Goal: Task Accomplishment & Management: Complete application form

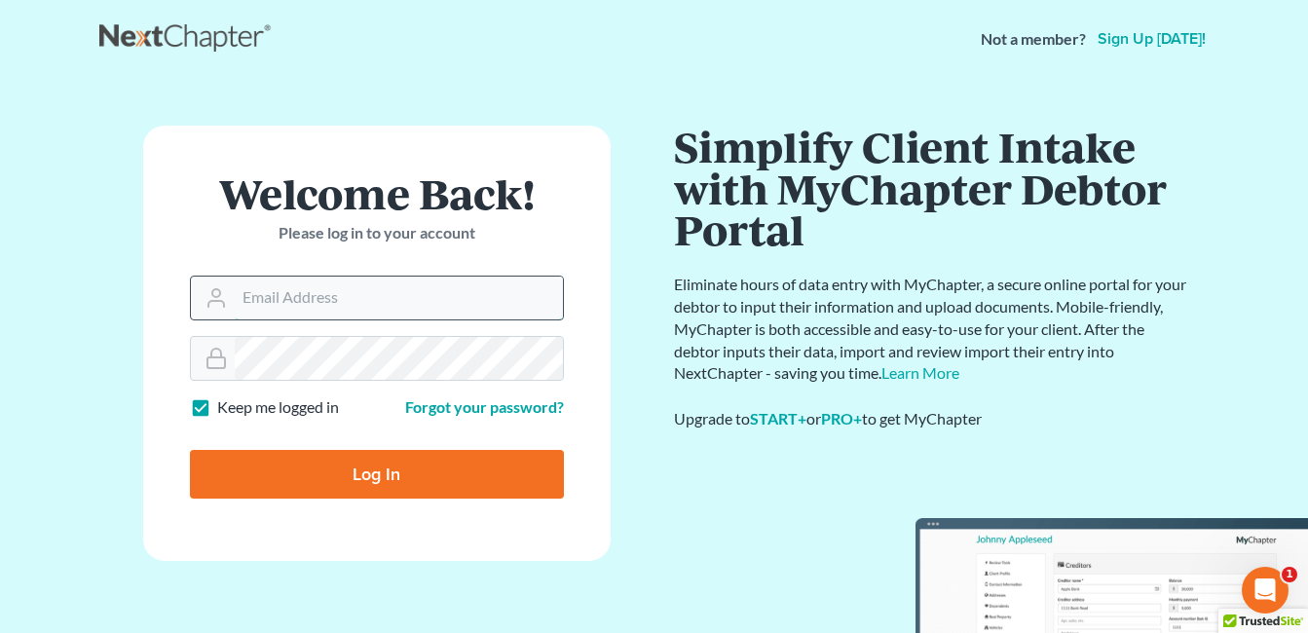
click at [486, 304] on input "Email Address" at bounding box center [399, 298] width 328 height 43
type input "fesennmyer_law@hotmail.com"
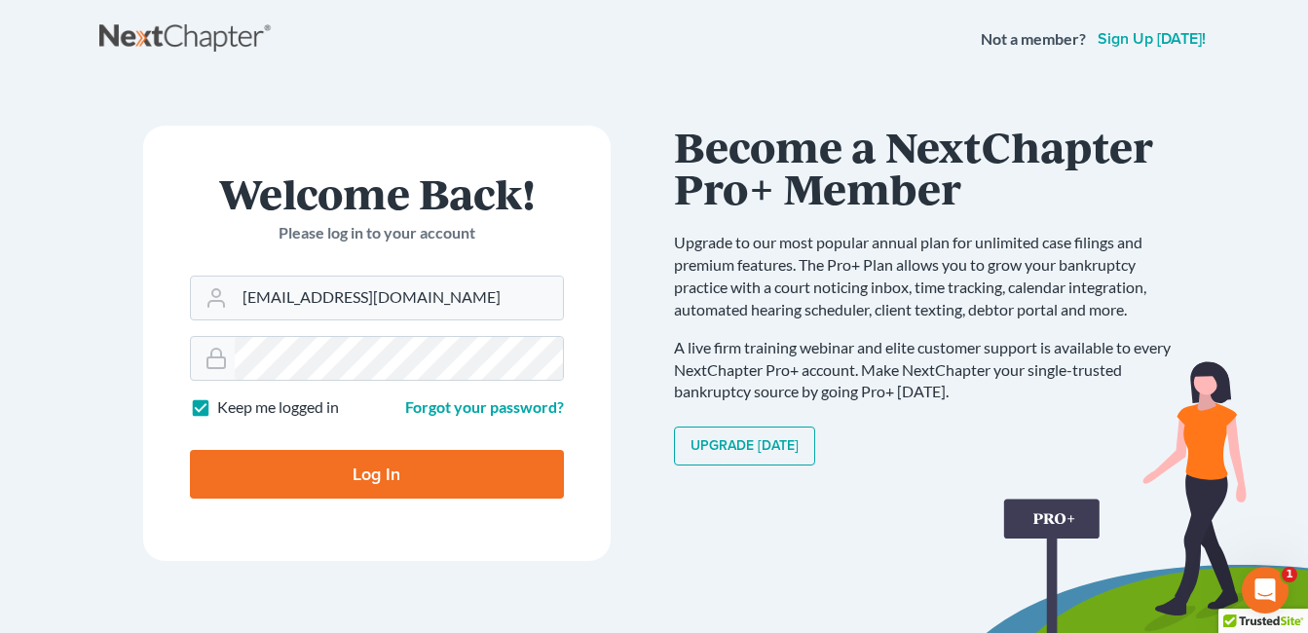
click at [344, 463] on input "Log In" at bounding box center [377, 474] width 374 height 49
type input "Thinking..."
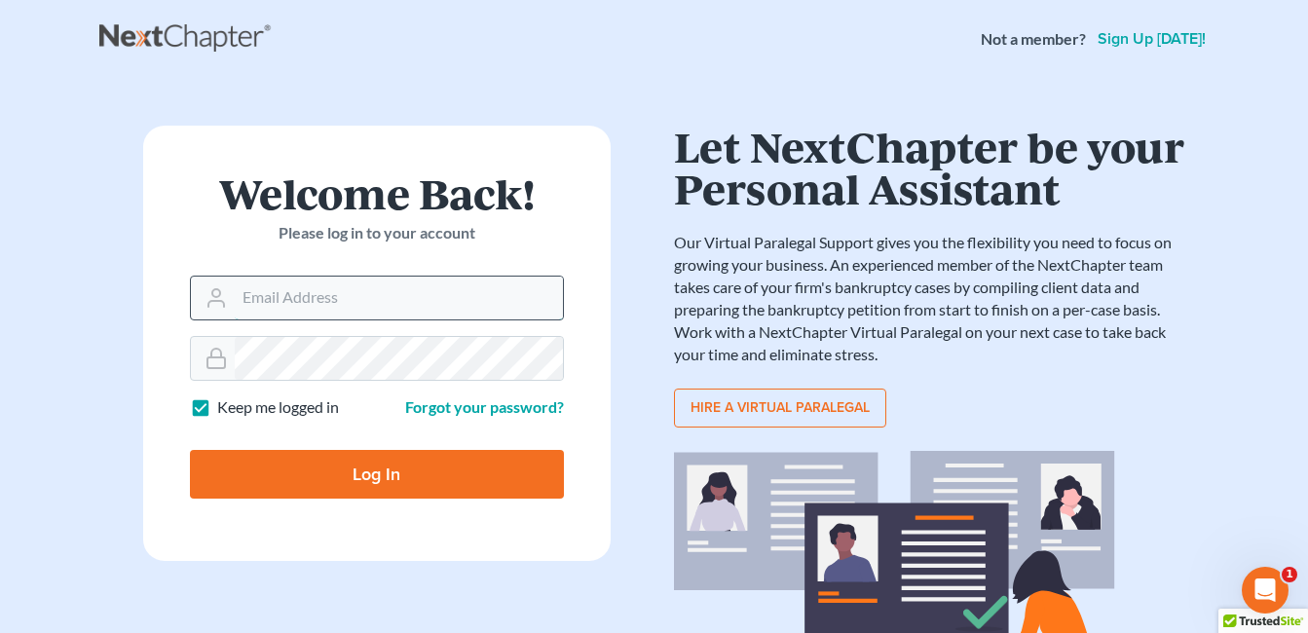
click at [375, 297] on input "Email Address" at bounding box center [399, 298] width 328 height 43
type input "fesenmyer_law@hotmail.com"
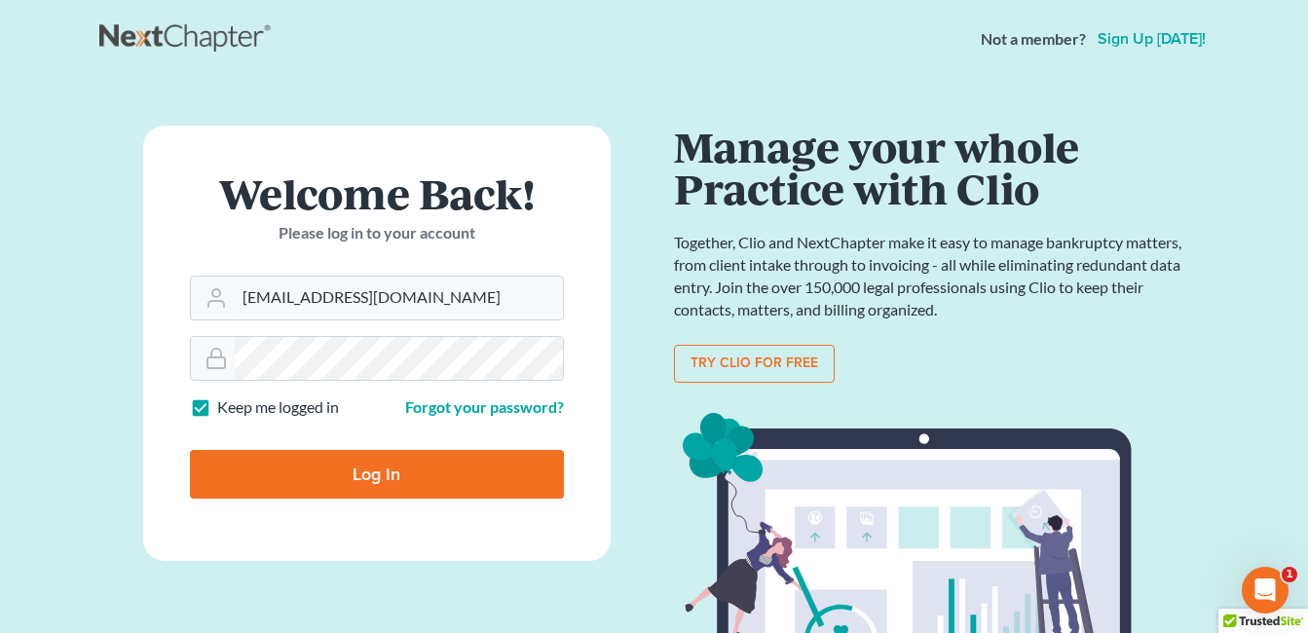
click at [391, 469] on input "Log In" at bounding box center [377, 474] width 374 height 49
type input "Thinking..."
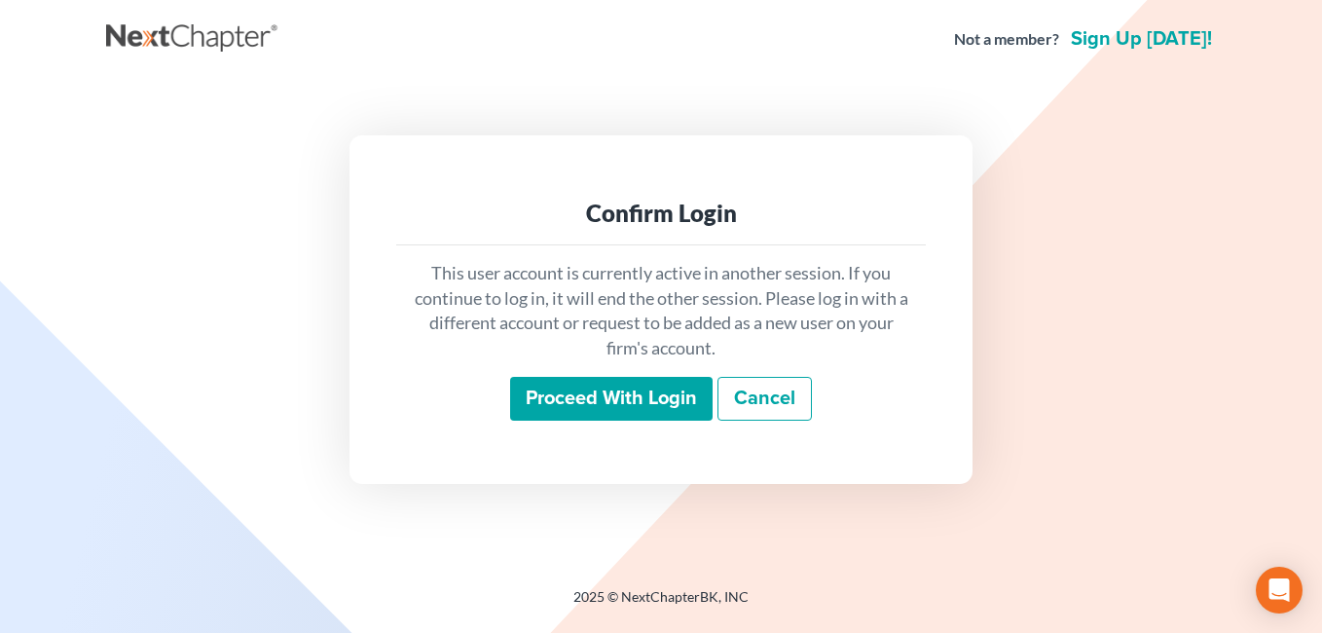
click at [639, 389] on input "Proceed with login" at bounding box center [611, 399] width 203 height 45
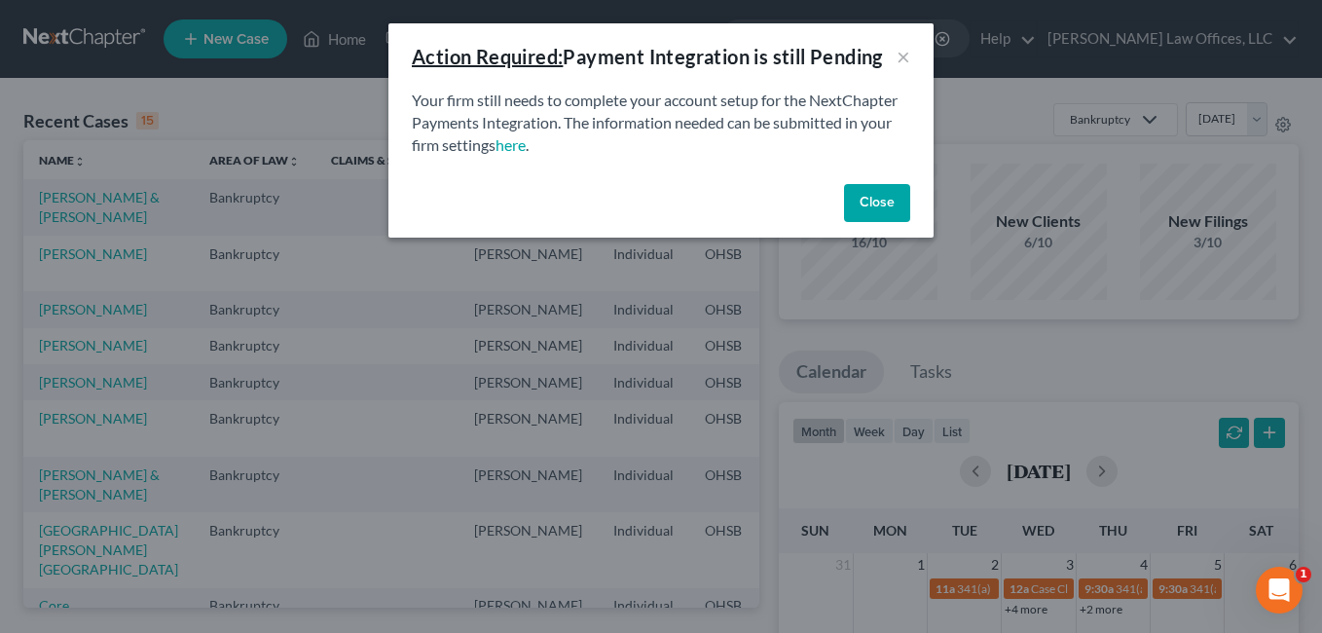
click at [877, 195] on button "Close" at bounding box center [877, 203] width 66 height 39
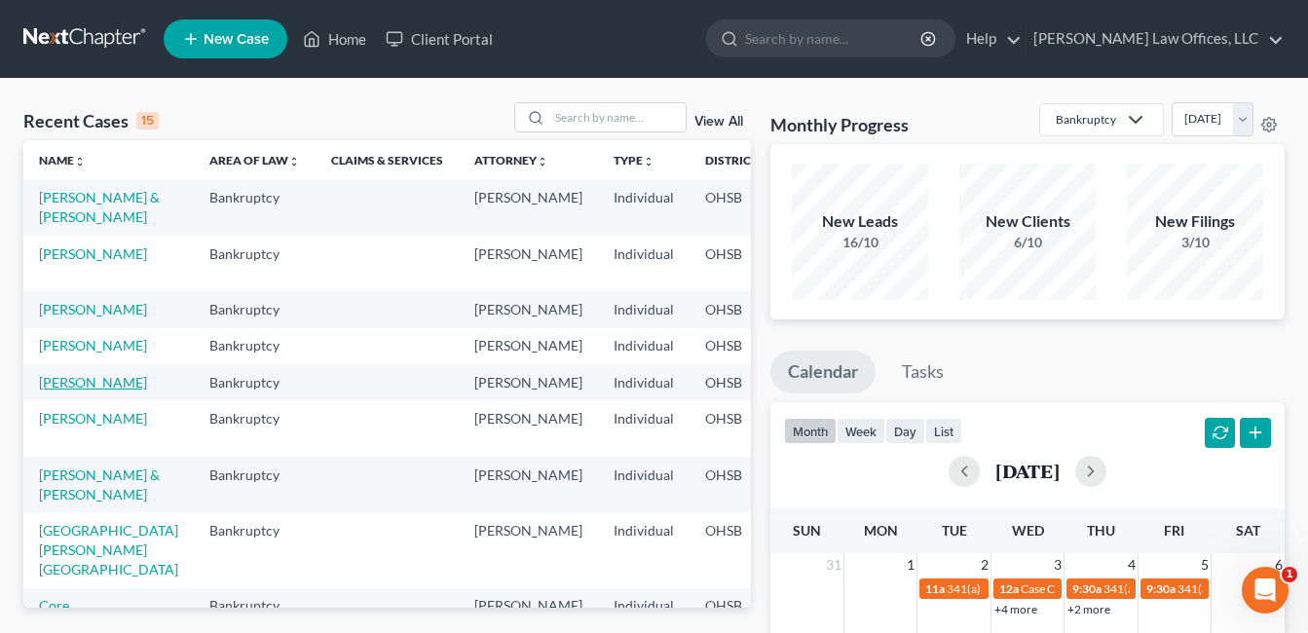
click at [55, 390] on link "Dennis, Gloria" at bounding box center [93, 382] width 108 height 17
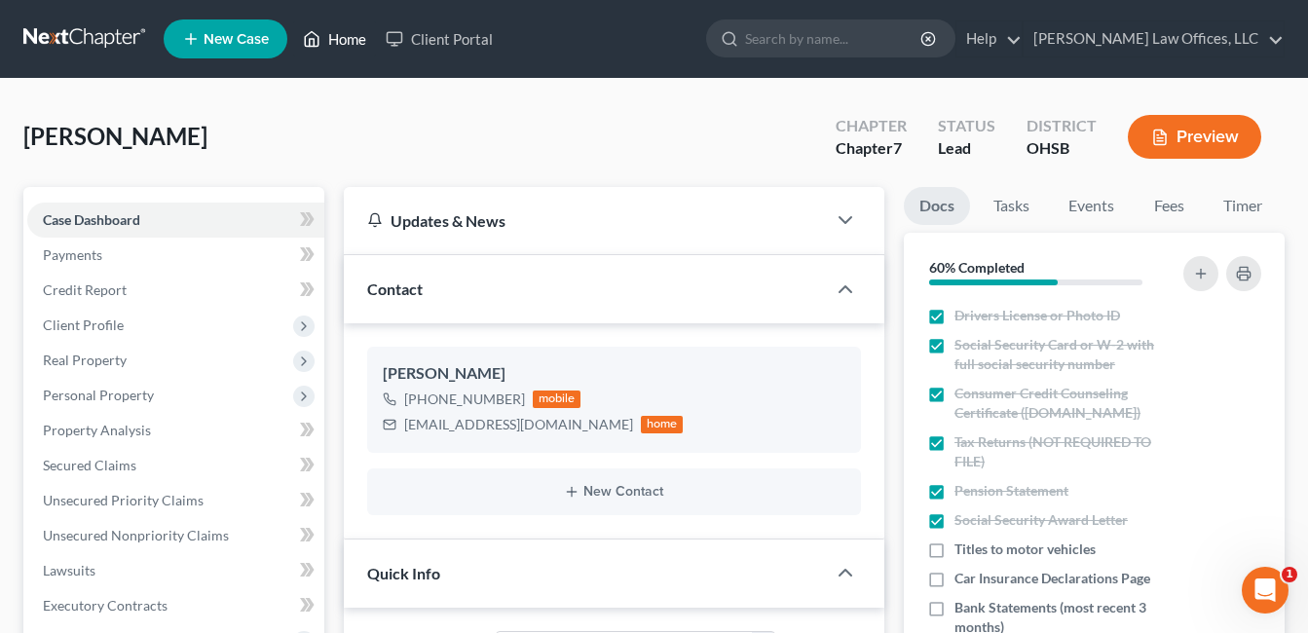
click at [349, 42] on link "Home" at bounding box center [334, 38] width 83 height 35
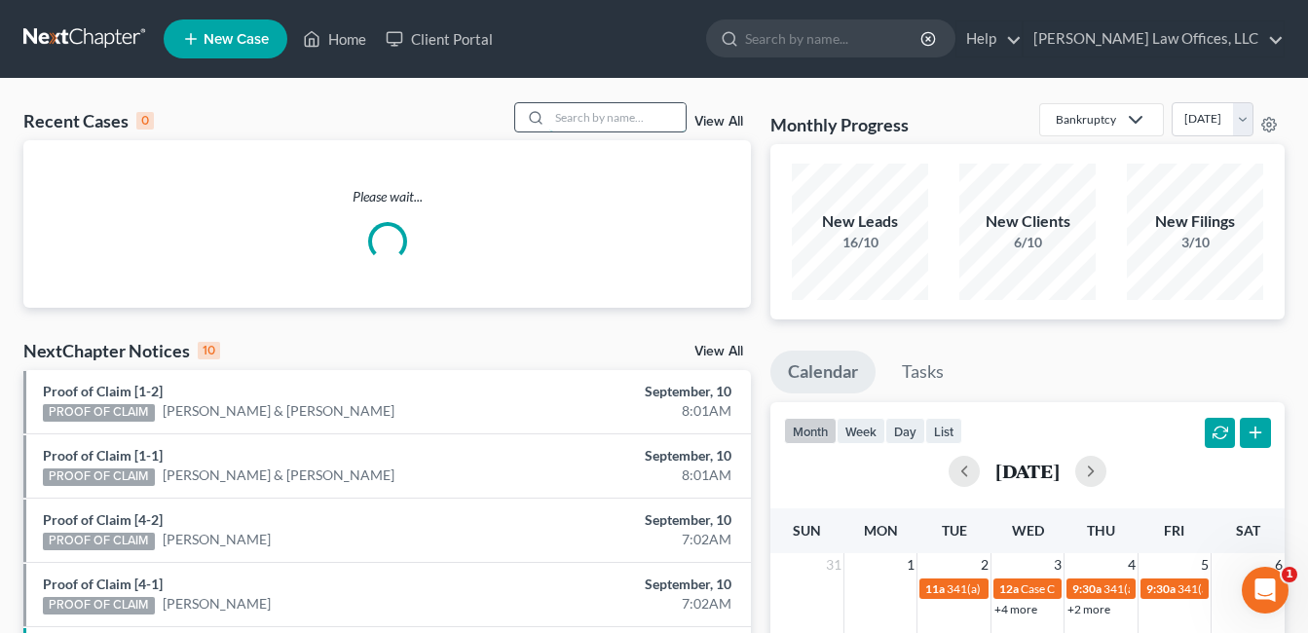
click at [620, 116] on input "search" at bounding box center [617, 117] width 136 height 28
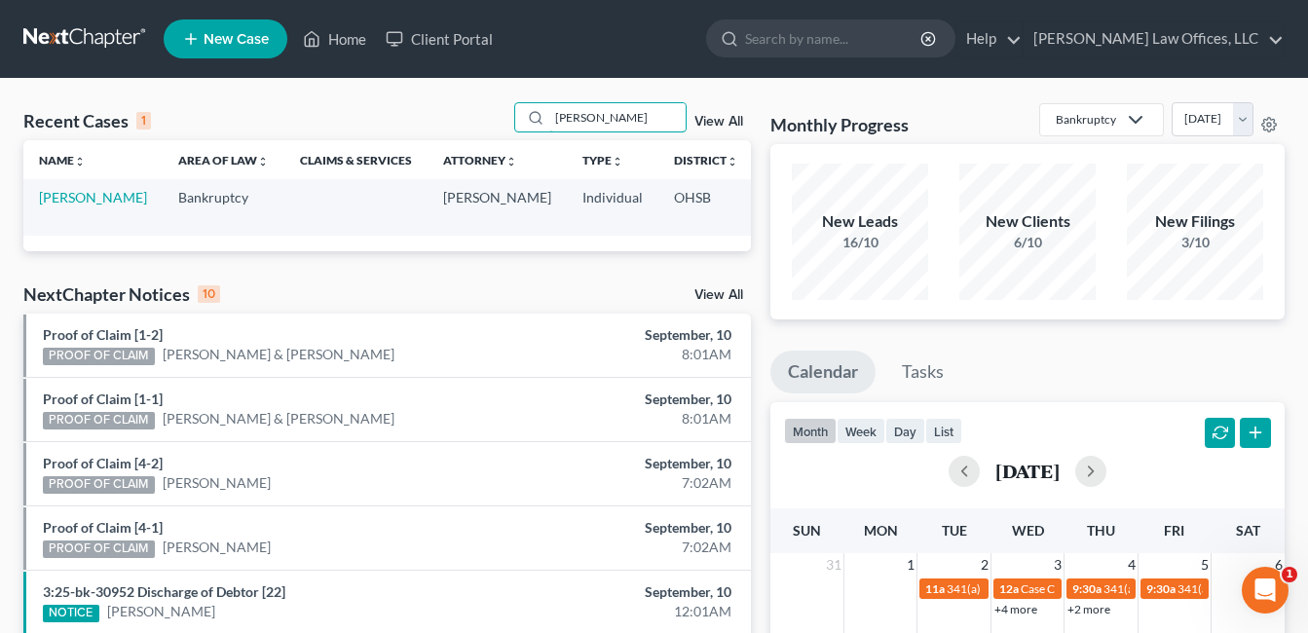
drag, startPoint x: 610, startPoint y: 116, endPoint x: 471, endPoint y: 124, distance: 139.4
click at [471, 124] on div "Recent Cases 1 dewberry View All" at bounding box center [386, 121] width 727 height 38
type input "hargis"
click at [49, 205] on link "Hargis, James" at bounding box center [93, 197] width 108 height 17
select select "2"
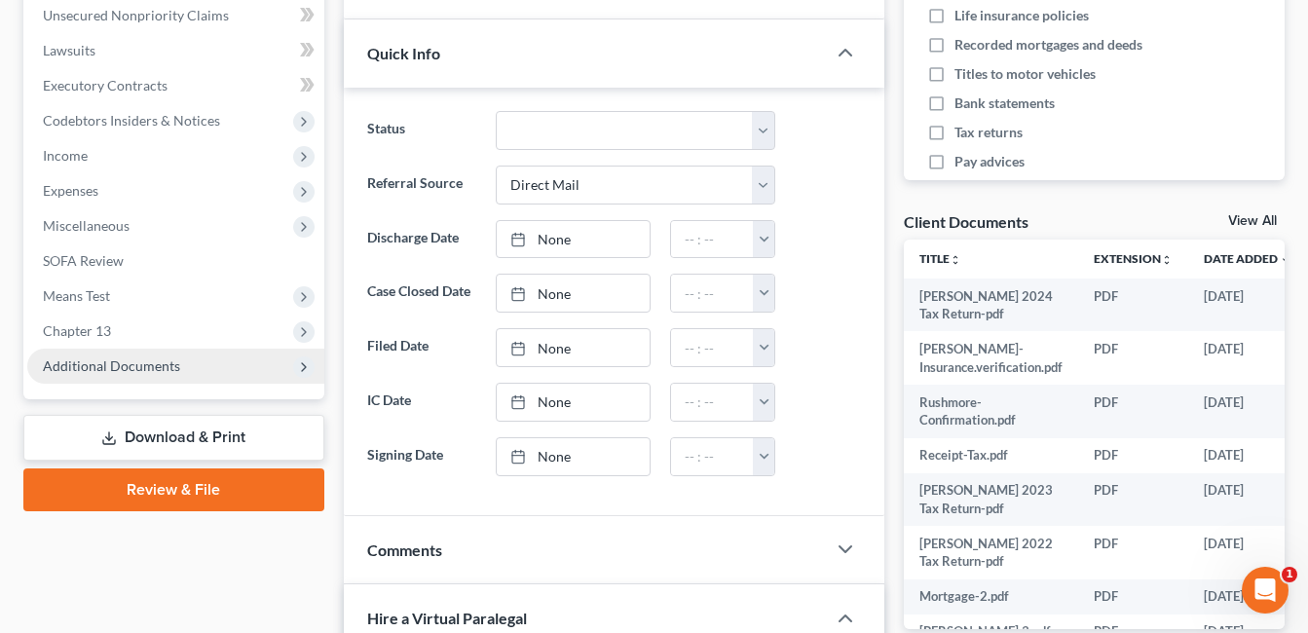
scroll to position [487, 0]
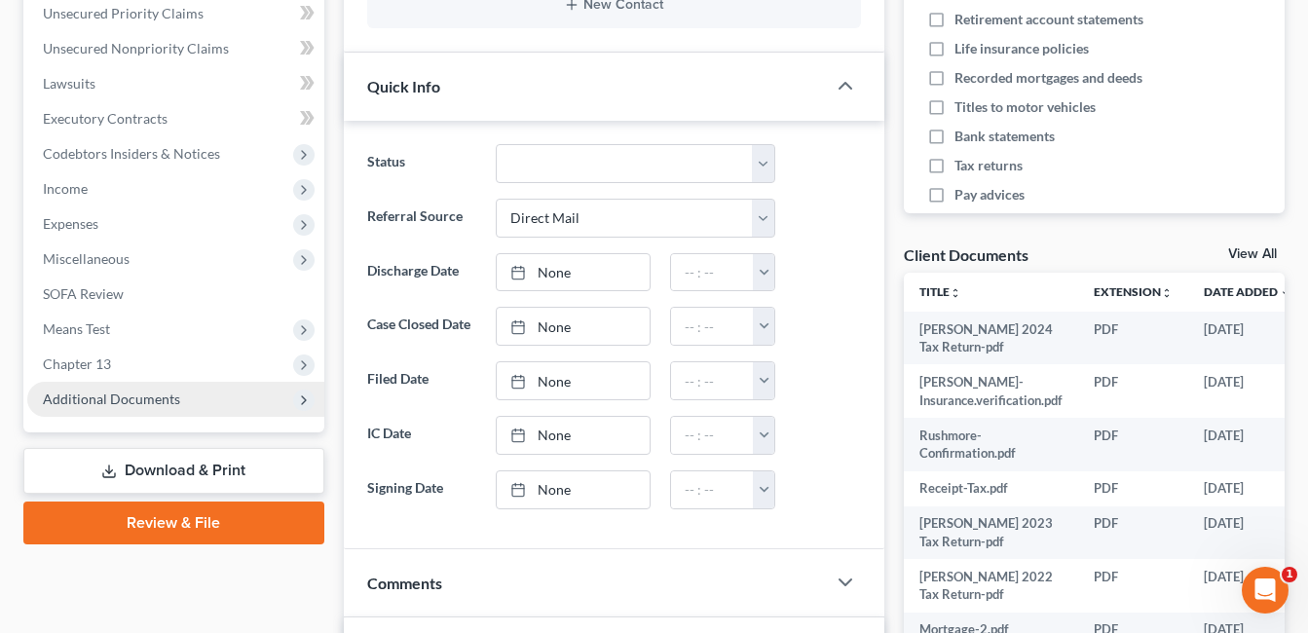
click at [159, 406] on span "Additional Documents" at bounding box center [111, 398] width 137 height 17
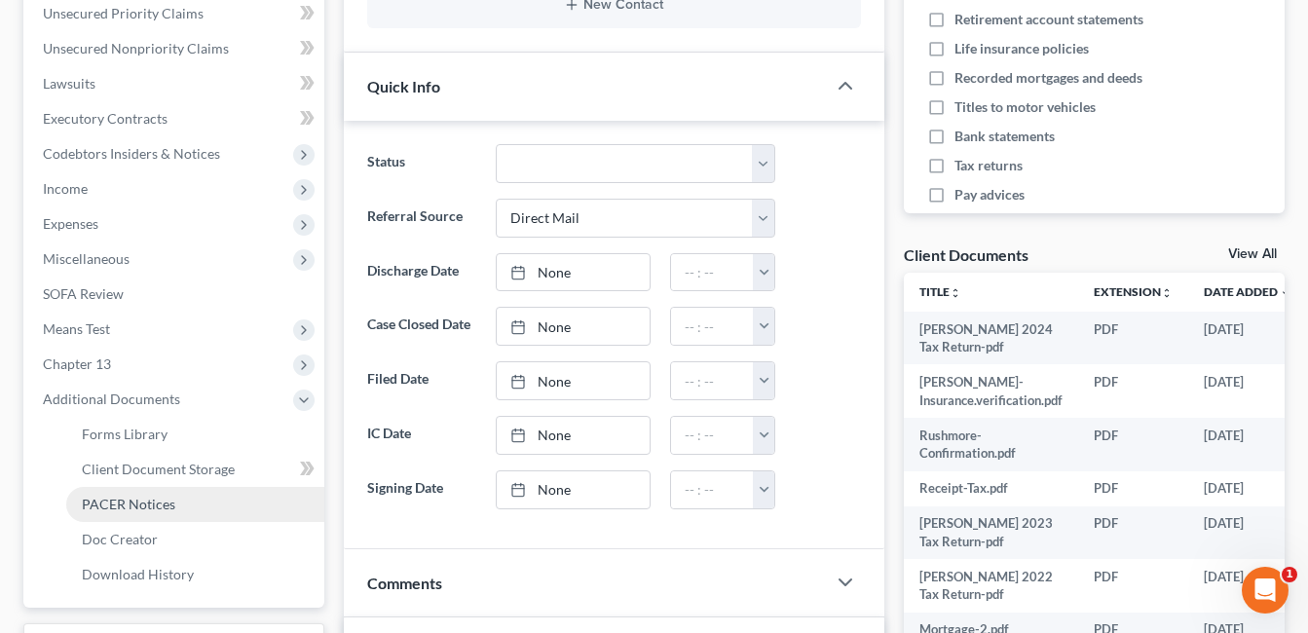
click at [137, 508] on span "PACER Notices" at bounding box center [128, 504] width 93 height 17
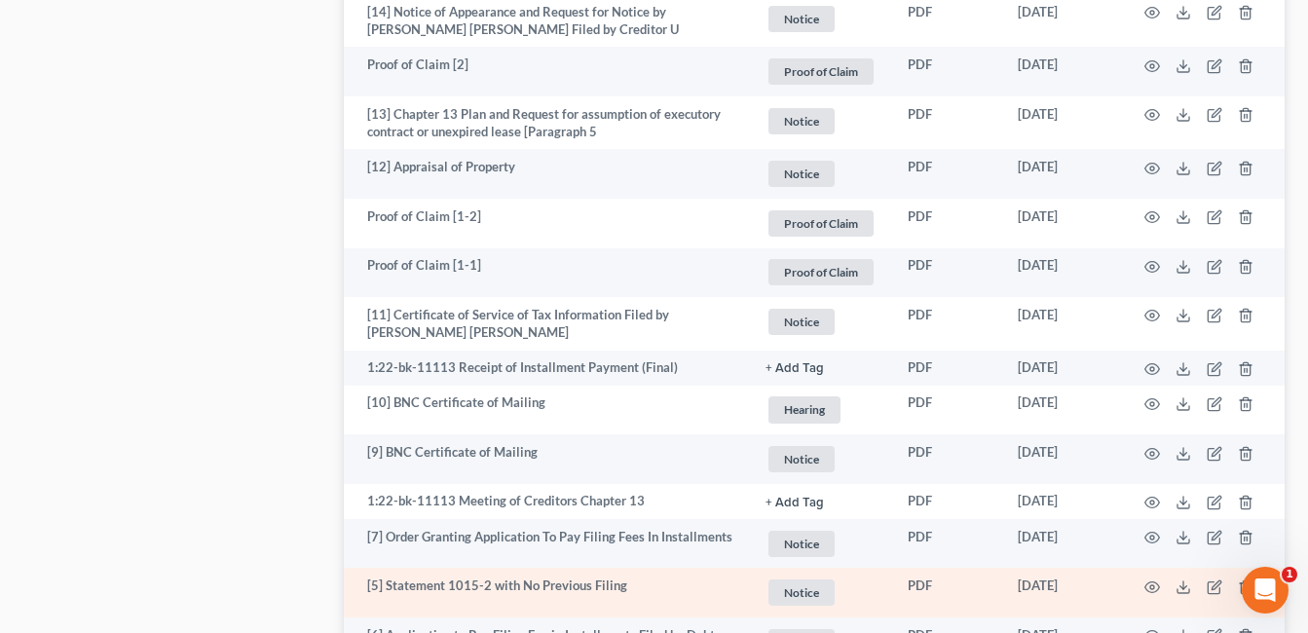
scroll to position [3809, 0]
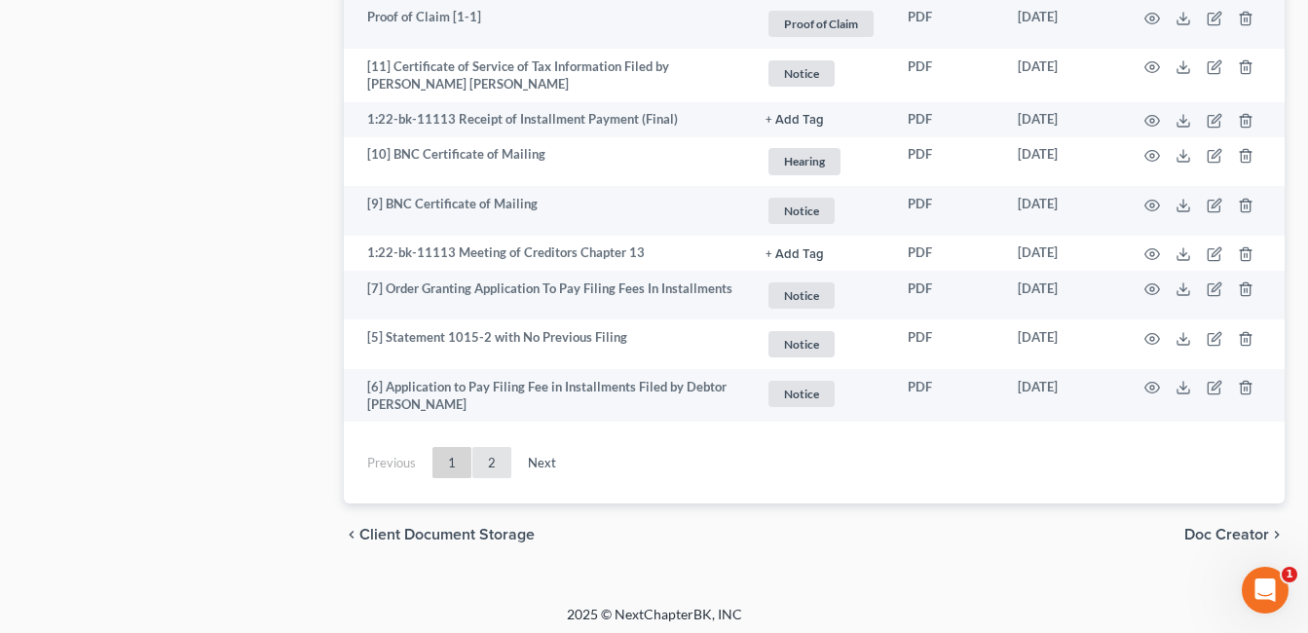
click at [493, 458] on link "2" at bounding box center [491, 462] width 39 height 31
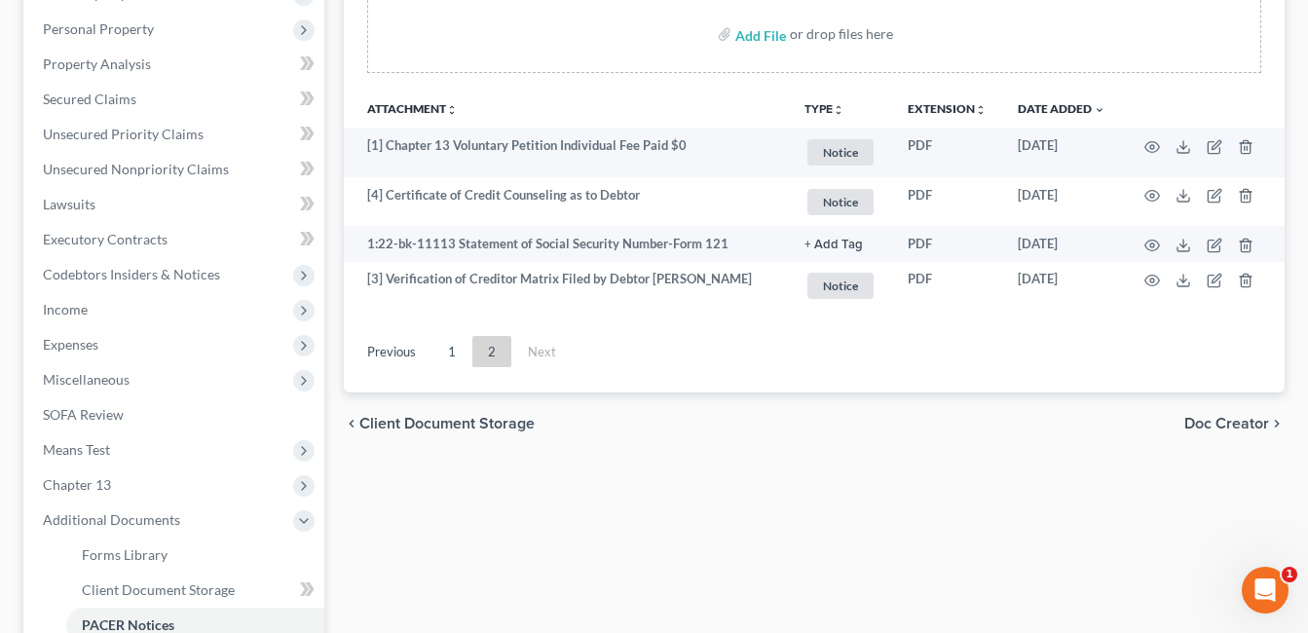
scroll to position [355, 0]
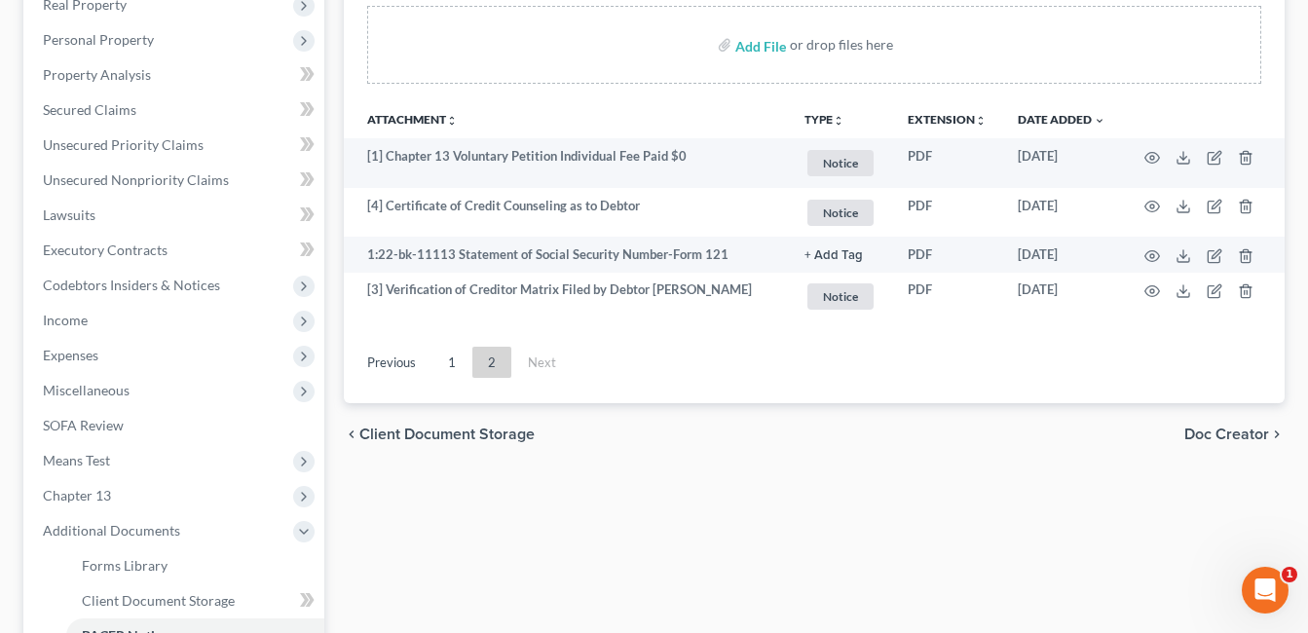
drag, startPoint x: 388, startPoint y: 522, endPoint x: 396, endPoint y: 494, distance: 29.6
click at [388, 522] on div "Forms Library Client Document Storage PACER Notices Doc Creator Download Histor…" at bounding box center [814, 341] width 960 height 1019
click at [455, 361] on link "1" at bounding box center [451, 362] width 39 height 31
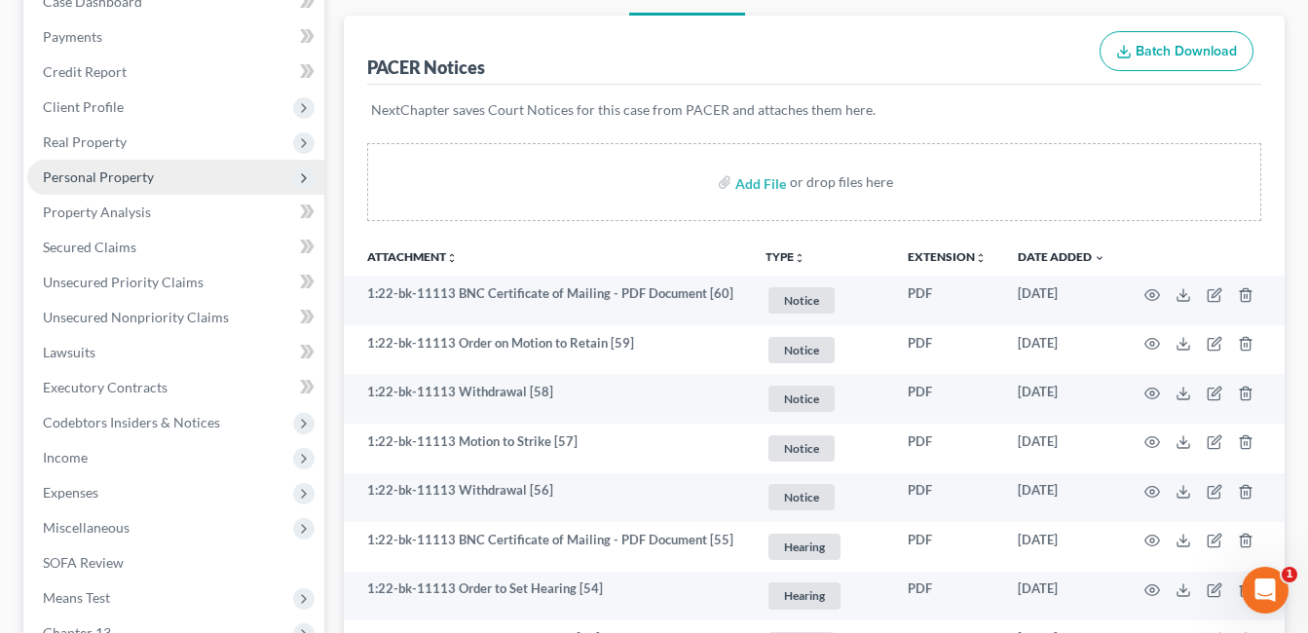
scroll to position [0, 0]
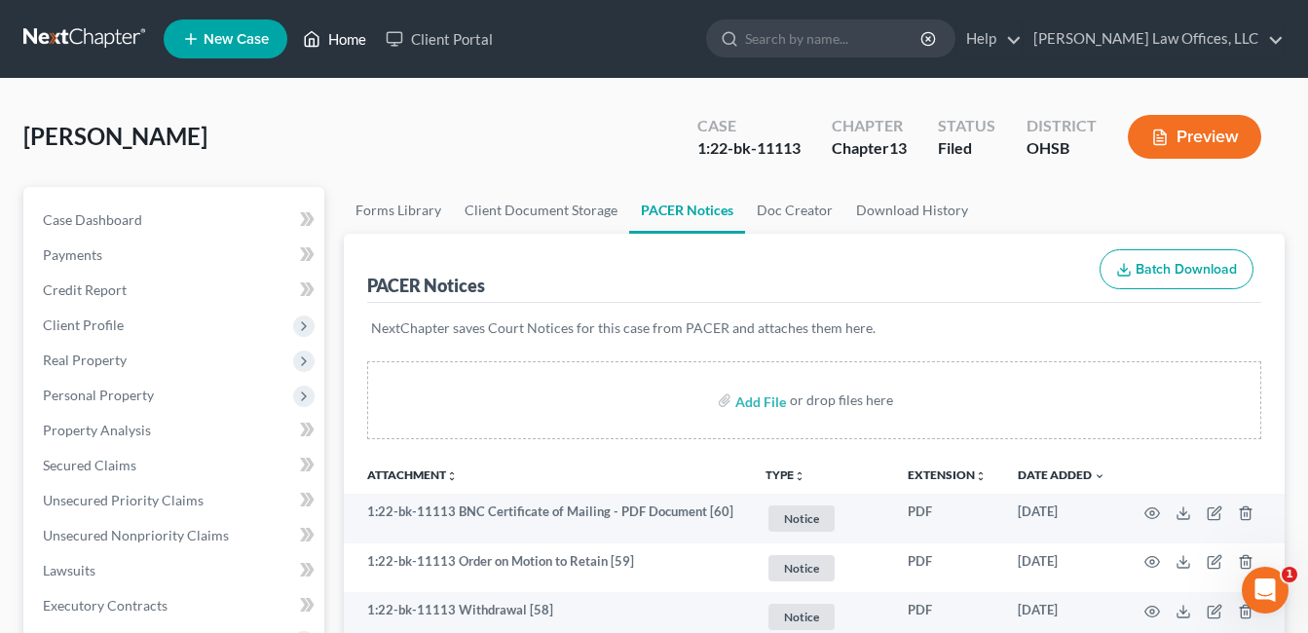
click at [325, 39] on link "Home" at bounding box center [334, 38] width 83 height 35
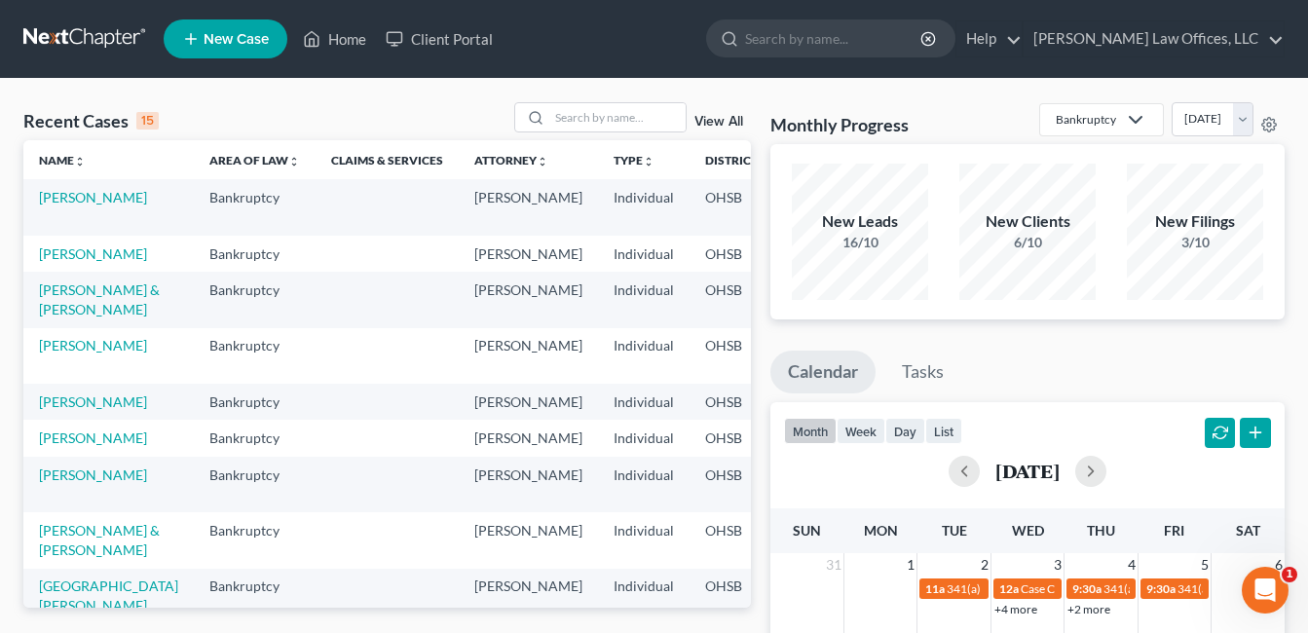
click at [71, 262] on td "[PERSON_NAME]" at bounding box center [108, 254] width 170 height 36
click at [59, 262] on link "[PERSON_NAME]" at bounding box center [93, 253] width 108 height 17
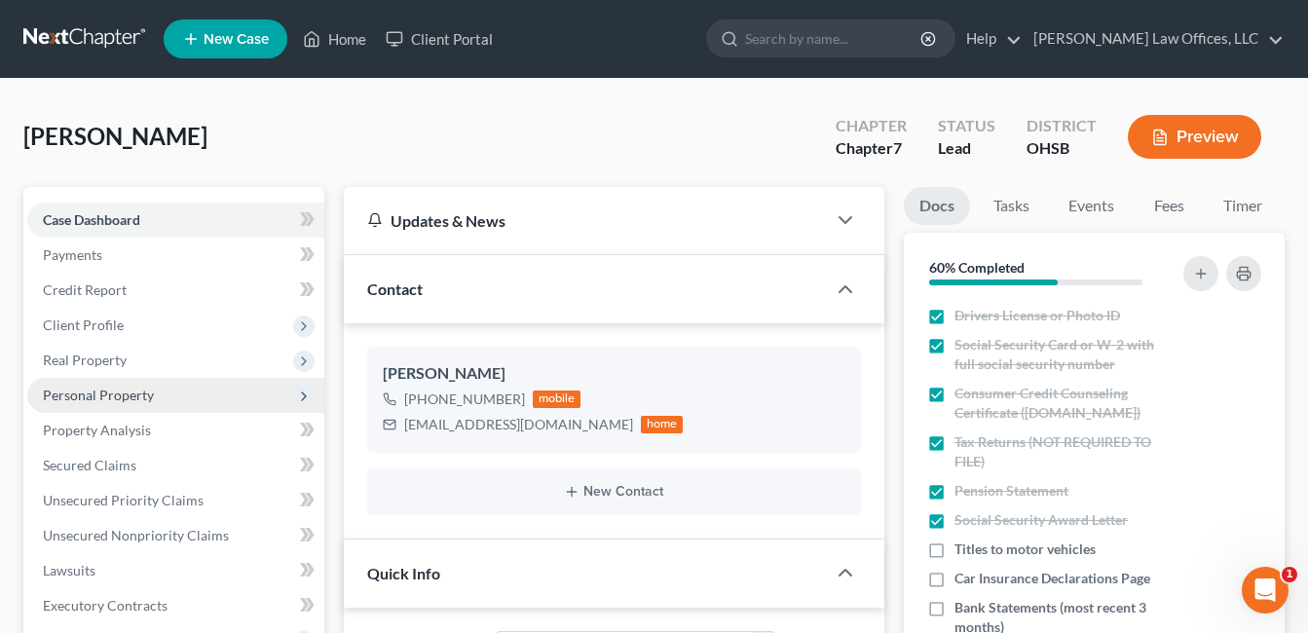
click at [110, 393] on span "Personal Property" at bounding box center [98, 395] width 111 height 17
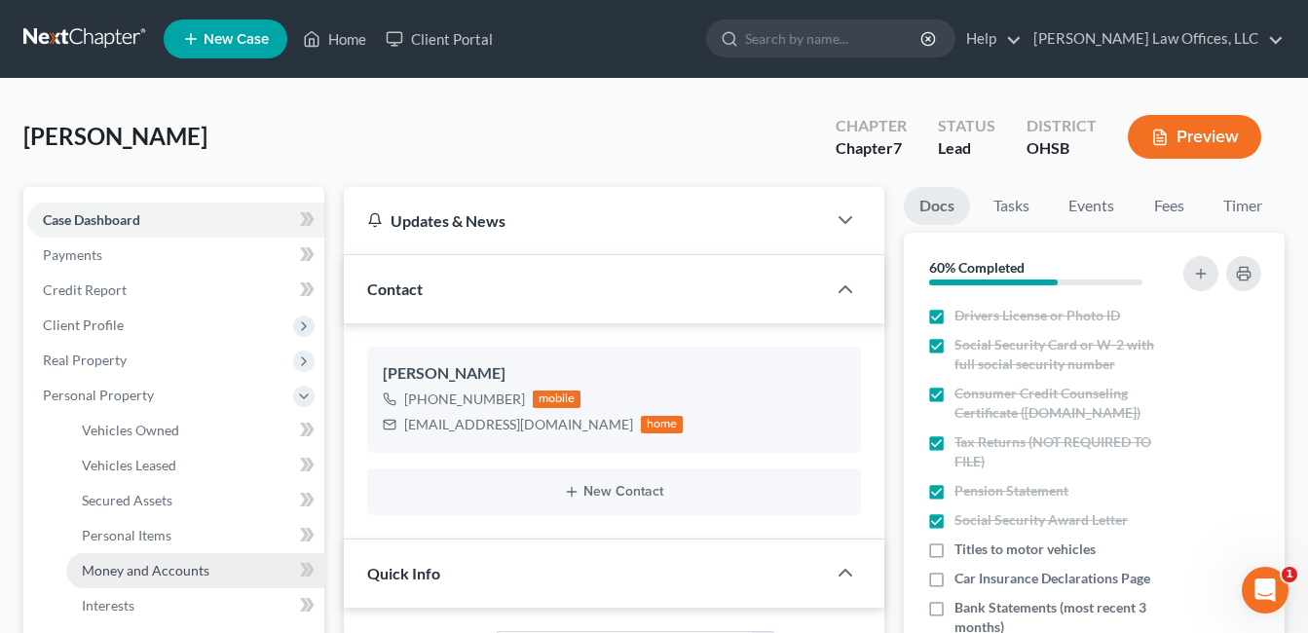
click at [152, 578] on link "Money and Accounts" at bounding box center [195, 570] width 258 height 35
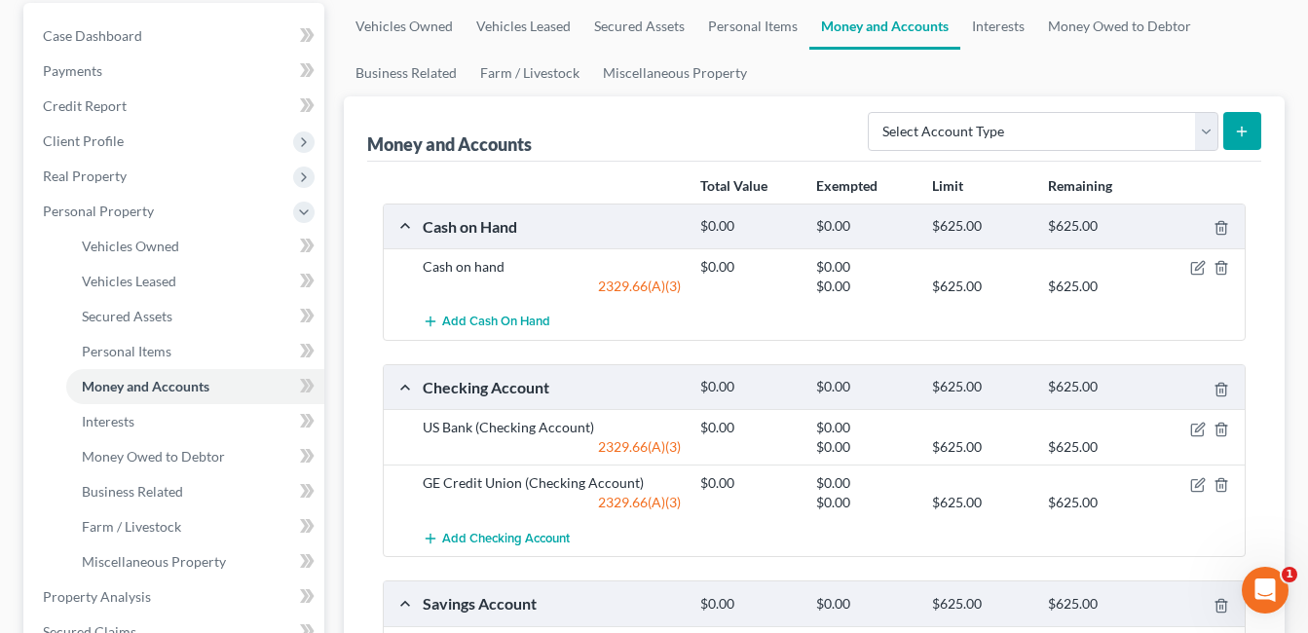
scroll to position [389, 0]
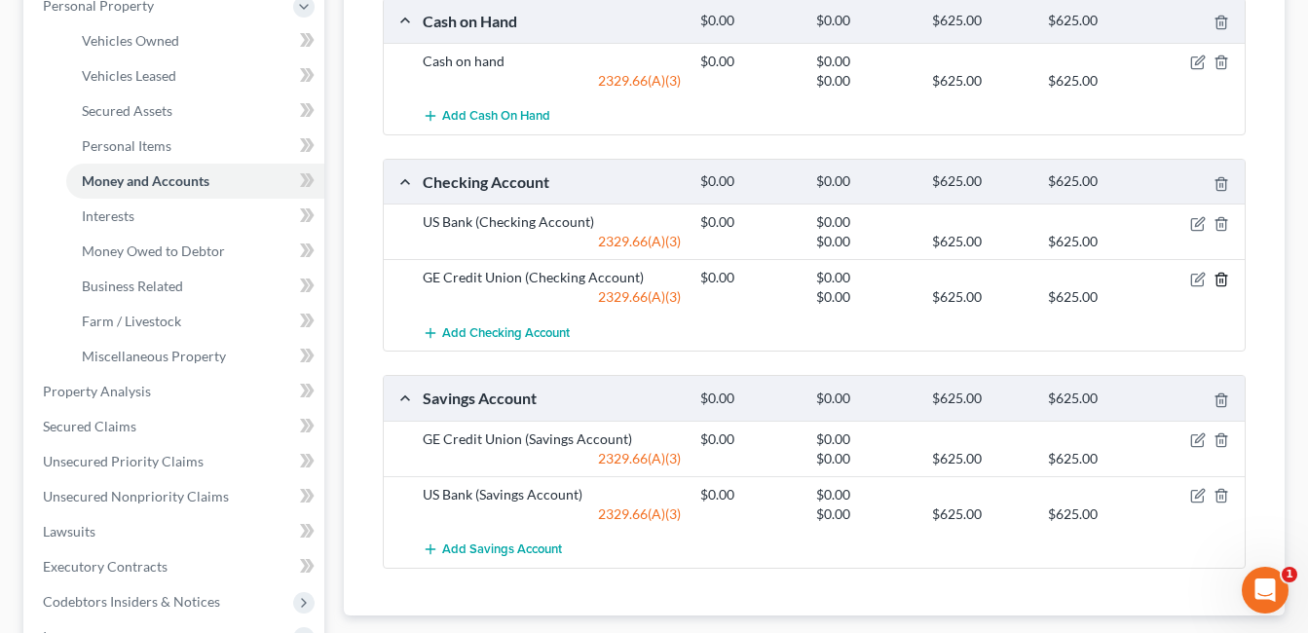
click at [1218, 278] on icon "button" at bounding box center [1221, 280] width 16 height 16
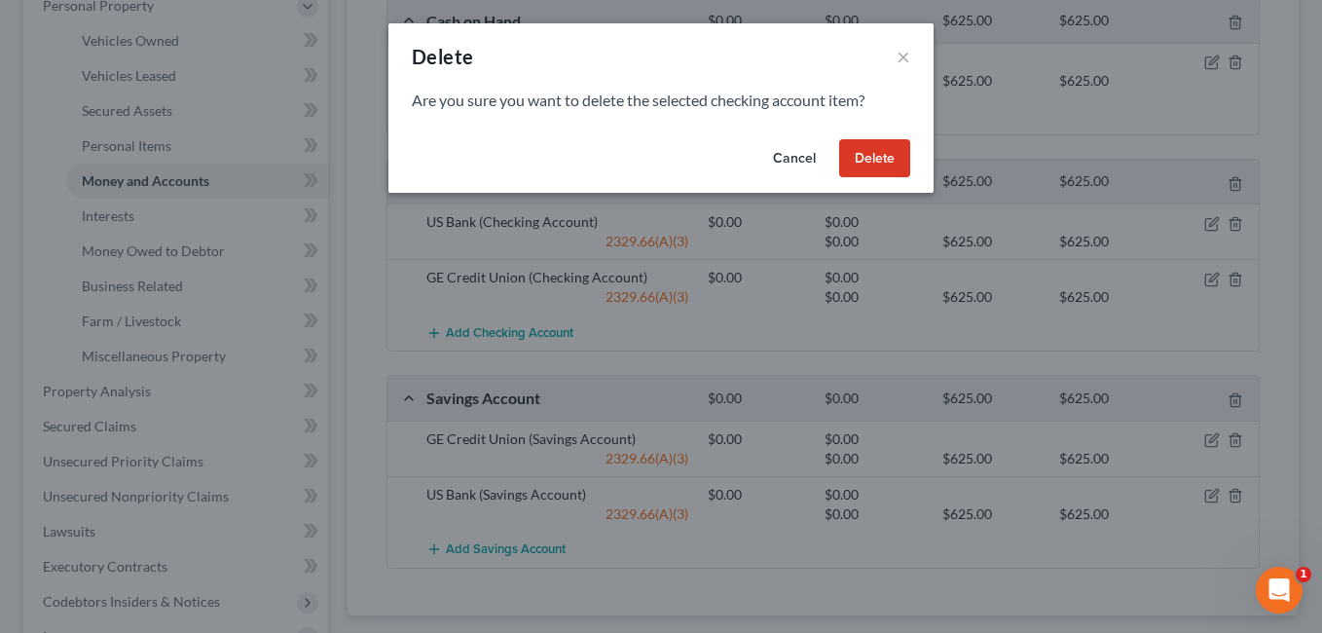
click at [873, 161] on button "Delete" at bounding box center [874, 158] width 71 height 39
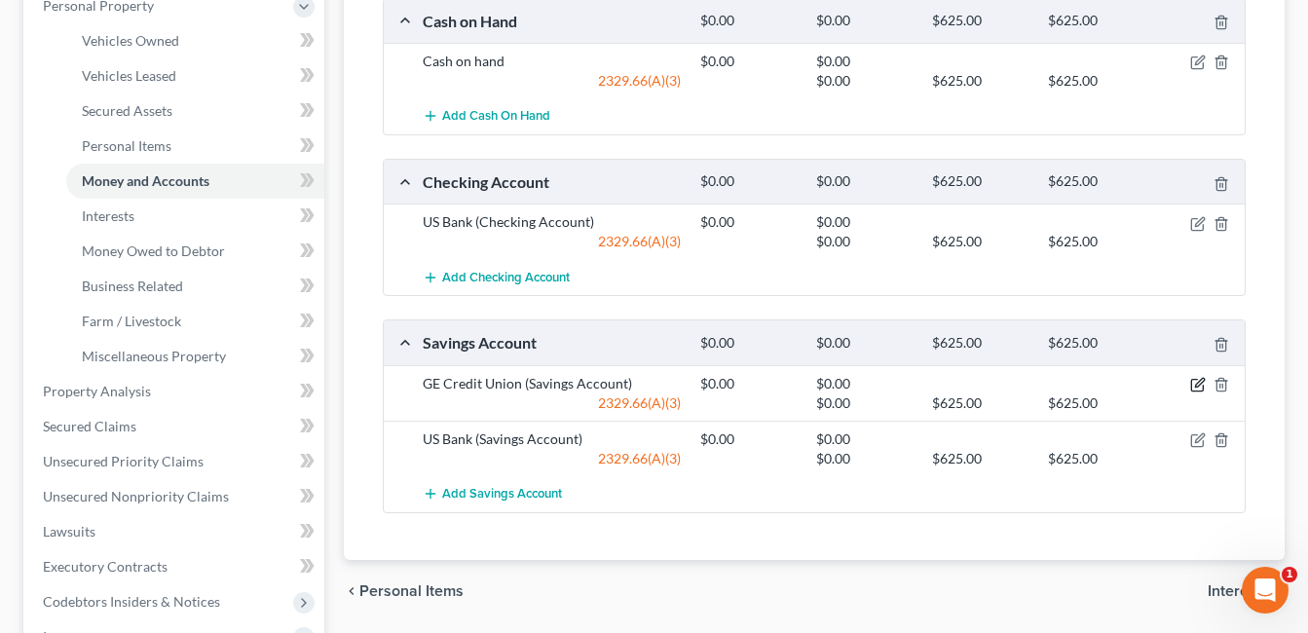
click at [1193, 384] on icon "button" at bounding box center [1198, 385] width 16 height 16
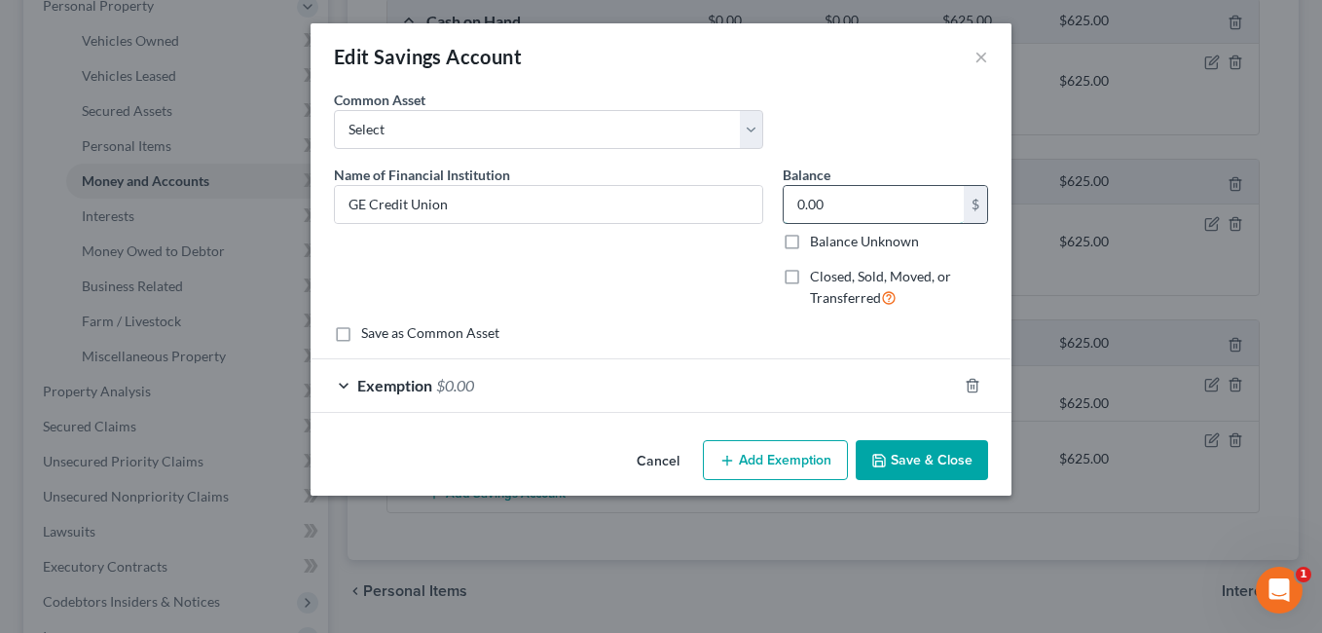
click at [858, 194] on input "0.00" at bounding box center [874, 204] width 180 height 37
type input "5.00"
drag, startPoint x: 451, startPoint y: 195, endPoint x: 462, endPoint y: 198, distance: 12.0
click at [457, 198] on input "GE Credit Union" at bounding box center [548, 204] width 427 height 37
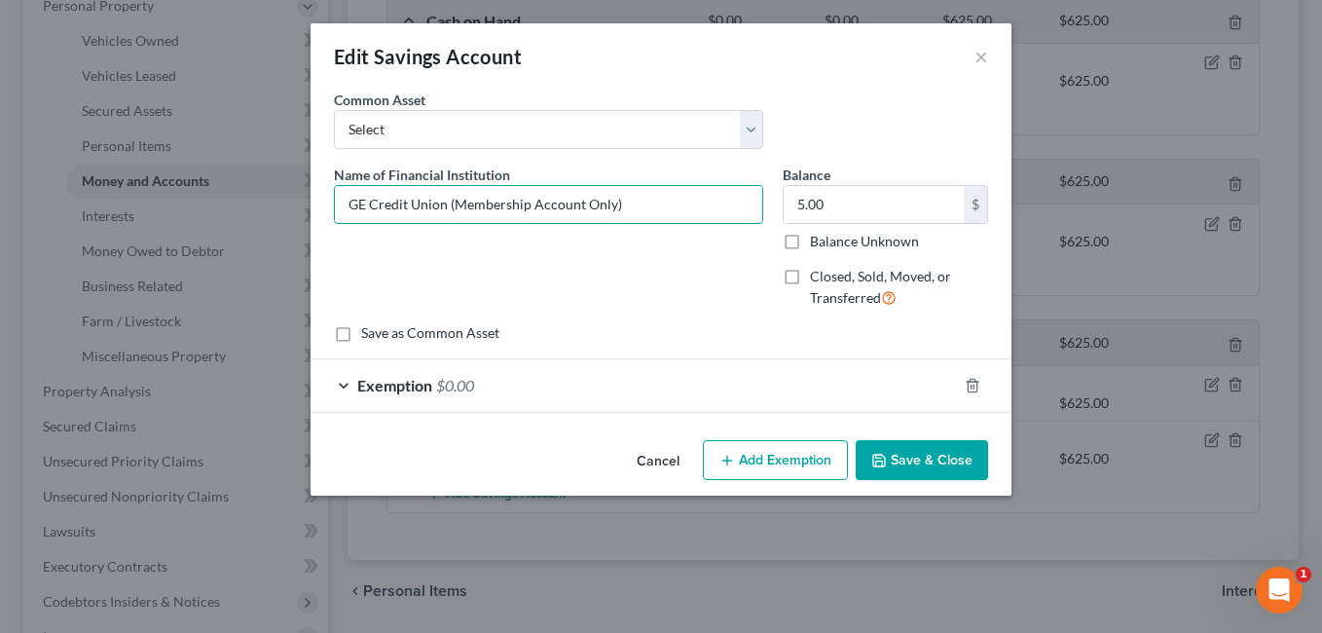
type input "GE Credit Union (Membership Account Only)"
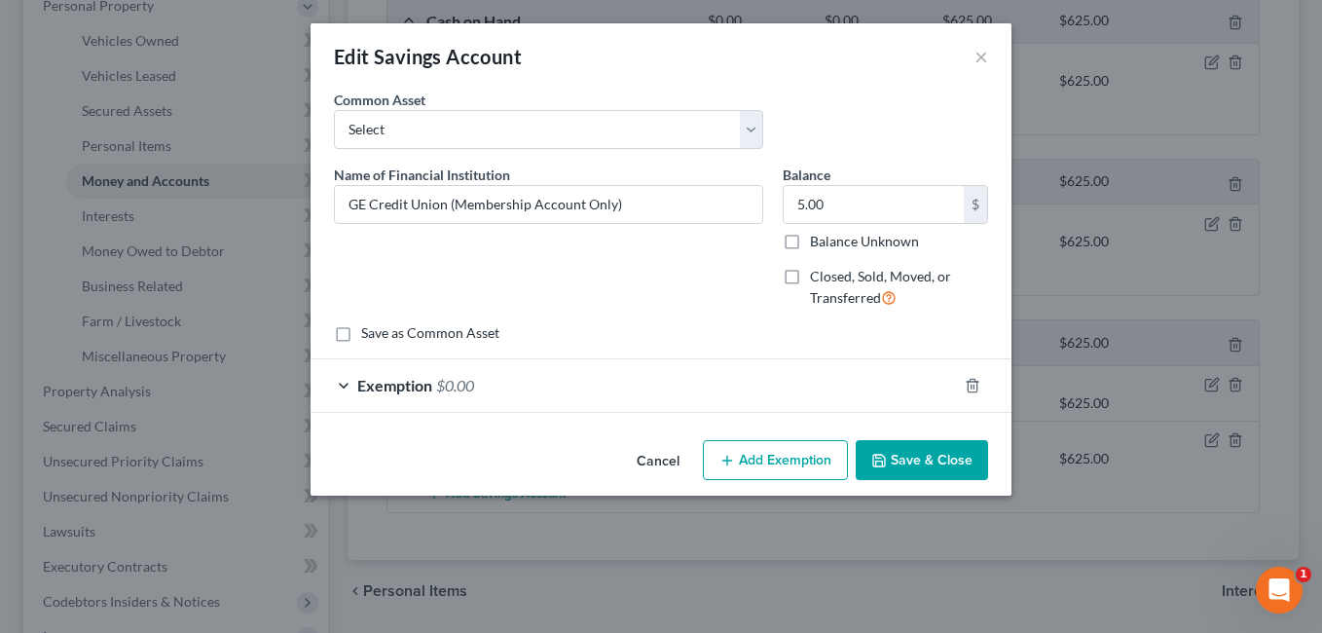
click at [891, 462] on button "Save & Close" at bounding box center [922, 460] width 132 height 41
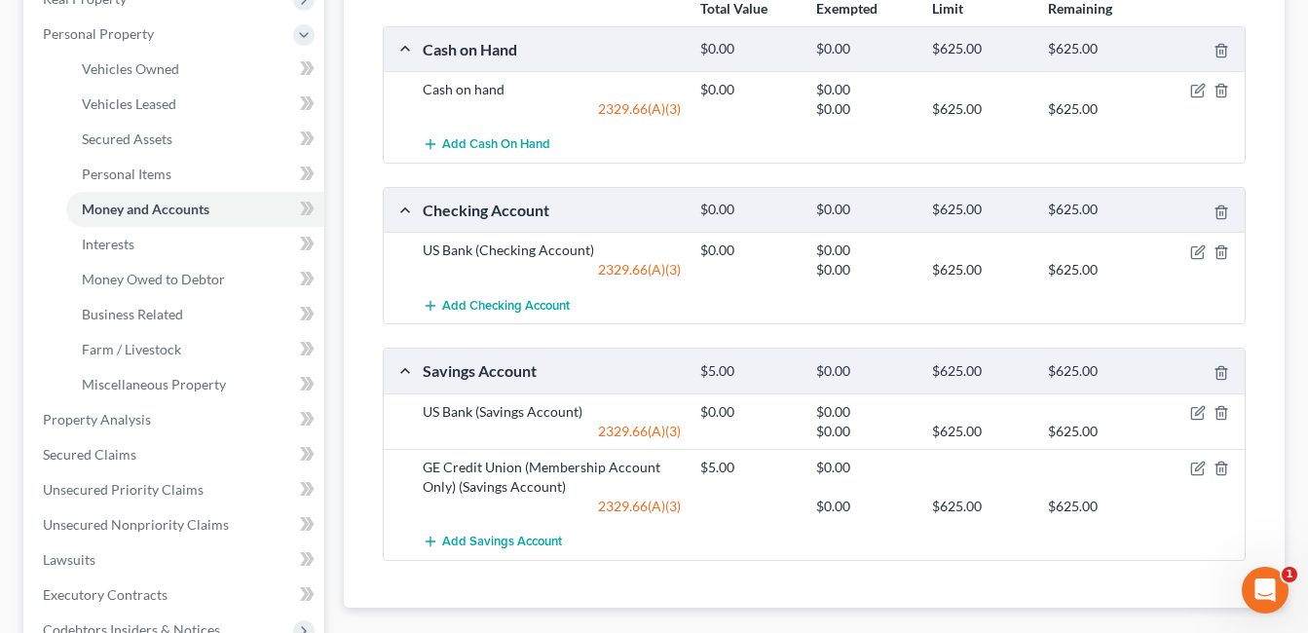
scroll to position [363, 0]
click at [1200, 246] on icon "button" at bounding box center [1199, 247] width 9 height 9
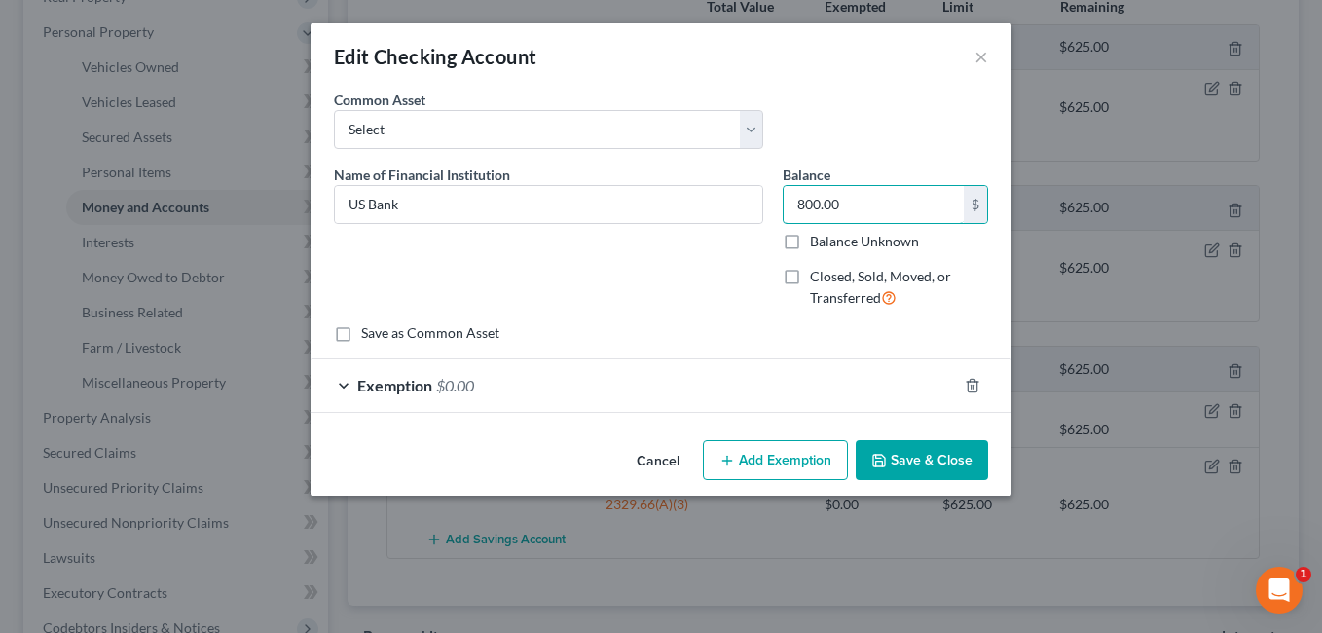
type input "800.00"
click at [948, 458] on button "Save & Close" at bounding box center [922, 460] width 132 height 41
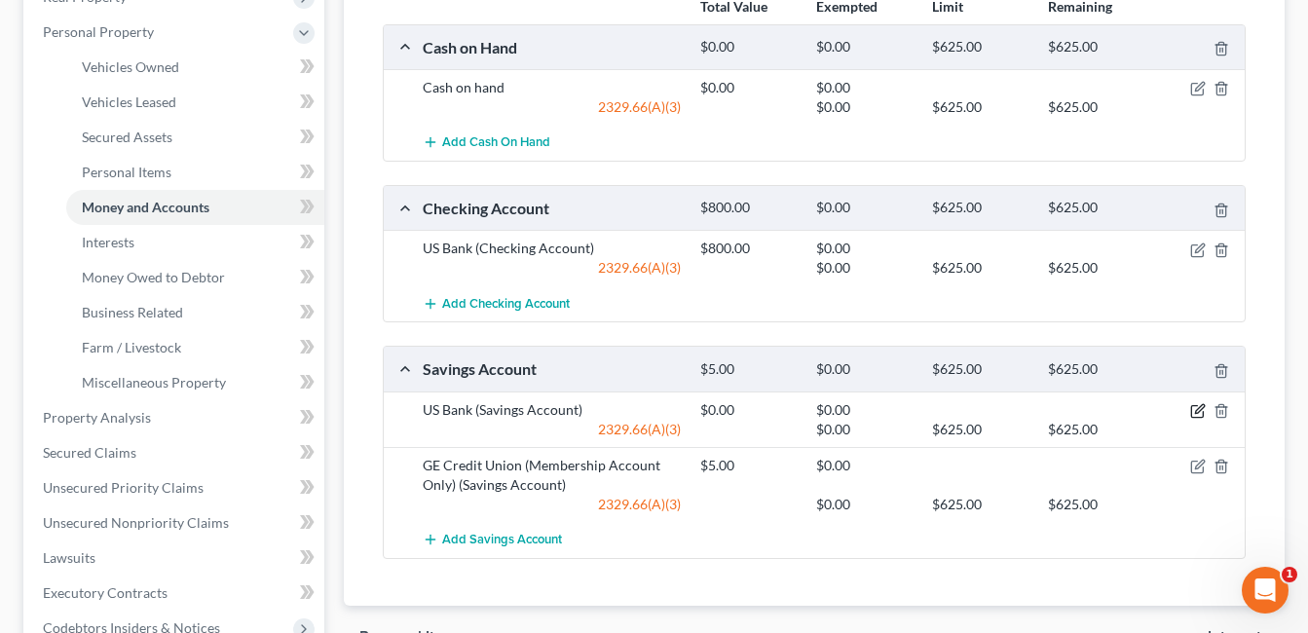
click at [1194, 408] on icon "button" at bounding box center [1198, 411] width 16 height 16
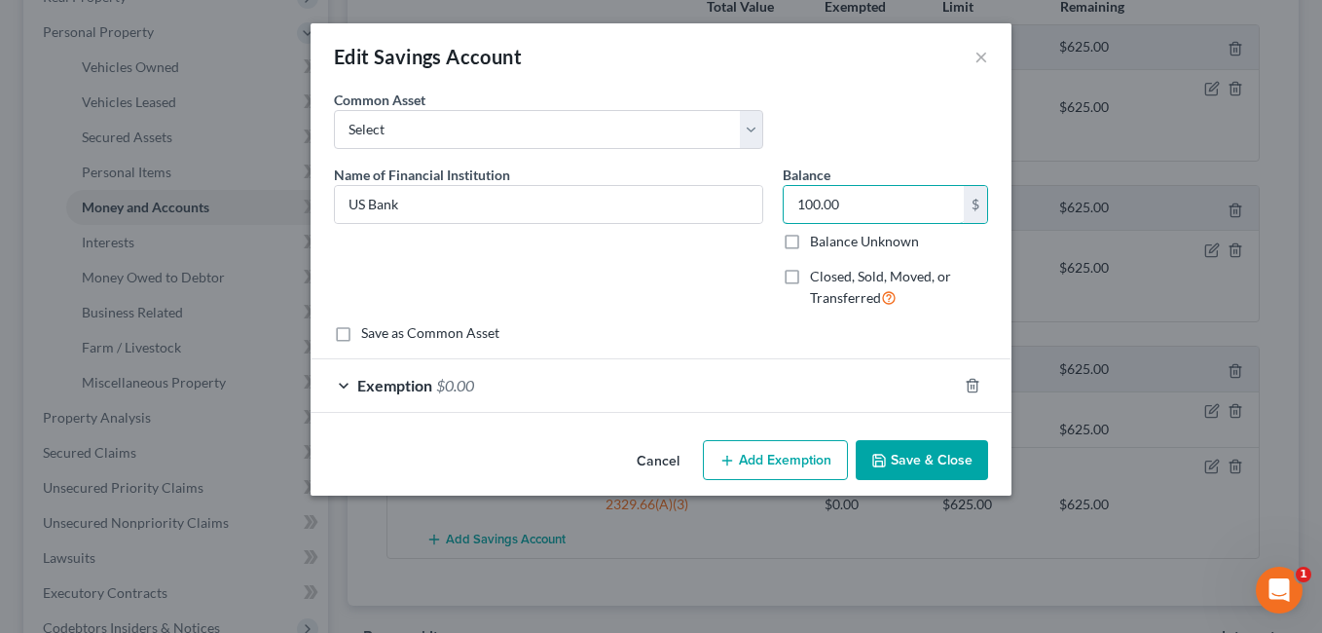
type input "100.00"
drag, startPoint x: 918, startPoint y: 454, endPoint x: 913, endPoint y: 407, distance: 47.0
click at [918, 456] on button "Save & Close" at bounding box center [922, 460] width 132 height 41
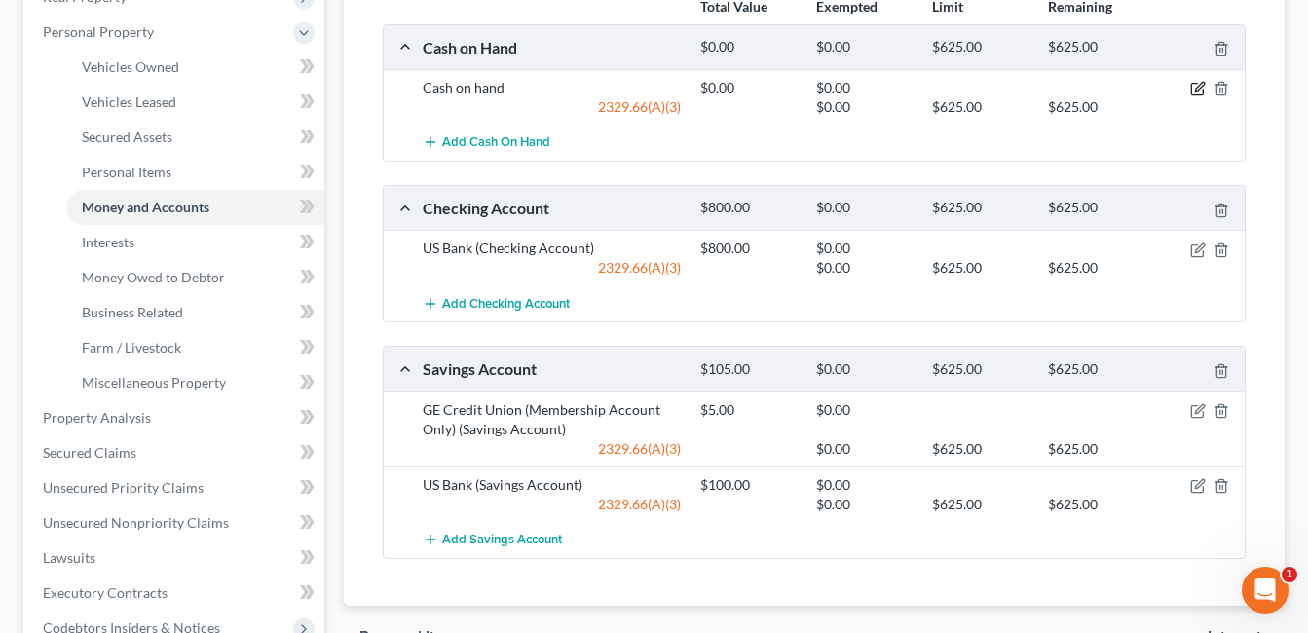
click at [1194, 83] on icon "button" at bounding box center [1198, 89] width 16 height 16
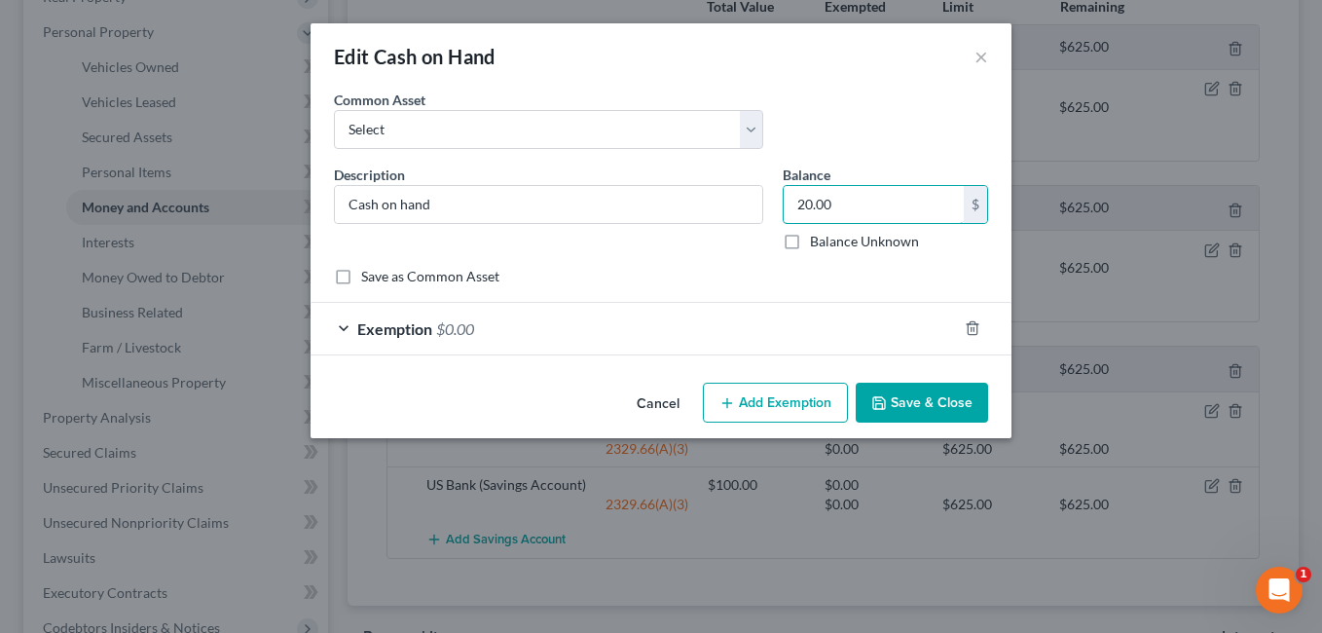
type input "20.00"
drag, startPoint x: 632, startPoint y: 325, endPoint x: 622, endPoint y: 318, distance: 11.9
click at [632, 326] on div "Exemption $0.00" at bounding box center [634, 329] width 646 height 52
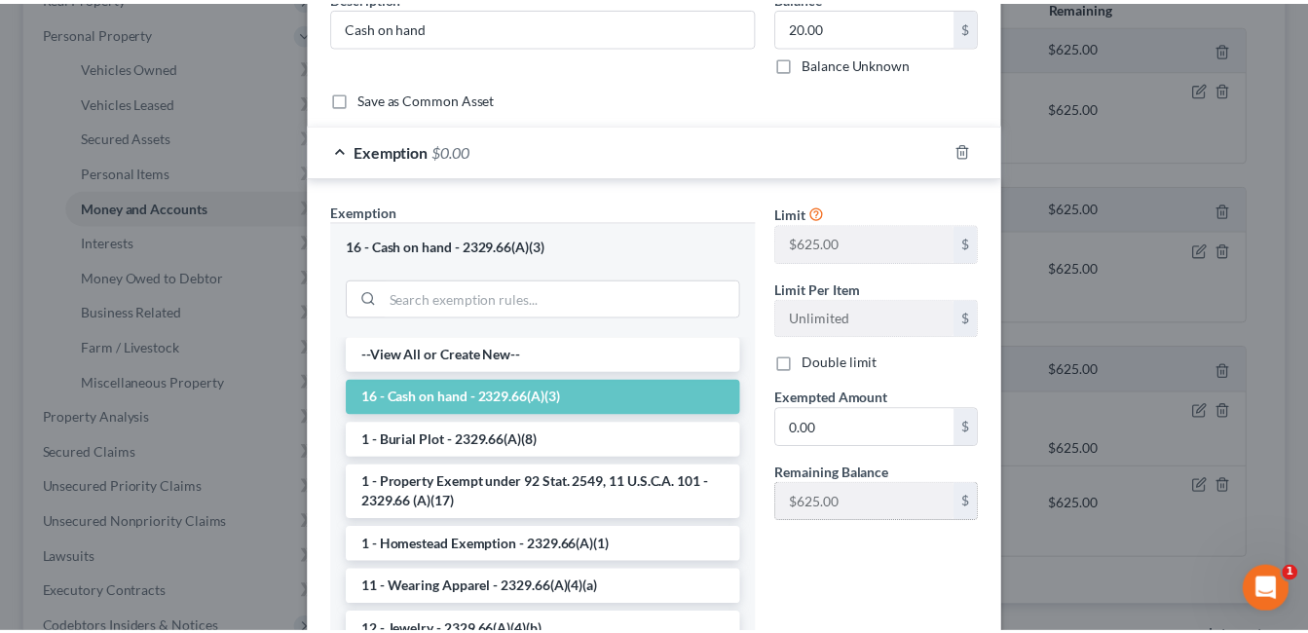
scroll to position [292, 0]
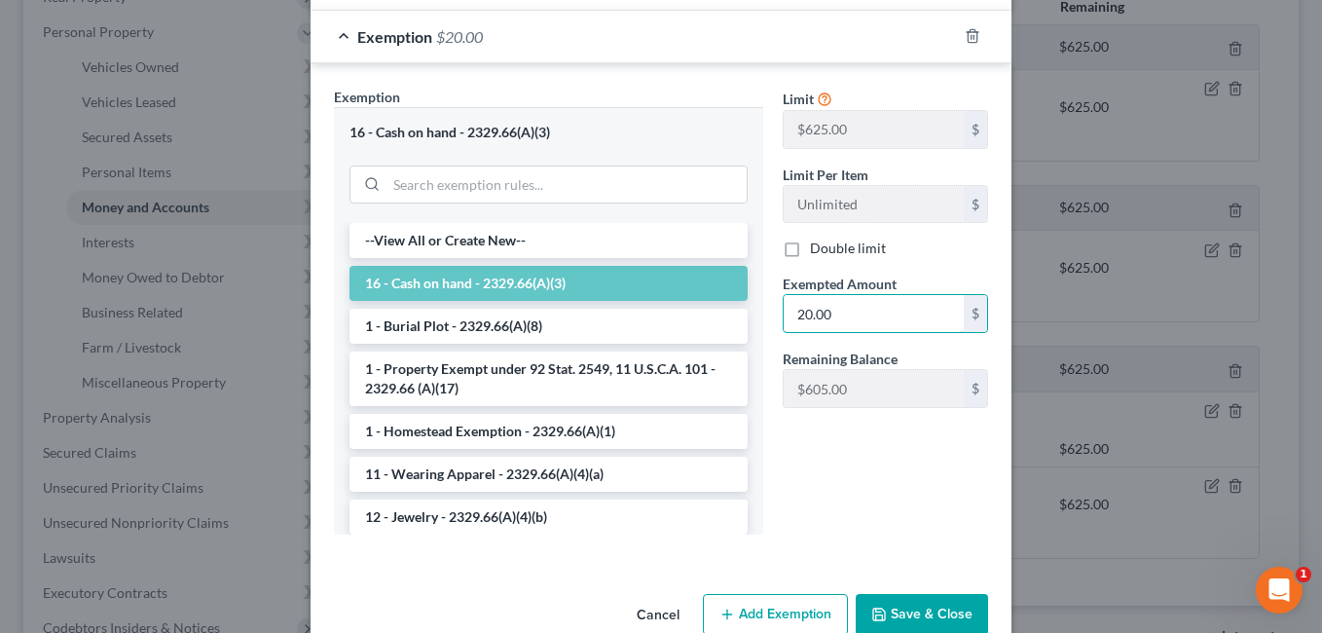
type input "20.00"
click at [925, 604] on button "Save & Close" at bounding box center [922, 614] width 132 height 41
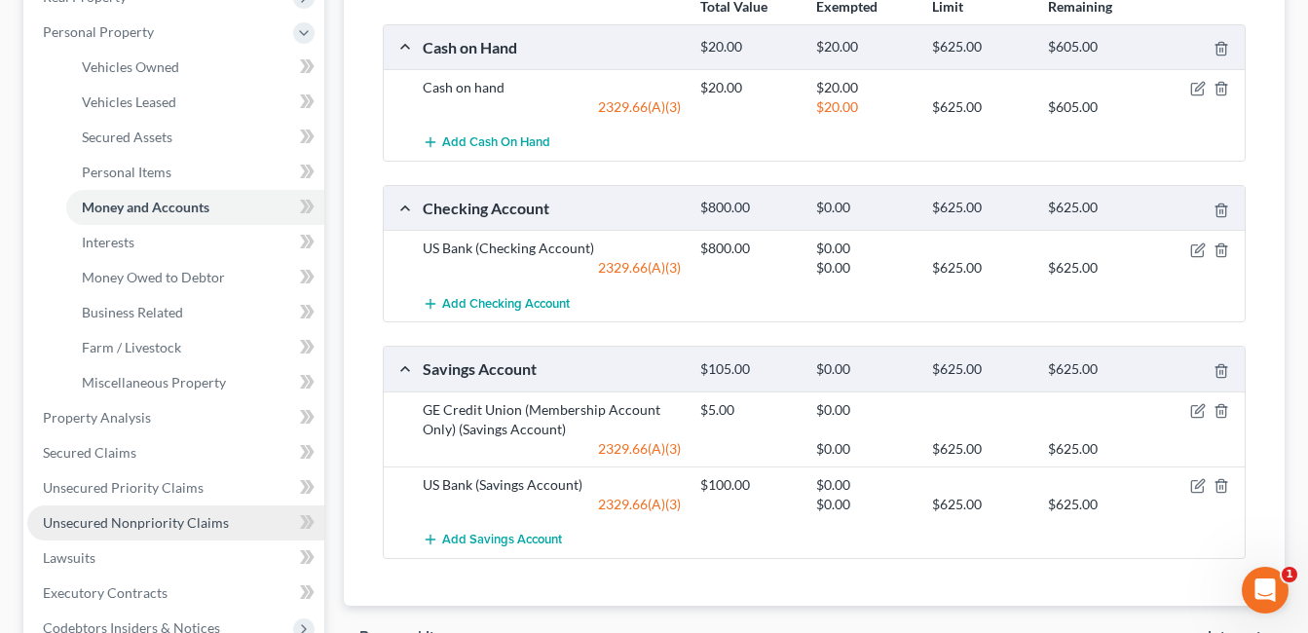
click at [121, 529] on span "Unsecured Nonpriority Claims" at bounding box center [136, 522] width 186 height 17
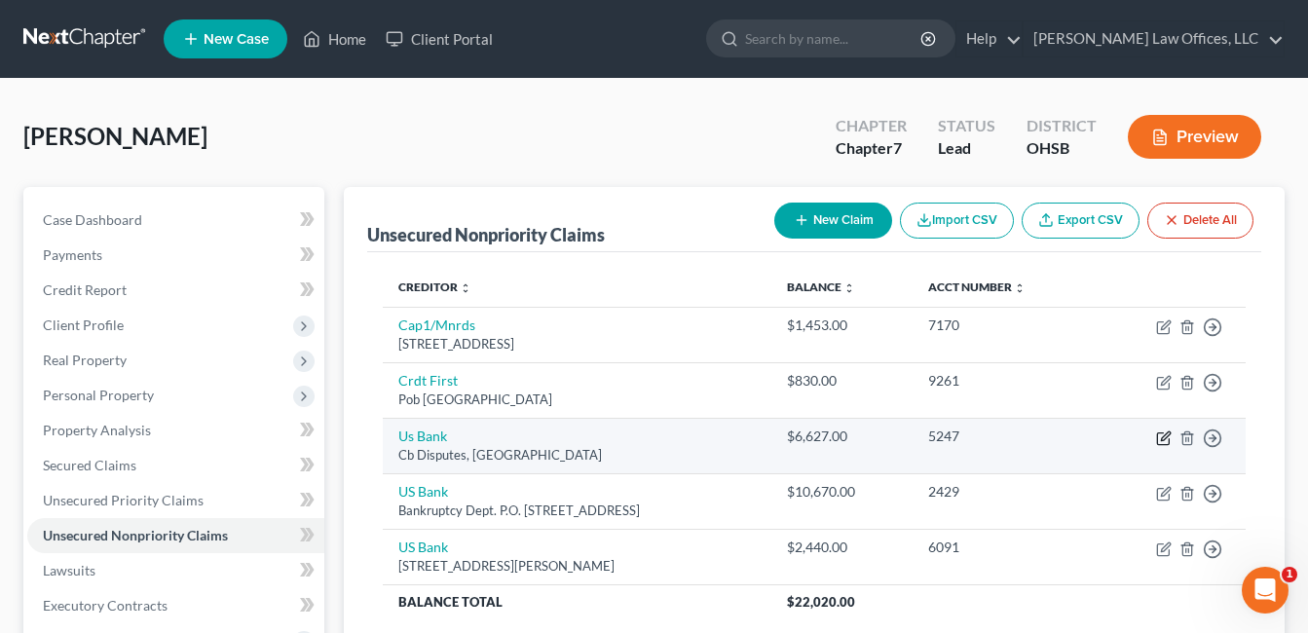
click at [1160, 434] on icon "button" at bounding box center [1164, 438] width 16 height 16
select select "26"
select select "2"
select select "0"
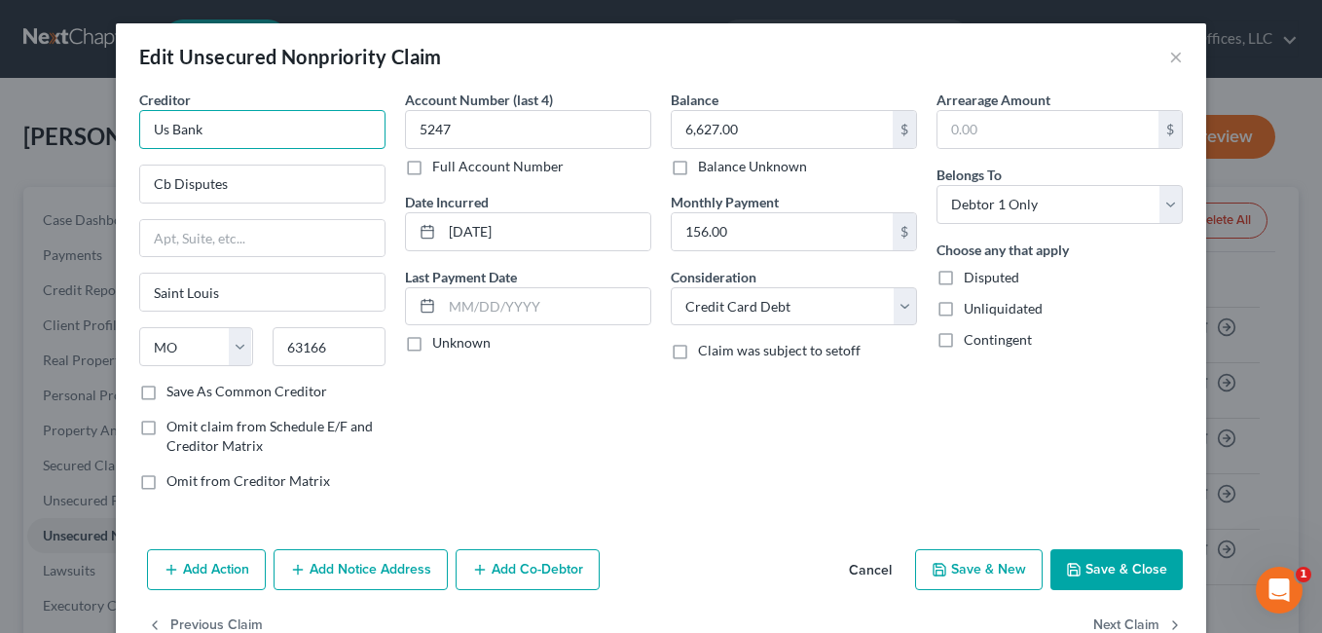
click at [240, 133] on input "Us Bank" at bounding box center [262, 129] width 246 height 39
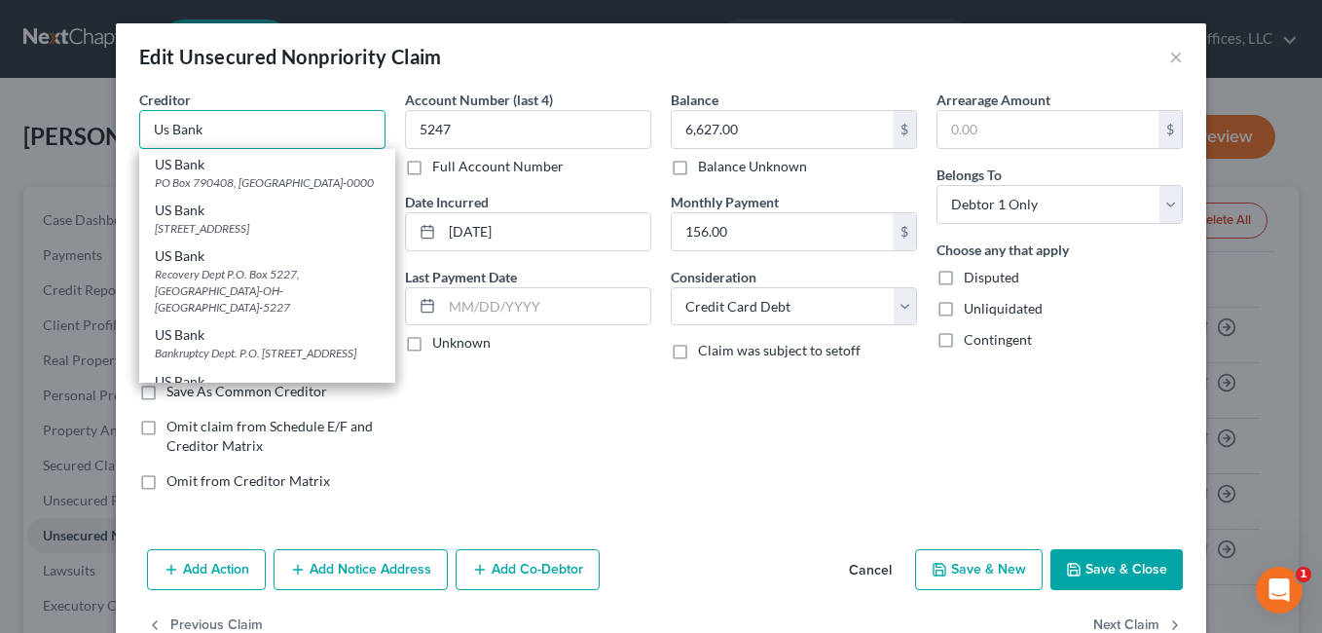
scroll to position [584, 0]
click at [283, 190] on div "PO Box 790408, Saint Louis, MO 63179-0000" at bounding box center [267, 181] width 225 height 17
type input "US Bank"
type input "PO Box 790408"
type input "63179-0000"
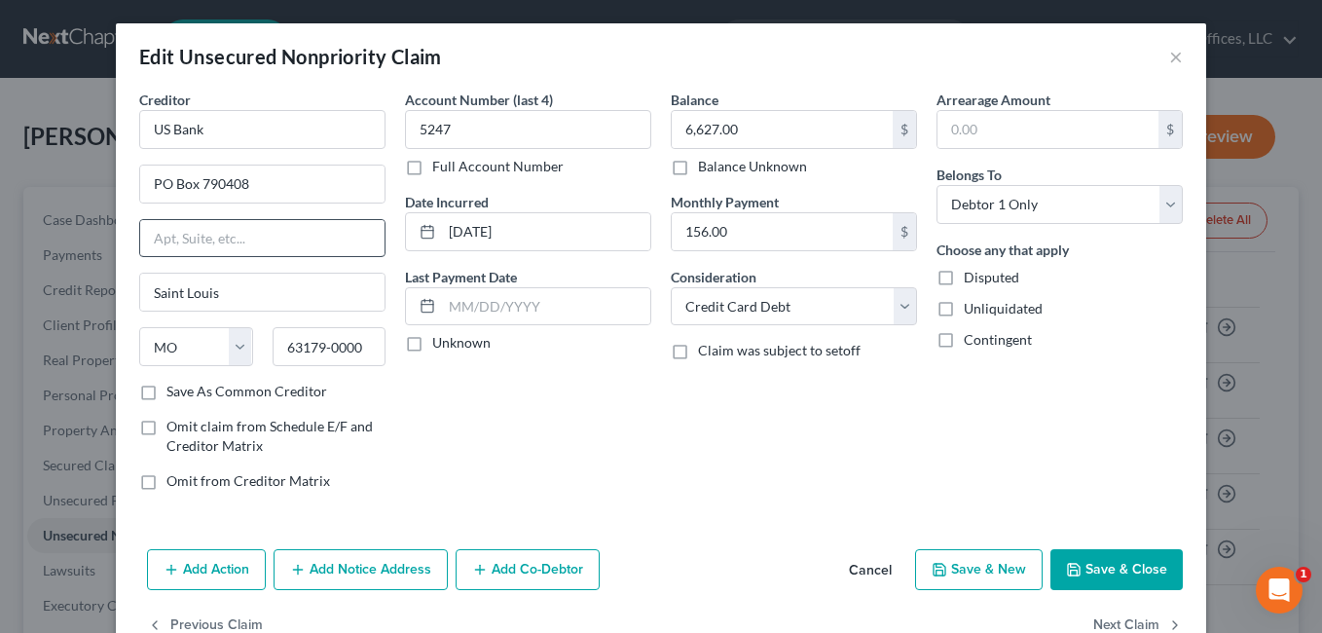
scroll to position [0, 0]
click at [1147, 561] on button "Save & Close" at bounding box center [1117, 569] width 132 height 41
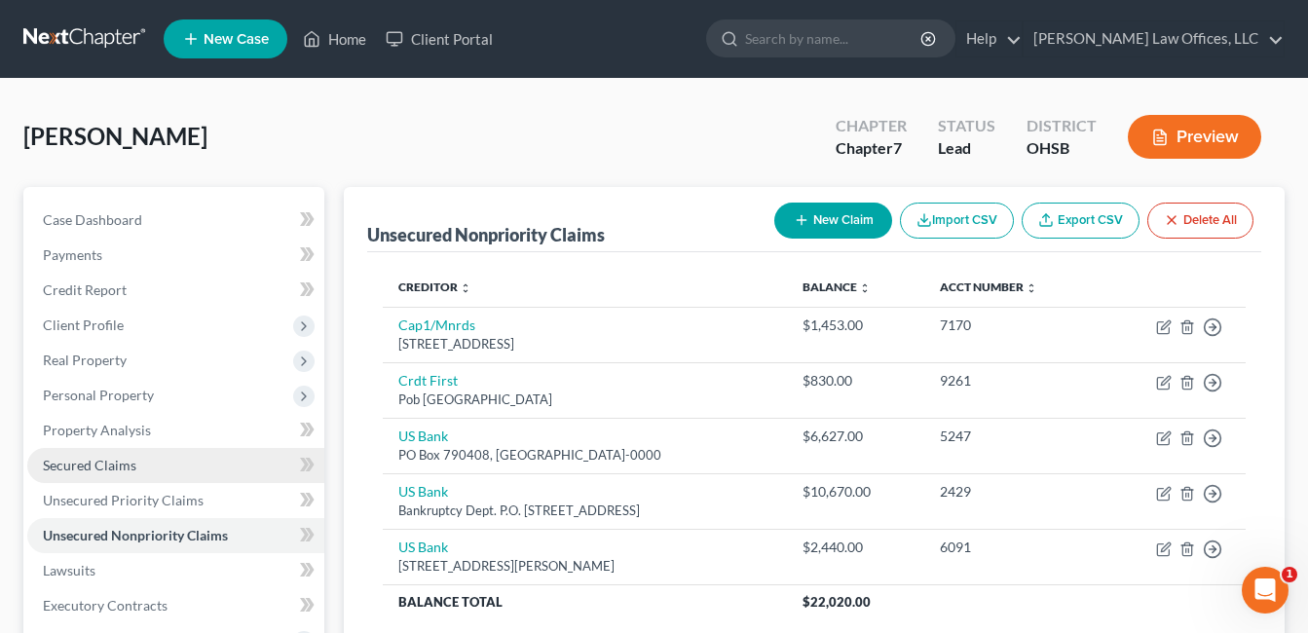
click at [71, 464] on span "Secured Claims" at bounding box center [89, 465] width 93 height 17
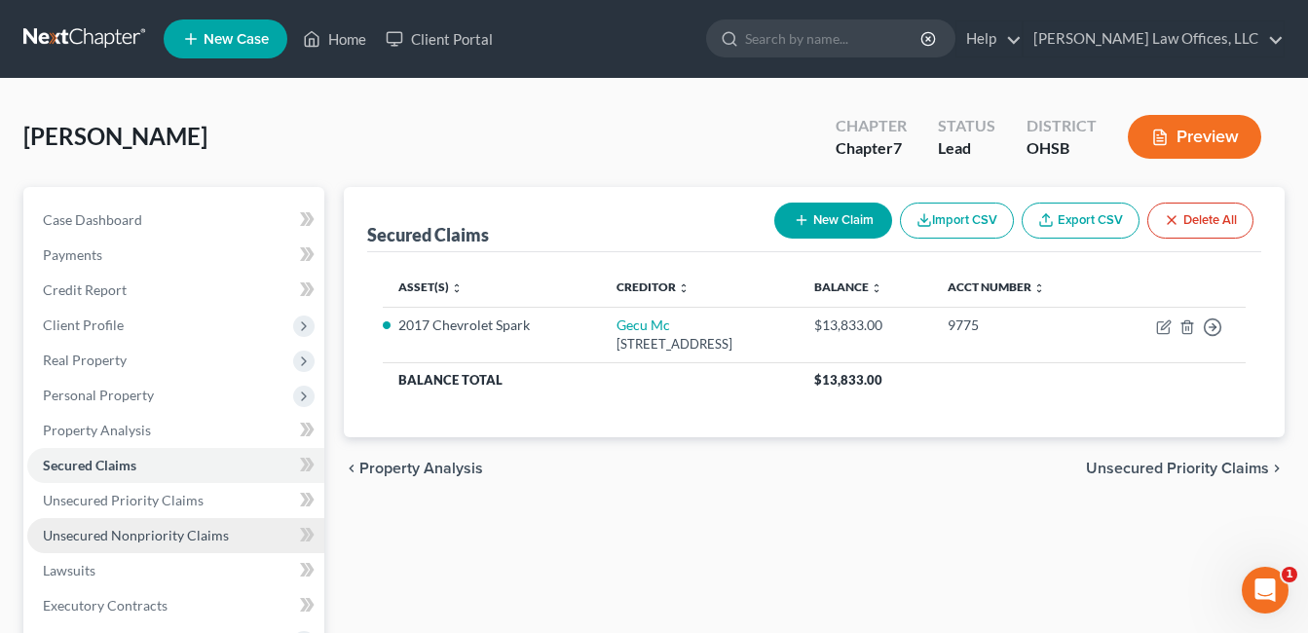
click at [133, 535] on span "Unsecured Nonpriority Claims" at bounding box center [136, 535] width 186 height 17
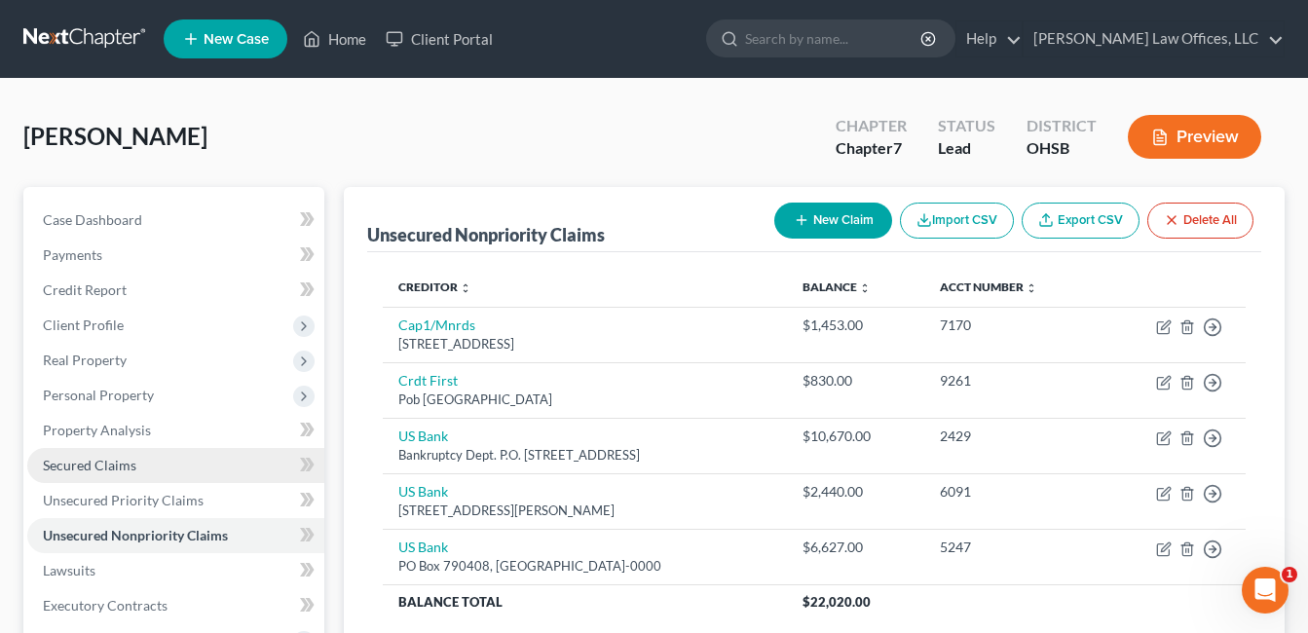
drag, startPoint x: 115, startPoint y: 464, endPoint x: 150, endPoint y: 461, distance: 35.3
click at [116, 464] on span "Secured Claims" at bounding box center [89, 465] width 93 height 17
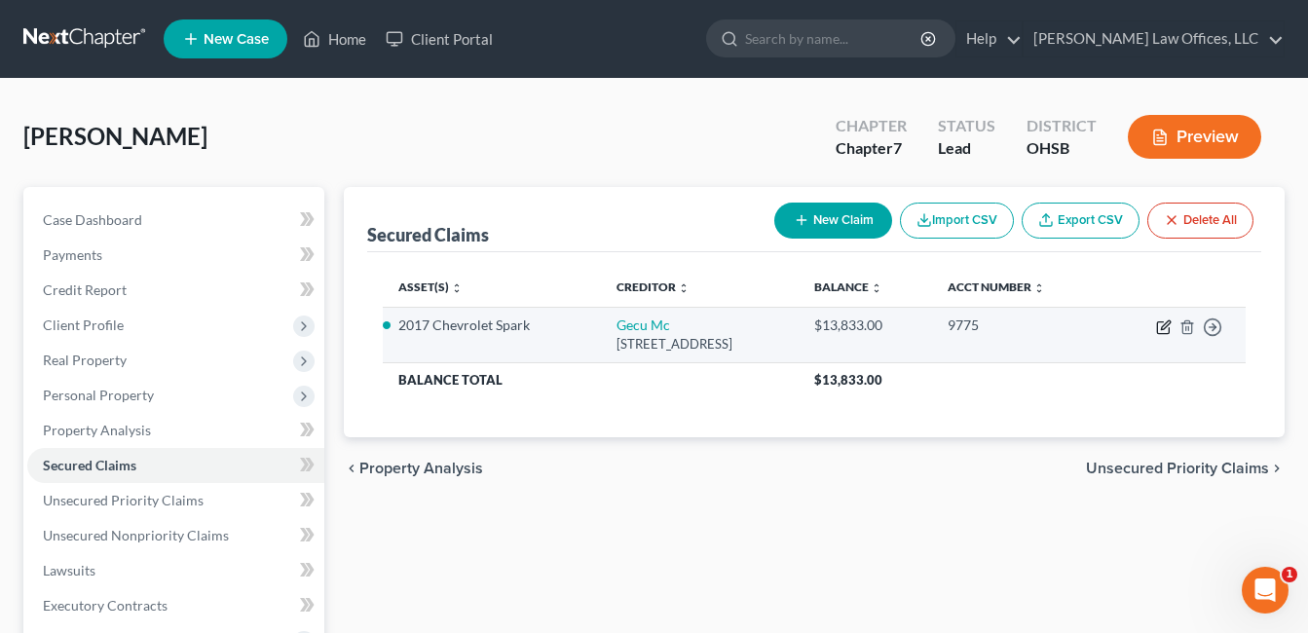
click at [1163, 325] on icon "button" at bounding box center [1164, 327] width 16 height 16
select select "36"
select select "2"
select select "0"
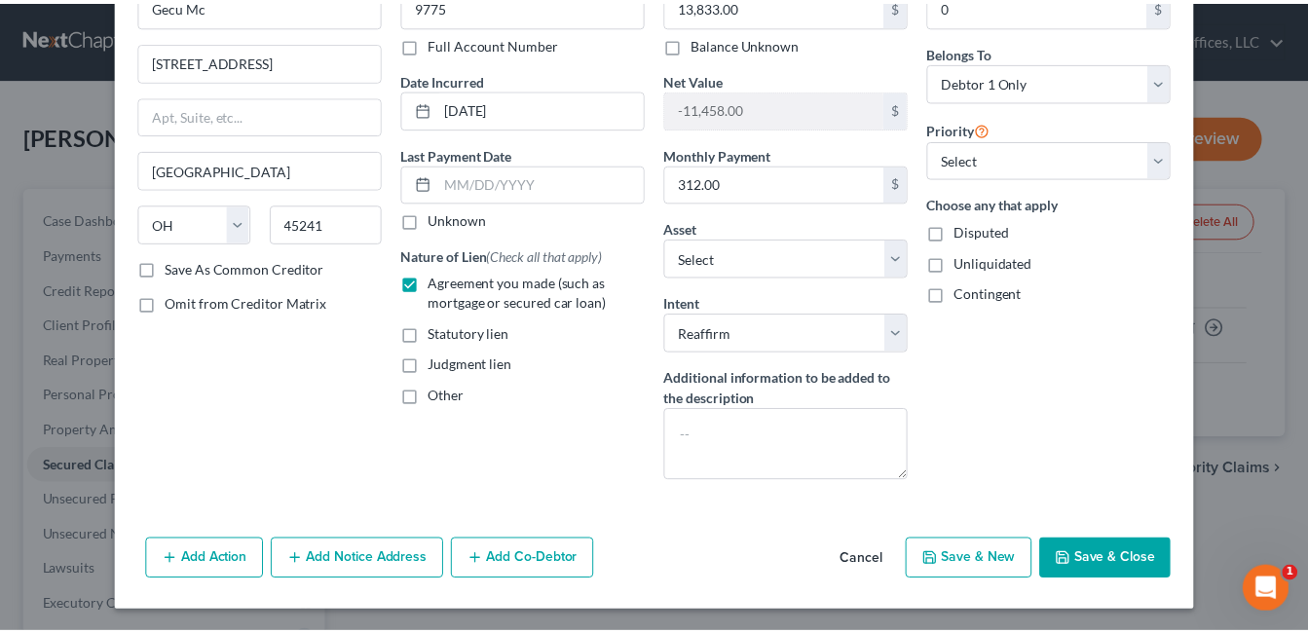
scroll to position [125, 0]
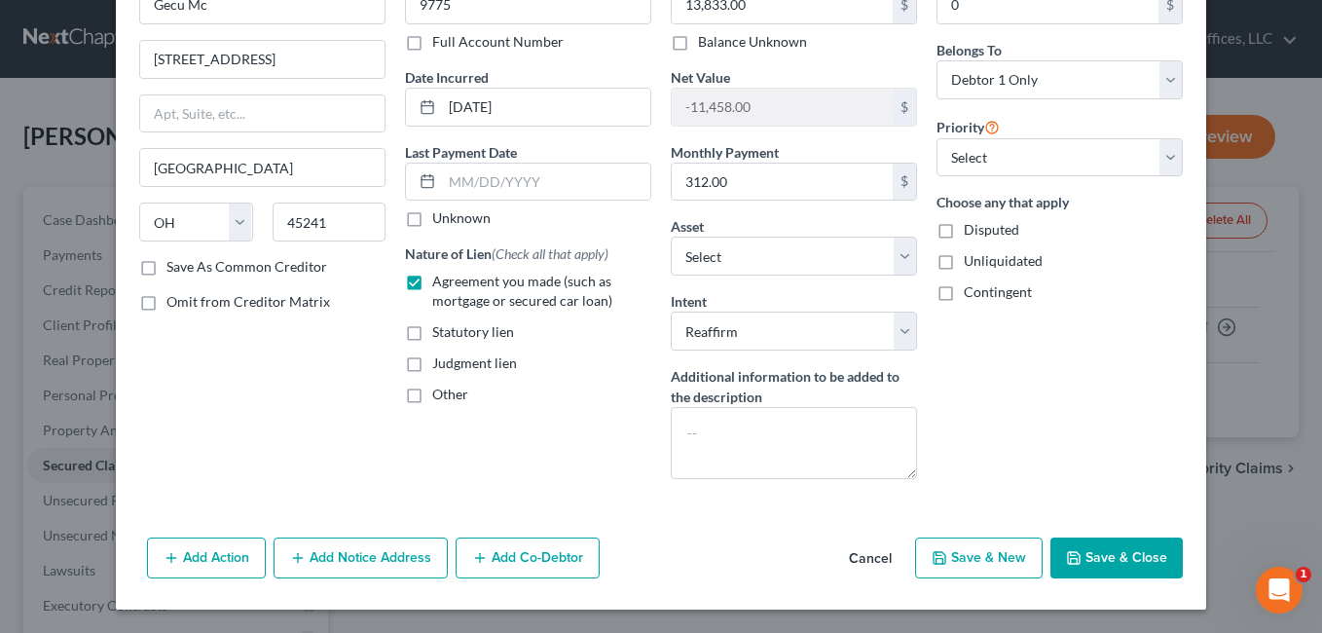
click at [1088, 546] on button "Save & Close" at bounding box center [1117, 557] width 132 height 41
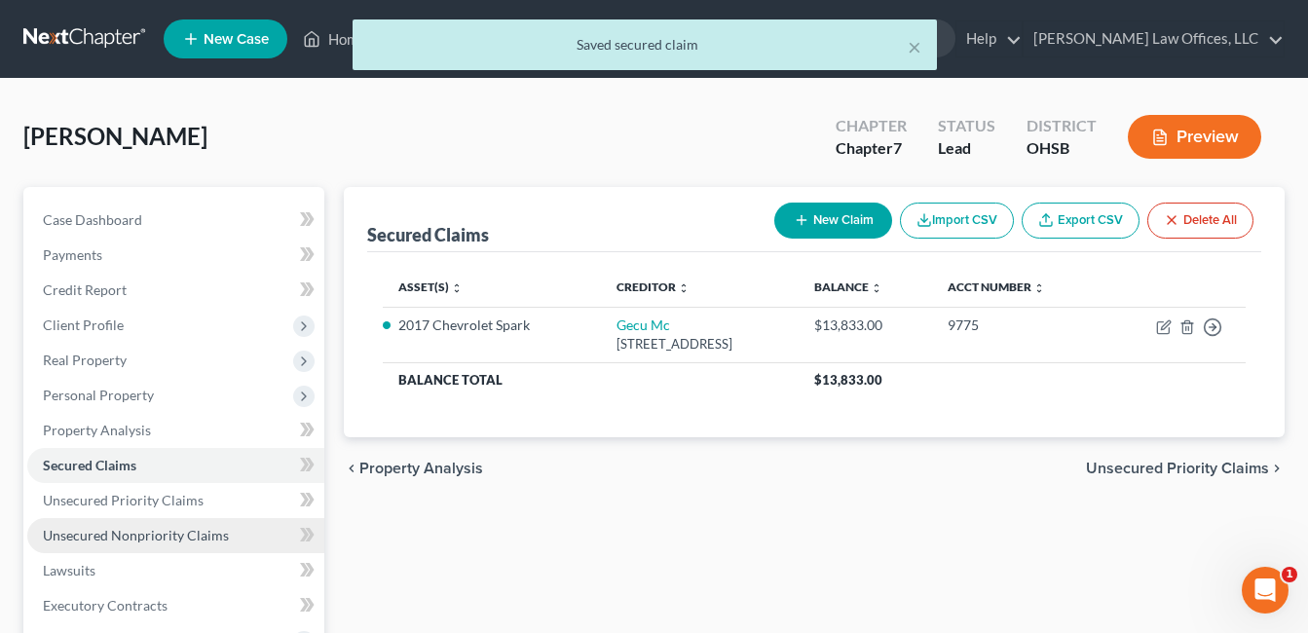
click at [150, 531] on span "Unsecured Nonpriority Claims" at bounding box center [136, 535] width 186 height 17
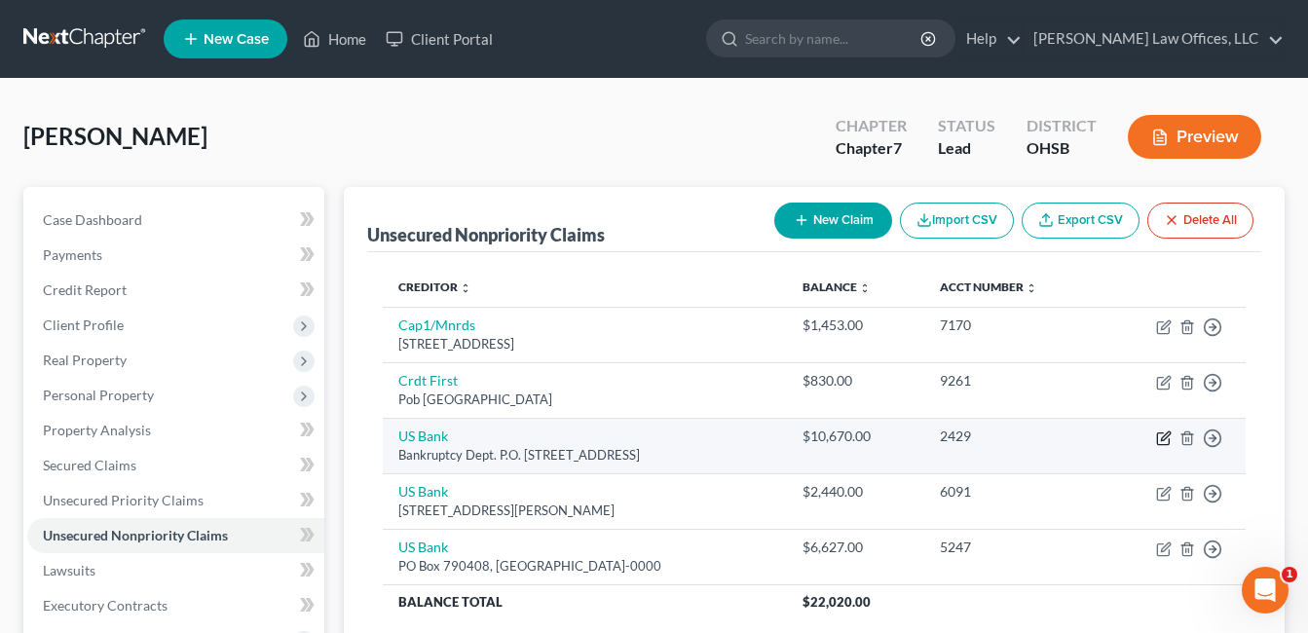
click at [1163, 435] on icon "button" at bounding box center [1165, 435] width 9 height 9
select select "36"
select select "2"
select select "0"
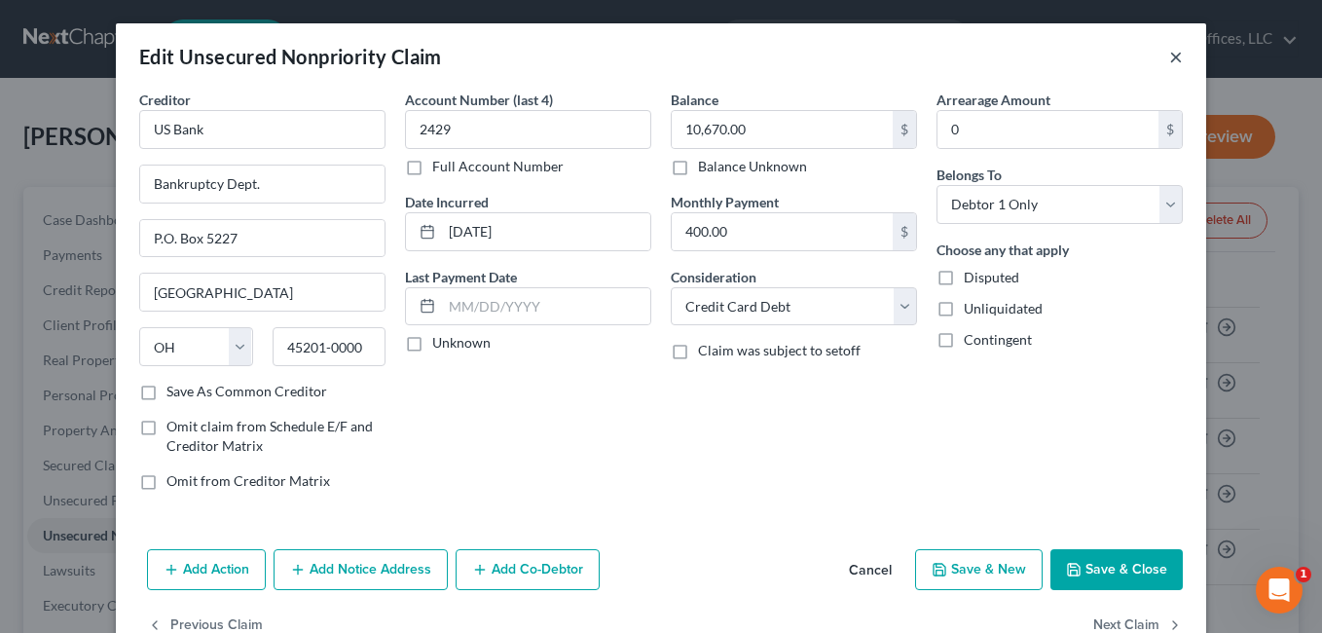
click at [1172, 57] on button "×" at bounding box center [1176, 56] width 14 height 23
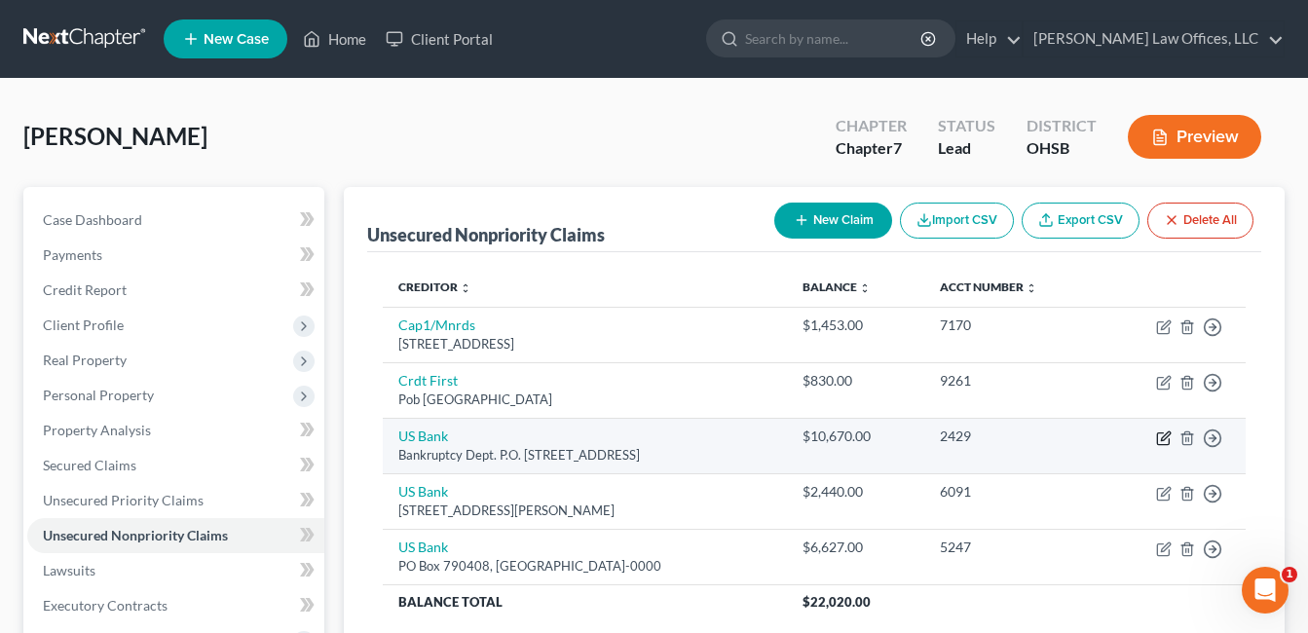
click at [1162, 430] on icon "button" at bounding box center [1164, 438] width 16 height 16
select select "36"
select select "2"
select select "0"
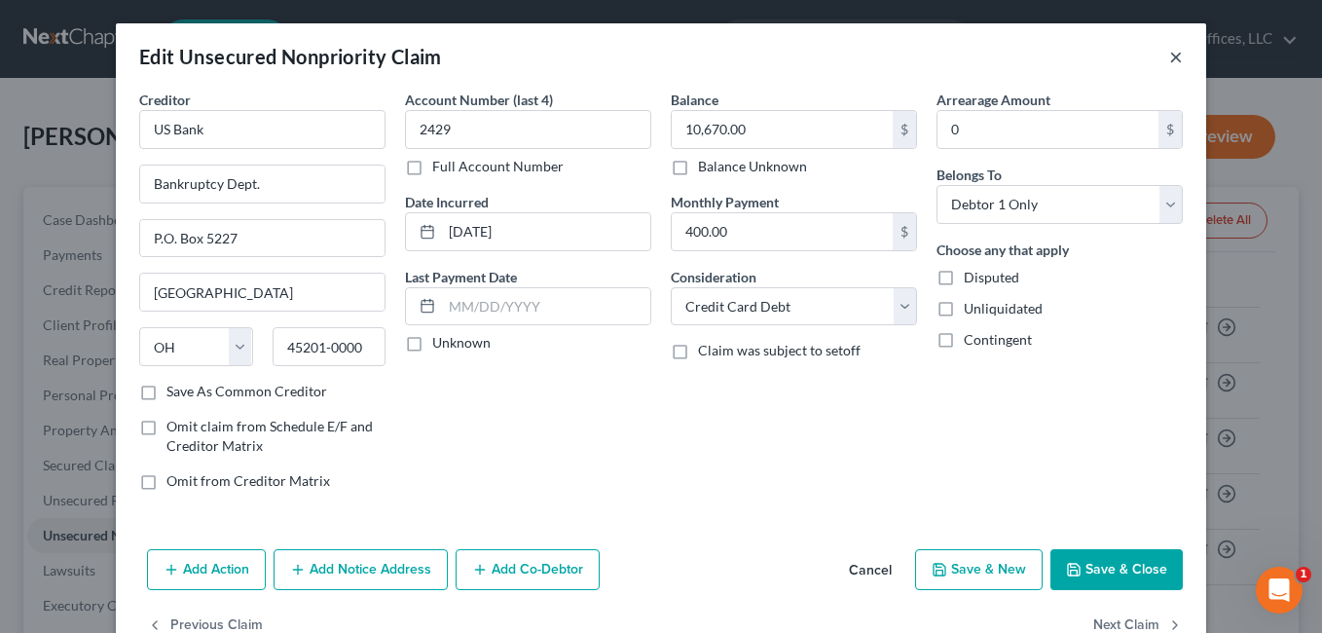
click at [1172, 57] on button "×" at bounding box center [1176, 56] width 14 height 23
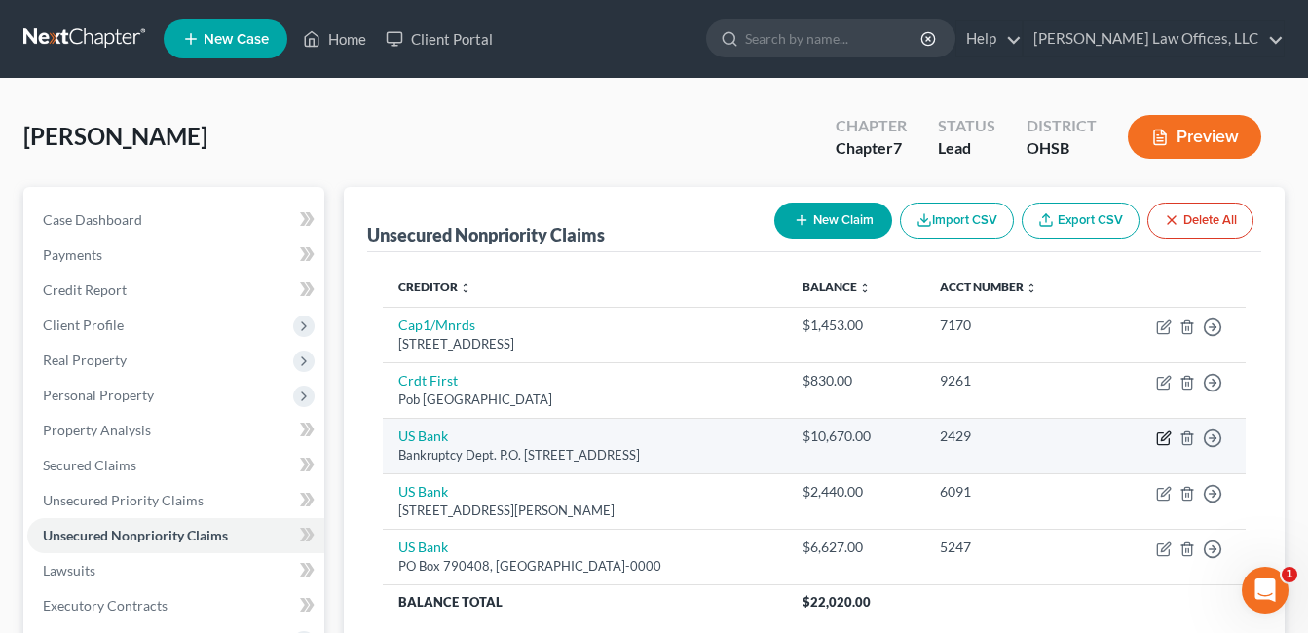
click at [1159, 437] on icon "button" at bounding box center [1164, 438] width 16 height 16
select select "36"
select select "2"
select select "0"
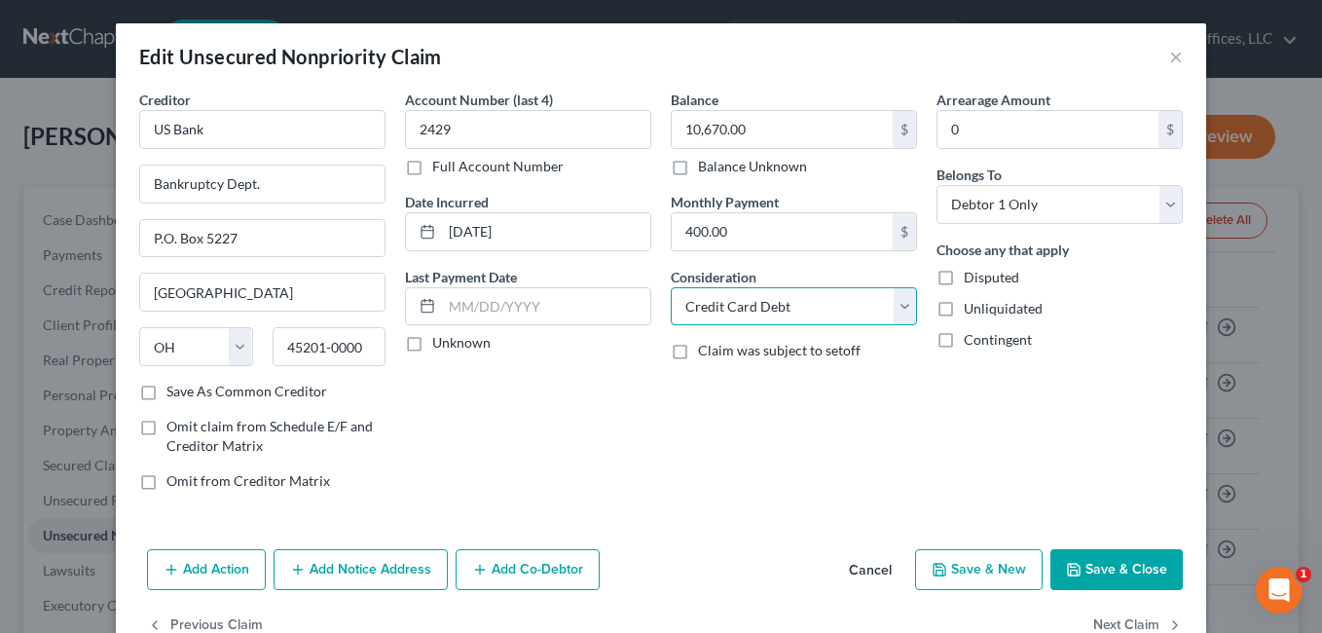
click at [896, 308] on select "Select Cable / Satellite Services Collection Agency Credit Card Debt Debt Couns…" at bounding box center [794, 306] width 246 height 39
select select "10"
click at [671, 287] on select "Select Cable / Satellite Services Collection Agency Credit Card Debt Debt Couns…" at bounding box center [794, 306] width 246 height 39
click at [1122, 569] on button "Save & Close" at bounding box center [1117, 569] width 132 height 41
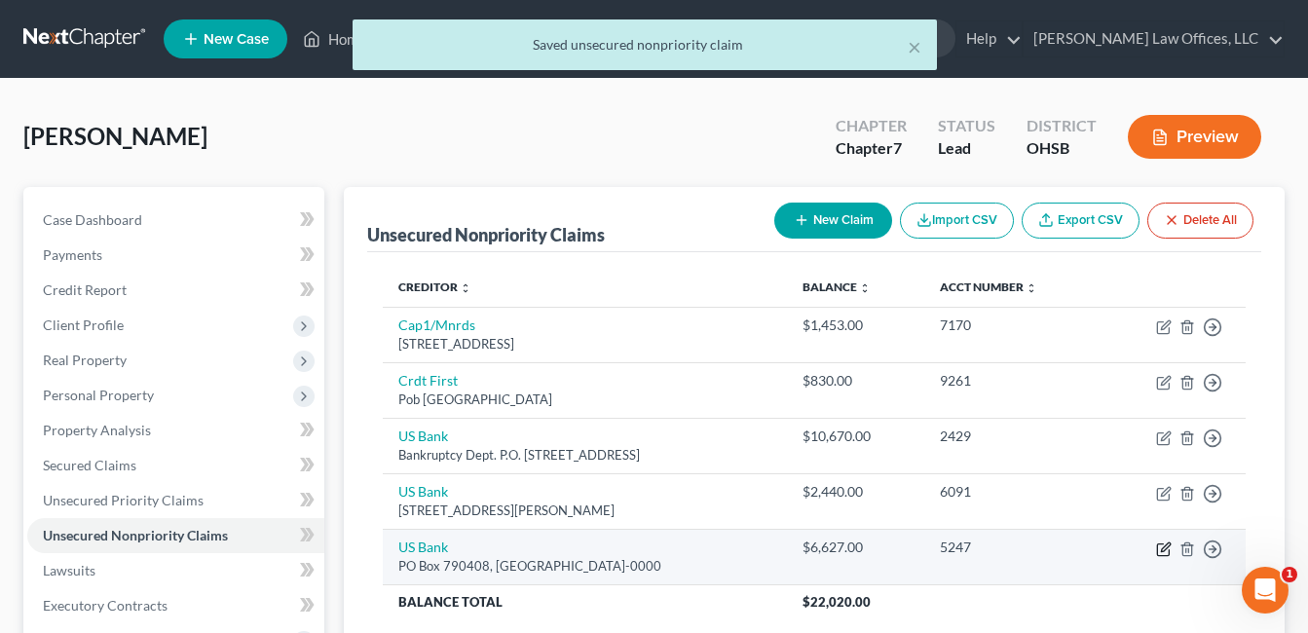
click at [1168, 551] on icon "button" at bounding box center [1163, 549] width 12 height 12
select select "26"
select select "2"
select select "0"
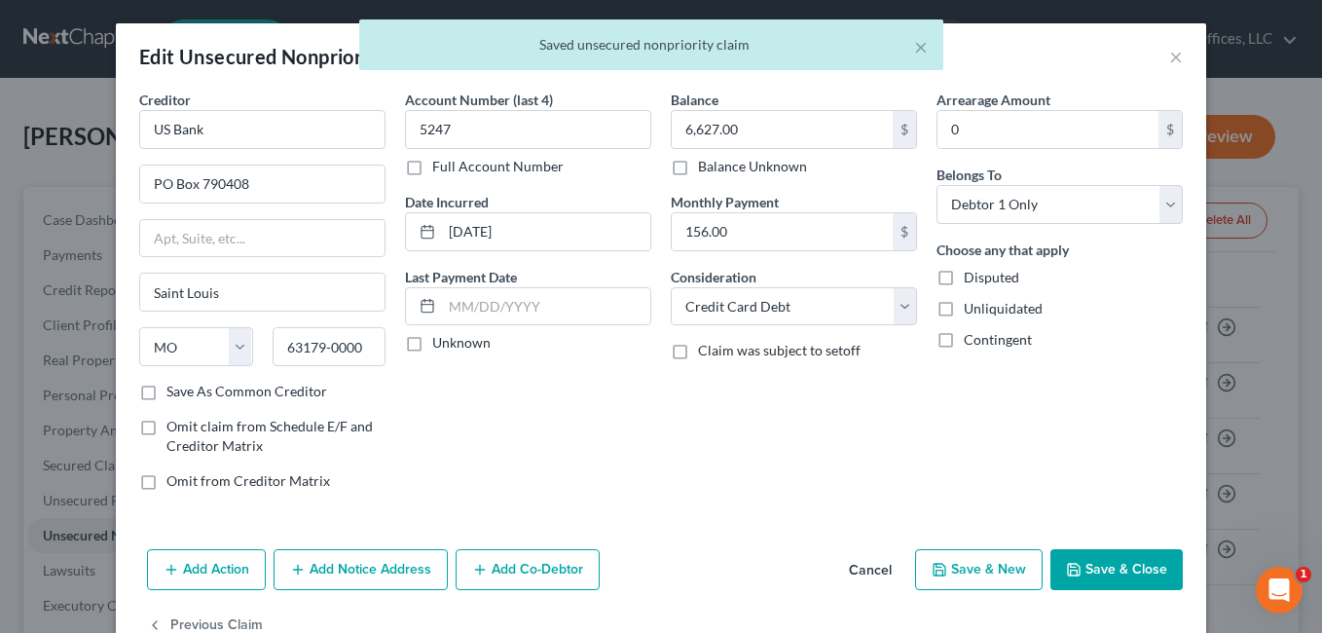
click at [1133, 570] on button "Save & Close" at bounding box center [1117, 569] width 132 height 41
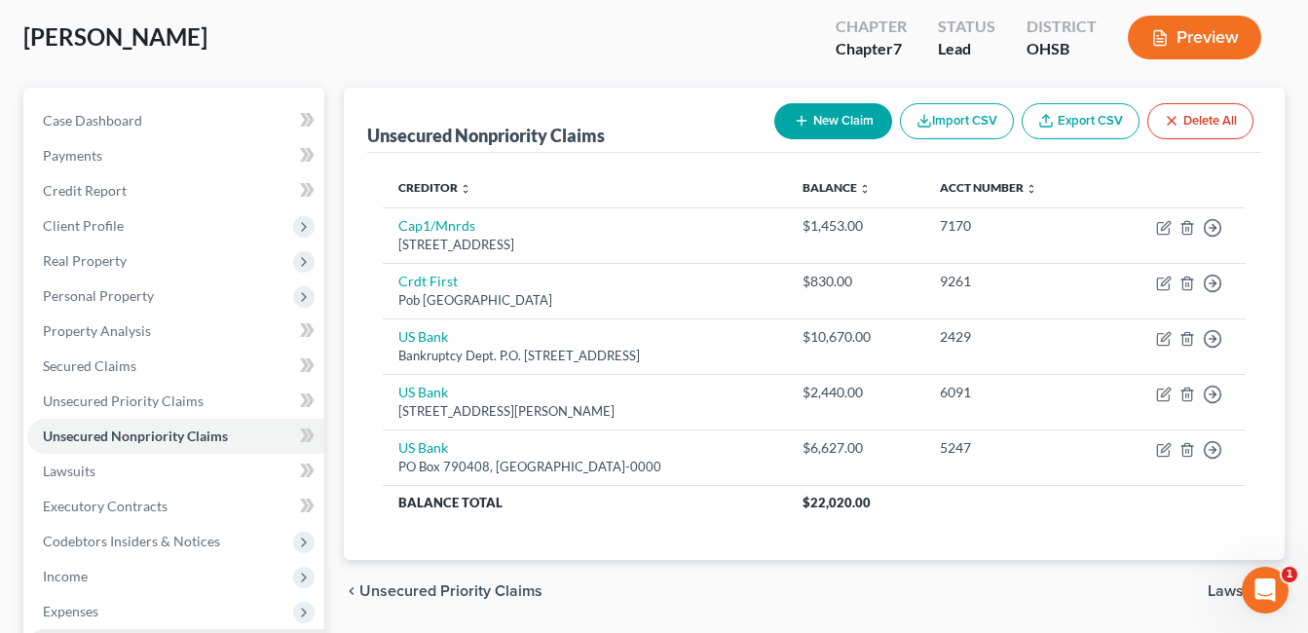
scroll to position [294, 0]
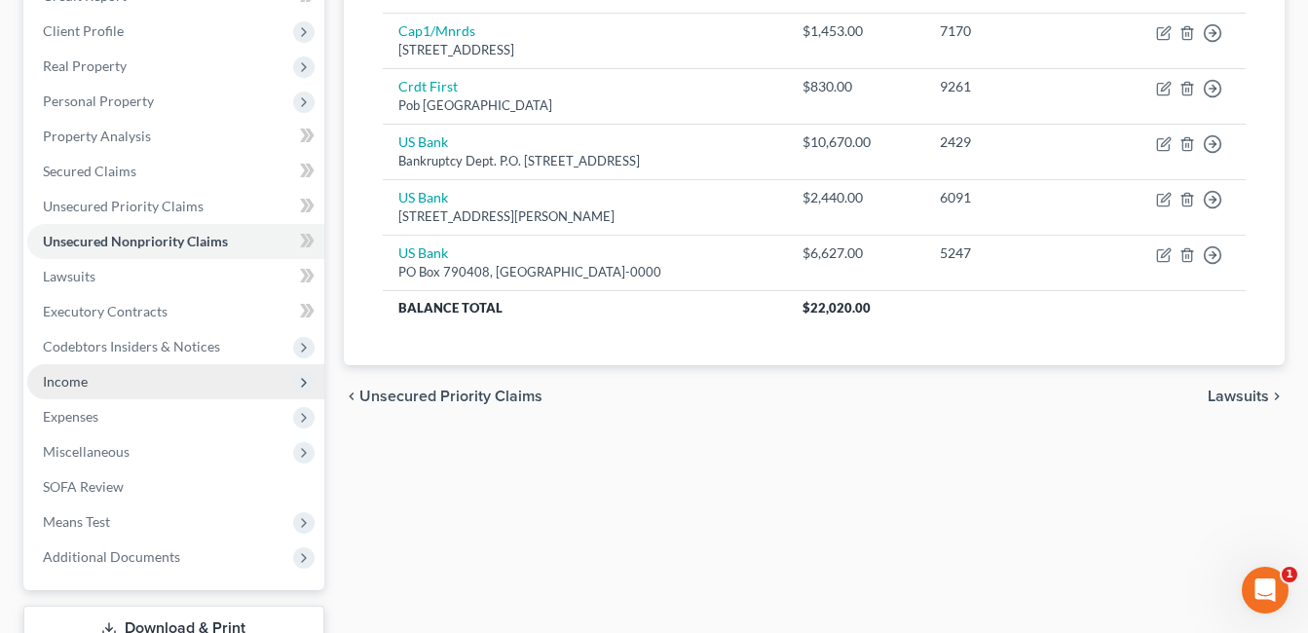
click at [124, 381] on span "Income" at bounding box center [175, 381] width 297 height 35
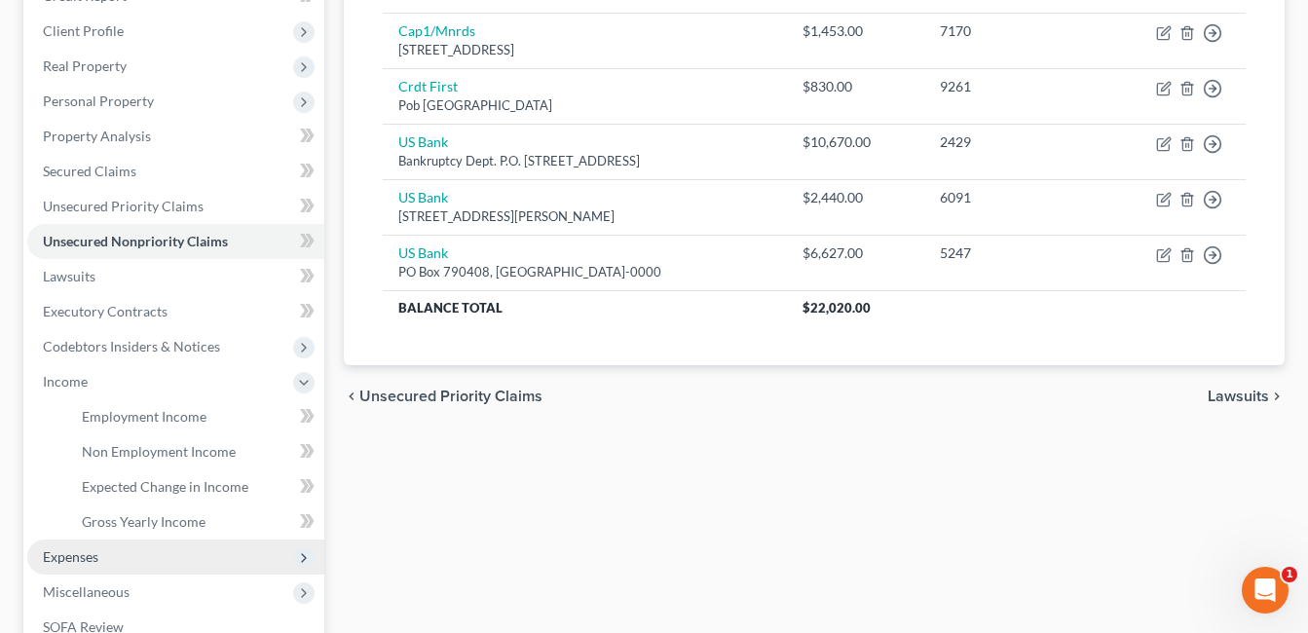
click at [129, 555] on span "Expenses" at bounding box center [175, 556] width 297 height 35
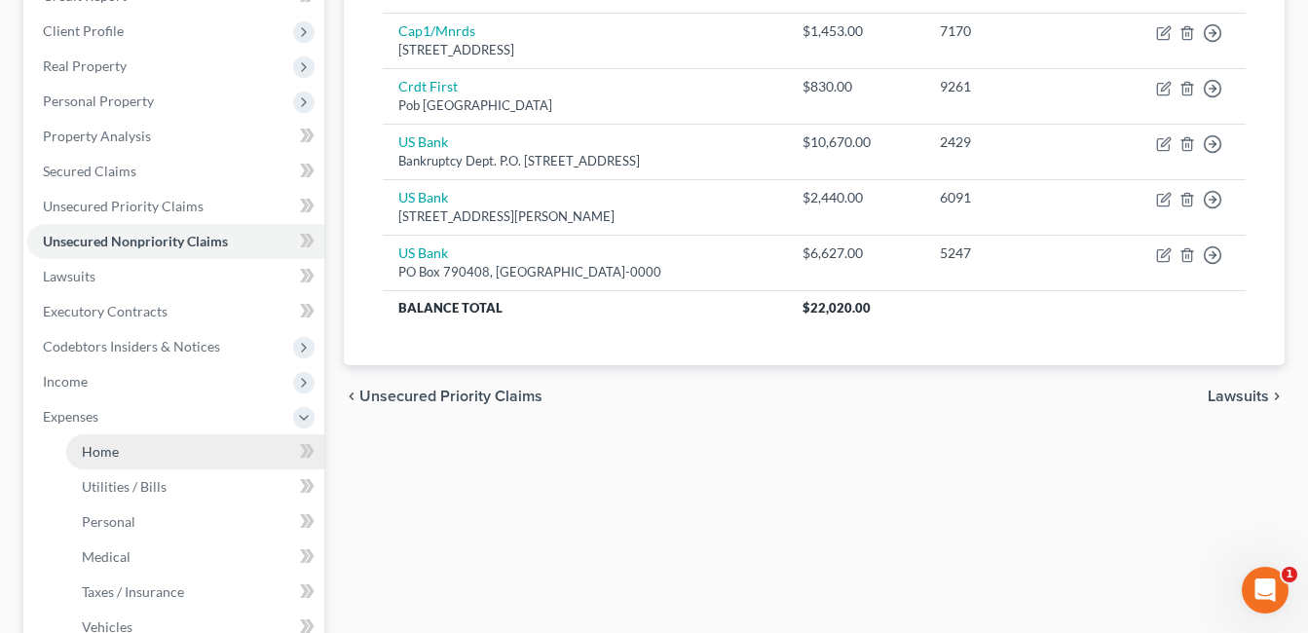
click at [157, 446] on link "Home" at bounding box center [195, 451] width 258 height 35
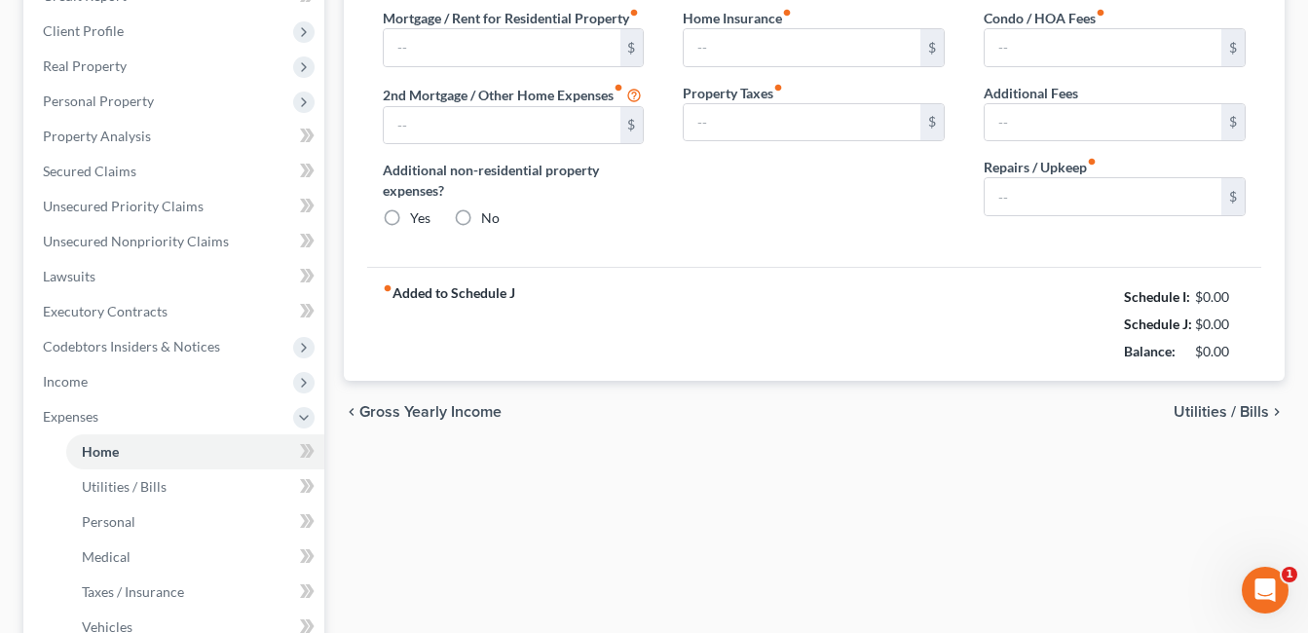
type input "500.00"
type input "0.00"
radio input "true"
type input "0.00"
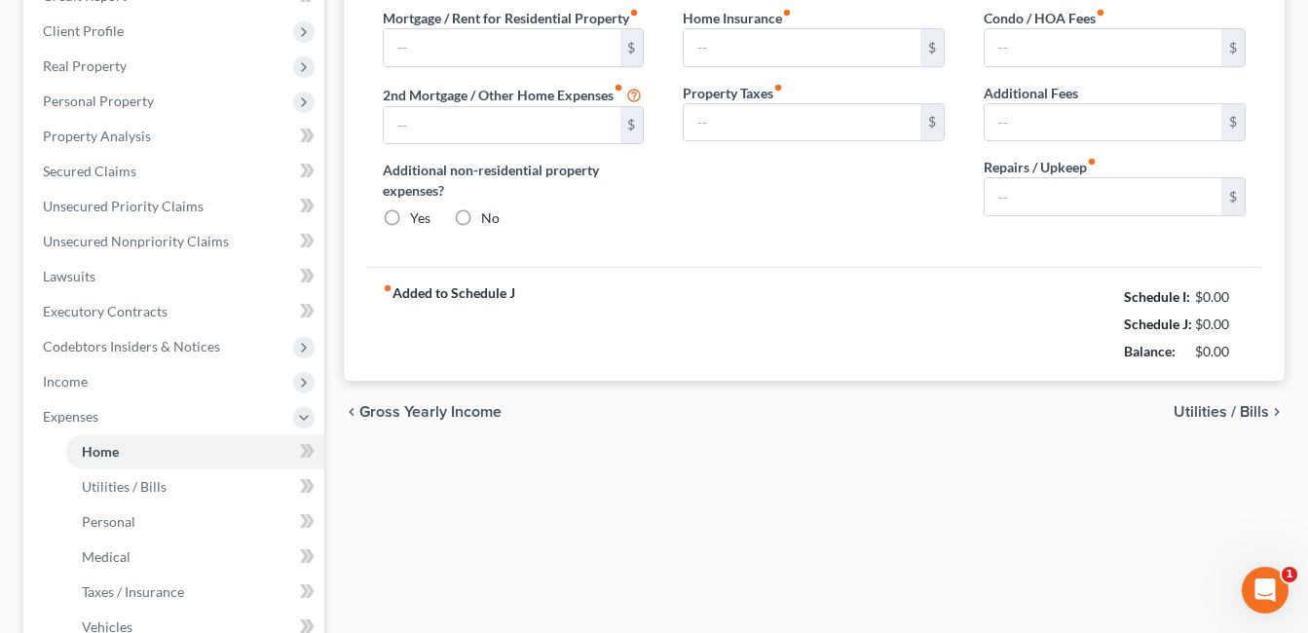
type input "0.00"
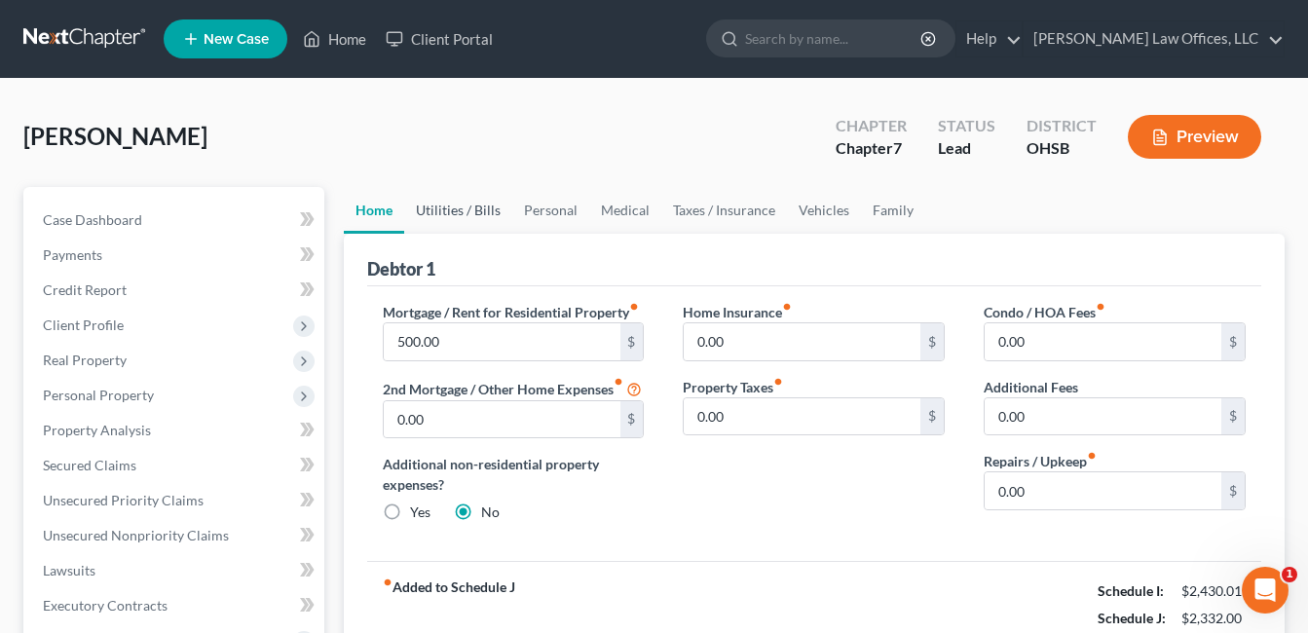
click at [480, 207] on link "Utilities / Bills" at bounding box center [458, 210] width 108 height 47
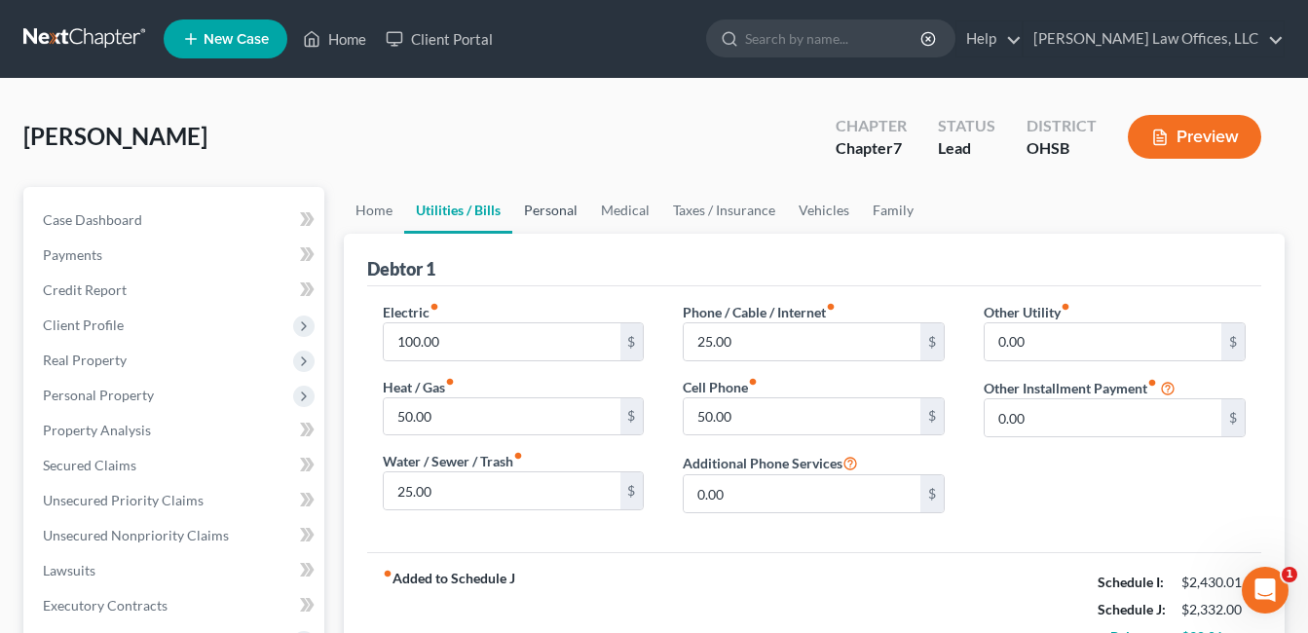
click at [535, 212] on link "Personal" at bounding box center [550, 210] width 77 height 47
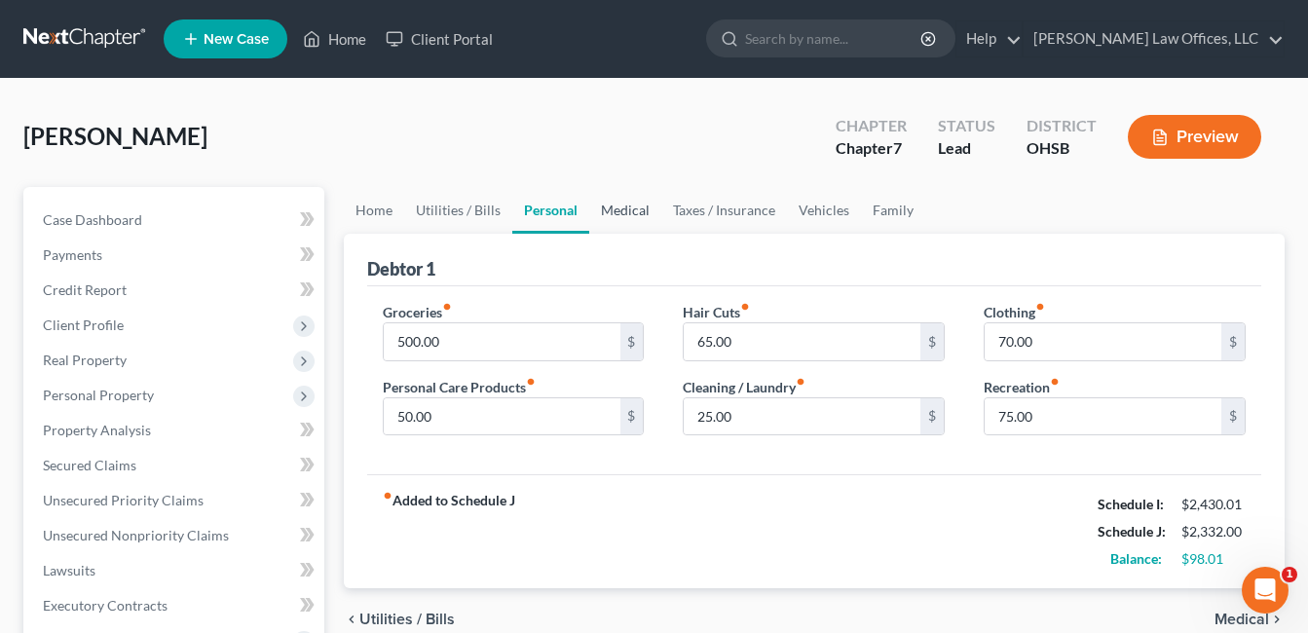
click at [615, 216] on link "Medical" at bounding box center [625, 210] width 72 height 47
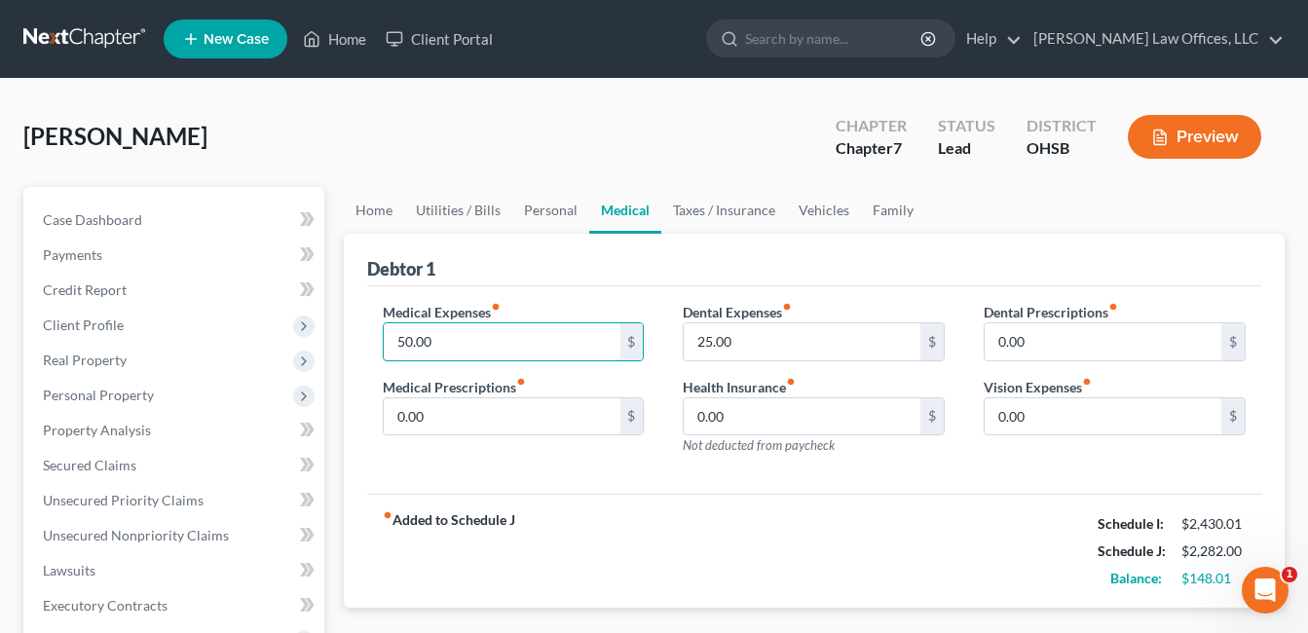
type input "50.00"
click at [395, 460] on div "Medical Expenses fiber_manual_record 50.00 $ Medical Prescriptions fiber_manual…" at bounding box center [513, 386] width 301 height 169
type input "50.00"
click at [709, 211] on link "Taxes / Insurance" at bounding box center [724, 210] width 126 height 47
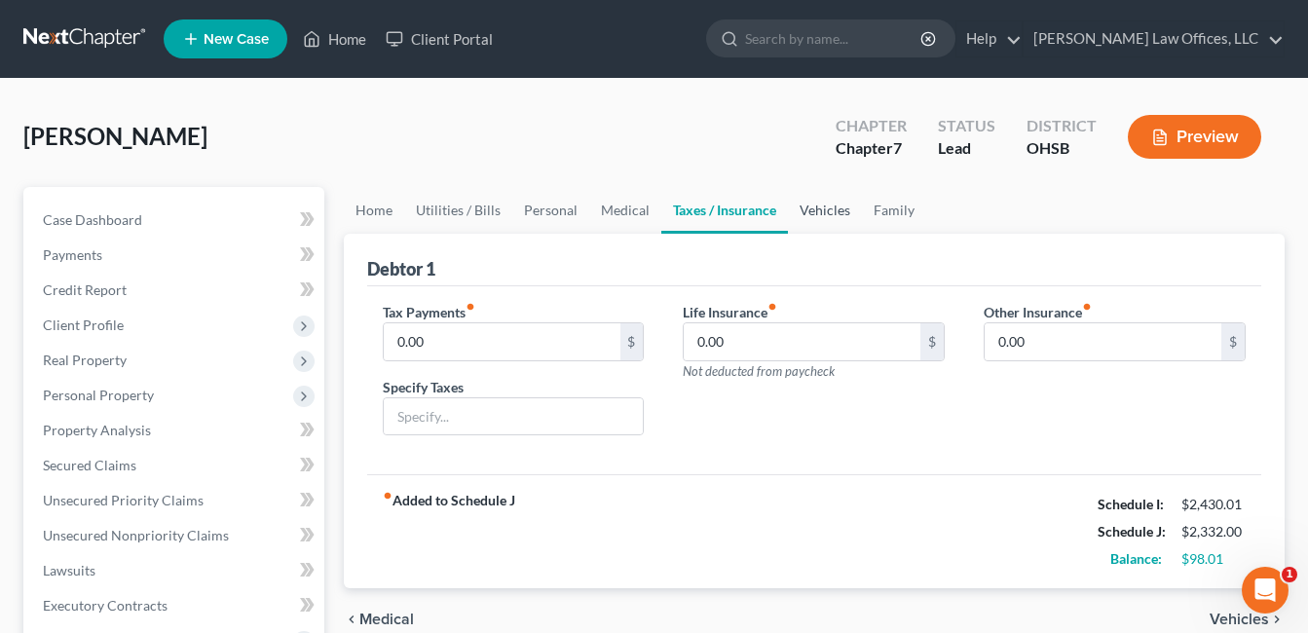
click at [807, 208] on link "Vehicles" at bounding box center [825, 210] width 74 height 47
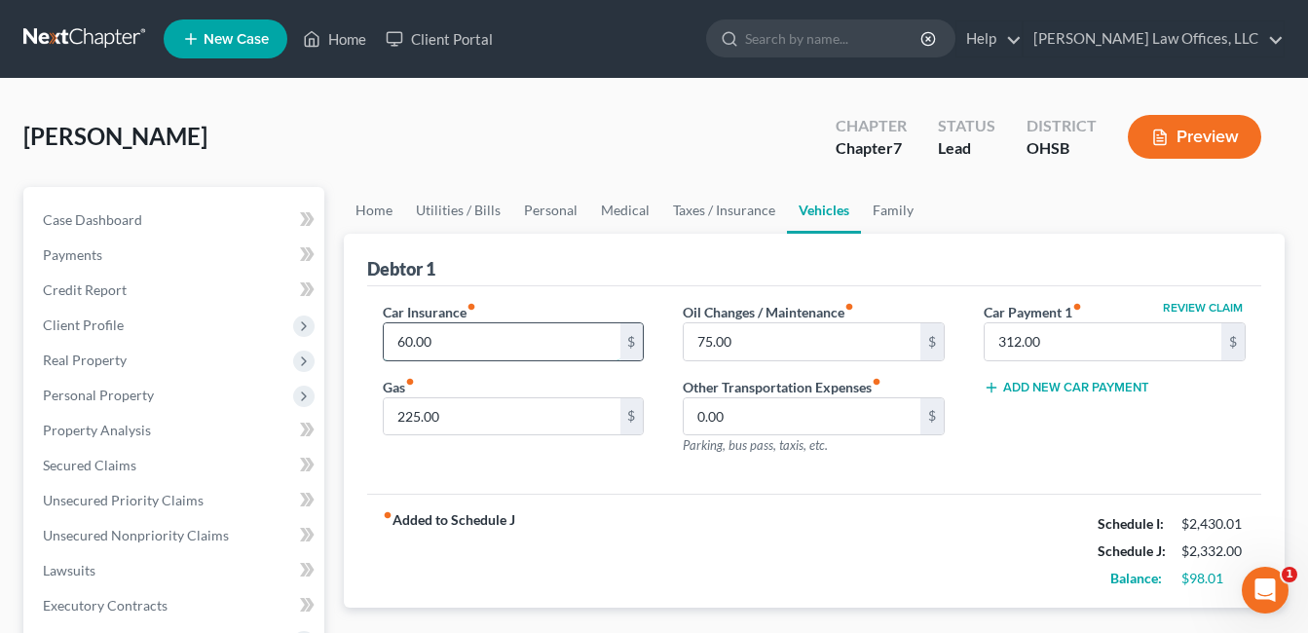
click at [443, 334] on input "60.00" at bounding box center [502, 341] width 237 height 37
click at [959, 311] on div "Oil Changes / Maintenance fiber_manual_record 75.00 $ Other Transportation Expe…" at bounding box center [813, 386] width 301 height 169
click at [489, 417] on input "225.00" at bounding box center [502, 416] width 237 height 37
type input "250.00"
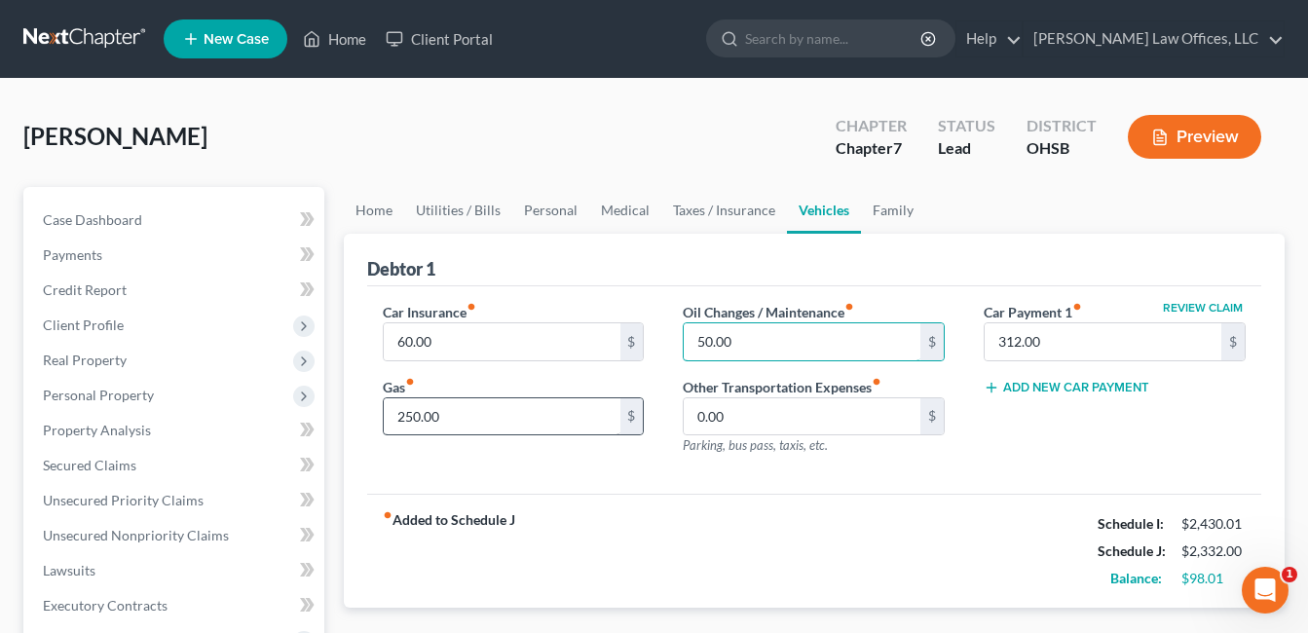
type input "50.00"
click at [889, 212] on link "Family" at bounding box center [893, 210] width 64 height 47
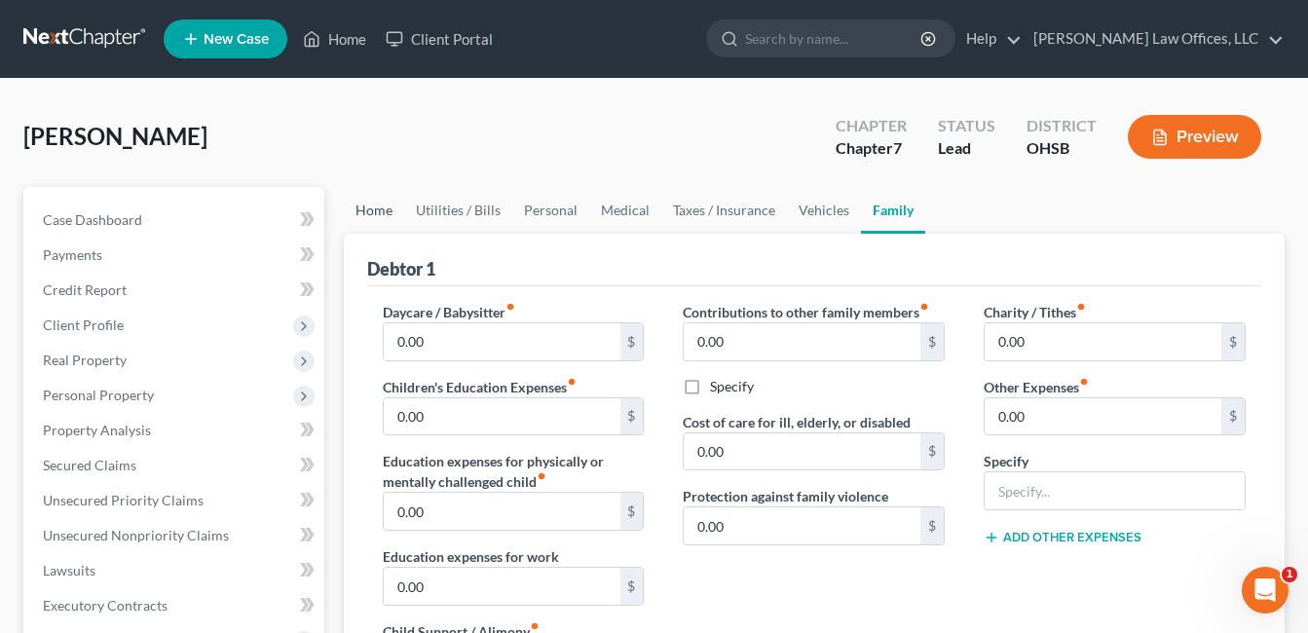
click at [385, 207] on link "Home" at bounding box center [374, 210] width 60 height 47
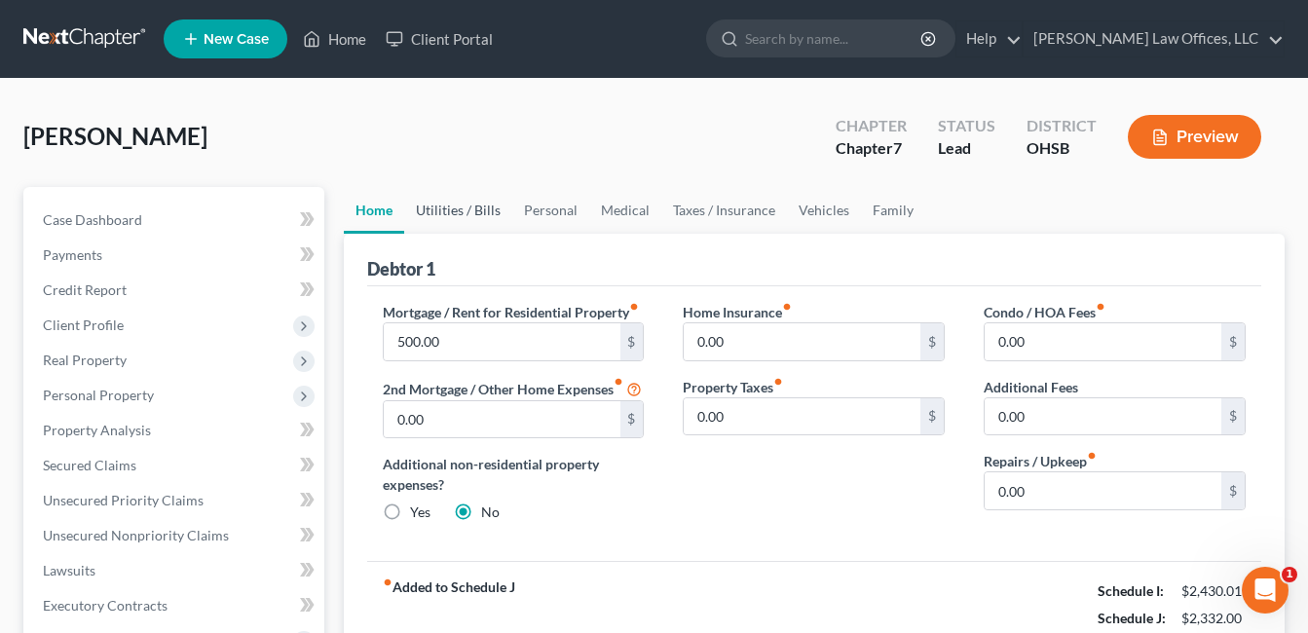
click at [455, 206] on link "Utilities / Bills" at bounding box center [458, 210] width 108 height 47
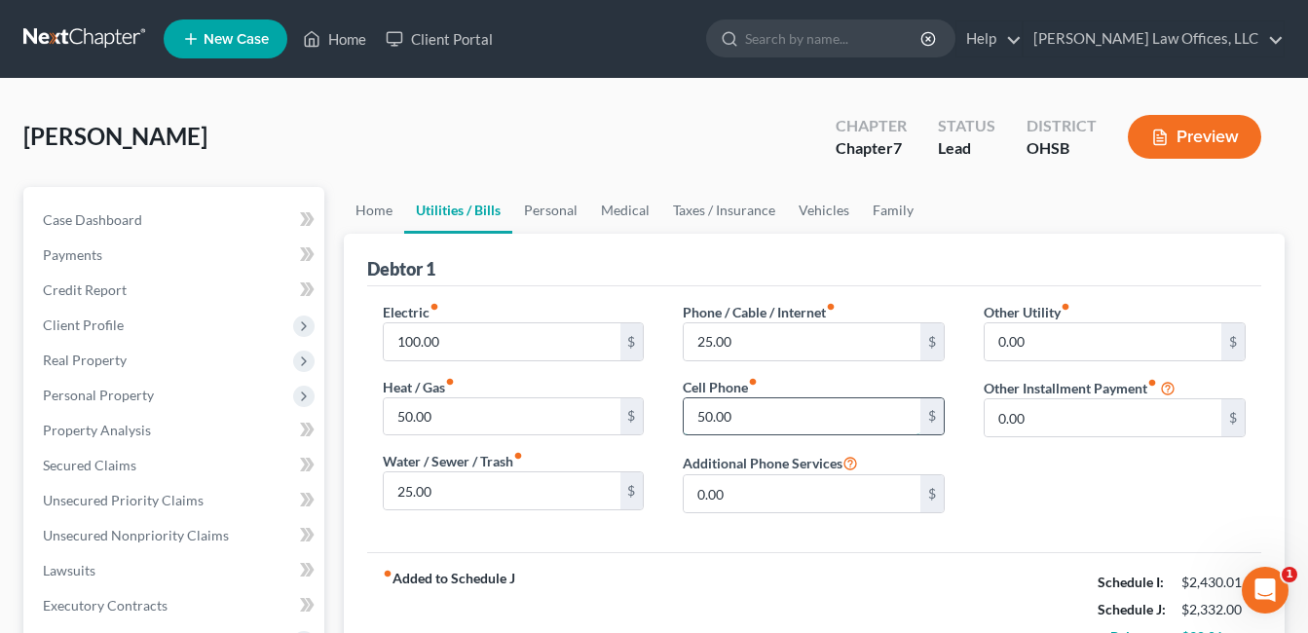
click at [738, 414] on input "50.00" at bounding box center [801, 416] width 237 height 37
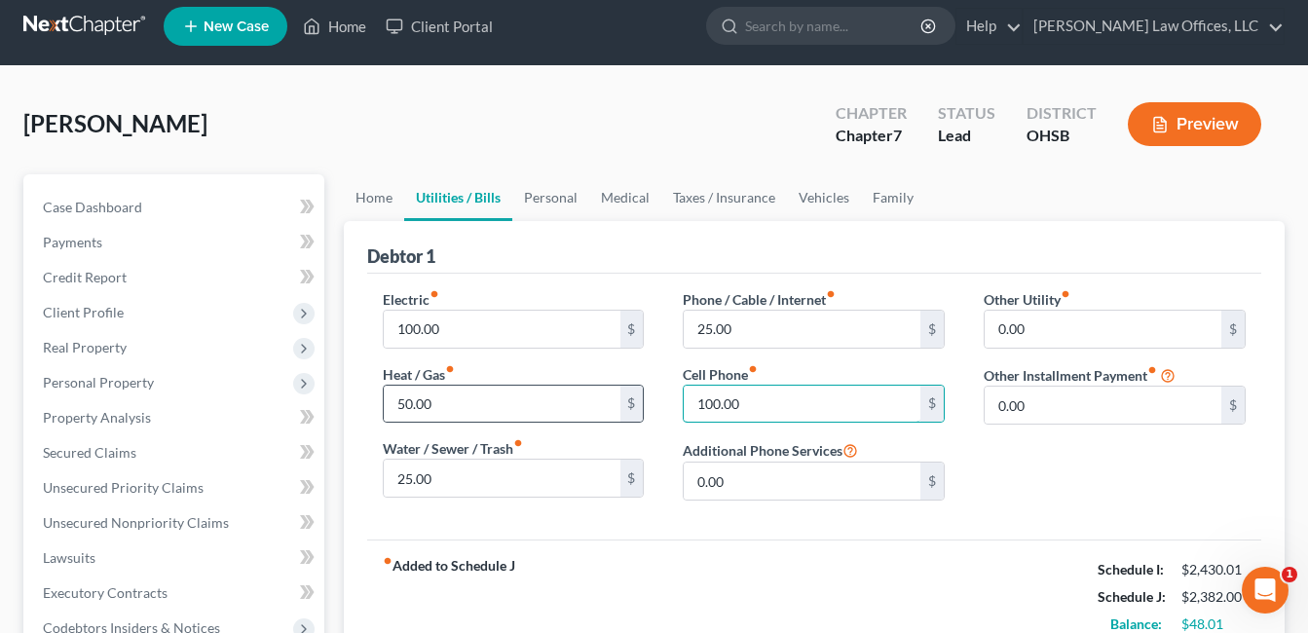
scroll to position [97, 0]
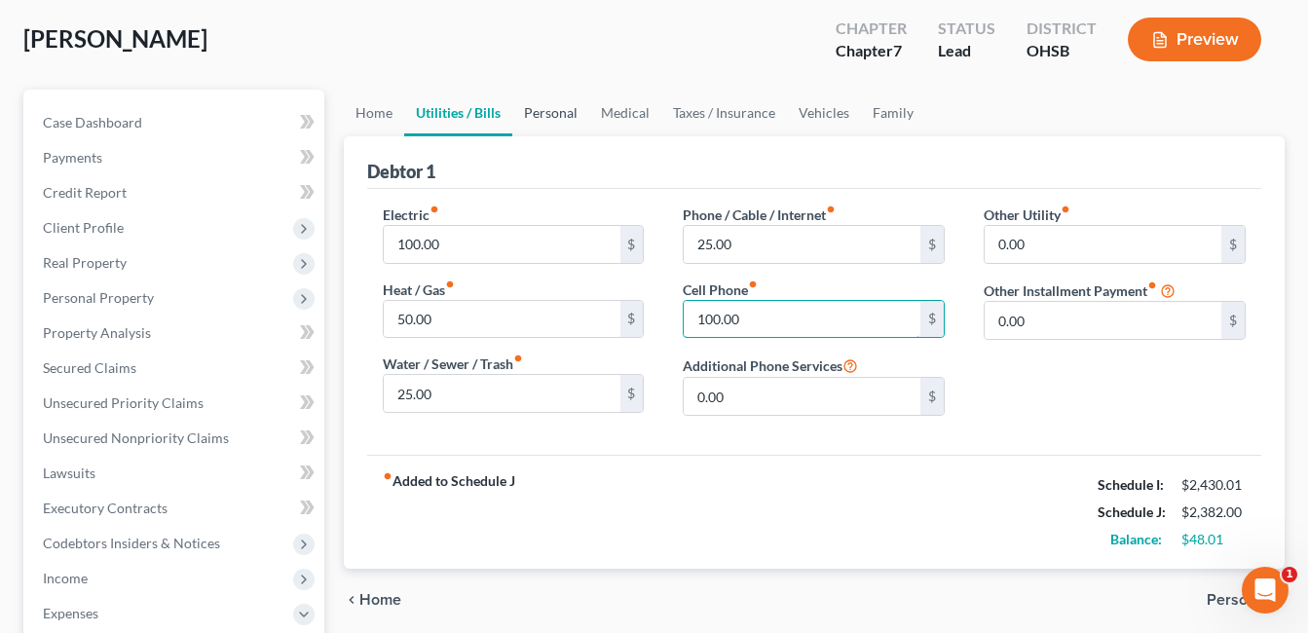
type input "100.00"
click at [567, 111] on link "Personal" at bounding box center [550, 113] width 77 height 47
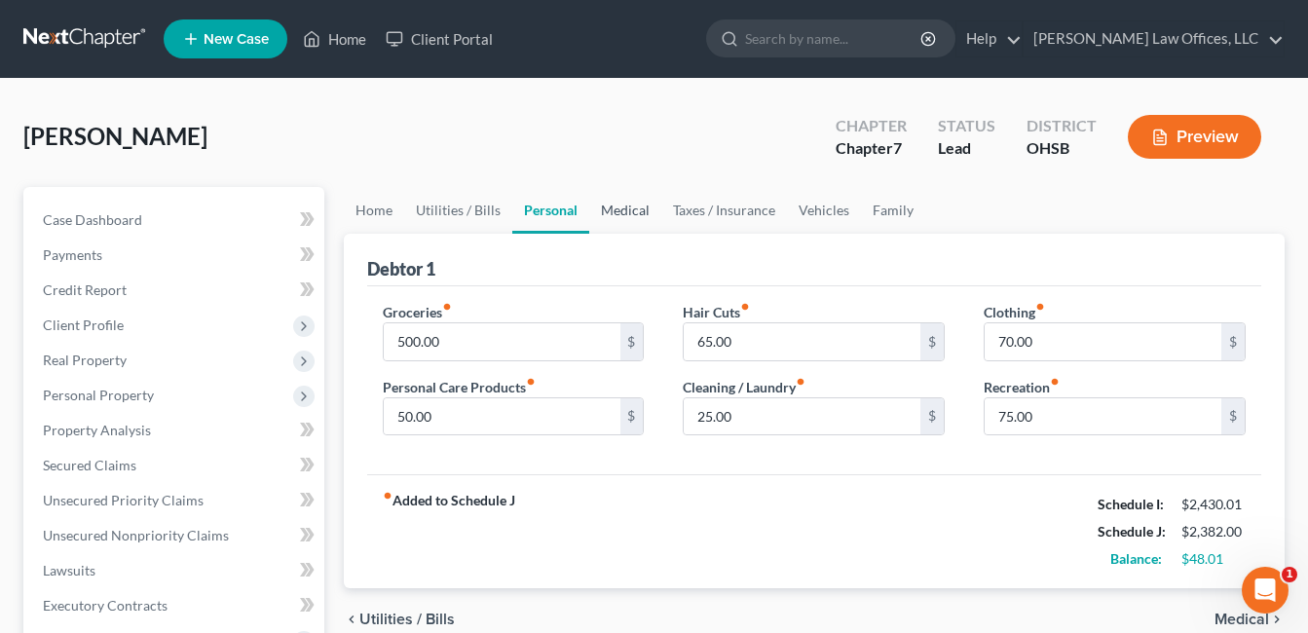
click at [625, 204] on link "Medical" at bounding box center [625, 210] width 72 height 47
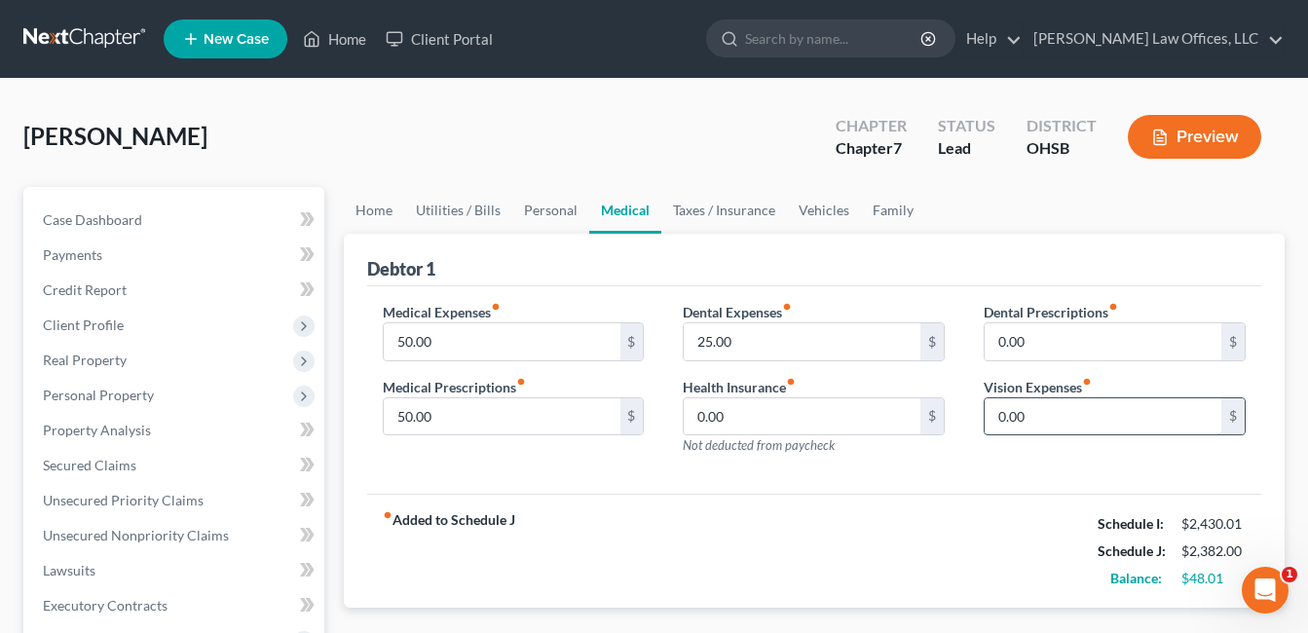
click at [1025, 420] on input "0.00" at bounding box center [1102, 416] width 237 height 37
type input "2"
type input "10.00"
click at [445, 218] on link "Utilities / Bills" at bounding box center [458, 210] width 108 height 47
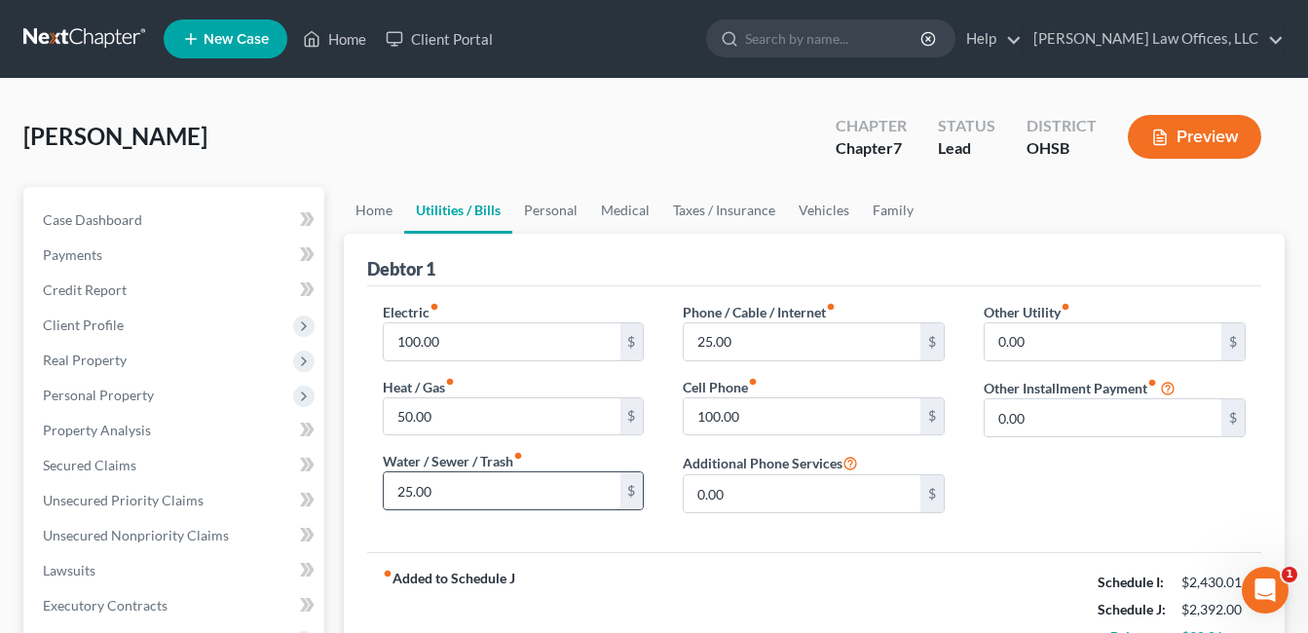
click at [446, 497] on input "25.00" at bounding box center [502, 490] width 237 height 37
click at [729, 338] on input "25.00" at bounding box center [801, 341] width 237 height 37
click at [365, 204] on link "Home" at bounding box center [374, 210] width 60 height 47
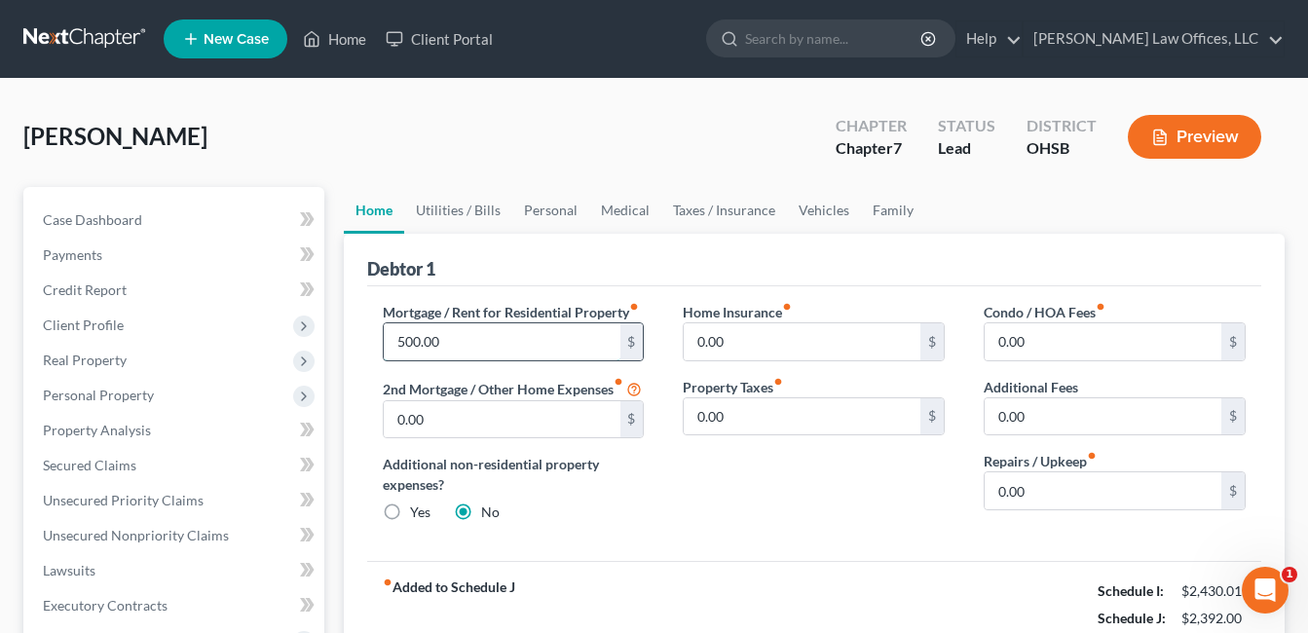
click at [448, 339] on input "500.00" at bounding box center [502, 341] width 237 height 37
type input "525.00"
click at [682, 492] on div "Home Insurance fiber_manual_record 0.00 $ Property Taxes fiber_manual_record 0.…" at bounding box center [813, 420] width 301 height 237
click at [143, 291] on link "Credit Report" at bounding box center [175, 290] width 297 height 35
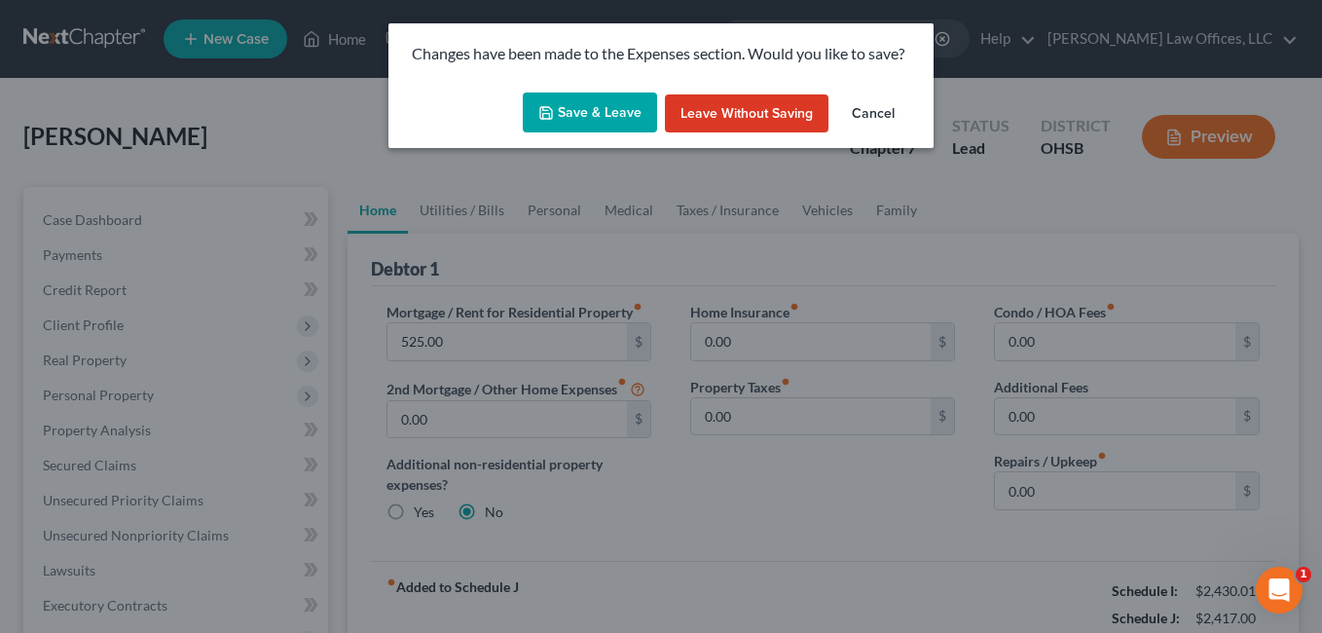
click at [601, 106] on button "Save & Leave" at bounding box center [590, 112] width 134 height 41
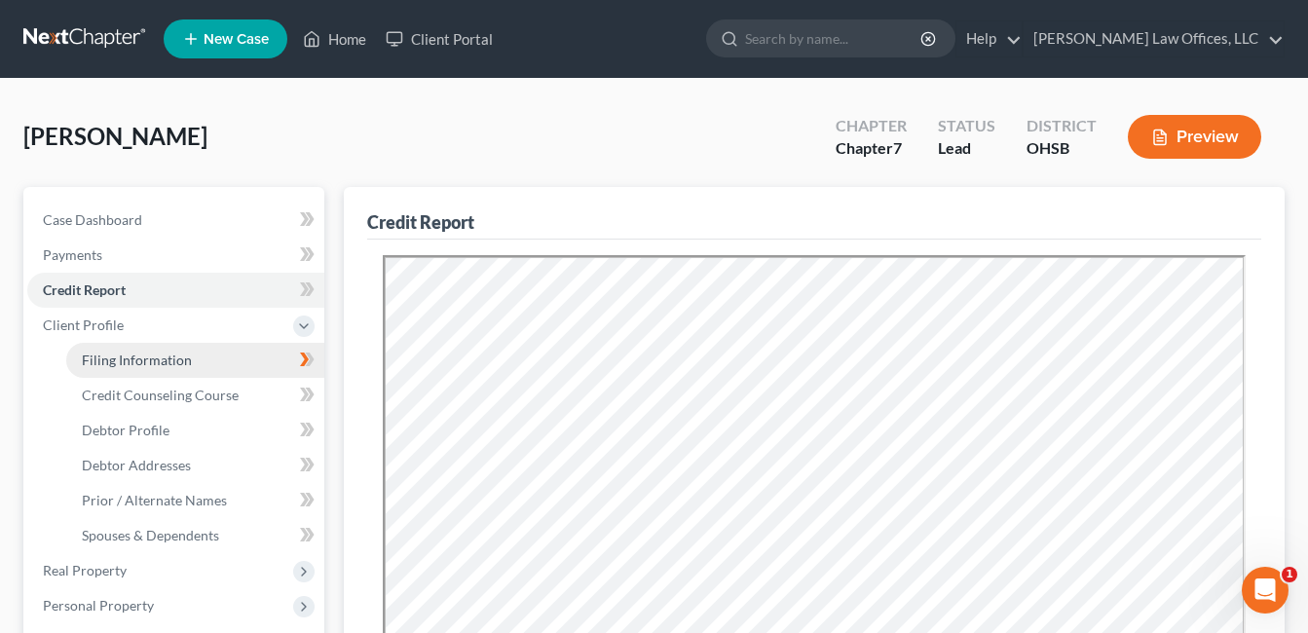
click at [201, 357] on link "Filing Information" at bounding box center [195, 360] width 258 height 35
select select "1"
select select "0"
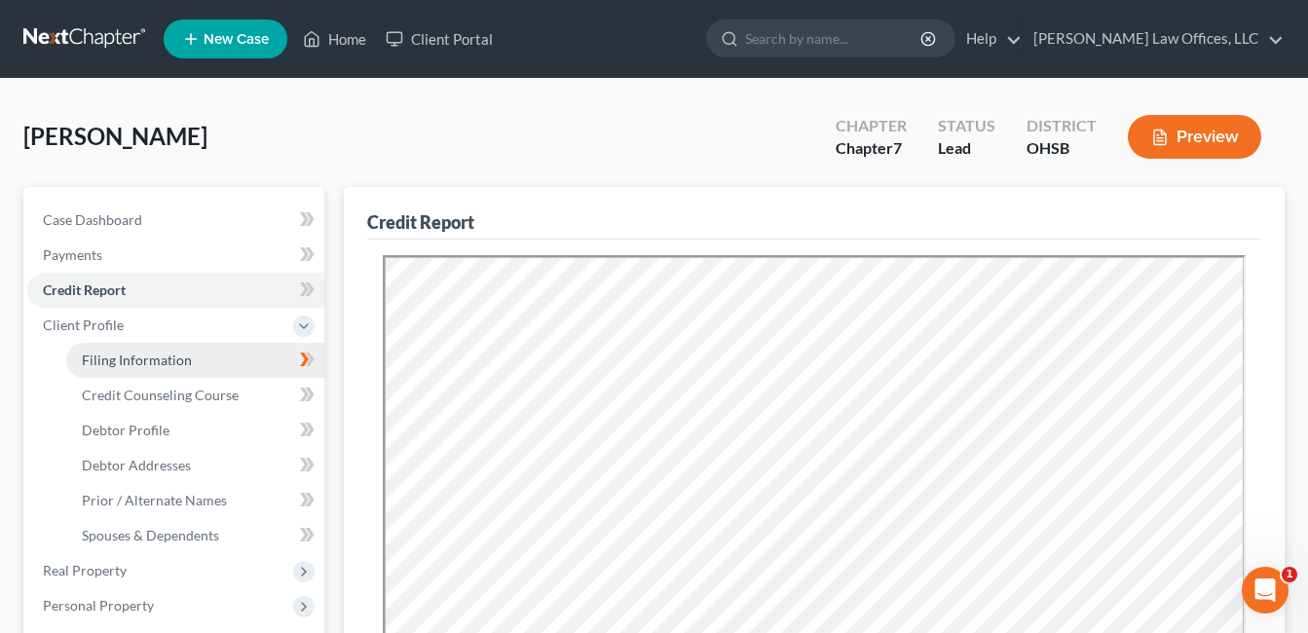
select select "36"
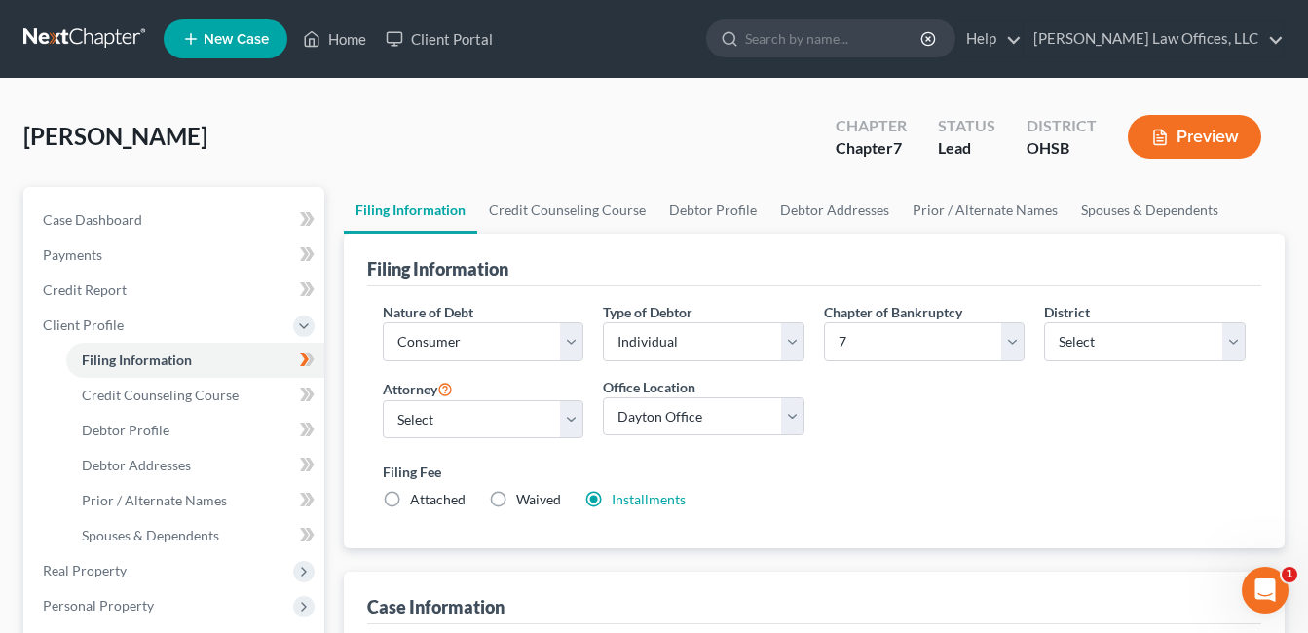
click at [410, 499] on label "Attached" at bounding box center [437, 499] width 55 height 19
click at [418, 499] on input "Attached" at bounding box center [424, 496] width 13 height 13
radio input "true"
radio input "false"
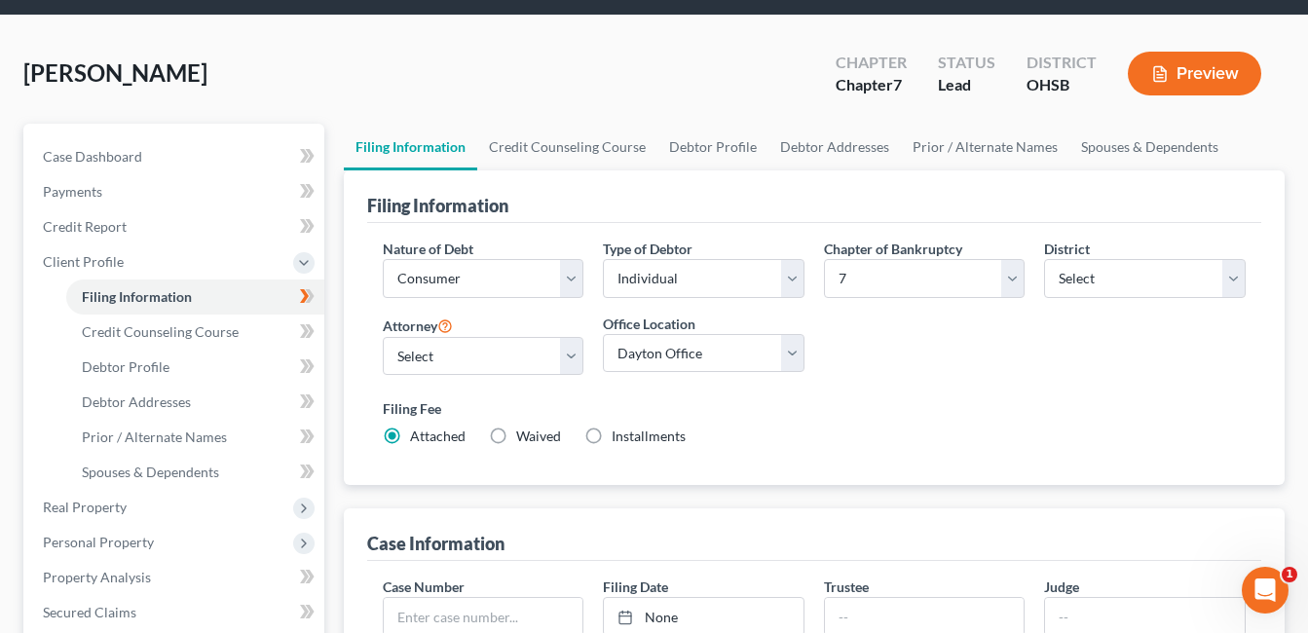
scroll to position [97, 0]
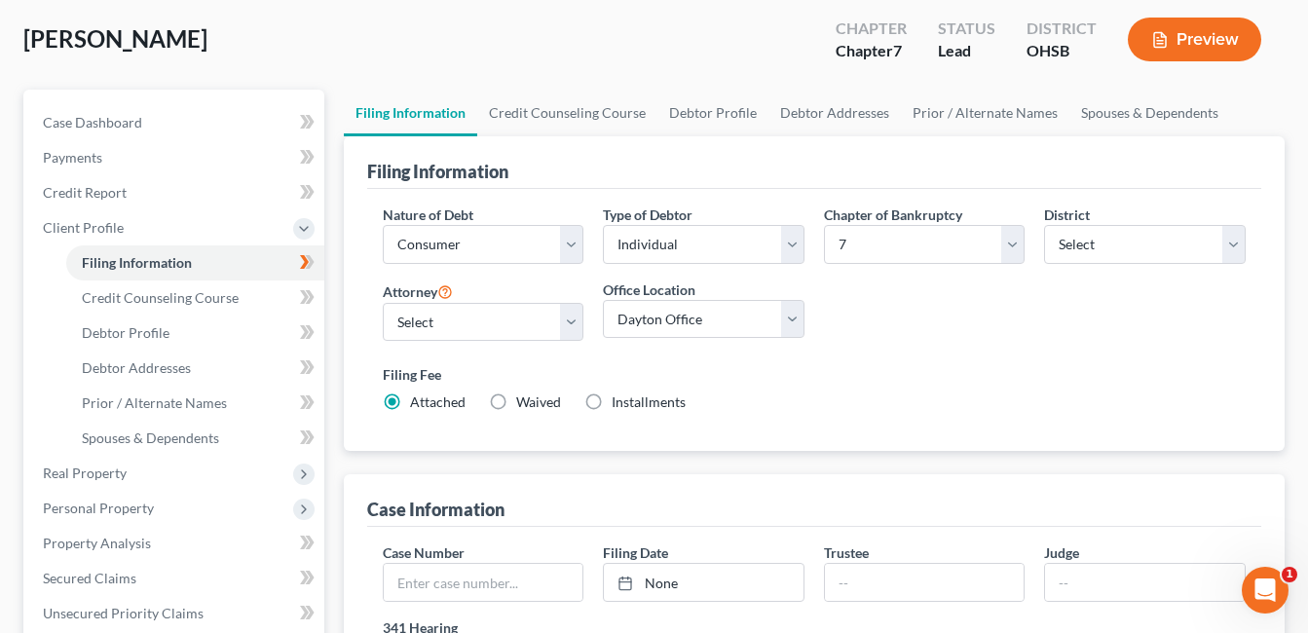
click at [865, 455] on div "Filing Information Nature of Debt Select Business Consumer Other Nature of Busi…" at bounding box center [814, 632] width 941 height 992
click at [141, 510] on span "Personal Property" at bounding box center [98, 507] width 111 height 17
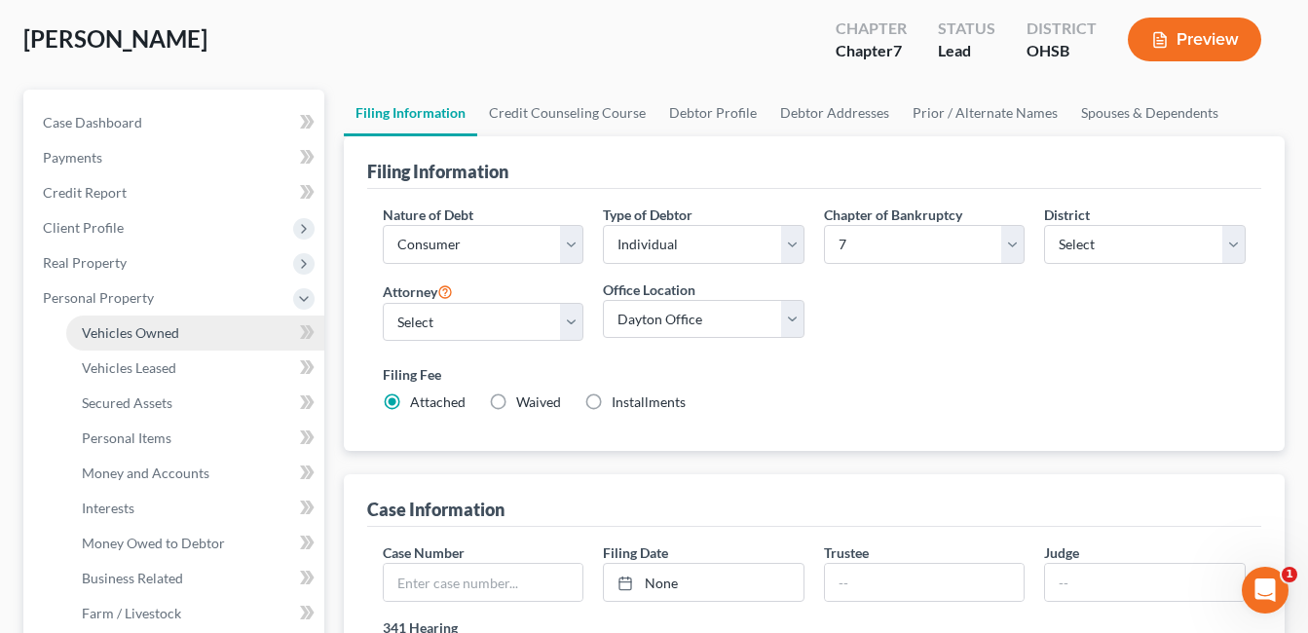
click at [214, 334] on link "Vehicles Owned" at bounding box center [195, 332] width 258 height 35
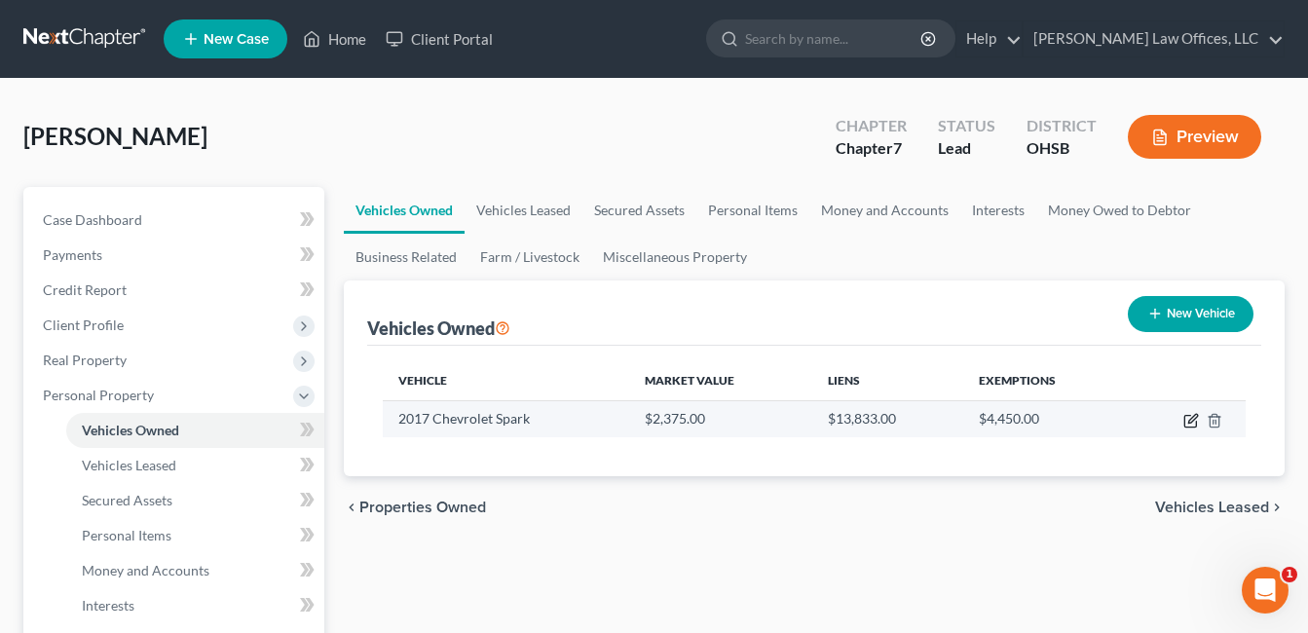
click at [1187, 421] on icon "button" at bounding box center [1191, 421] width 16 height 16
select select "0"
select select "9"
select select "0"
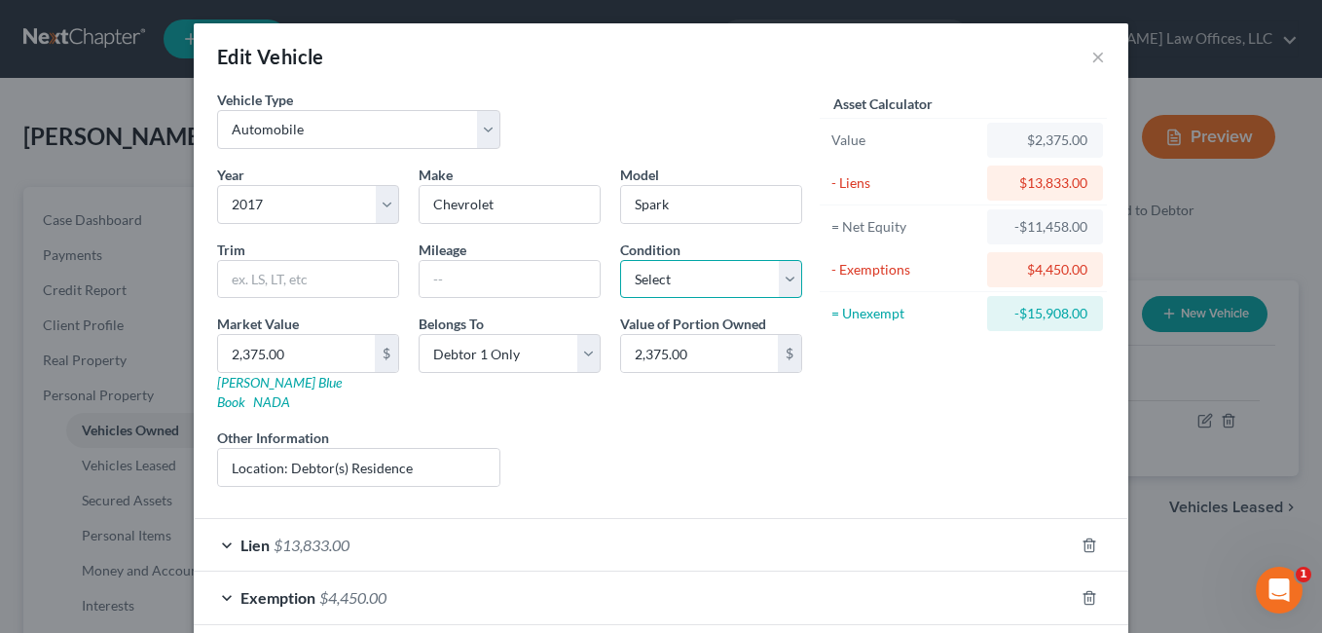
drag, startPoint x: 782, startPoint y: 281, endPoint x: 756, endPoint y: 277, distance: 26.6
click at [782, 281] on select "Select Excellent Very Good Good Fair Poor" at bounding box center [711, 279] width 182 height 39
select select "2"
click at [620, 260] on select "Select Excellent Very Good Good Fair Poor" at bounding box center [711, 279] width 182 height 39
drag, startPoint x: 530, startPoint y: 278, endPoint x: 539, endPoint y: 268, distance: 14.5
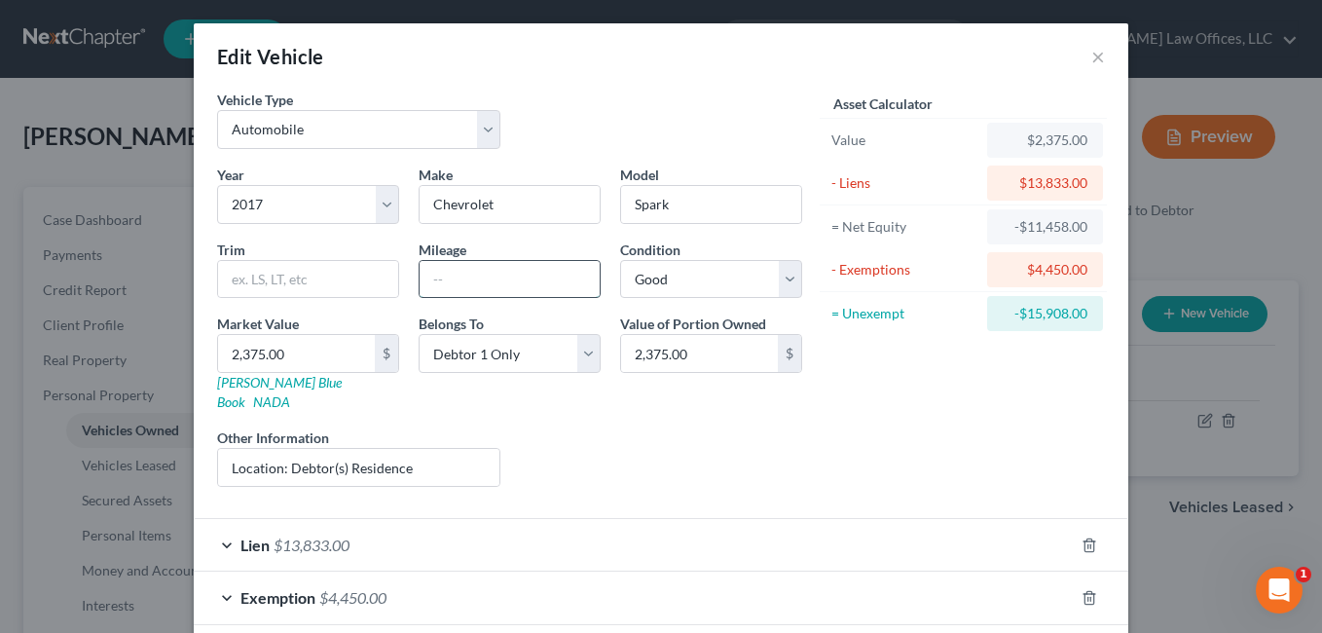
click at [530, 278] on input "text" at bounding box center [510, 279] width 180 height 37
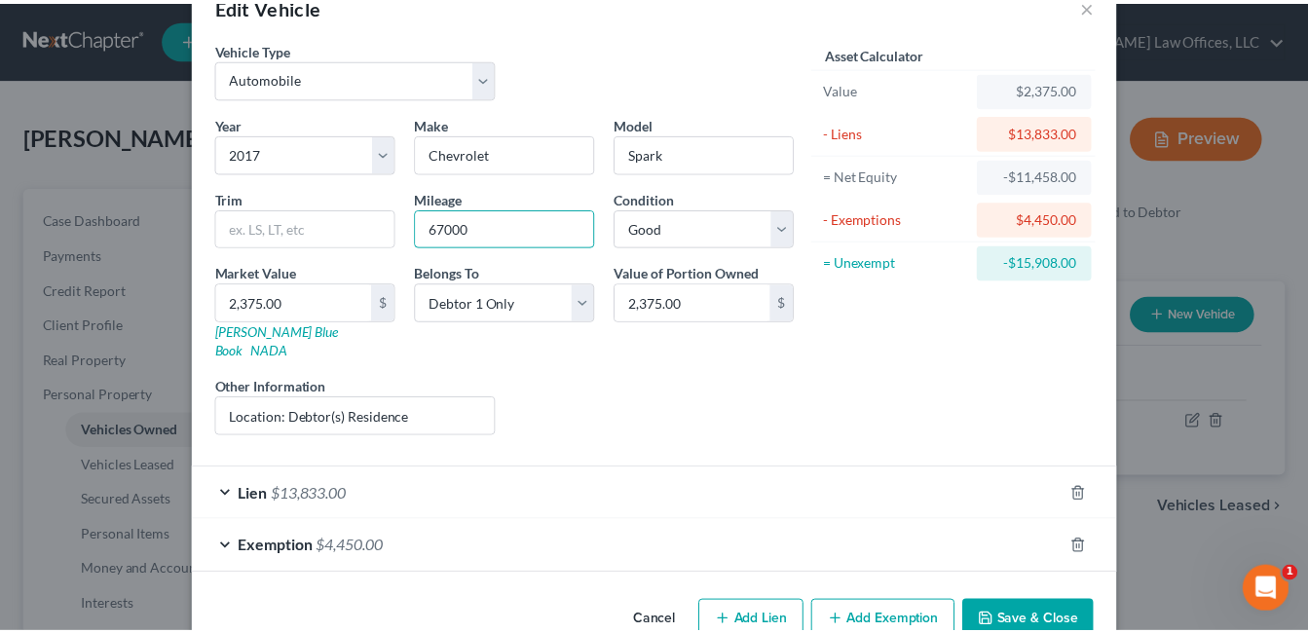
scroll to position [79, 0]
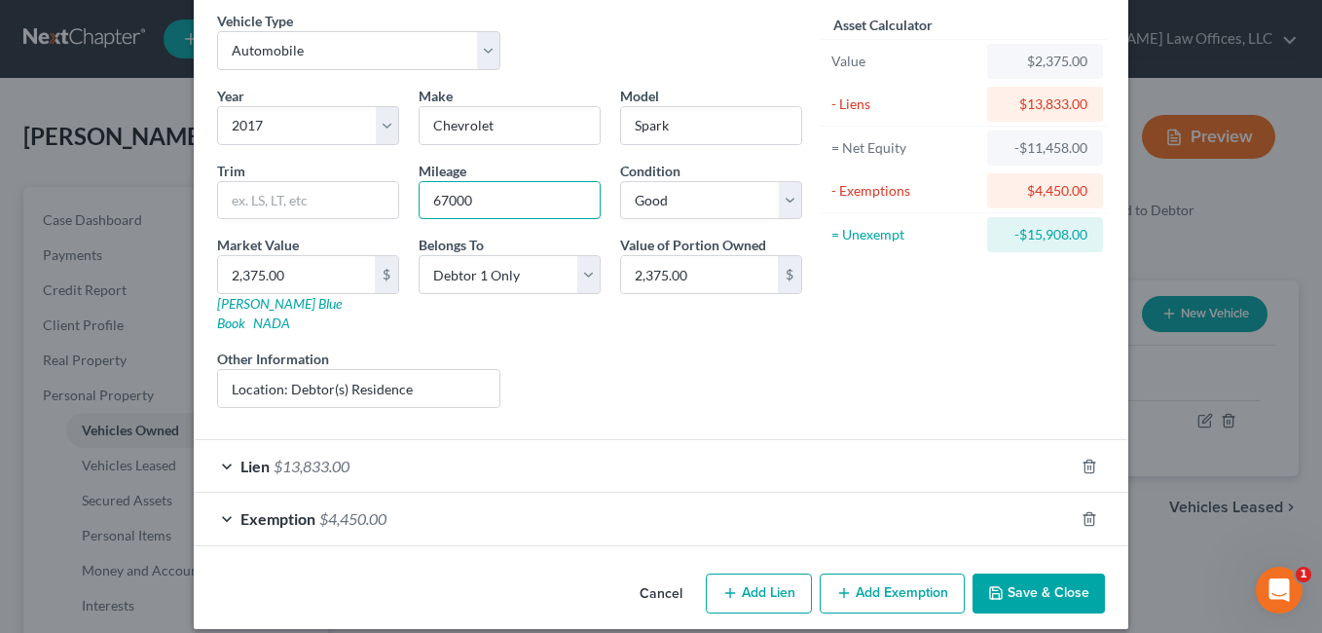
type input "67000"
click at [1003, 573] on button "Save & Close" at bounding box center [1039, 593] width 132 height 41
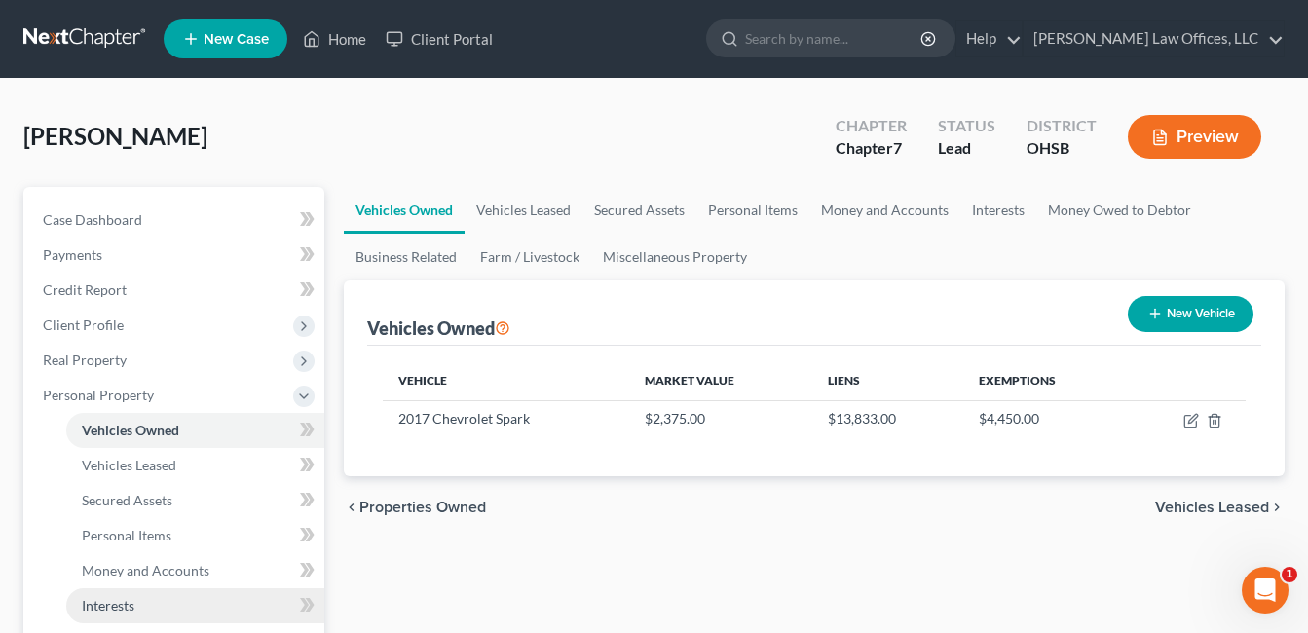
scroll to position [97, 0]
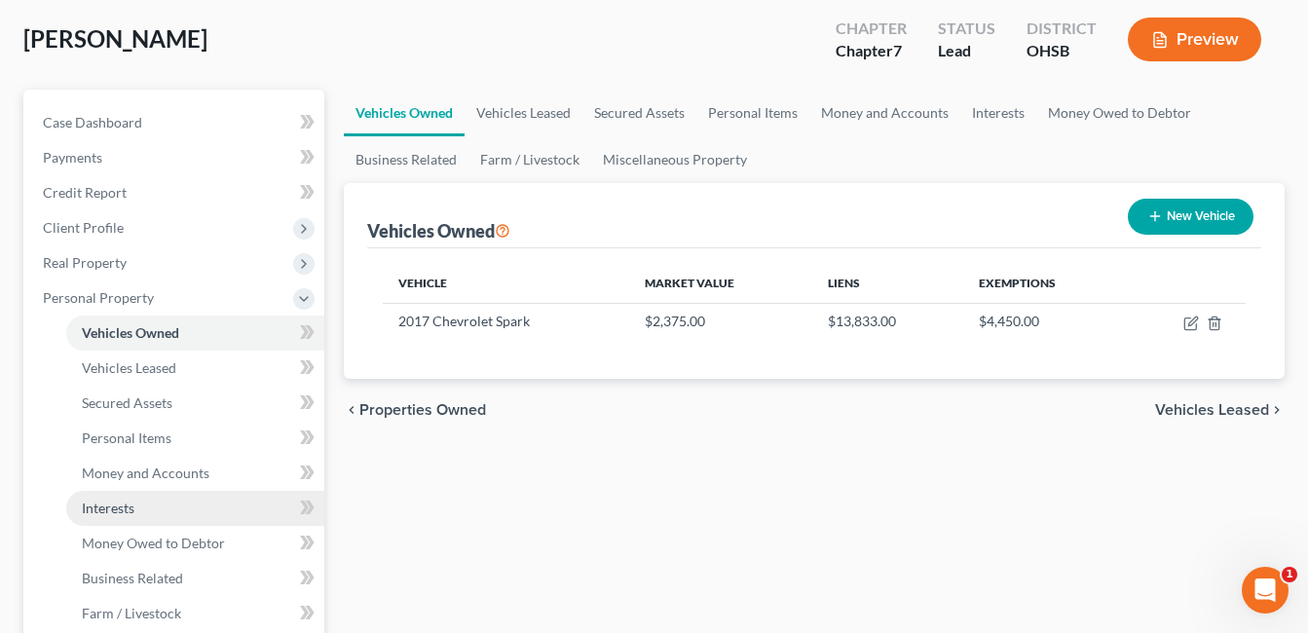
click at [134, 513] on span "Interests" at bounding box center [108, 507] width 53 height 17
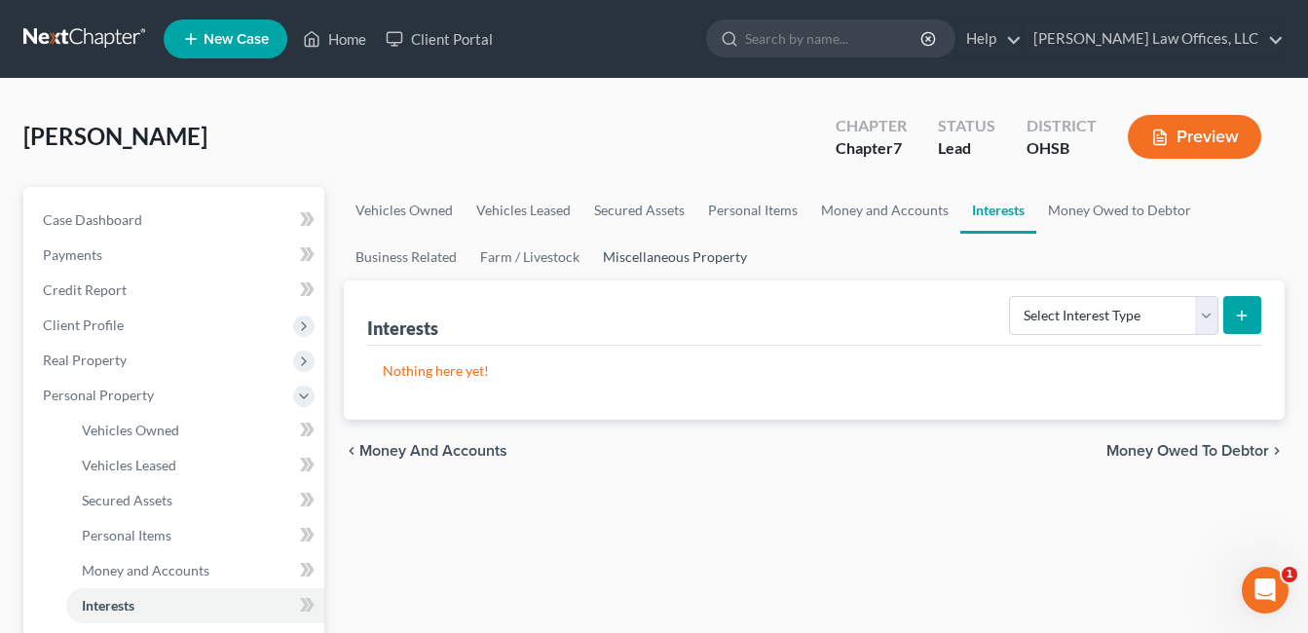
click at [660, 259] on link "Miscellaneous Property" at bounding box center [674, 257] width 167 height 47
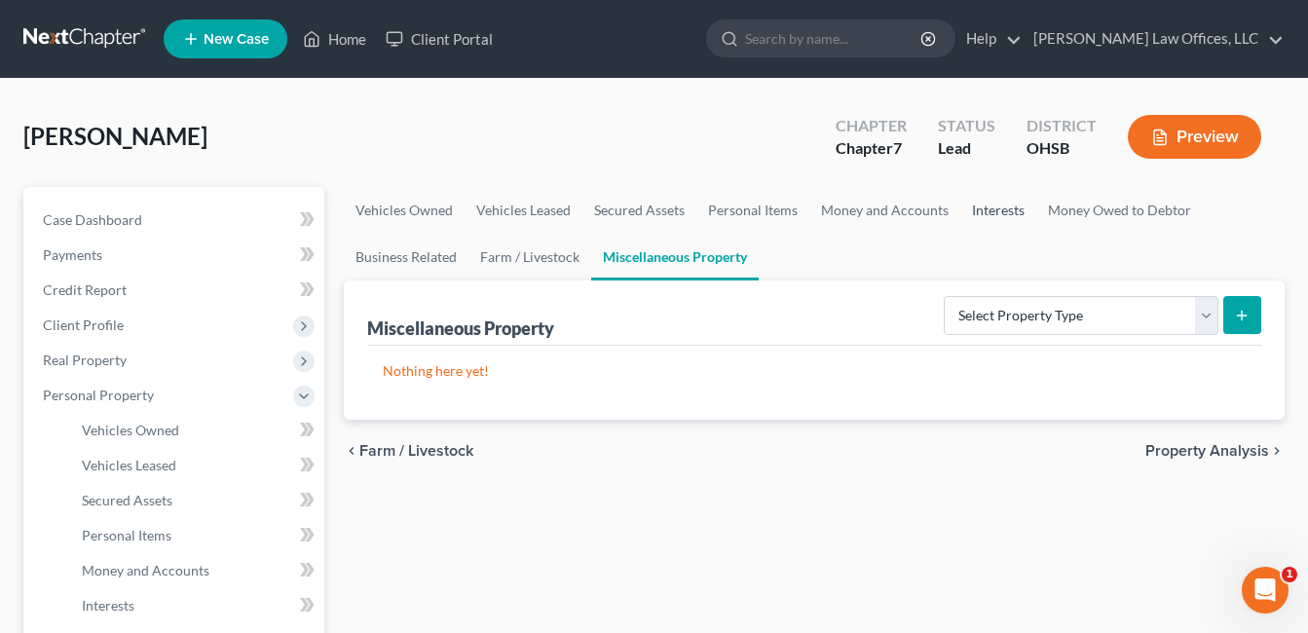
click at [989, 207] on link "Interests" at bounding box center [998, 210] width 76 height 47
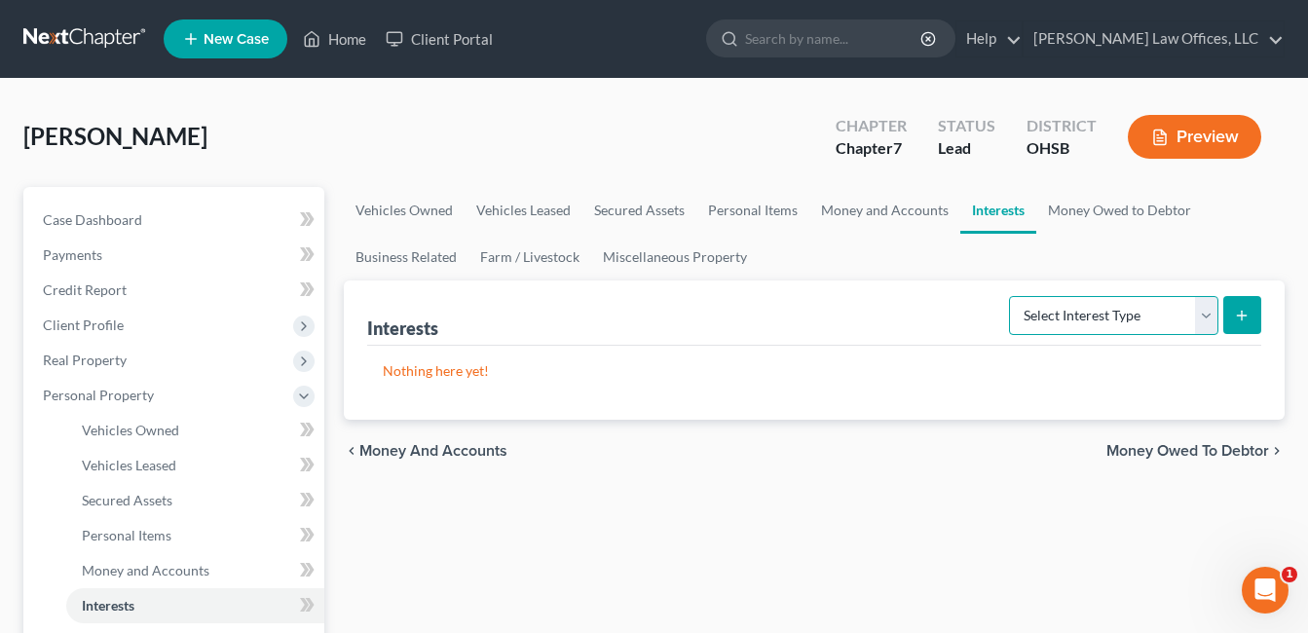
click at [1208, 313] on select "Select Interest Type 401K Annuity Bond Education IRA Government Bond Government…" at bounding box center [1113, 315] width 209 height 39
select select "other_retirement_plan"
click at [1011, 296] on select "Select Interest Type 401K Annuity Bond Education IRA Government Bond Government…" at bounding box center [1113, 315] width 209 height 39
click at [1241, 312] on line "submit" at bounding box center [1241, 315] width 0 height 9
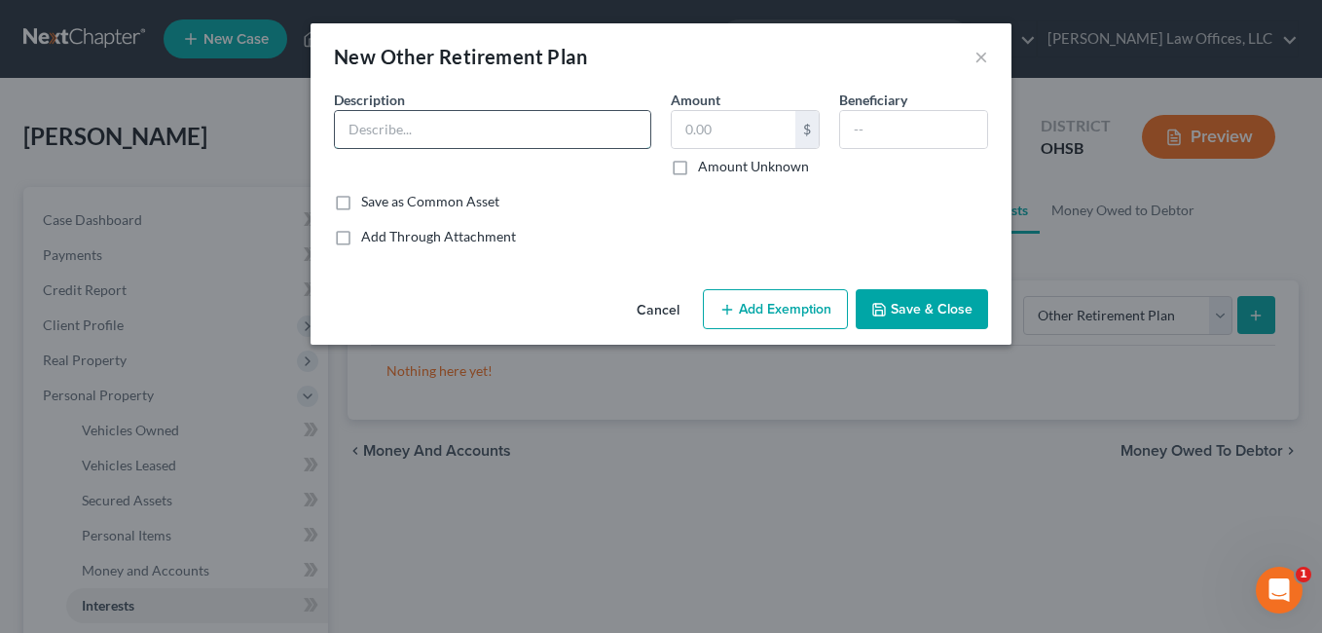
click at [551, 136] on input "text" at bounding box center [492, 129] width 315 height 37
type input "P"
type input "OPERS (Monthly Pension)"
click at [901, 302] on button "Save & Close" at bounding box center [922, 309] width 132 height 41
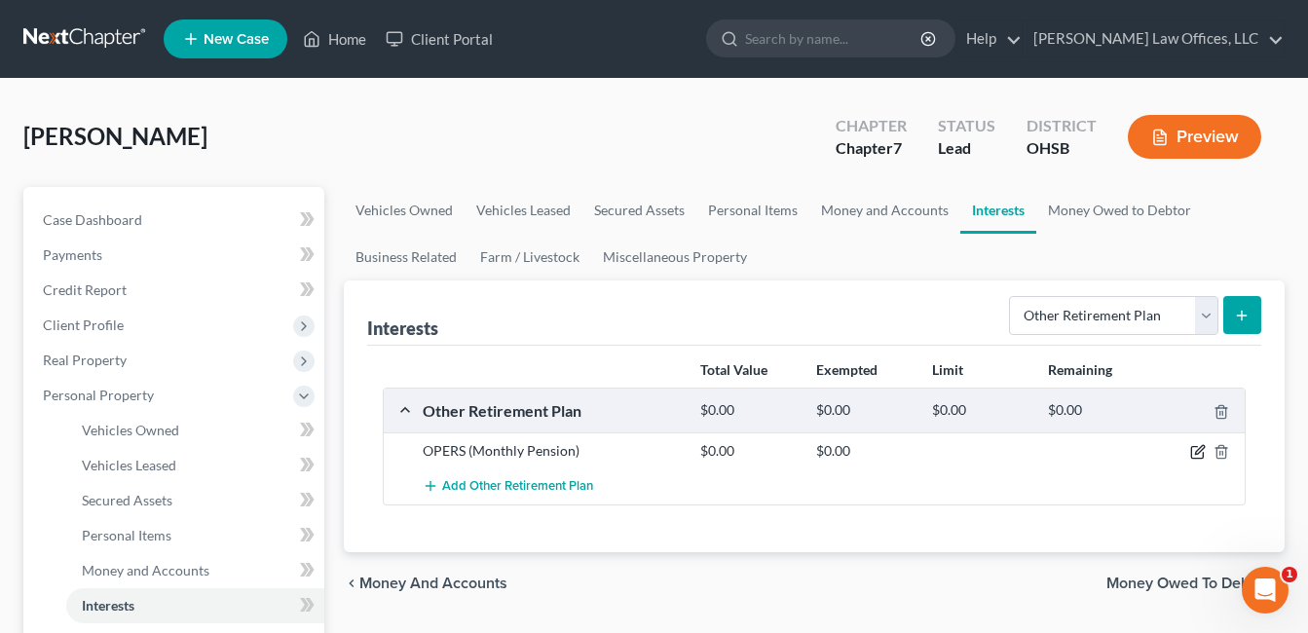
click at [1199, 455] on icon "button" at bounding box center [1198, 452] width 16 height 16
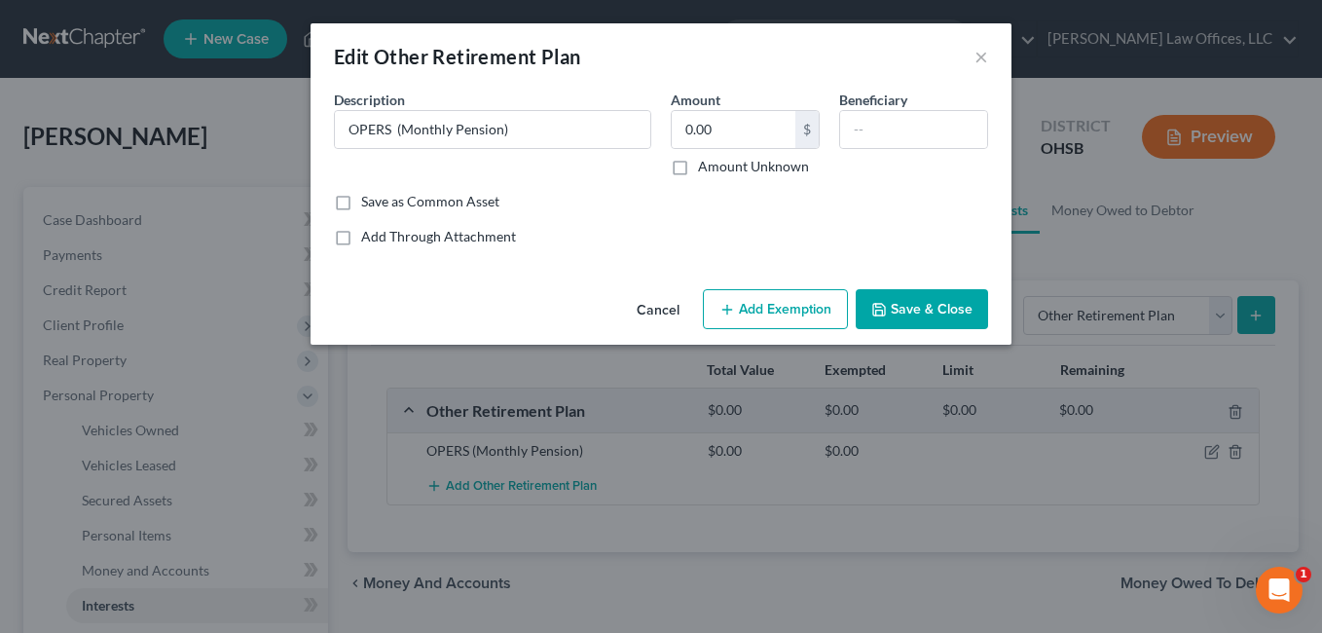
click at [752, 307] on button "Add Exemption" at bounding box center [775, 309] width 145 height 41
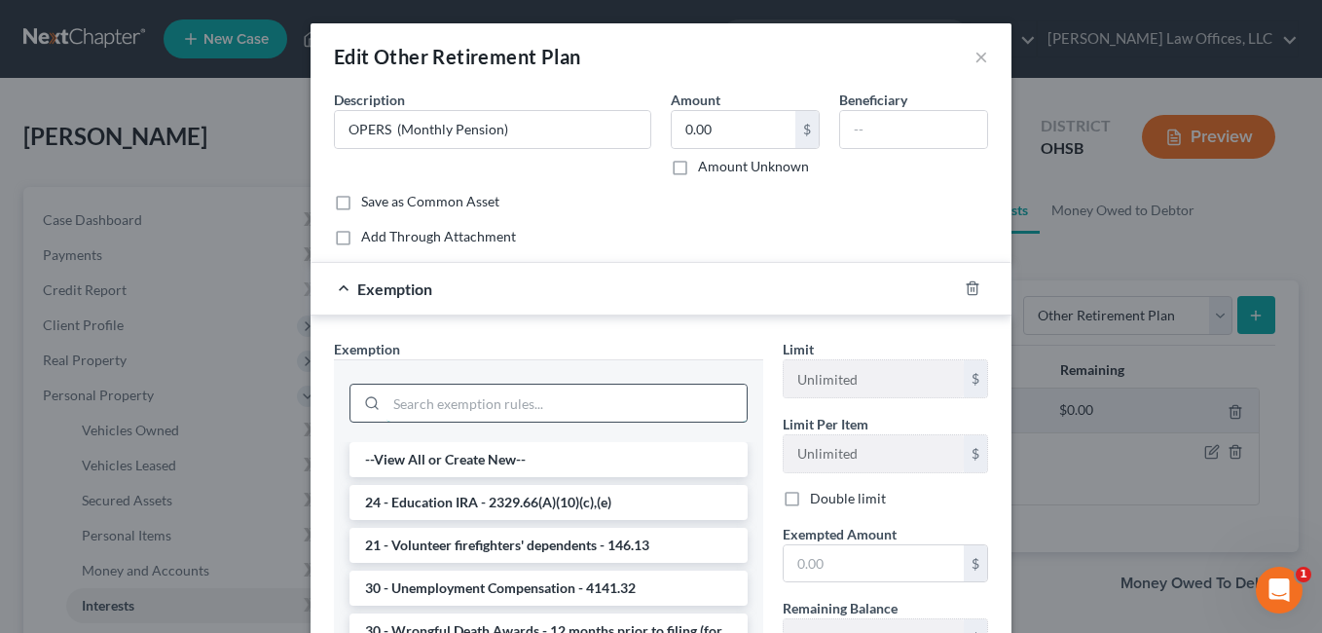
click at [542, 410] on input "search" at bounding box center [567, 403] width 360 height 37
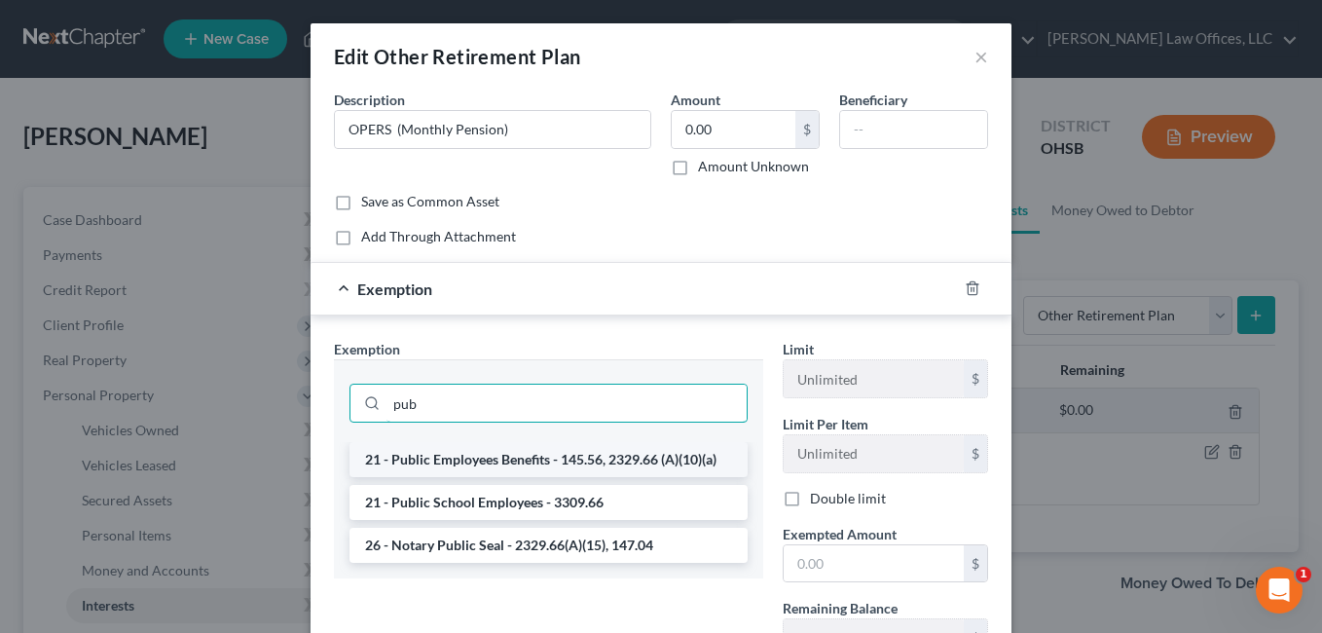
type input "pub"
click at [519, 461] on li "21 - Public Employees Benefits - 145.56, 2329.66 (A)(10)(a)" at bounding box center [549, 459] width 398 height 35
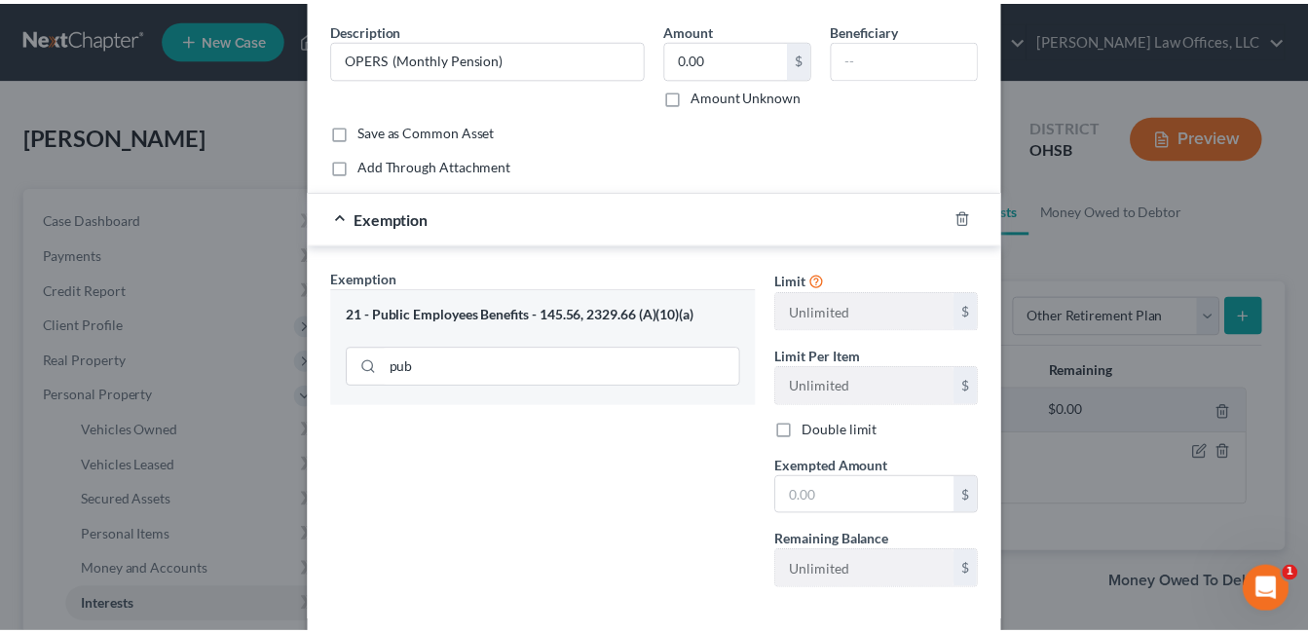
scroll to position [166, 0]
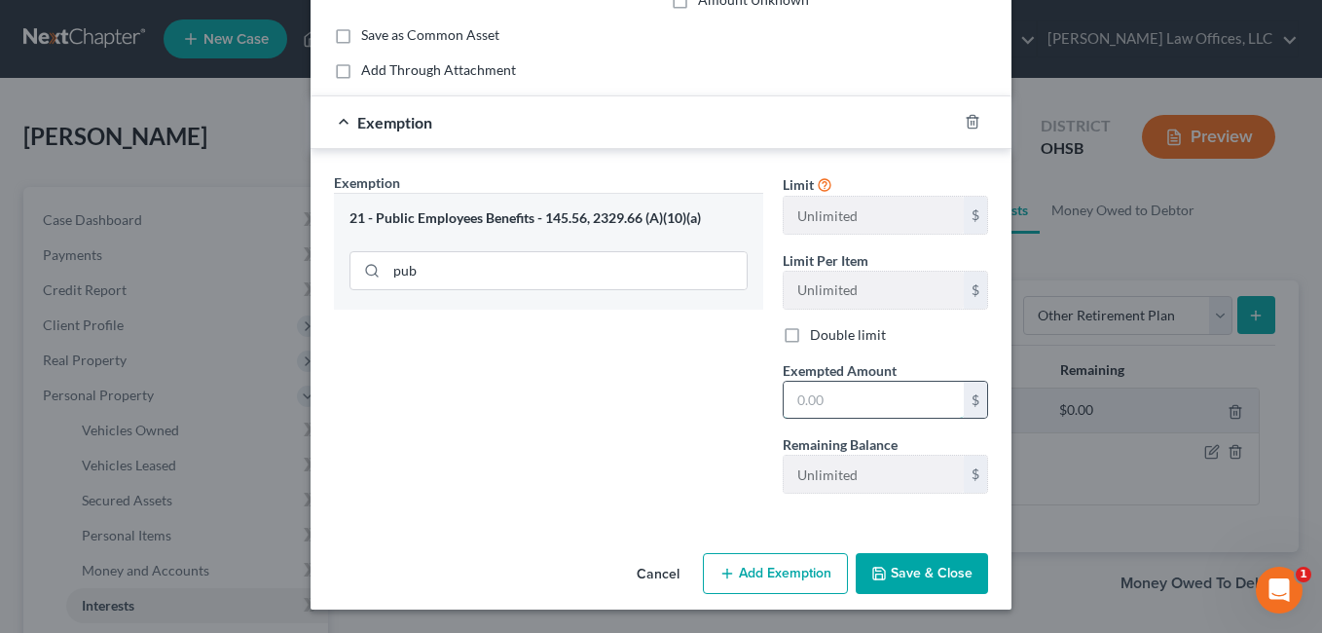
click at [849, 401] on input "text" at bounding box center [874, 400] width 180 height 37
type input "1.00"
click at [922, 566] on button "Save & Close" at bounding box center [922, 573] width 132 height 41
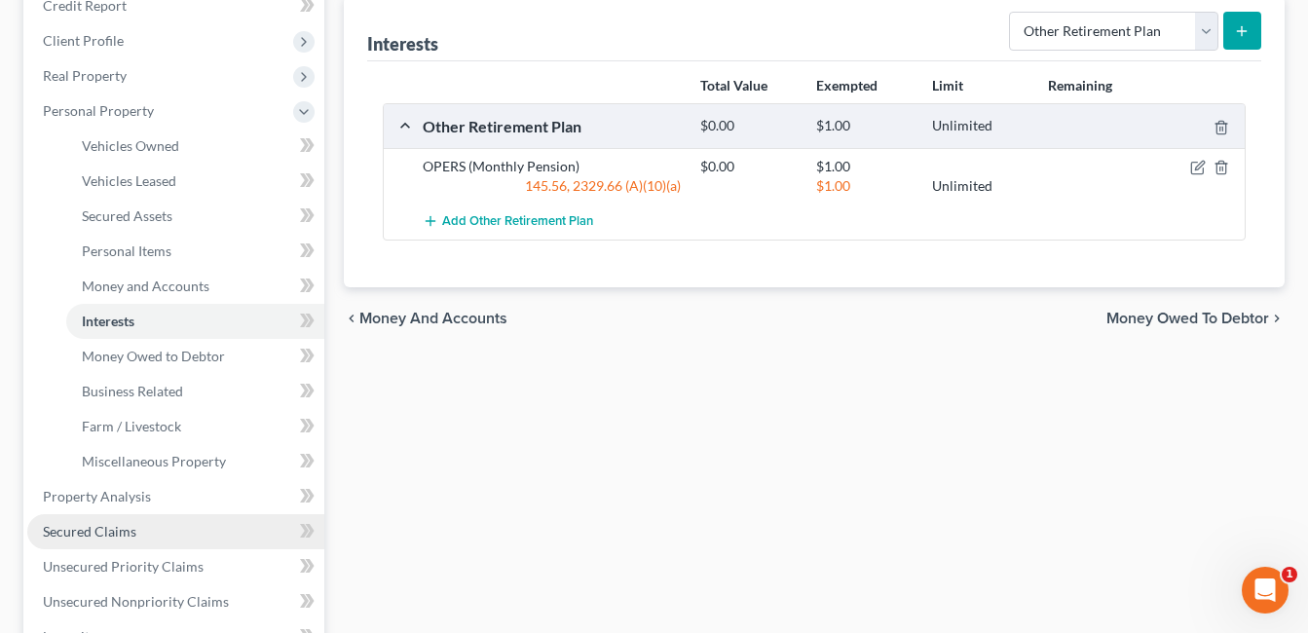
scroll to position [389, 0]
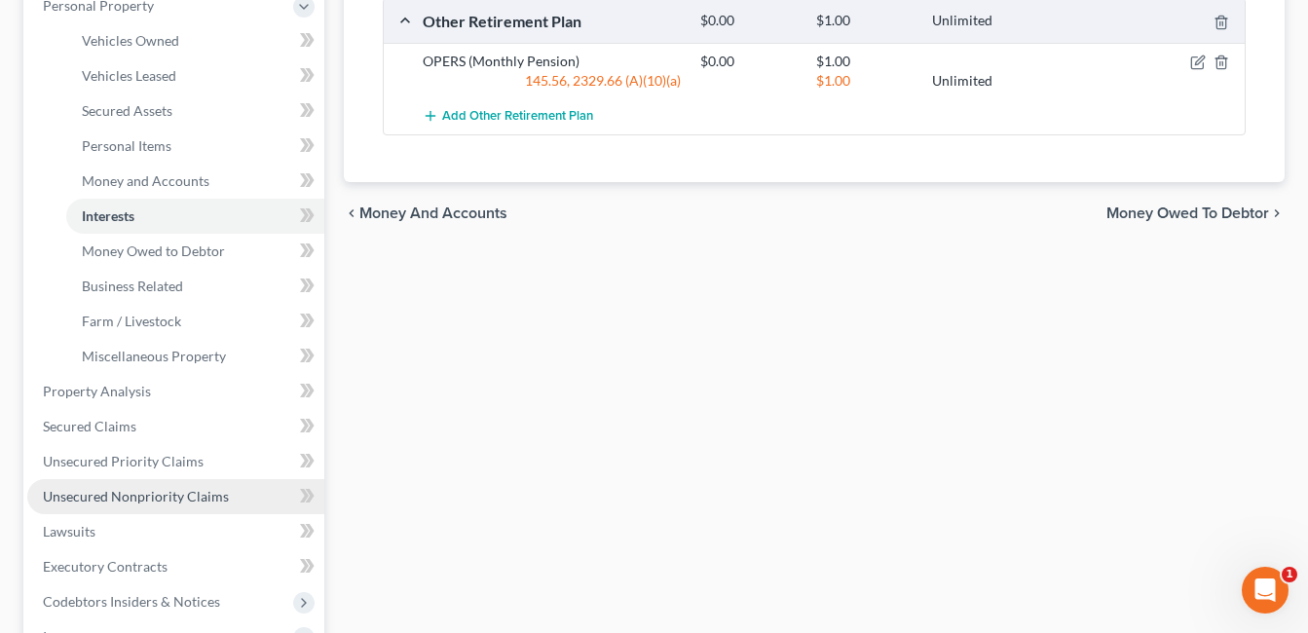
click at [154, 489] on span "Unsecured Nonpriority Claims" at bounding box center [136, 496] width 186 height 17
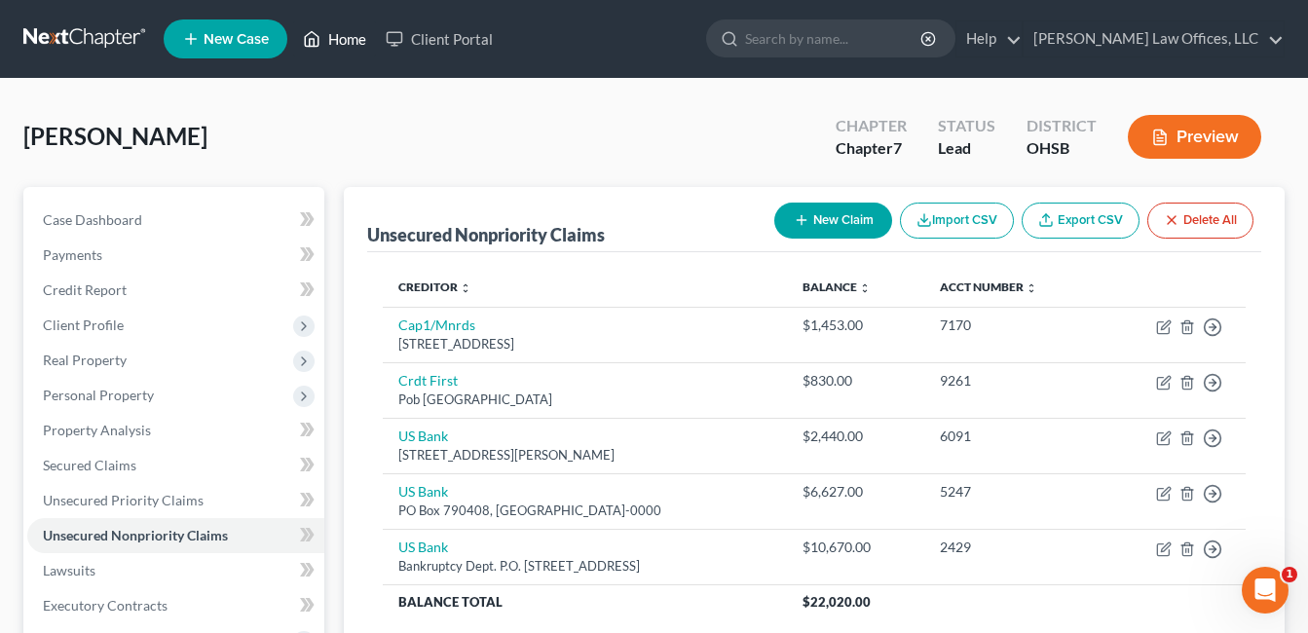
click at [329, 35] on link "Home" at bounding box center [334, 38] width 83 height 35
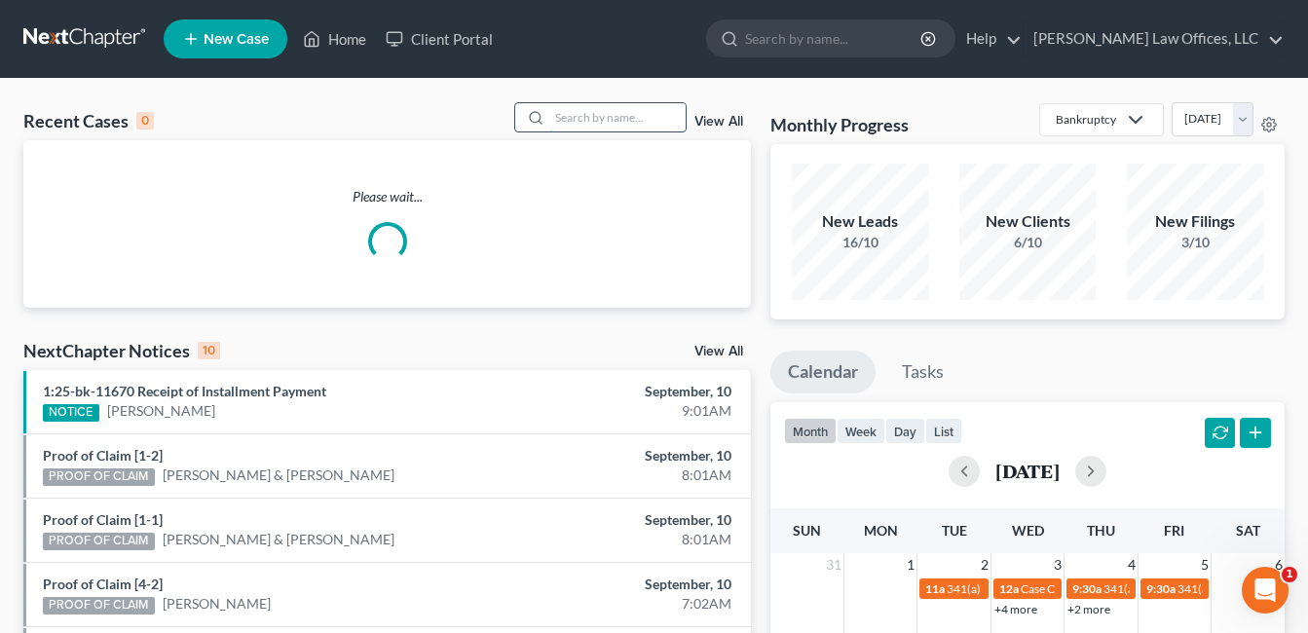
click at [600, 117] on input "search" at bounding box center [617, 117] width 136 height 28
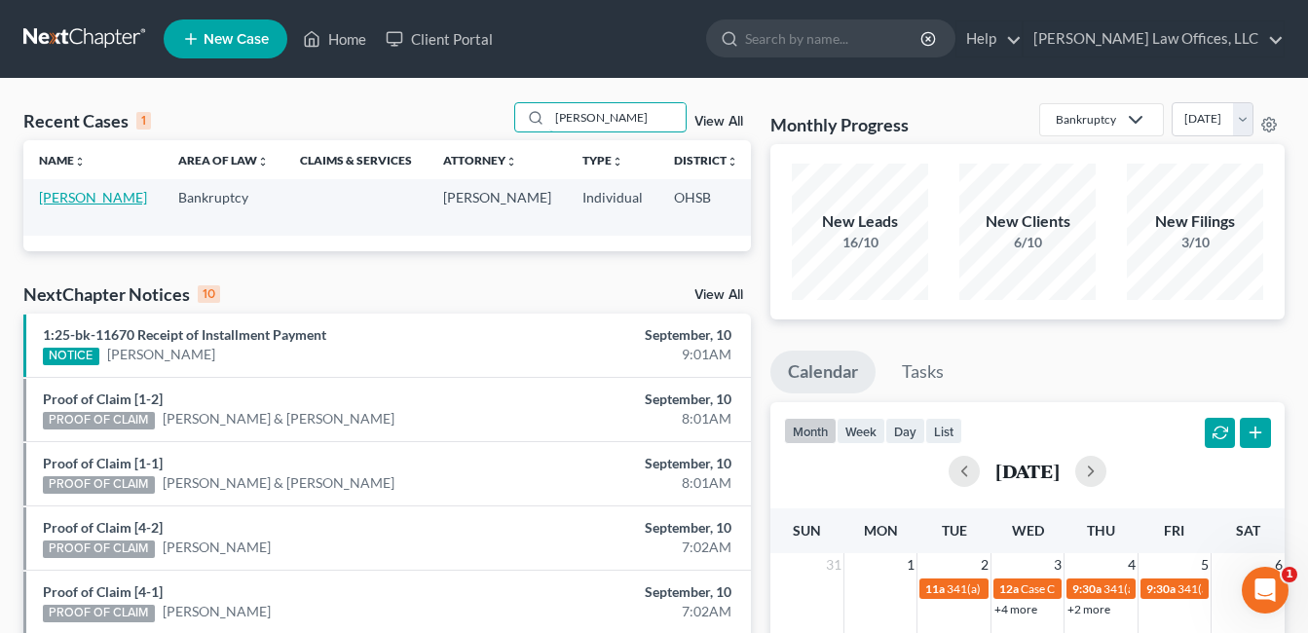
type input "berryman"
click at [69, 205] on link "Berryman, Chauntay" at bounding box center [93, 197] width 108 height 17
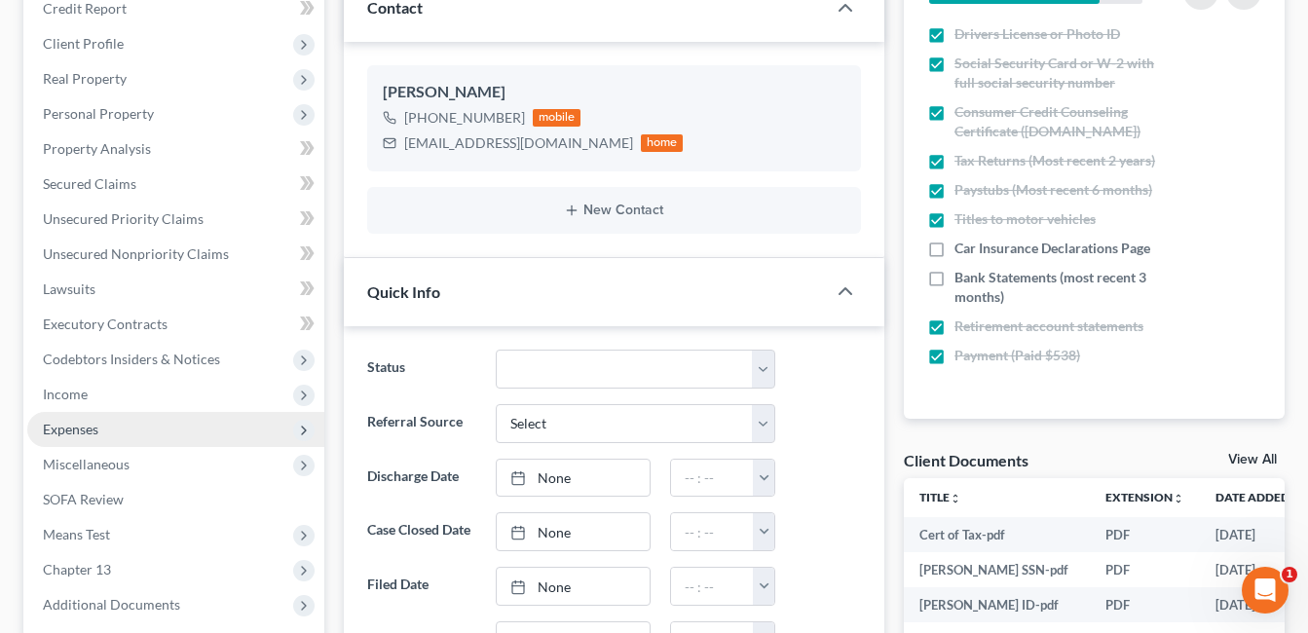
scroll to position [292, 0]
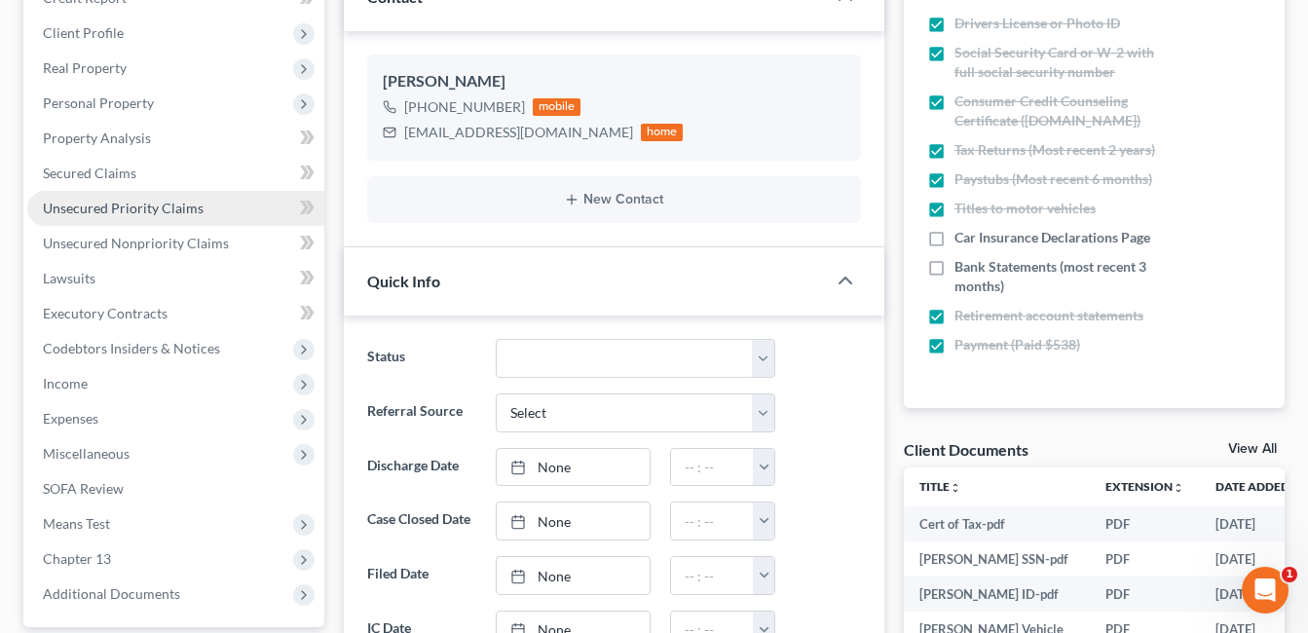
click at [144, 211] on span "Unsecured Priority Claims" at bounding box center [123, 208] width 161 height 17
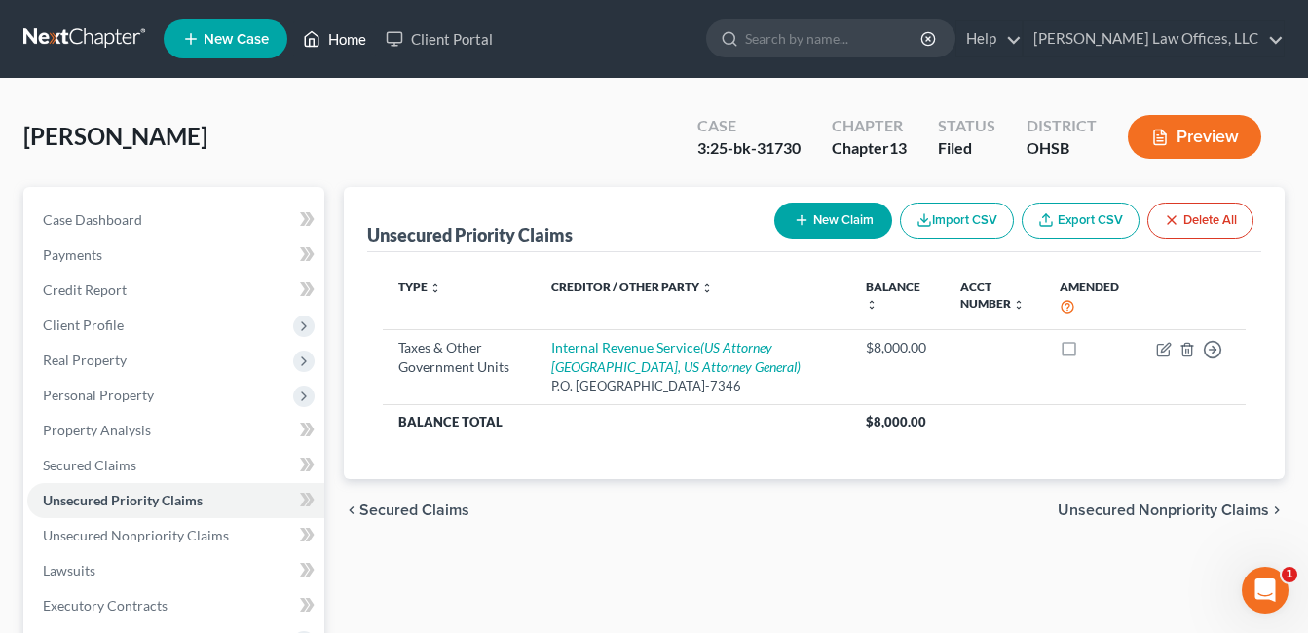
click at [349, 38] on link "Home" at bounding box center [334, 38] width 83 height 35
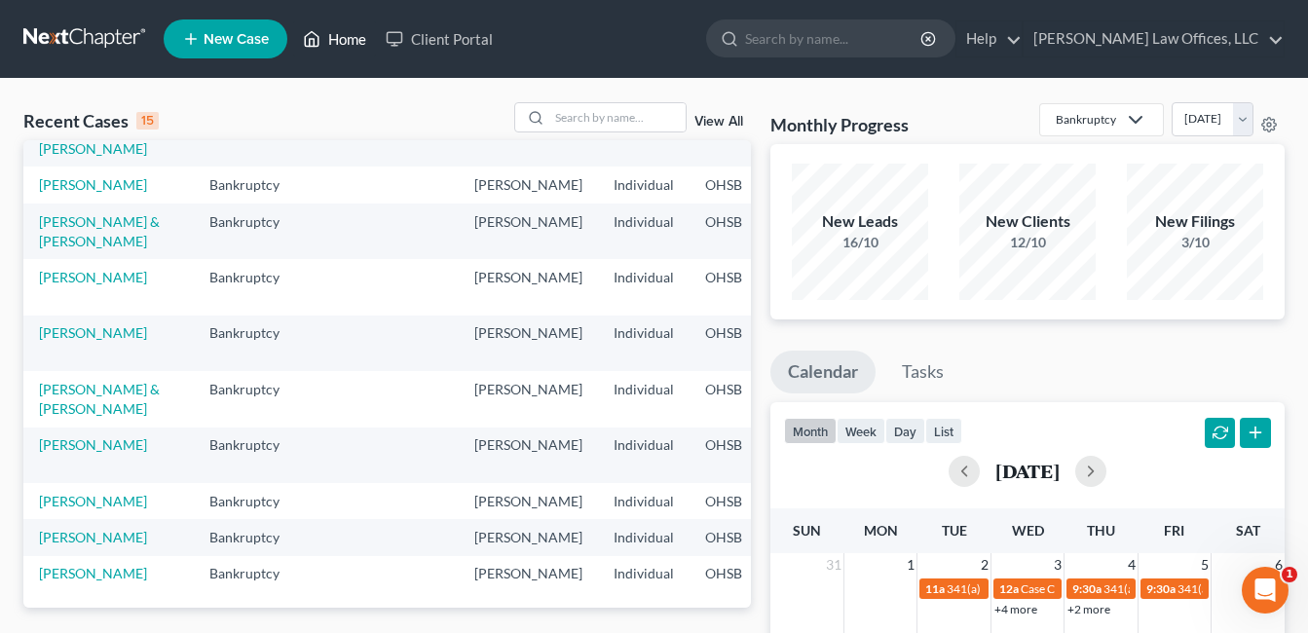
scroll to position [389, 0]
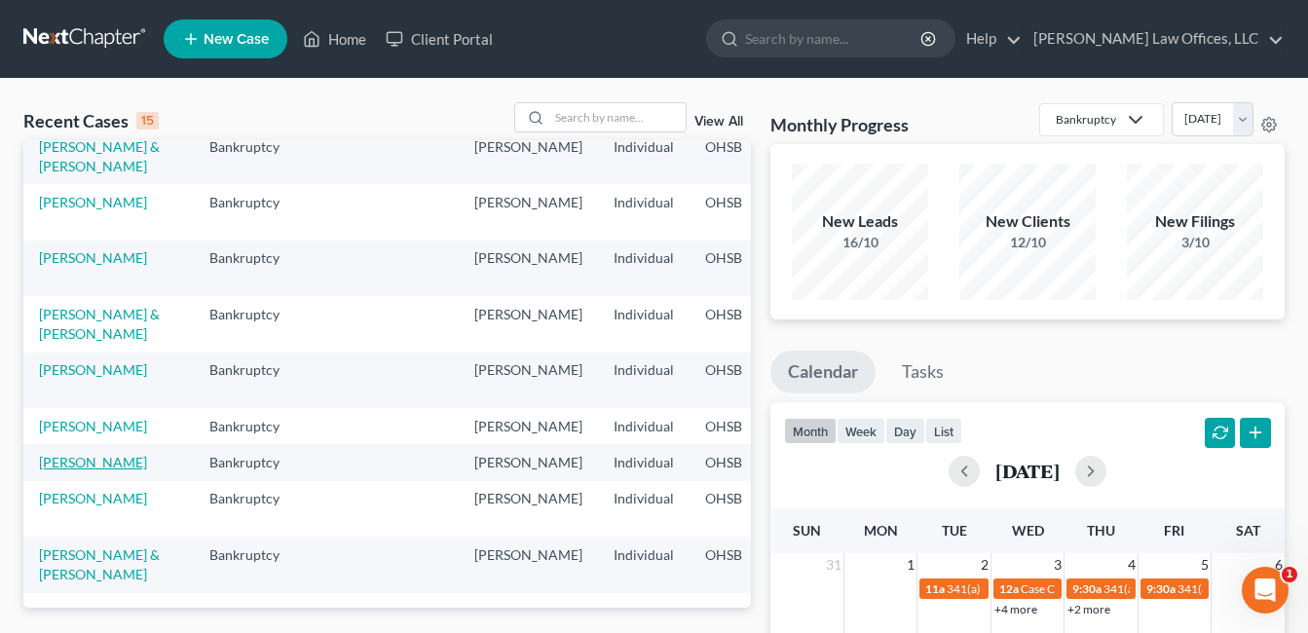
click at [71, 470] on link "[PERSON_NAME]" at bounding box center [93, 462] width 108 height 17
select select "4"
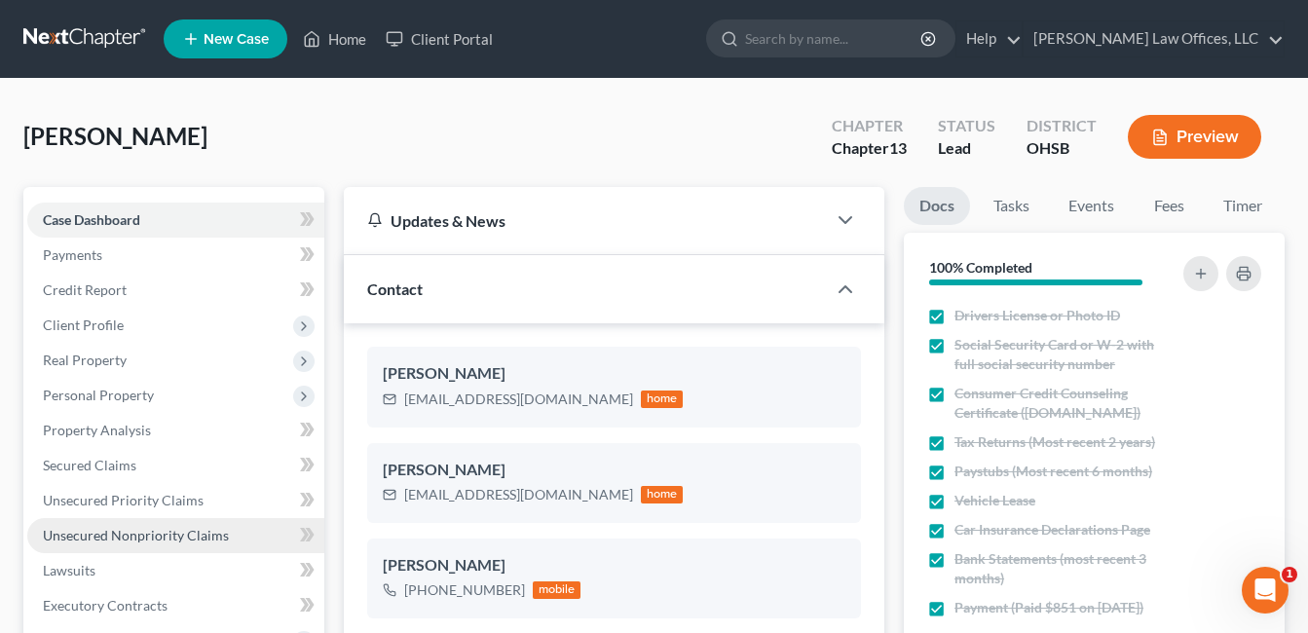
click at [180, 536] on span "Unsecured Nonpriority Claims" at bounding box center [136, 535] width 186 height 17
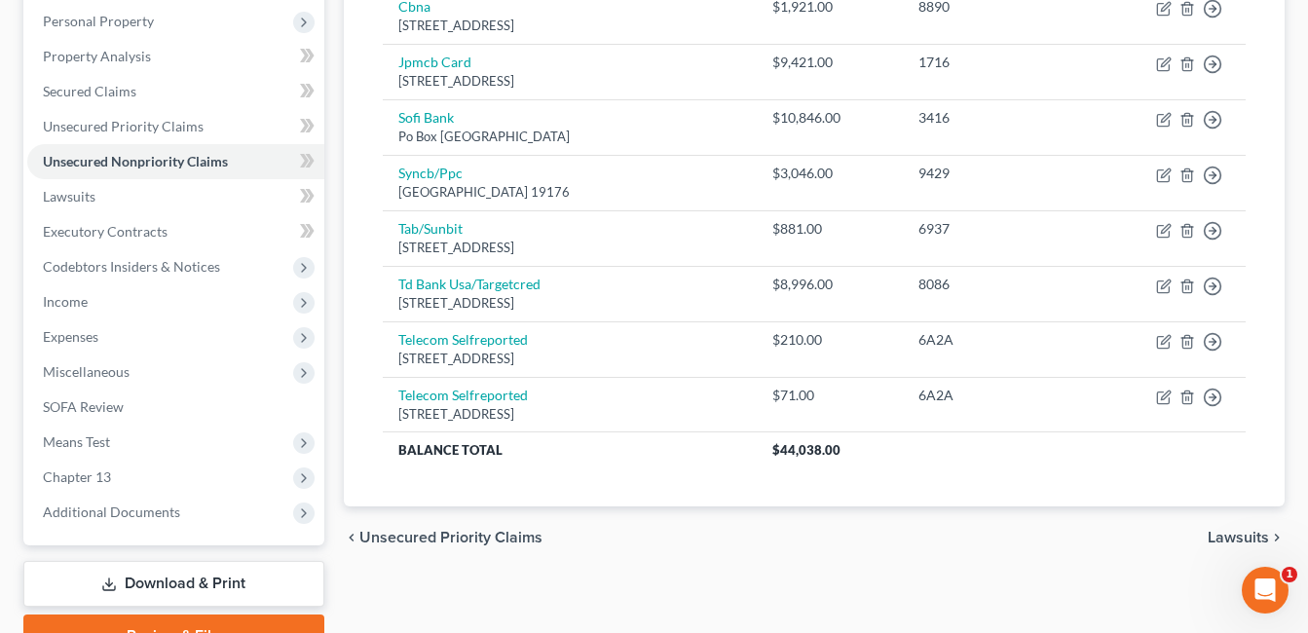
scroll to position [472, 0]
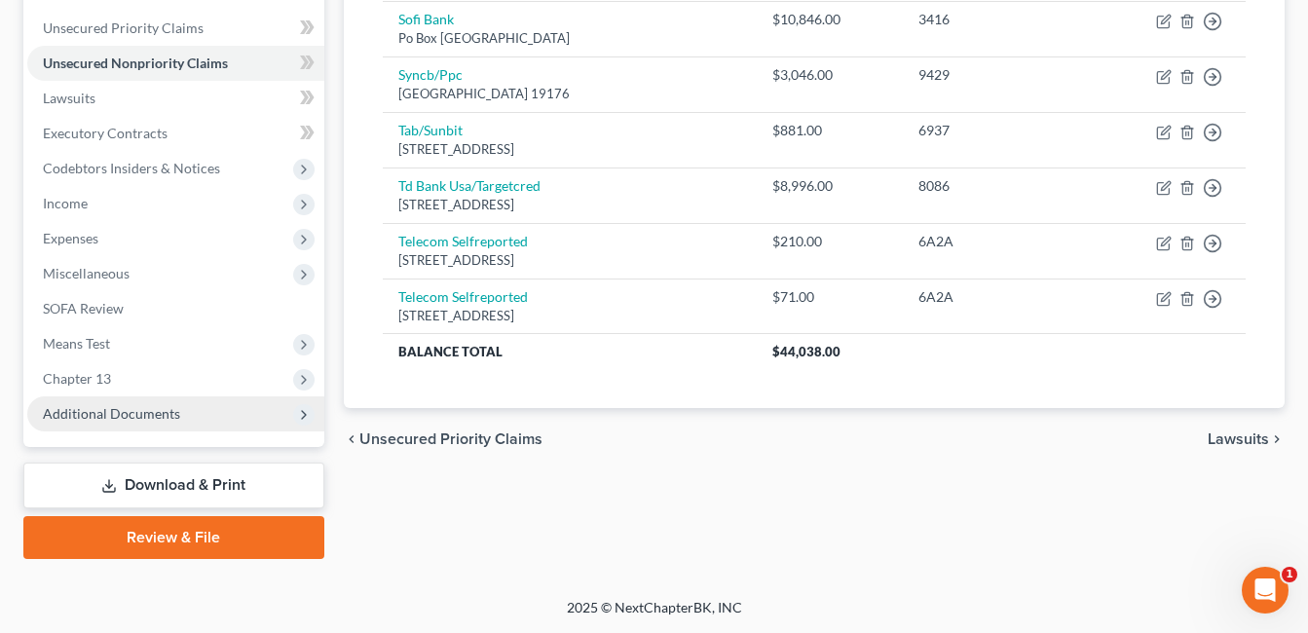
click at [145, 409] on span "Additional Documents" at bounding box center [111, 413] width 137 height 17
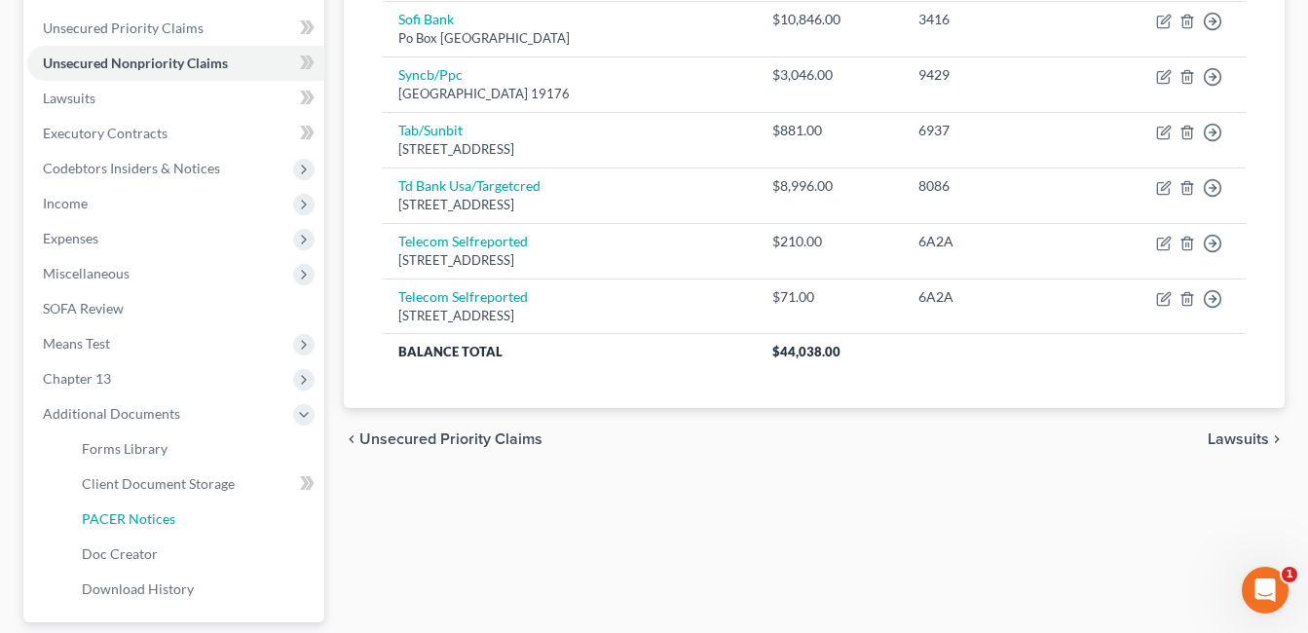
click at [181, 518] on link "PACER Notices" at bounding box center [195, 518] width 258 height 35
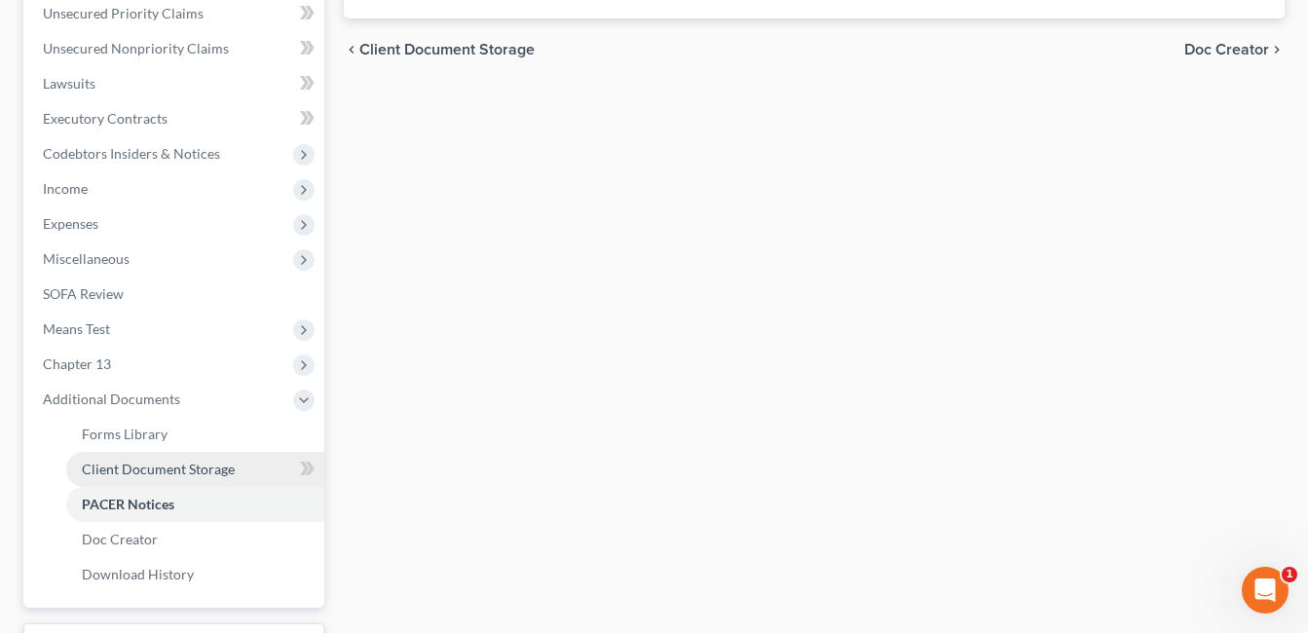
click at [192, 471] on span "Client Document Storage" at bounding box center [158, 469] width 153 height 17
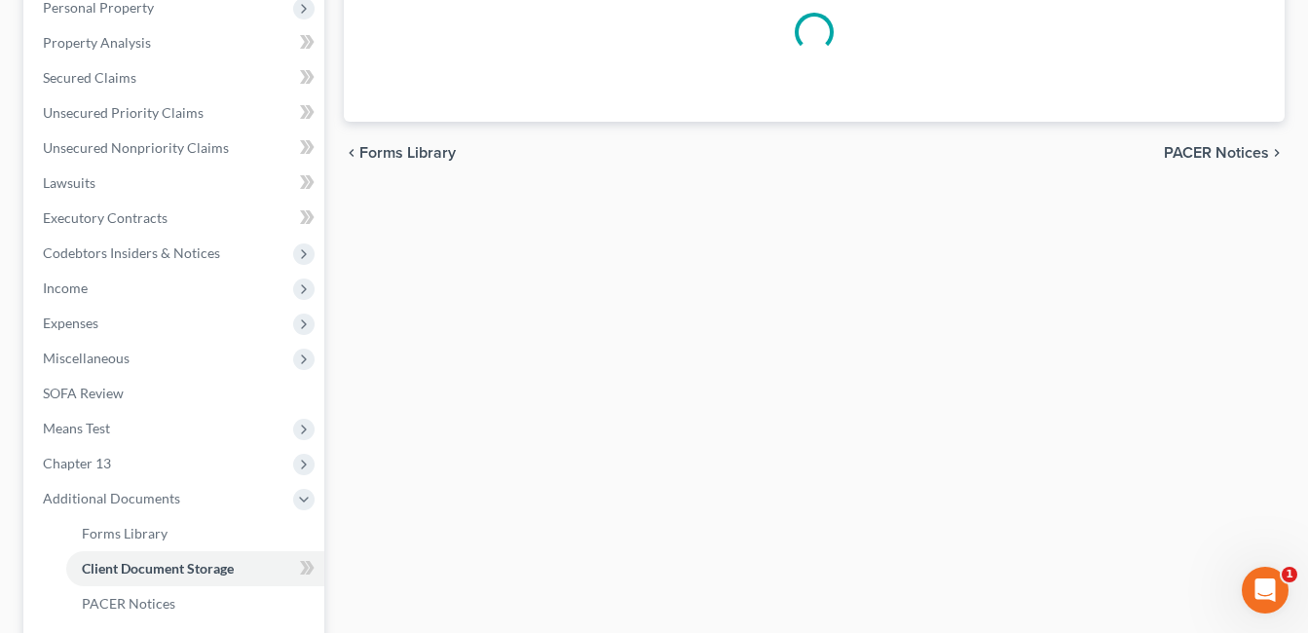
scroll to position [141, 0]
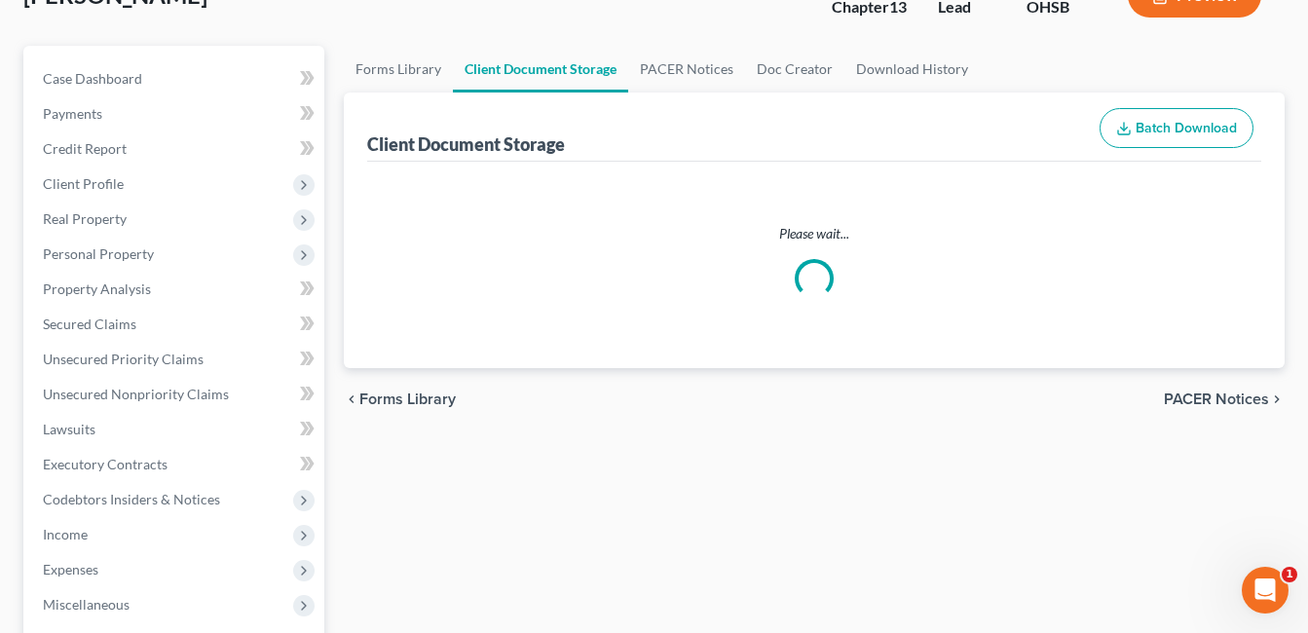
select select "7"
select select "52"
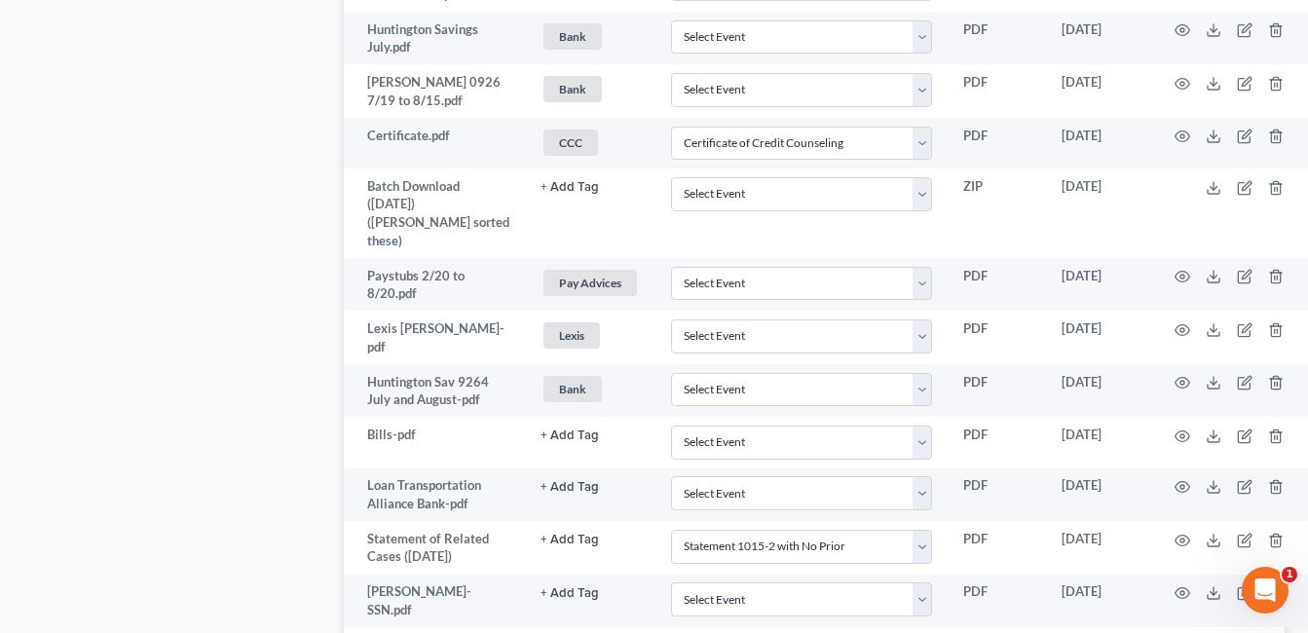
scroll to position [2429, 0]
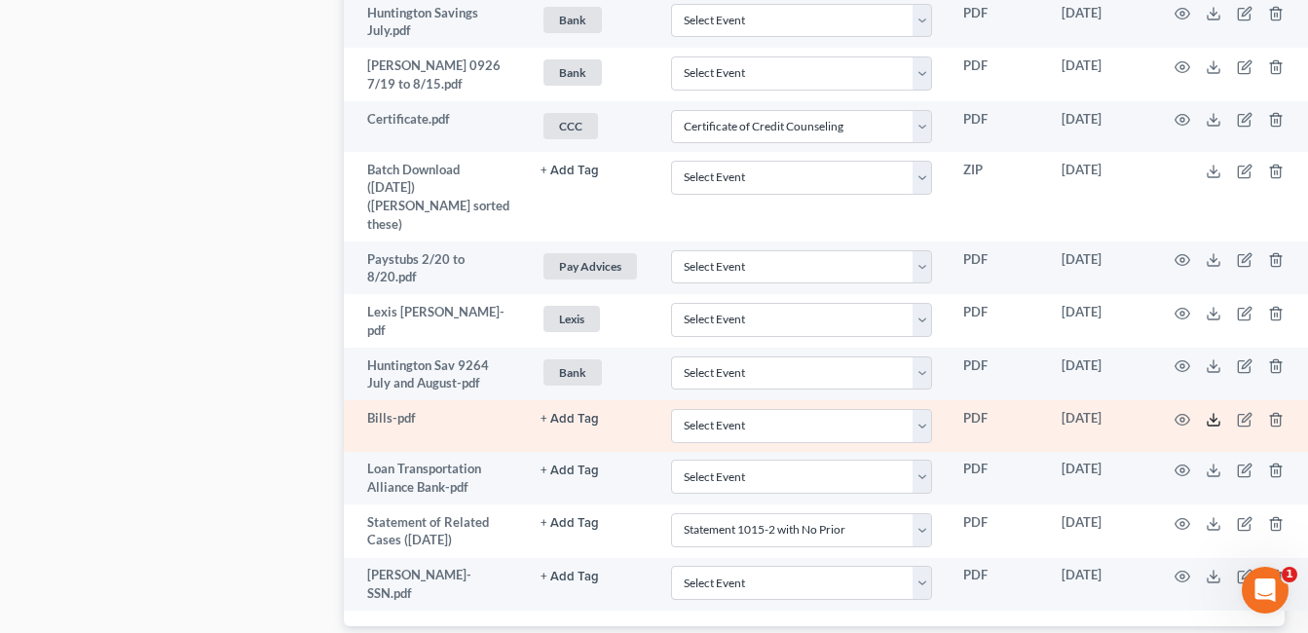
click at [1205, 427] on icon at bounding box center [1213, 420] width 16 height 16
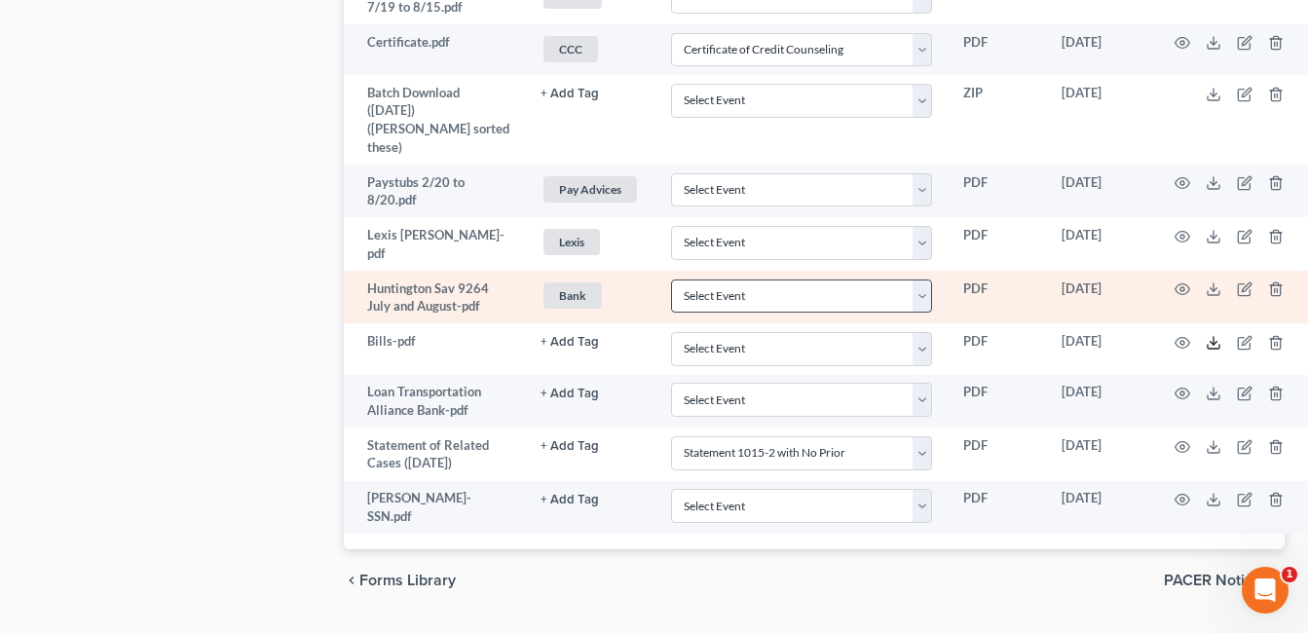
scroll to position [2624, 0]
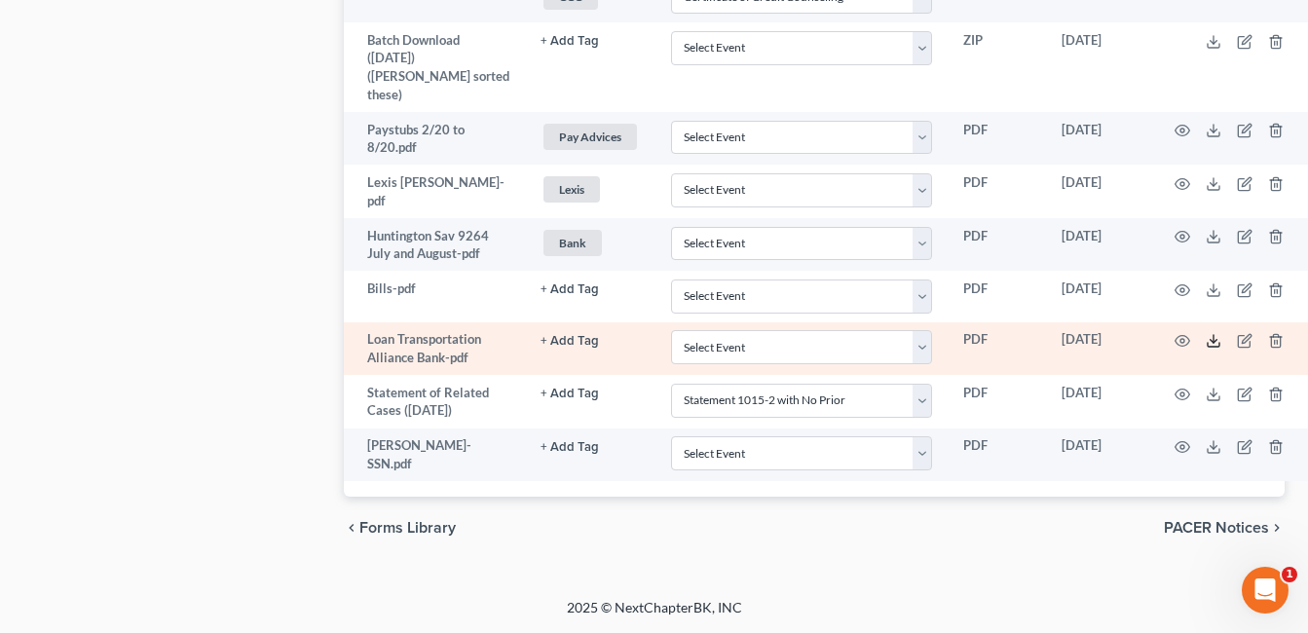
click at [1205, 333] on icon at bounding box center [1213, 341] width 16 height 16
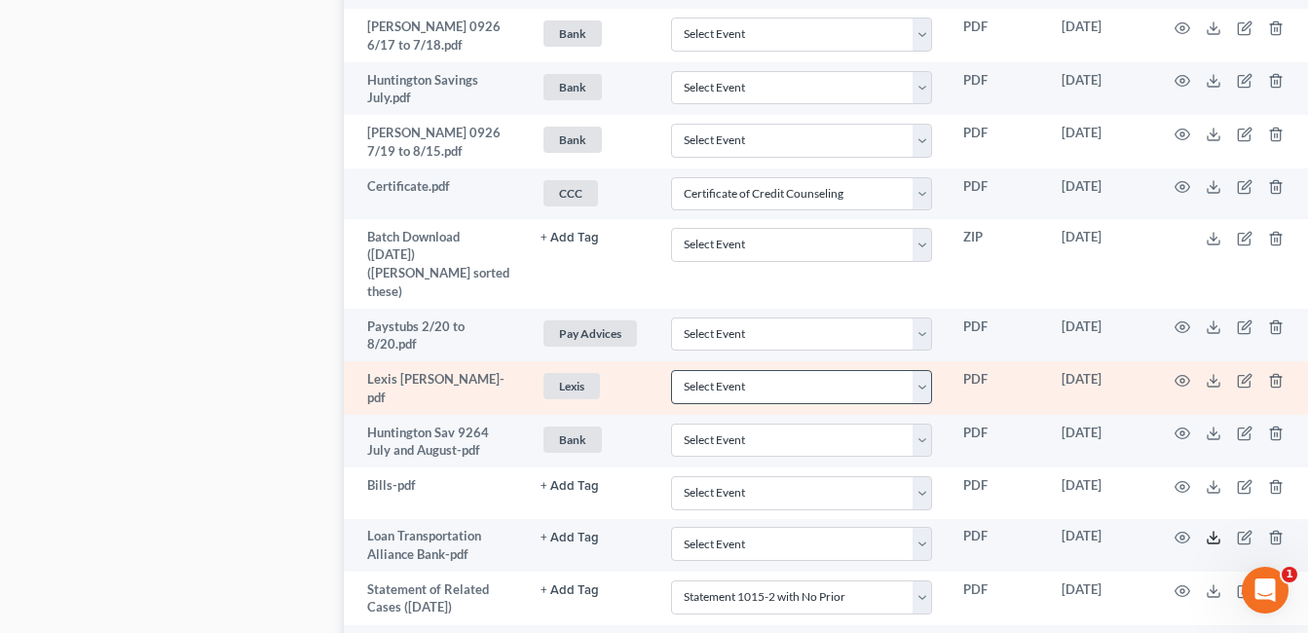
scroll to position [2332, 0]
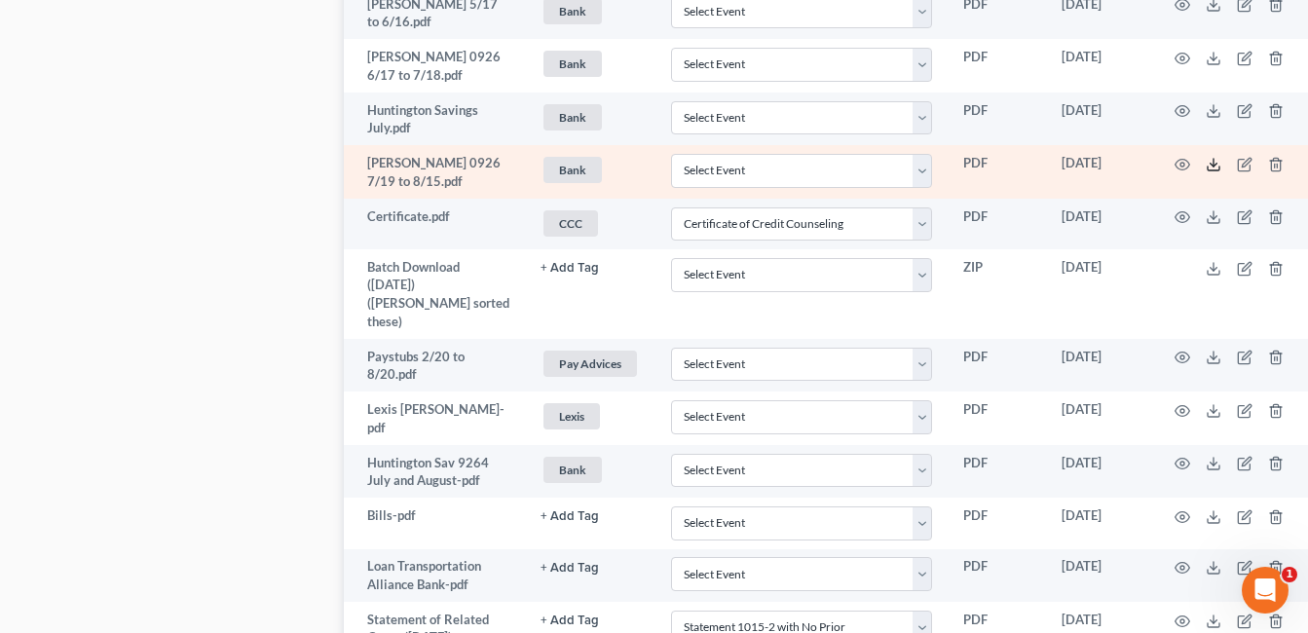
click at [1205, 172] on icon at bounding box center [1213, 165] width 16 height 16
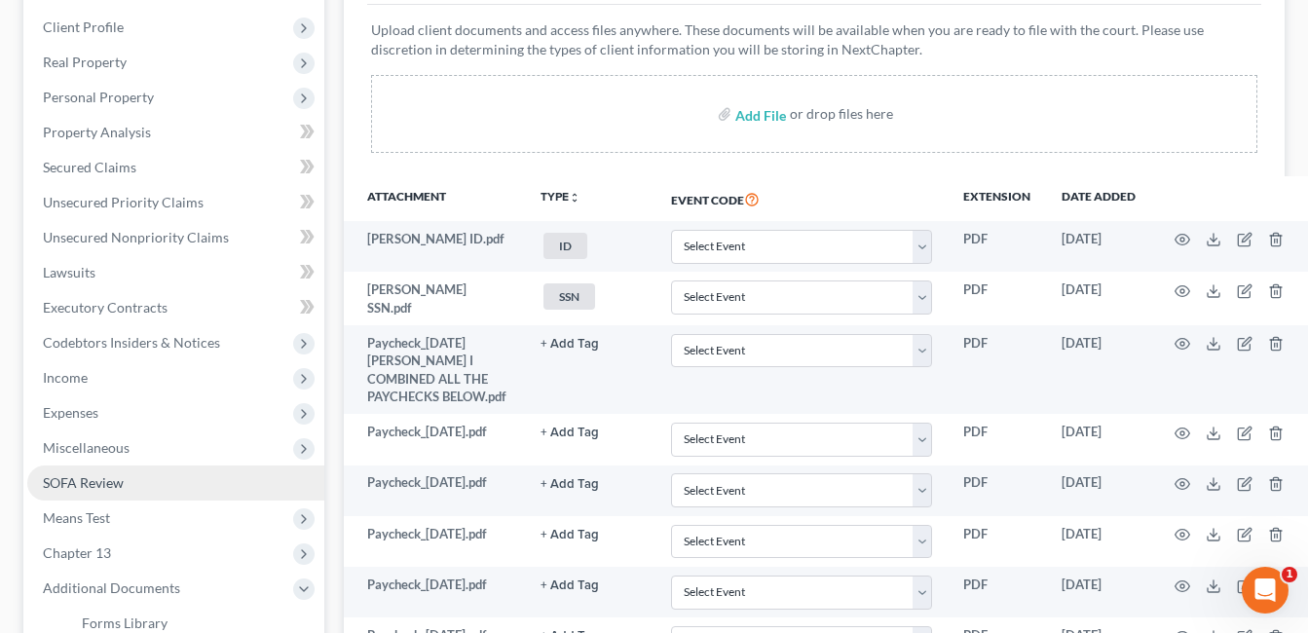
scroll to position [287, 0]
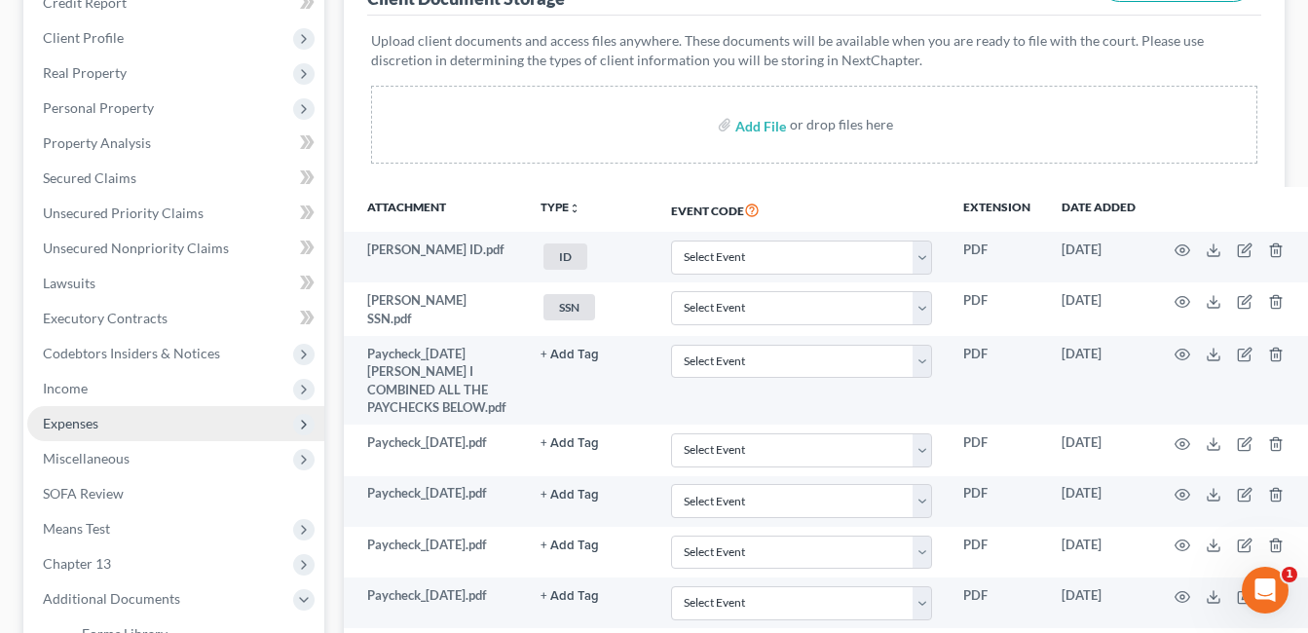
click at [107, 419] on span "Expenses" at bounding box center [175, 423] width 297 height 35
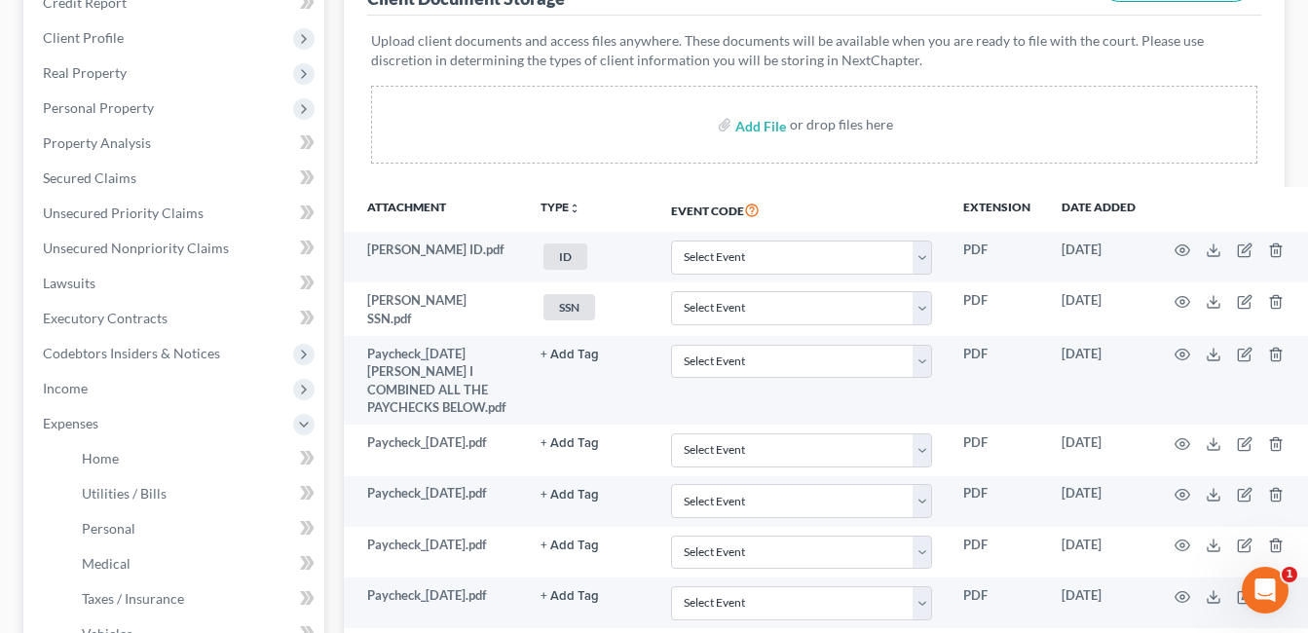
scroll to position [579, 0]
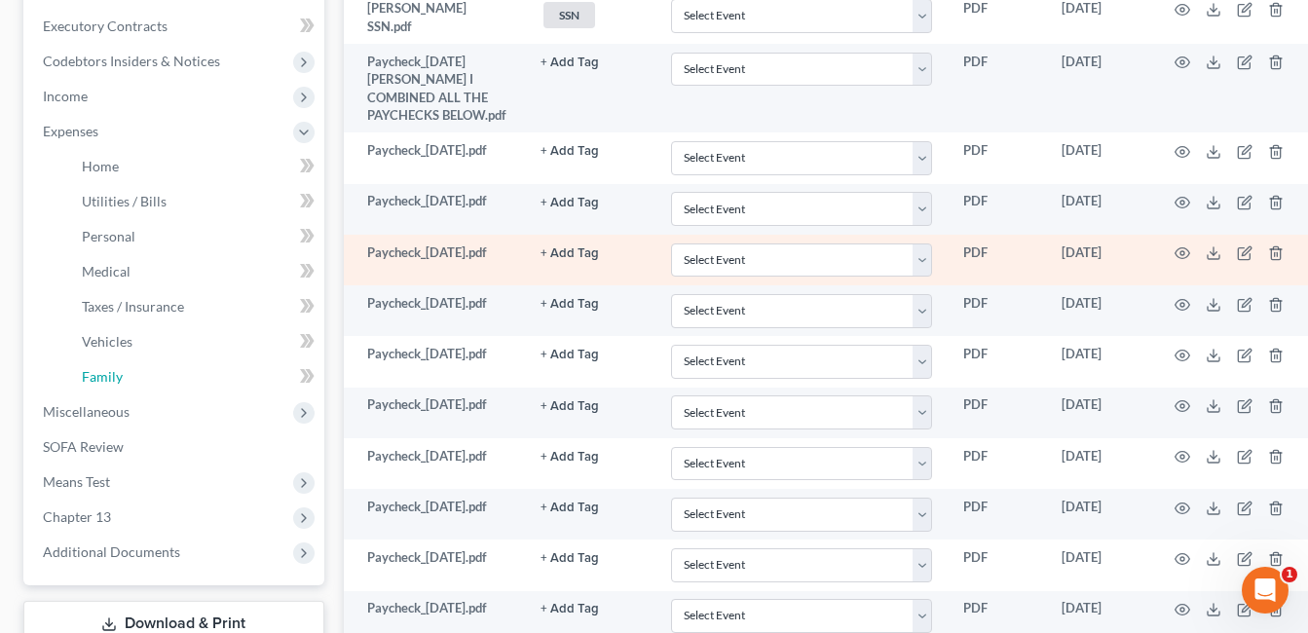
drag, startPoint x: 149, startPoint y: 371, endPoint x: 1093, endPoint y: 303, distance: 946.9
click at [149, 372] on link "Family" at bounding box center [195, 376] width 258 height 35
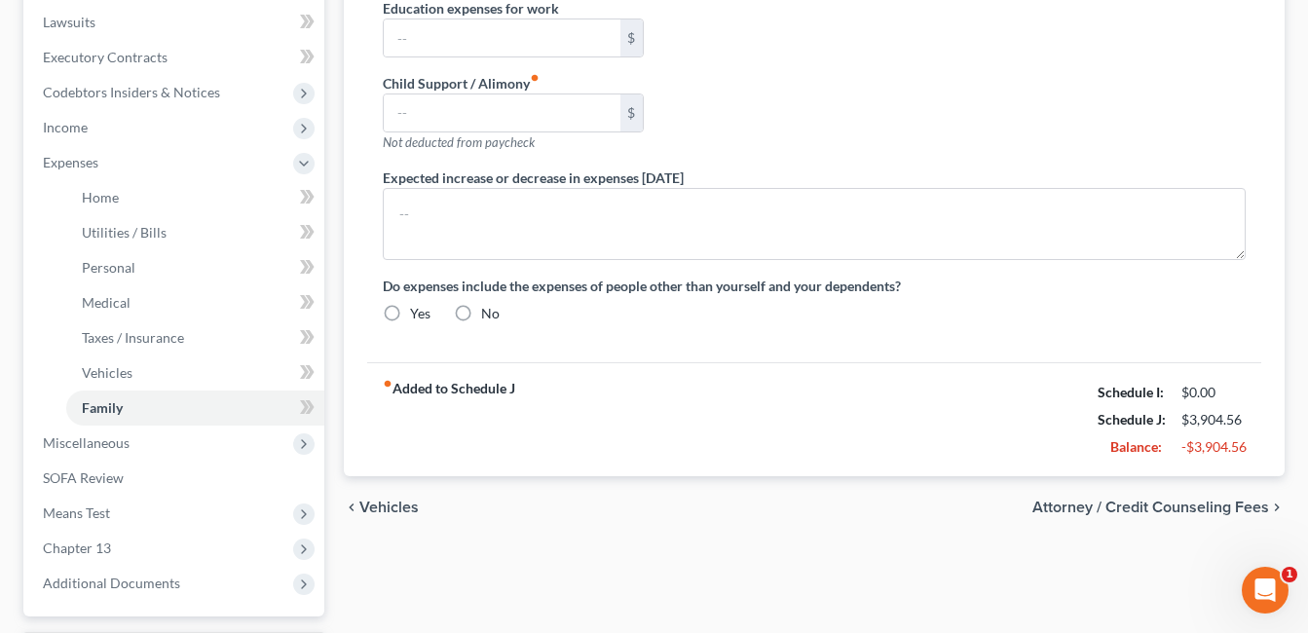
radio input "true"
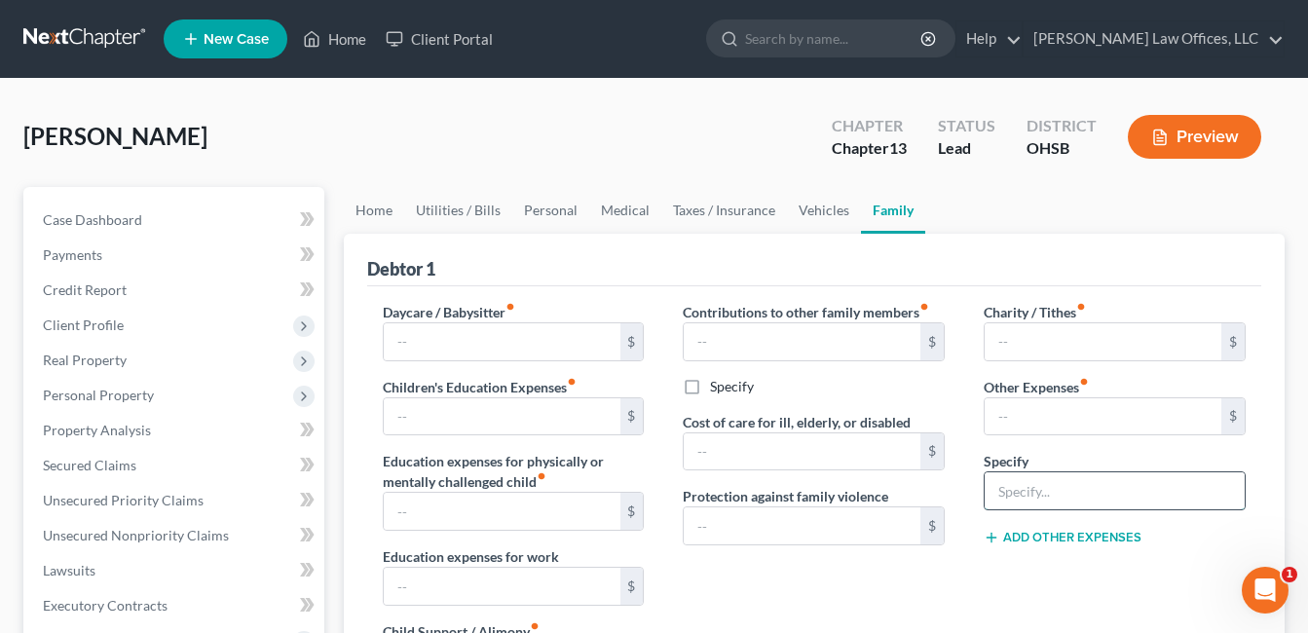
drag, startPoint x: 1032, startPoint y: 496, endPoint x: 1042, endPoint y: 485, distance: 14.5
click at [1032, 495] on input "text" at bounding box center [1114, 490] width 260 height 37
type input "Pet Expenses/Vet/Supplies"
click at [1064, 415] on input "text" at bounding box center [1102, 416] width 237 height 37
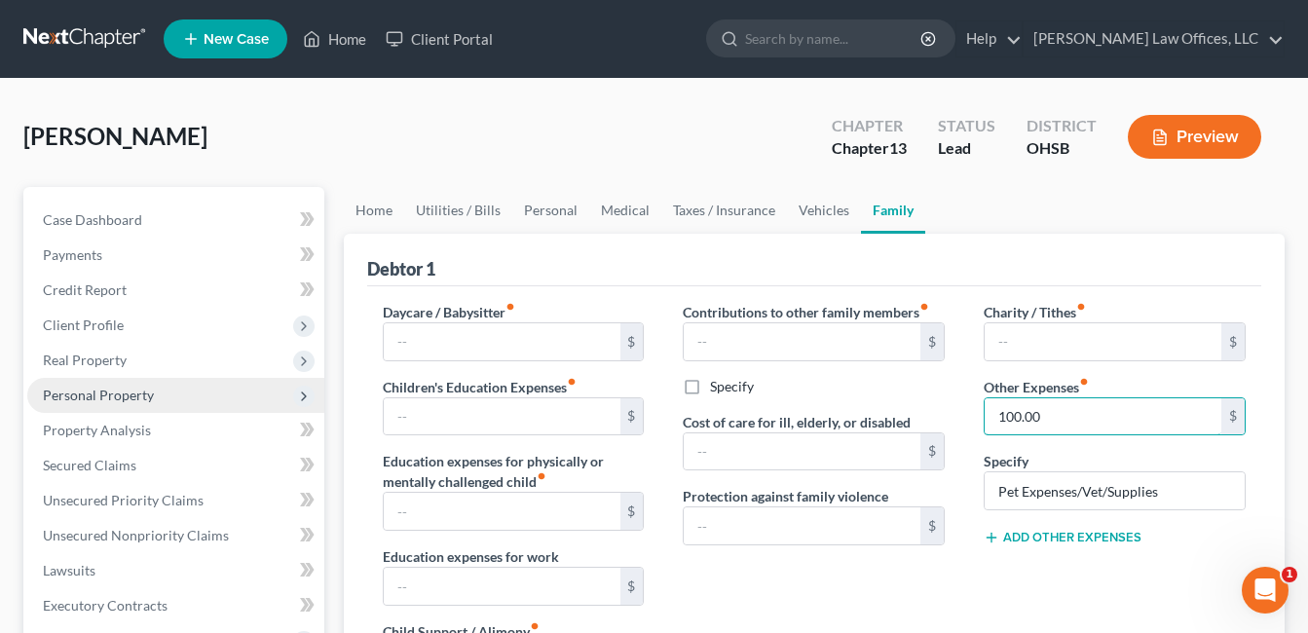
type input "100.00"
click at [116, 387] on span "Personal Property" at bounding box center [98, 395] width 111 height 17
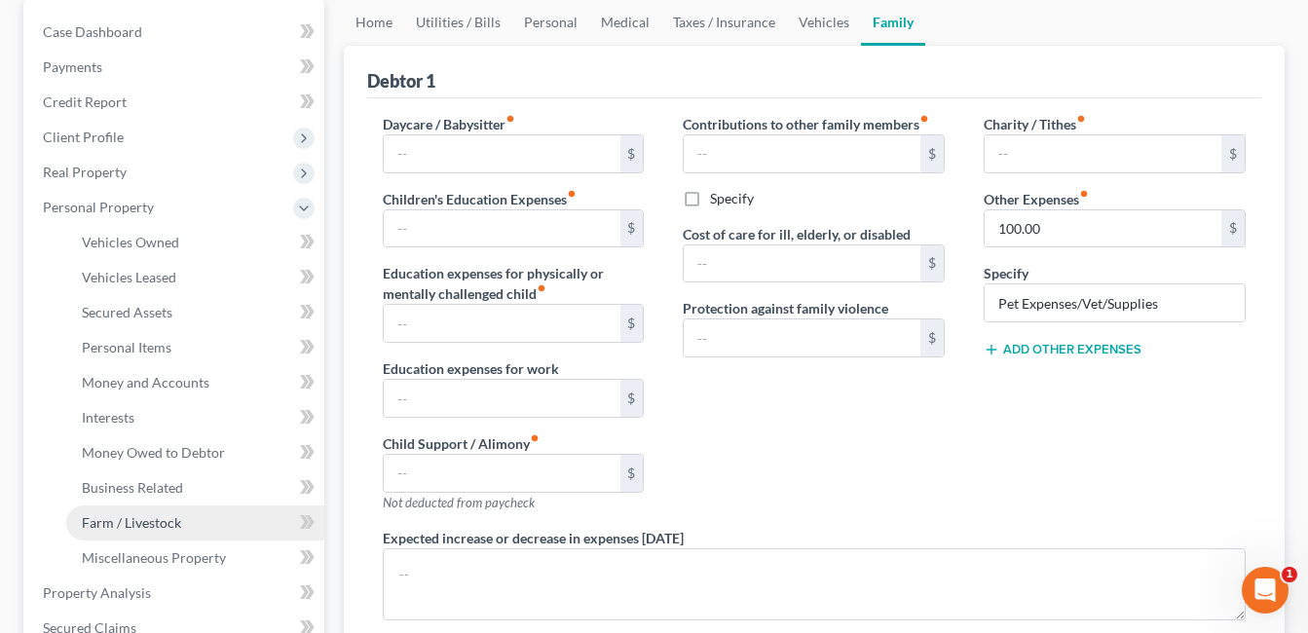
scroll to position [195, 0]
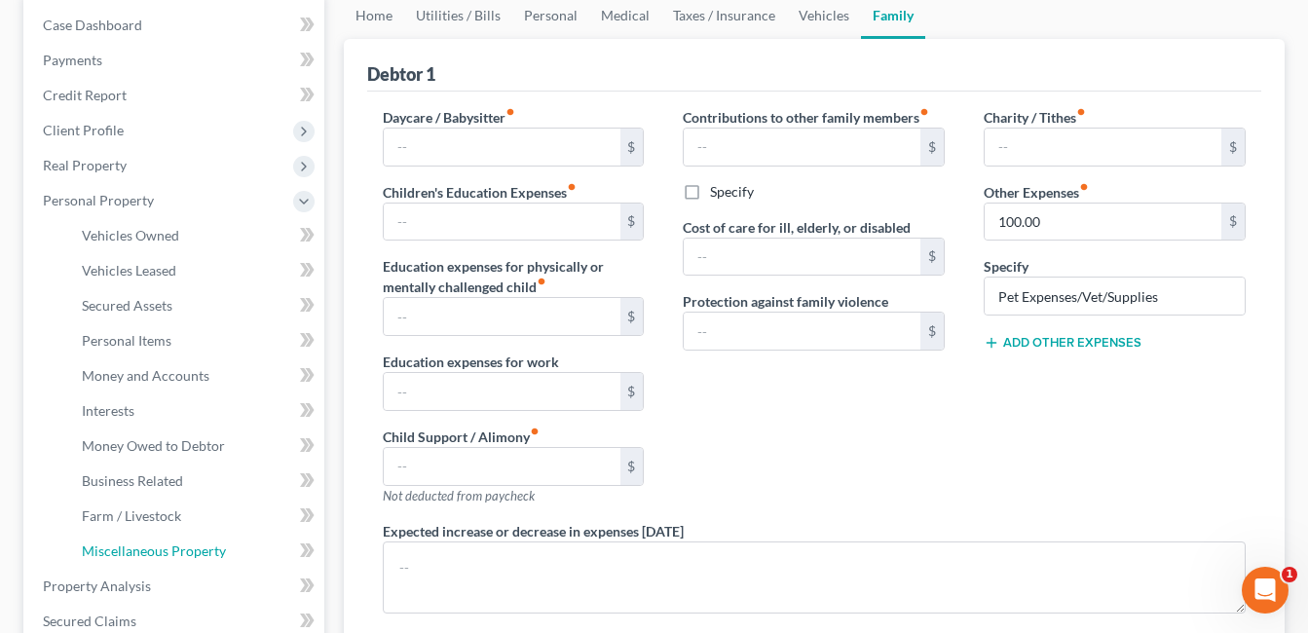
drag, startPoint x: 169, startPoint y: 547, endPoint x: 338, endPoint y: 512, distance: 172.0
click at [169, 548] on span "Miscellaneous Property" at bounding box center [154, 550] width 144 height 17
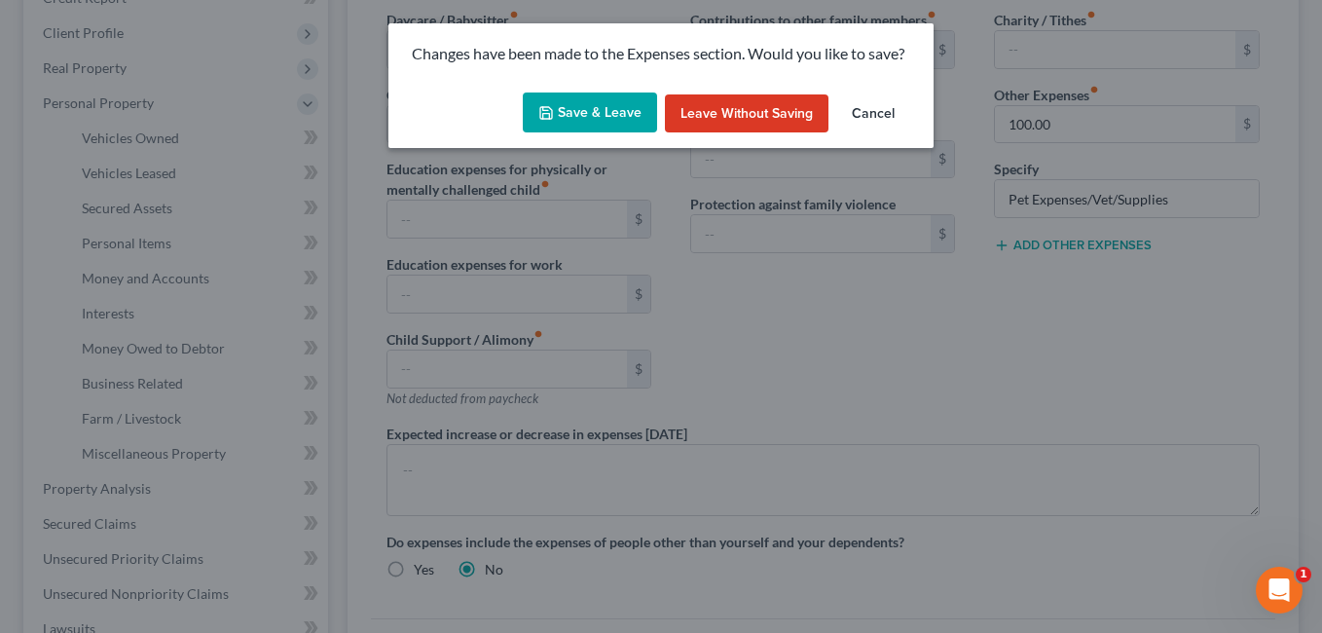
click at [621, 120] on button "Save & Leave" at bounding box center [590, 112] width 134 height 41
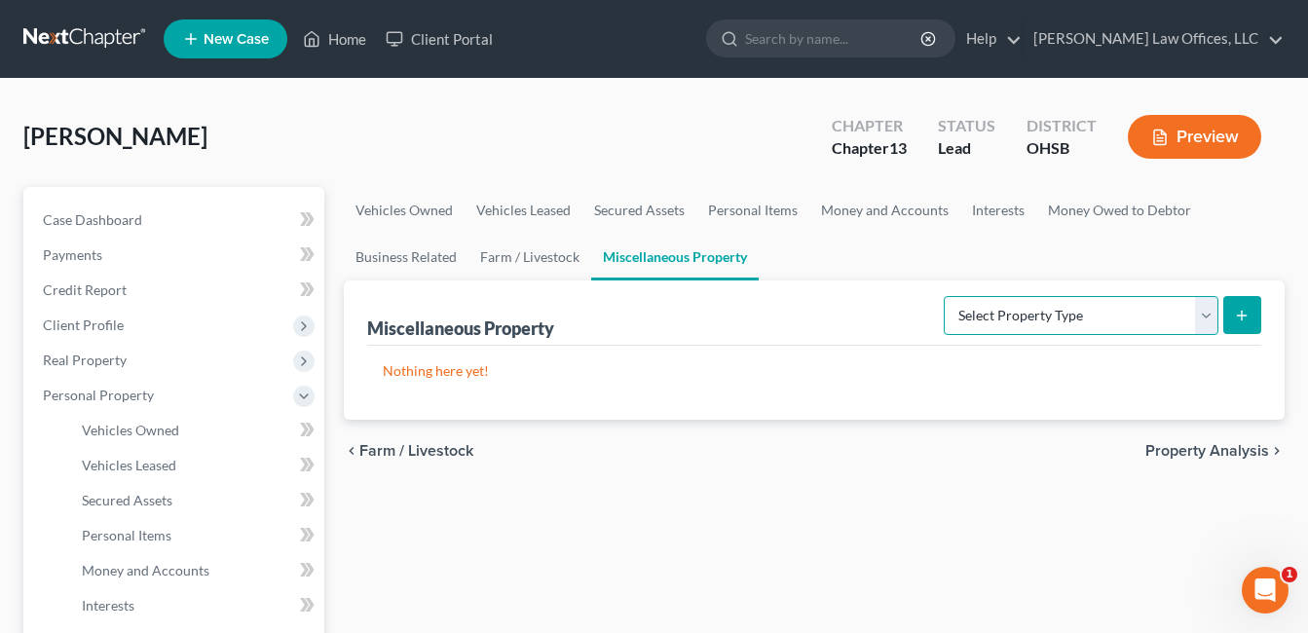
click at [1204, 315] on select "Select Property Type Assigned for Creditor Benefit Within 1 Year Holding for An…" at bounding box center [1080, 315] width 275 height 39
click at [789, 339] on div "Miscellaneous Property Select Property Type Assigned for Creditor Benefit Withi…" at bounding box center [814, 312] width 894 height 65
click at [735, 214] on link "Personal Items" at bounding box center [752, 210] width 113 height 47
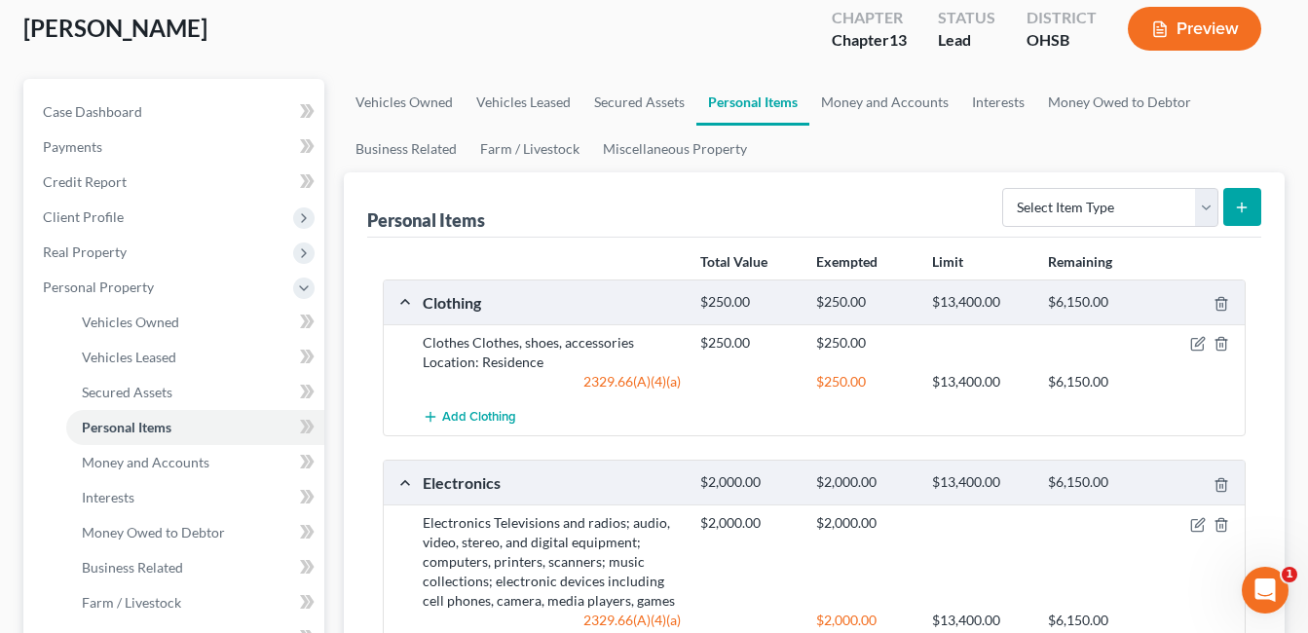
scroll to position [97, 0]
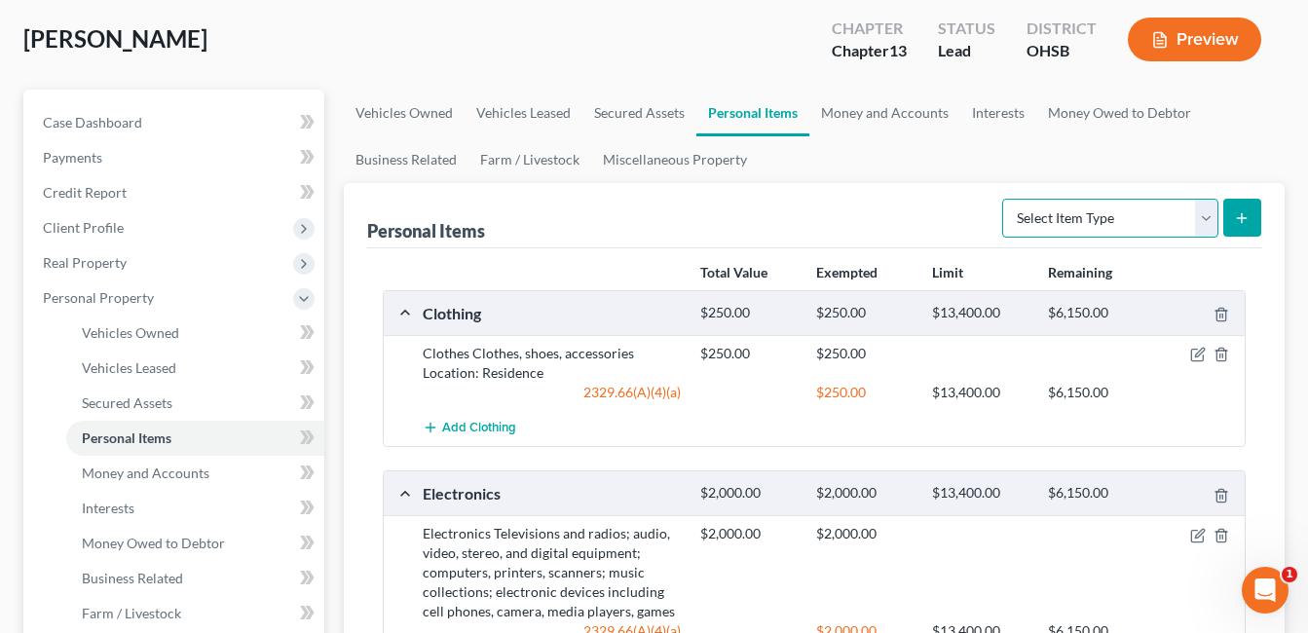
click at [1209, 216] on select "Select Item Type Clothing Collectibles Of Value Electronics Firearms Household …" at bounding box center [1110, 218] width 216 height 39
select select "pets"
click at [1004, 199] on select "Select Item Type Clothing Collectibles Of Value Electronics Firearms Household …" at bounding box center [1110, 218] width 216 height 39
click at [1245, 214] on icon "submit" at bounding box center [1242, 218] width 16 height 16
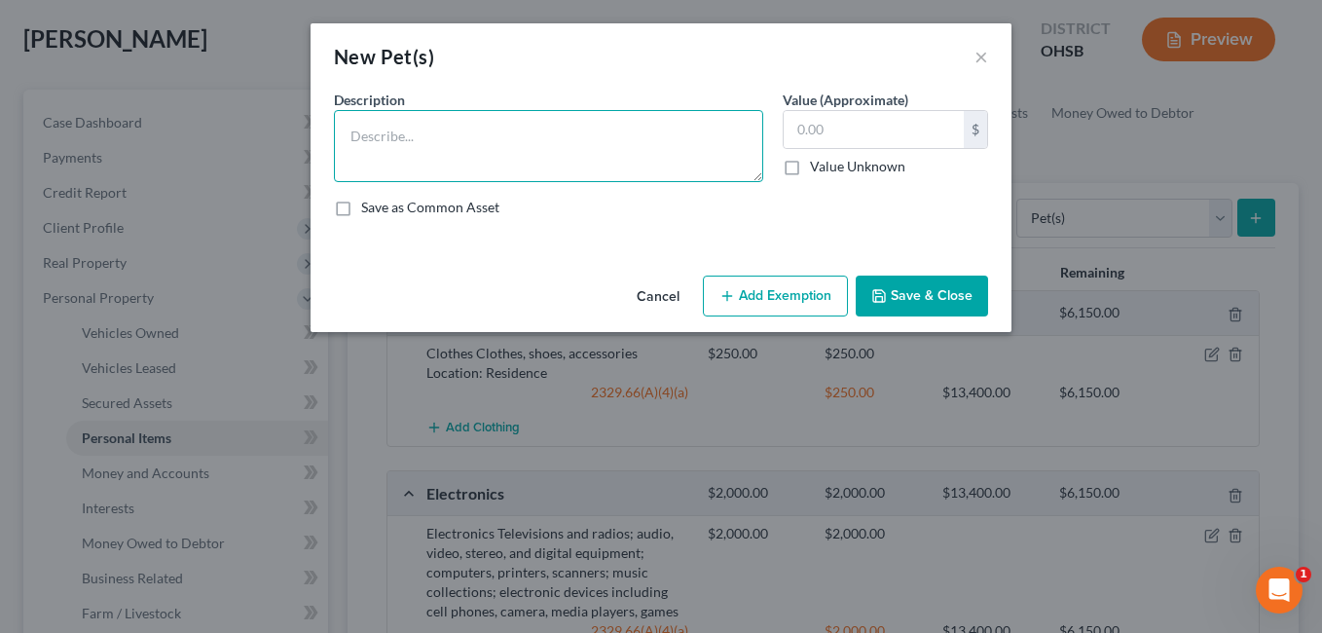
click at [533, 158] on textarea at bounding box center [548, 146] width 429 height 72
type textarea "1 Cat"
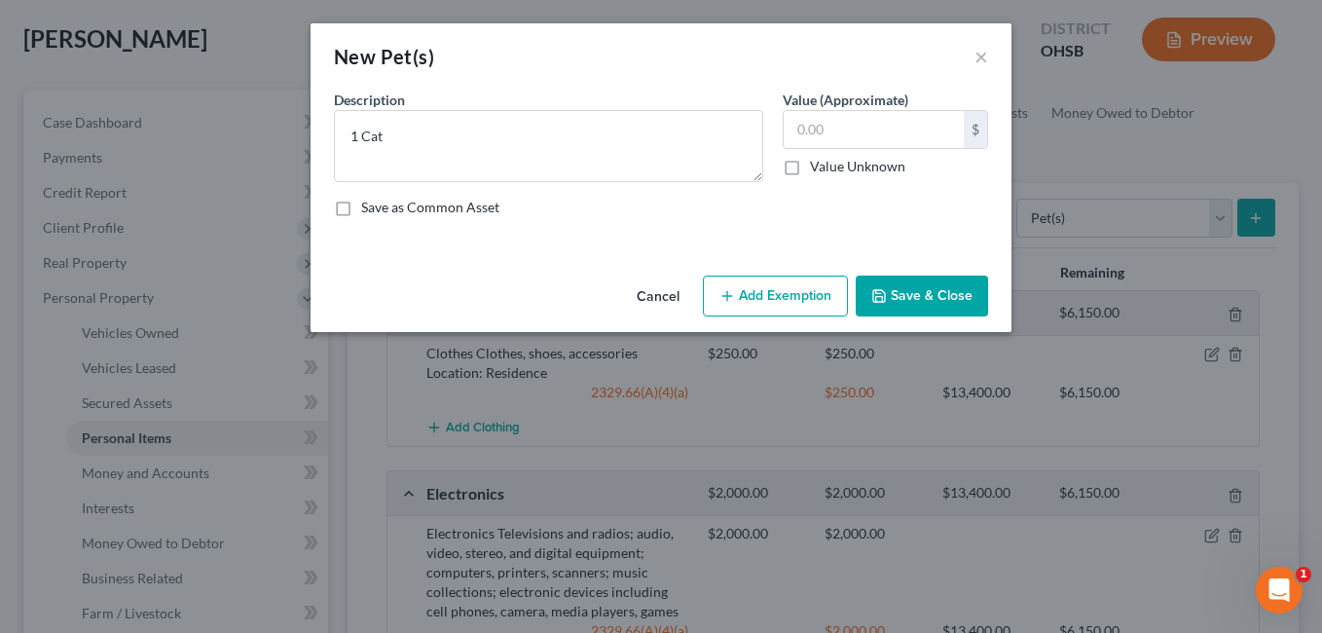
click at [932, 293] on button "Save & Close" at bounding box center [922, 296] width 132 height 41
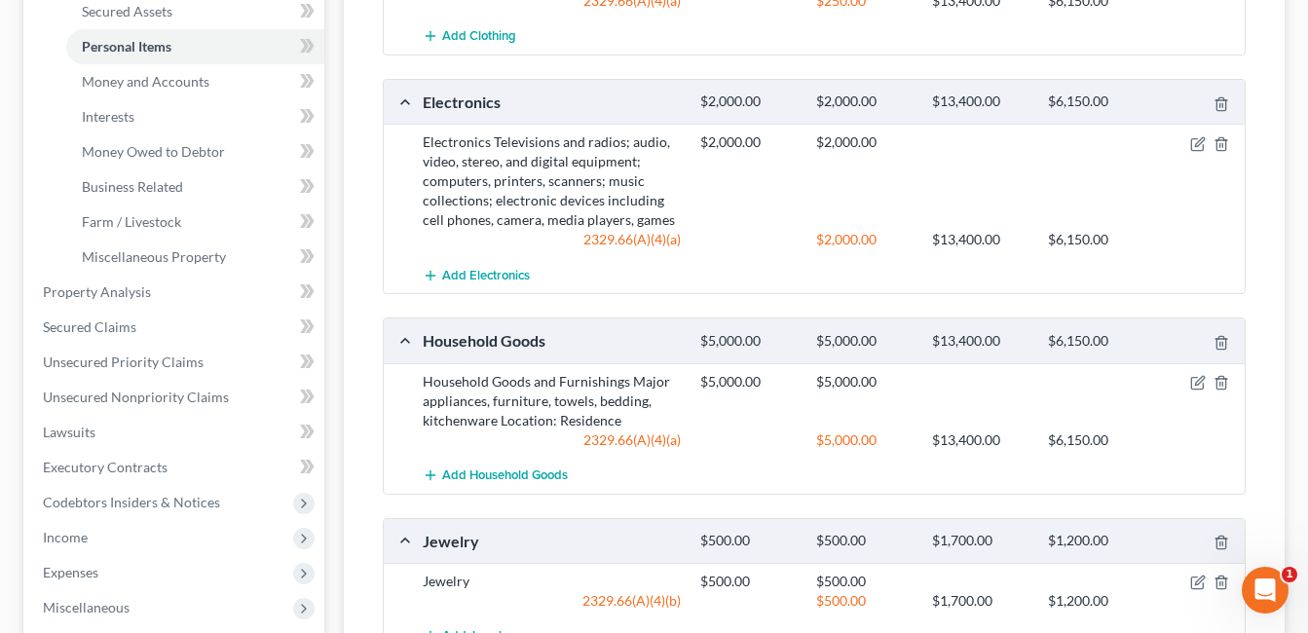
scroll to position [682, 0]
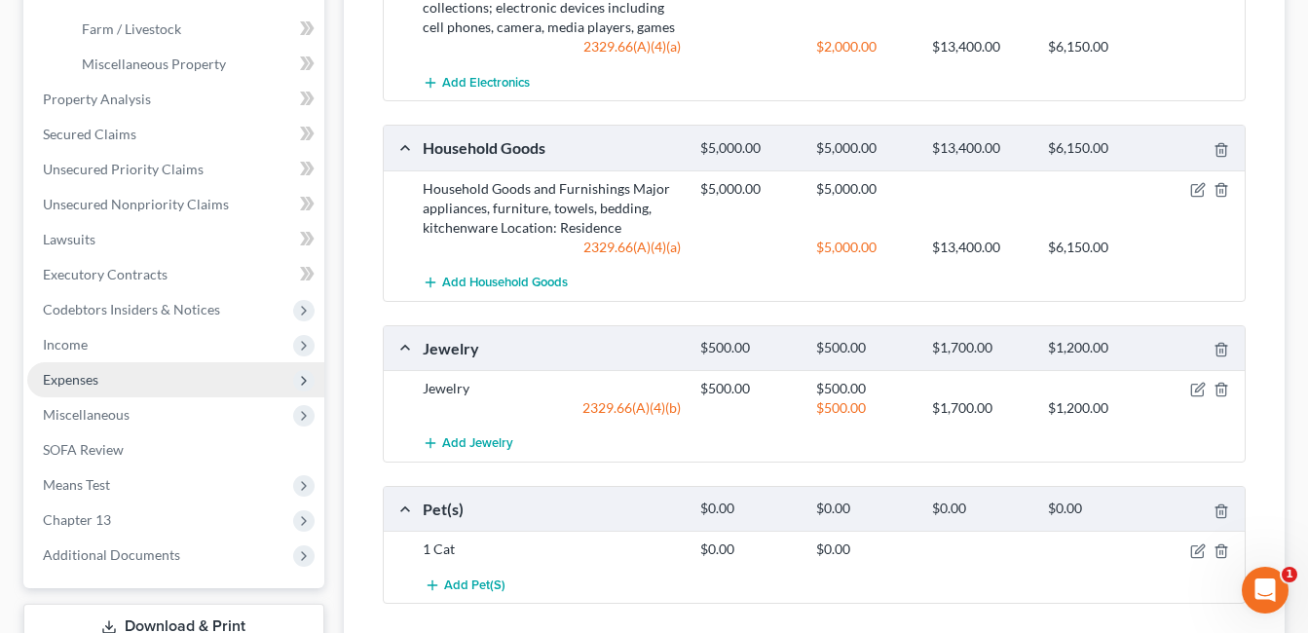
click at [129, 388] on span "Expenses" at bounding box center [175, 379] width 297 height 35
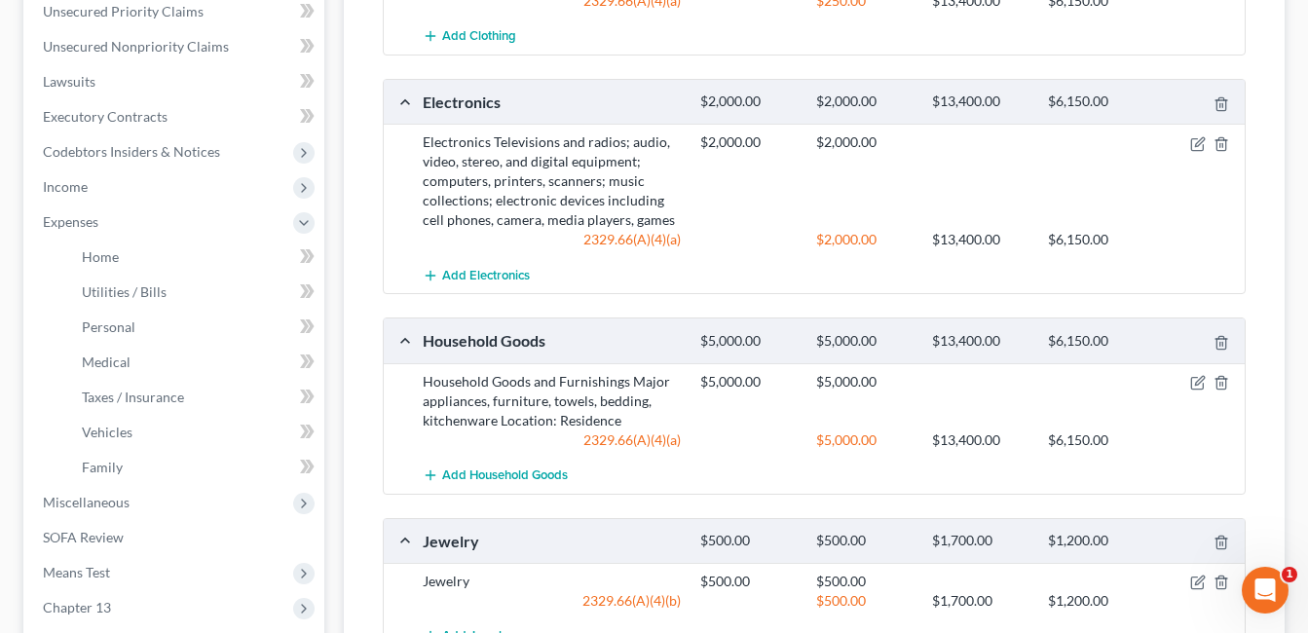
scroll to position [487, 0]
click at [140, 266] on link "Home" at bounding box center [195, 258] width 258 height 35
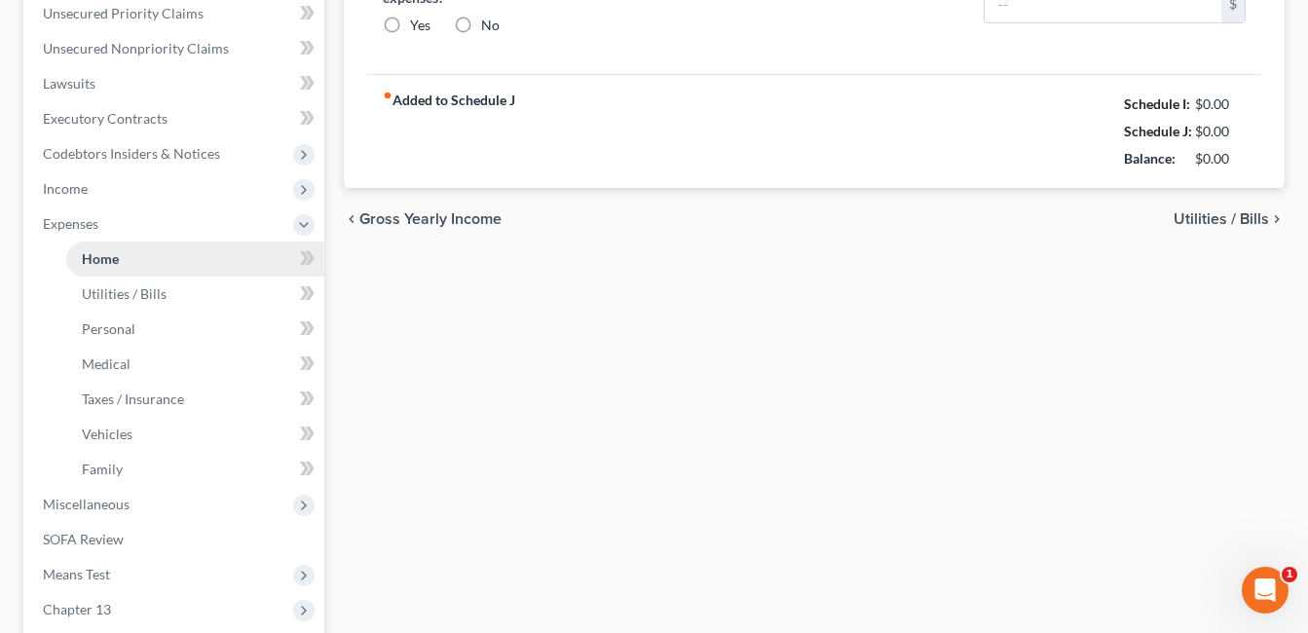
scroll to position [356, 0]
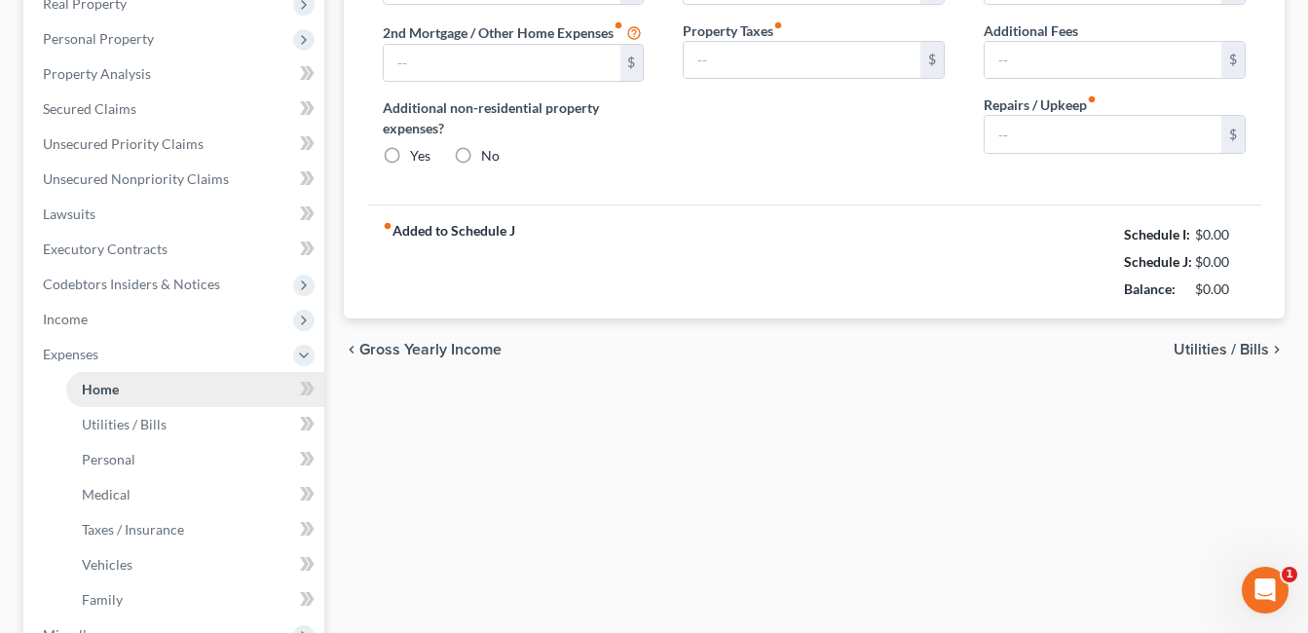
type input "2,251.00"
radio input "true"
type input "35.00"
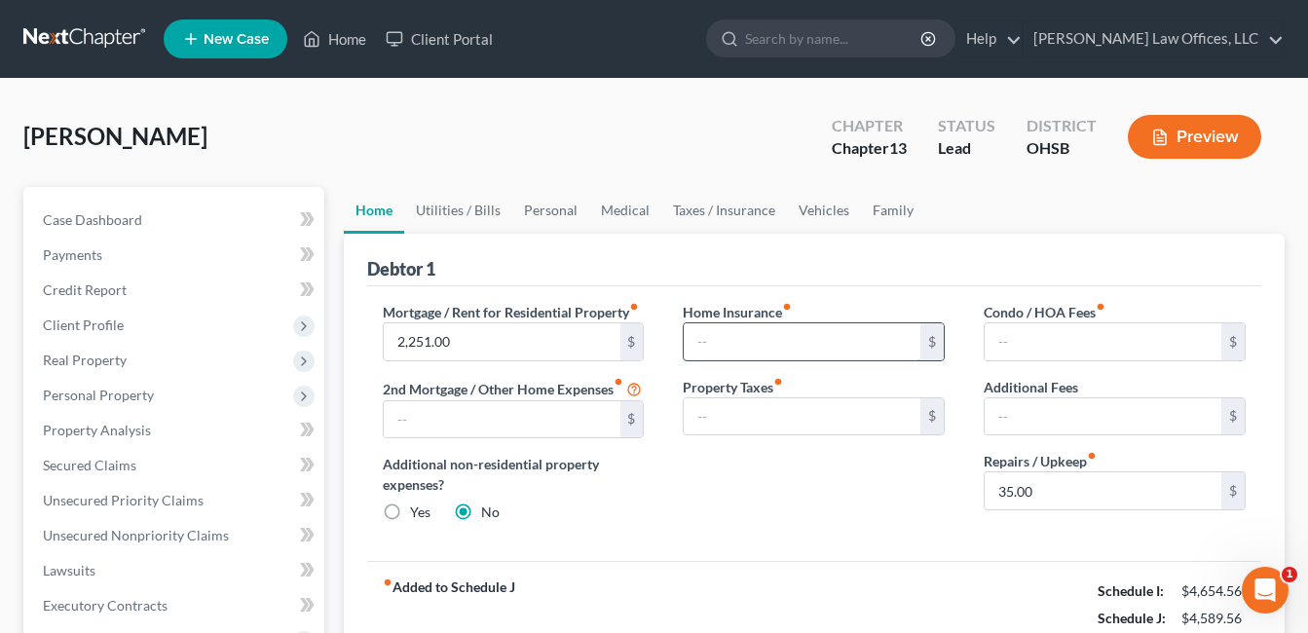
drag, startPoint x: 734, startPoint y: 338, endPoint x: 789, endPoint y: 329, distance: 55.2
click at [735, 338] on input "text" at bounding box center [801, 341] width 237 height 37
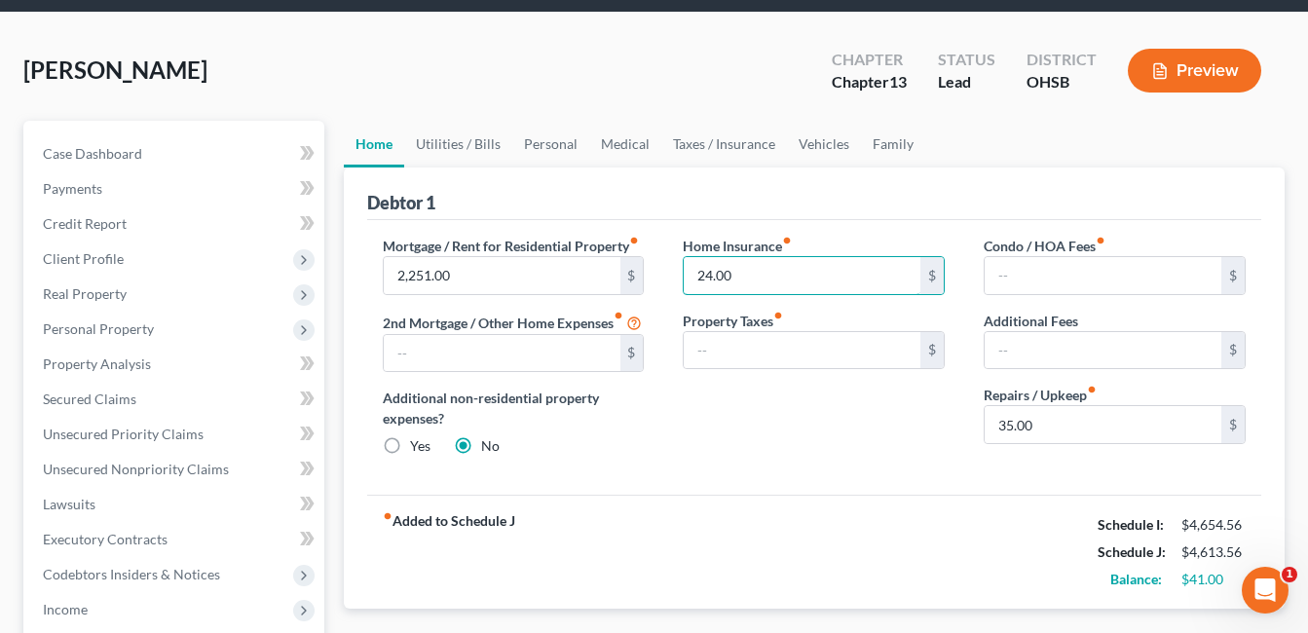
scroll to position [97, 0]
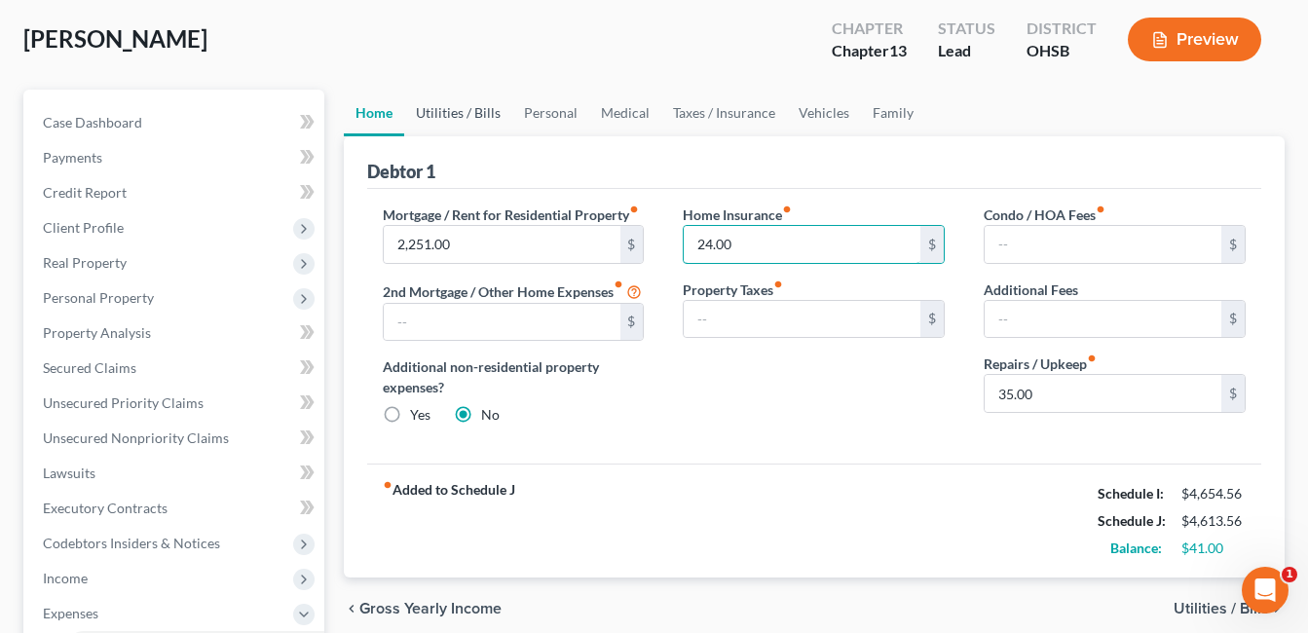
type input "24.00"
click at [437, 119] on link "Utilities / Bills" at bounding box center [458, 113] width 108 height 47
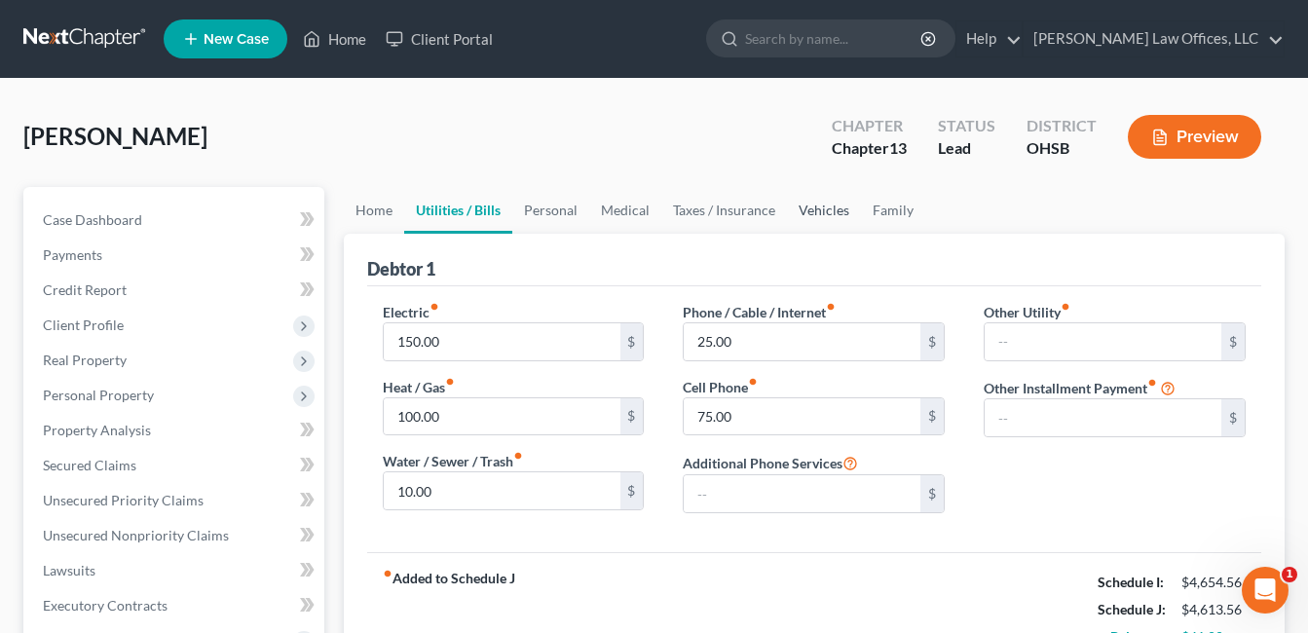
click at [826, 207] on link "Vehicles" at bounding box center [824, 210] width 74 height 47
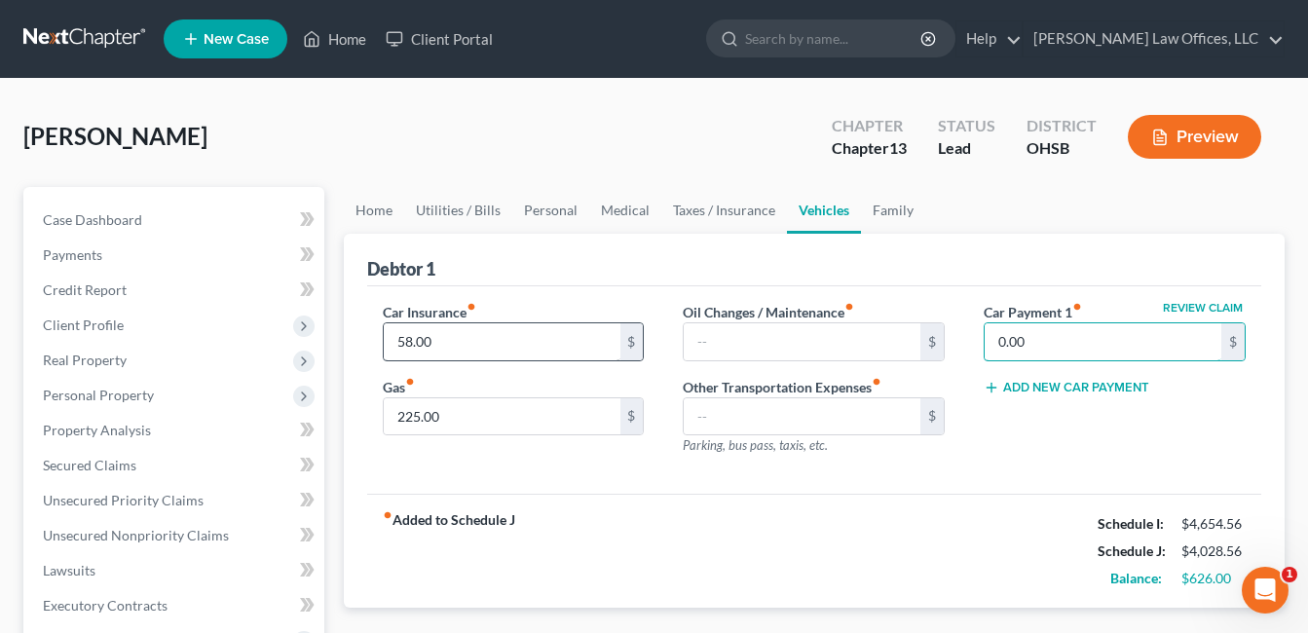
type input "0.00"
click at [498, 347] on input "58.00" at bounding box center [502, 341] width 237 height 37
click at [388, 209] on link "Home" at bounding box center [374, 210] width 60 height 47
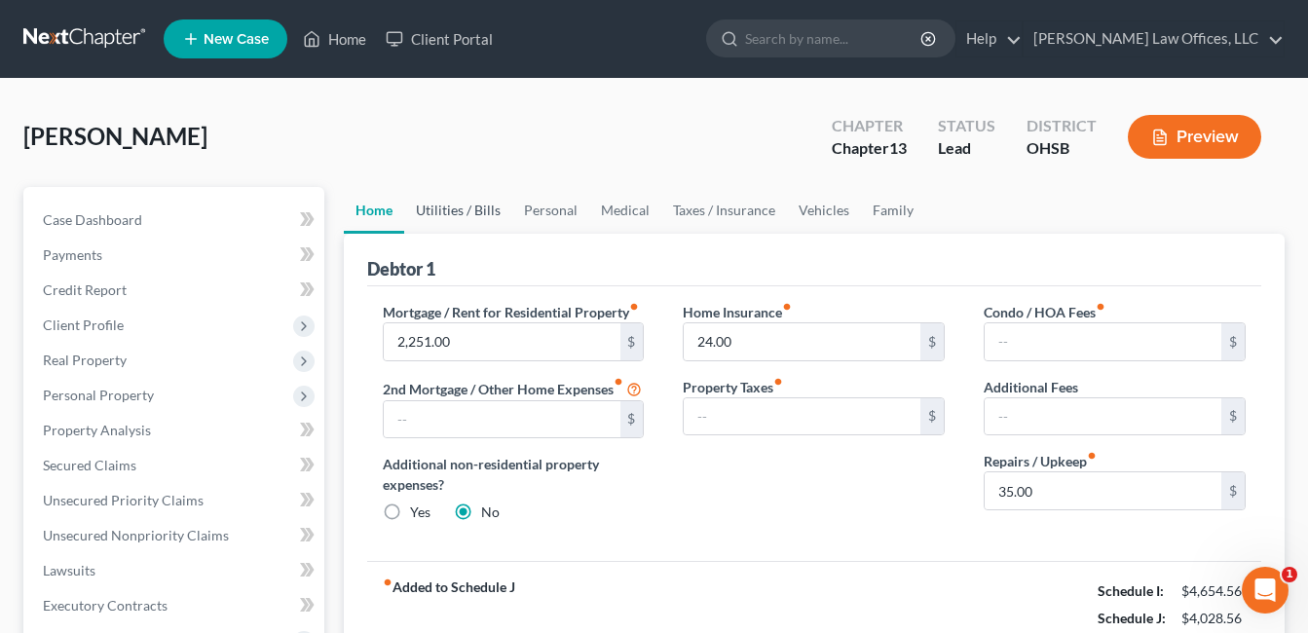
click at [444, 210] on link "Utilities / Bills" at bounding box center [458, 210] width 108 height 47
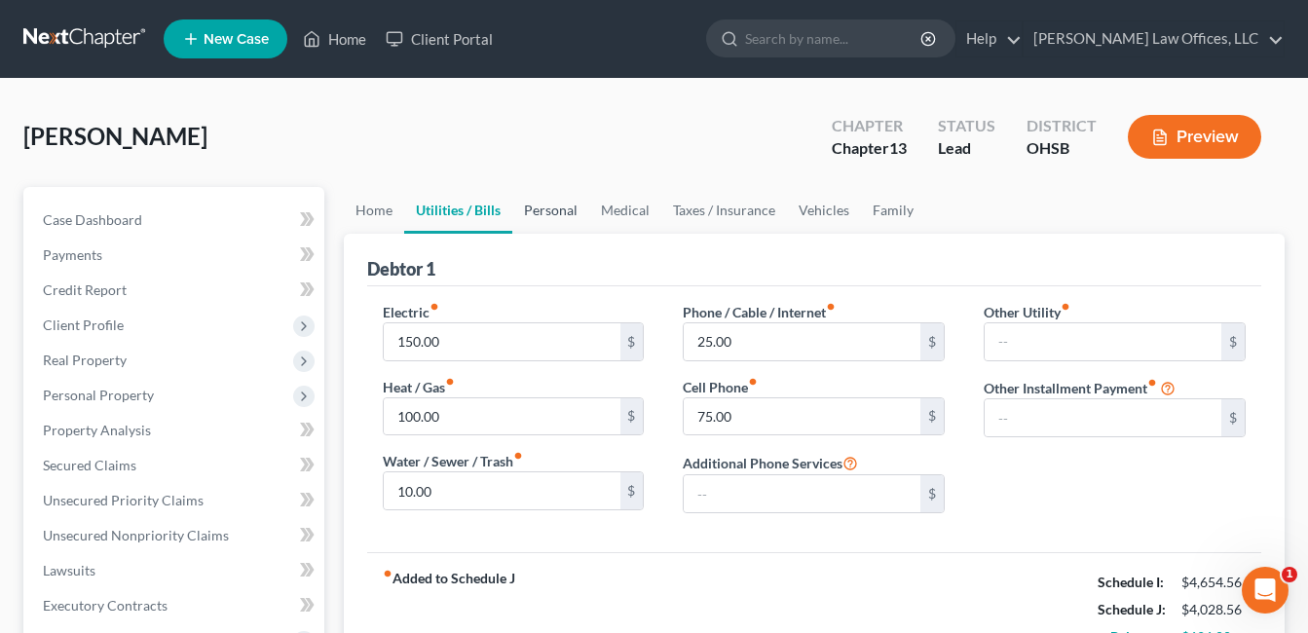
click at [557, 204] on link "Personal" at bounding box center [550, 210] width 77 height 47
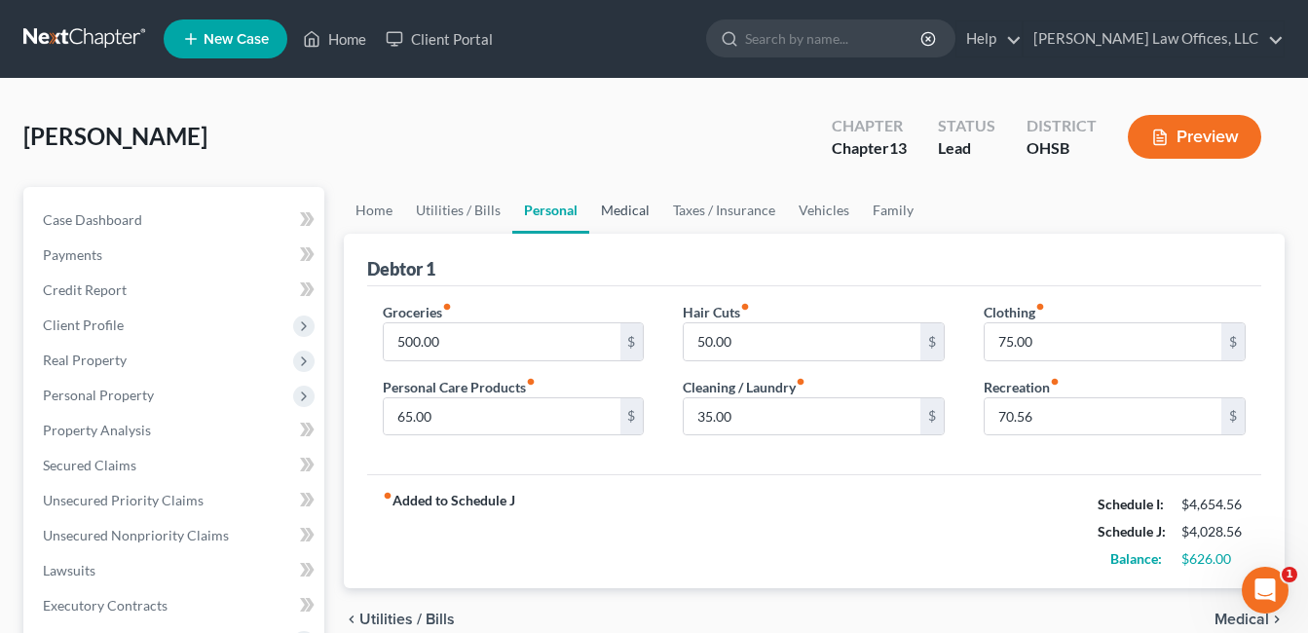
click at [632, 203] on link "Medical" at bounding box center [625, 210] width 72 height 47
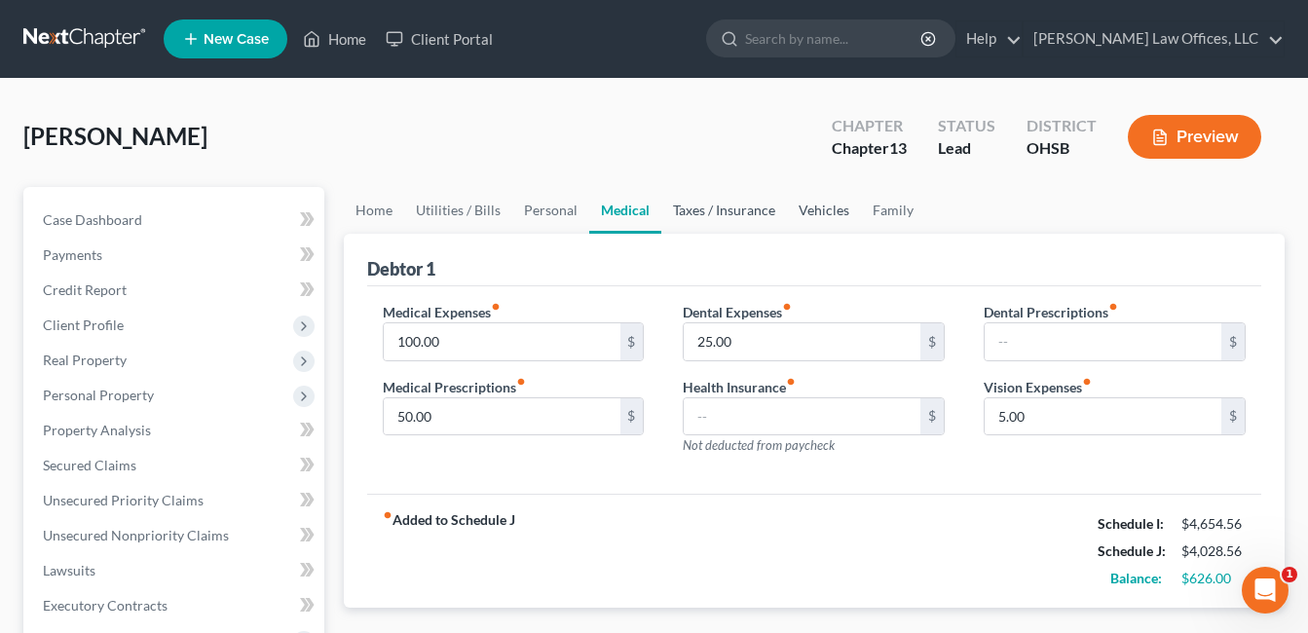
drag, startPoint x: 707, startPoint y: 205, endPoint x: 798, endPoint y: 202, distance: 91.6
click at [707, 204] on link "Taxes / Insurance" at bounding box center [724, 210] width 126 height 47
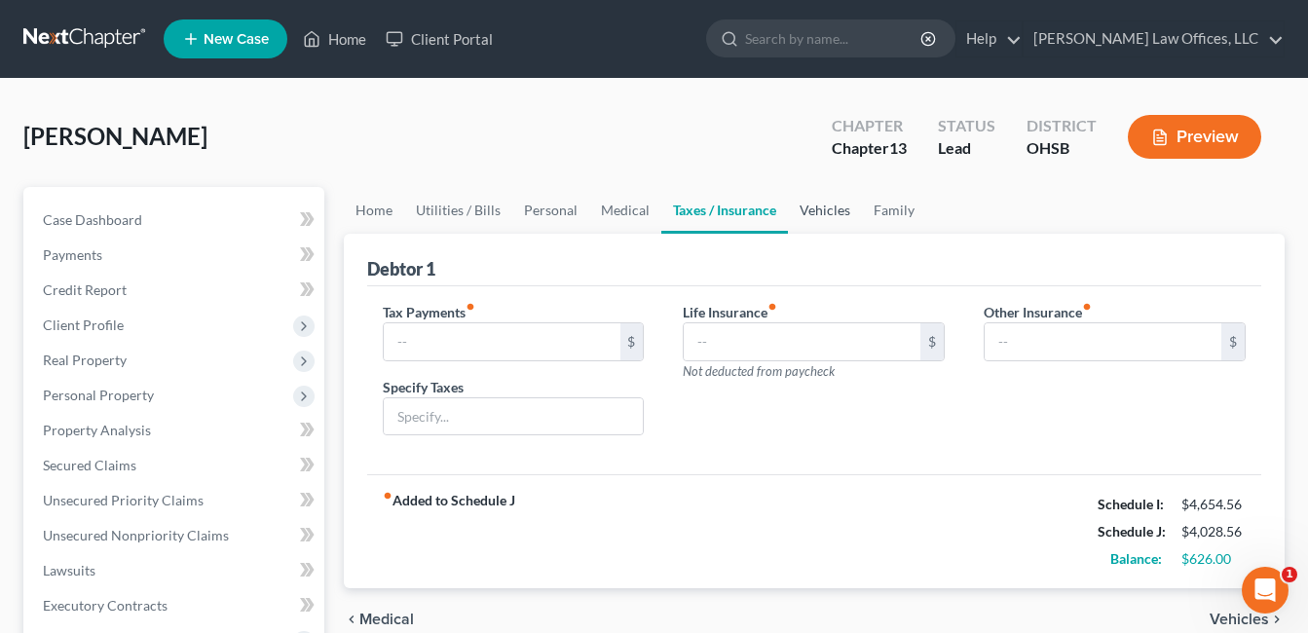
click at [808, 204] on link "Vehicles" at bounding box center [825, 210] width 74 height 47
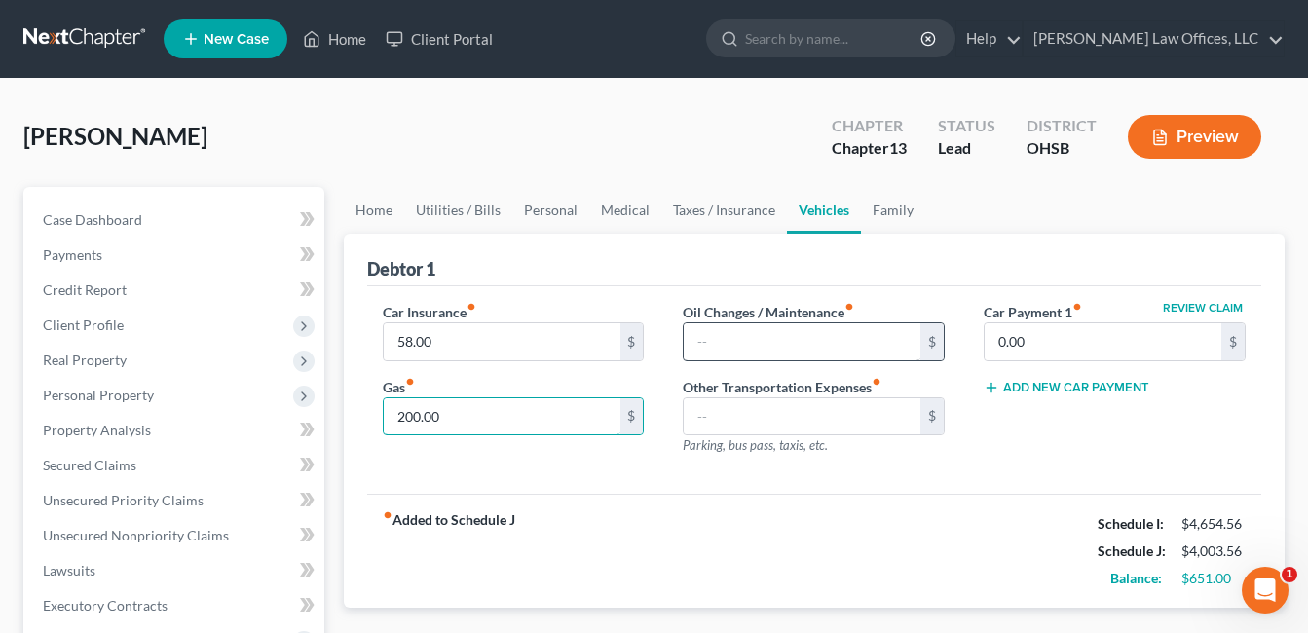
type input "200.00"
drag, startPoint x: 718, startPoint y: 334, endPoint x: 707, endPoint y: 335, distance: 10.8
click at [718, 334] on input "text" at bounding box center [801, 341] width 237 height 37
type input "25.00"
click at [661, 380] on div "Car Insurance fiber_manual_record 58.00 $ Gas fiber_manual_record 200.00 $" at bounding box center [513, 386] width 301 height 169
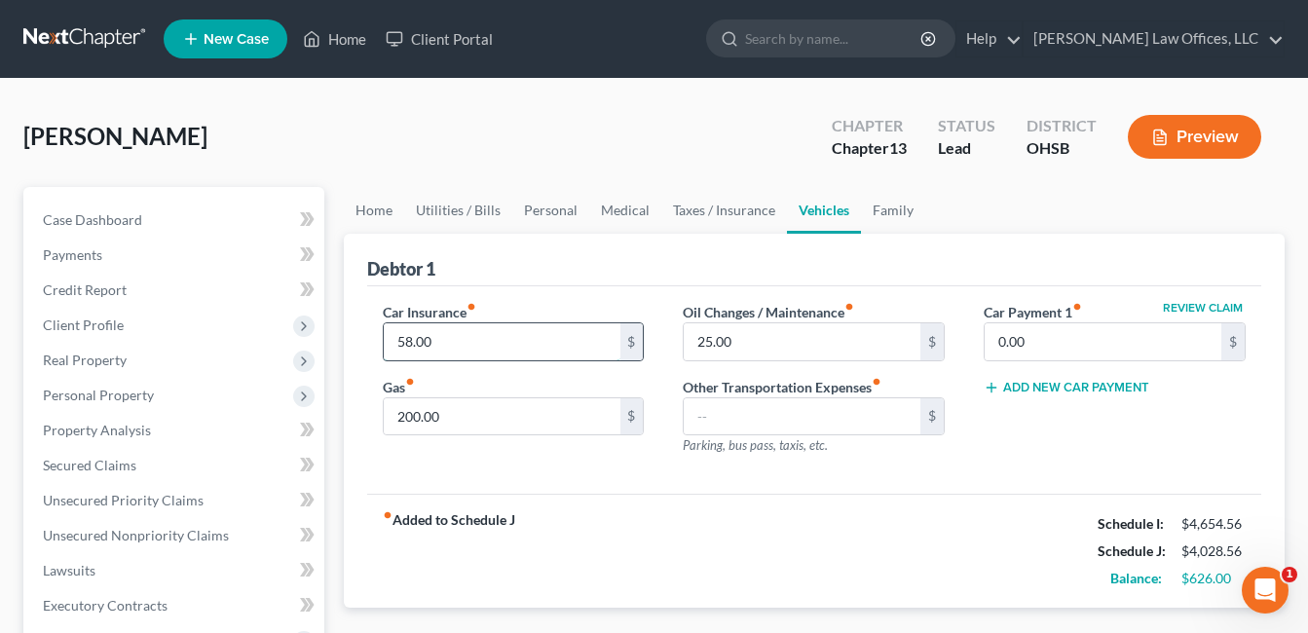
click at [490, 348] on input "58.00" at bounding box center [502, 341] width 237 height 37
type input "65.00"
click at [609, 207] on link "Medical" at bounding box center [625, 210] width 72 height 47
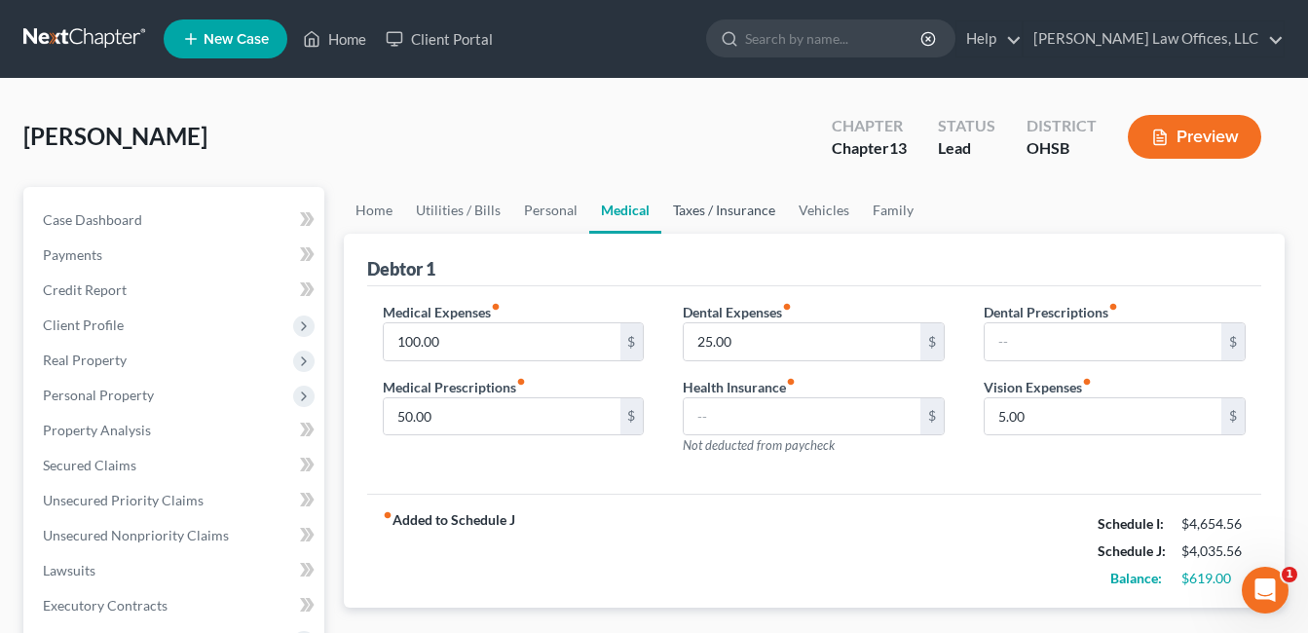
click at [714, 213] on link "Taxes / Insurance" at bounding box center [724, 210] width 126 height 47
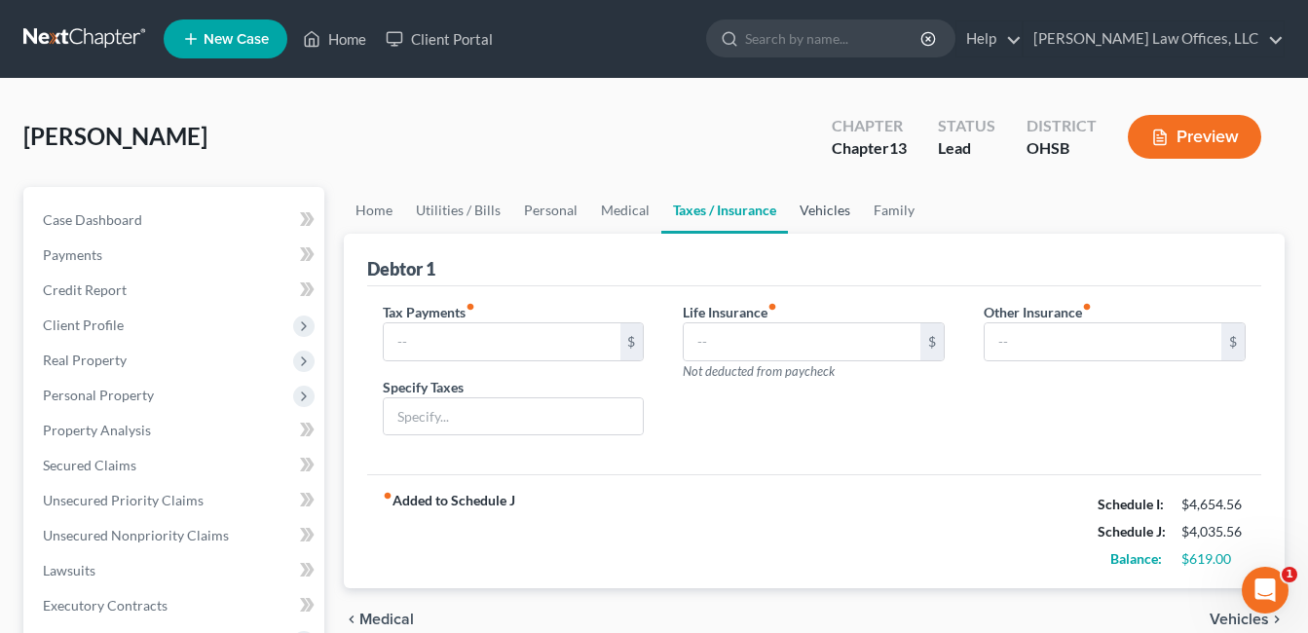
click at [820, 213] on link "Vehicles" at bounding box center [825, 210] width 74 height 47
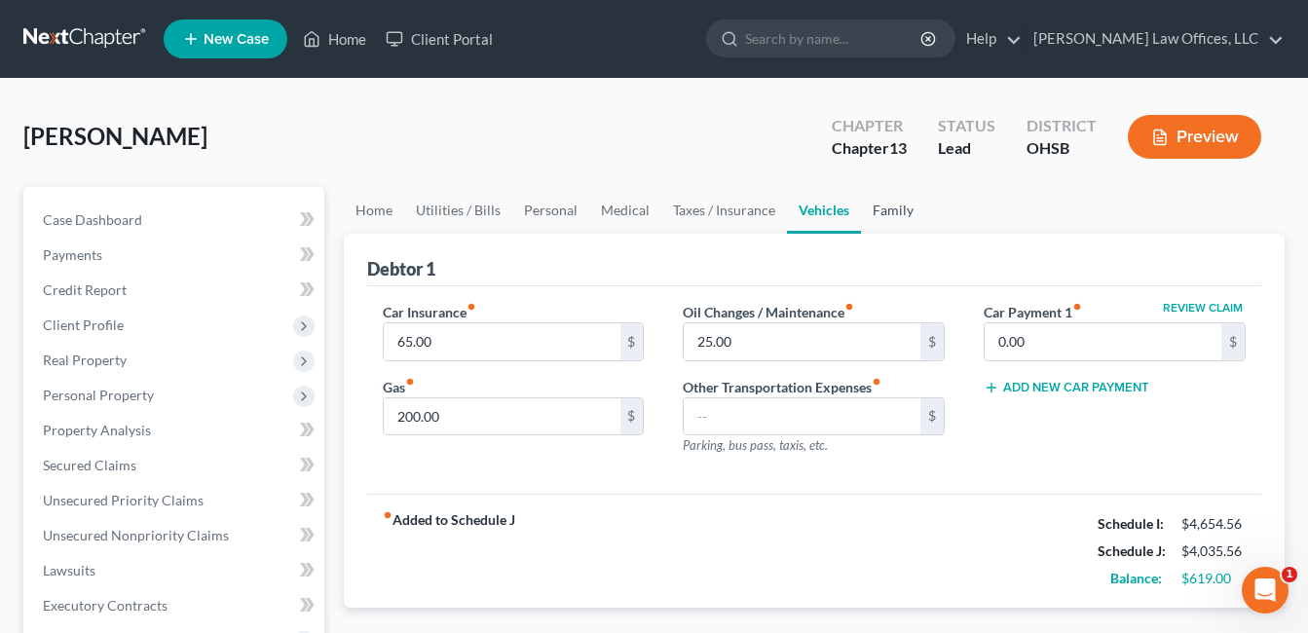
click at [896, 218] on link "Family" at bounding box center [893, 210] width 64 height 47
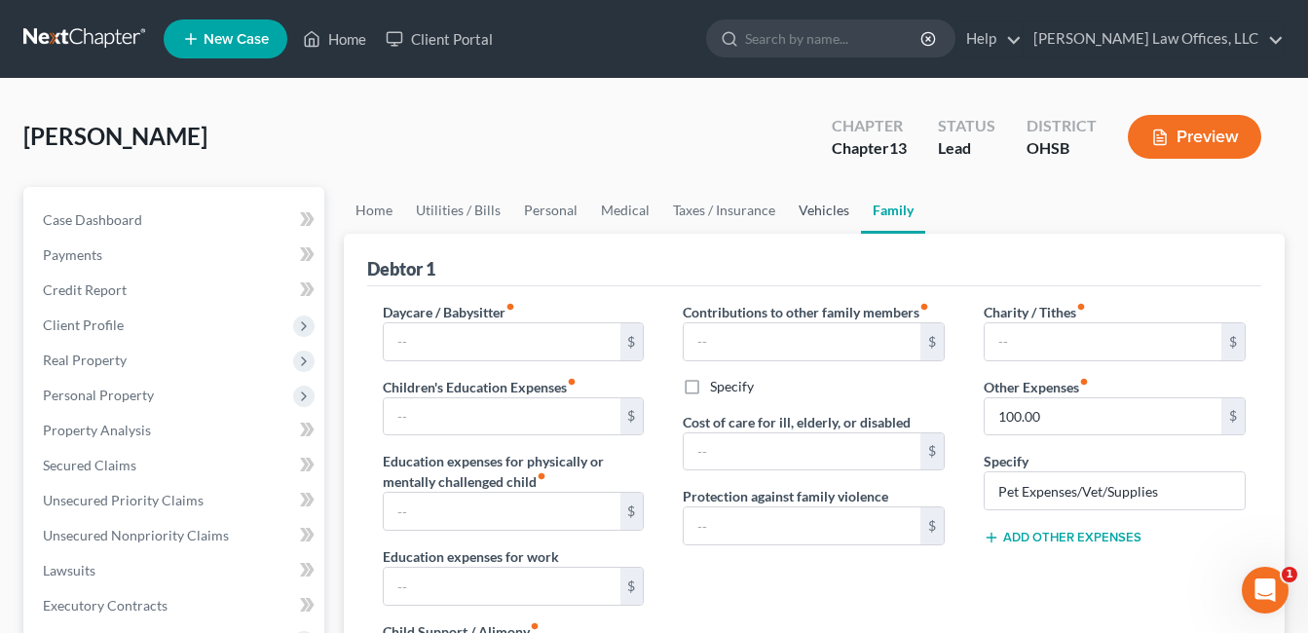
click at [831, 206] on link "Vehicles" at bounding box center [824, 210] width 74 height 47
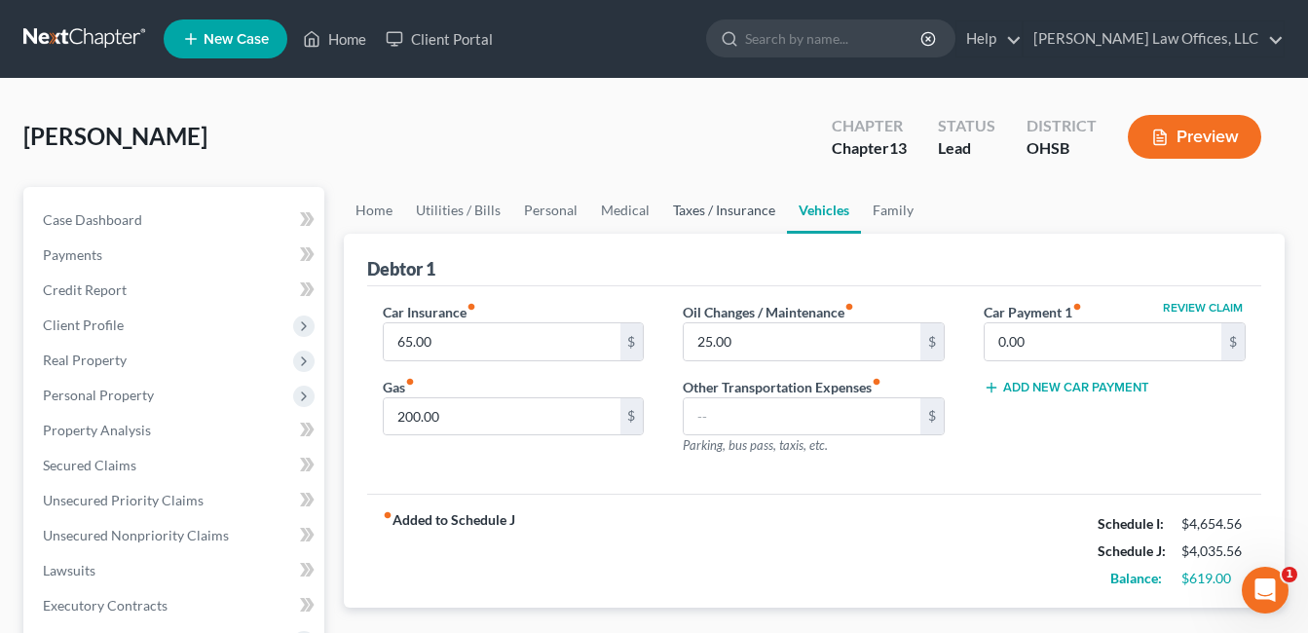
click at [726, 211] on link "Taxes / Insurance" at bounding box center [724, 210] width 126 height 47
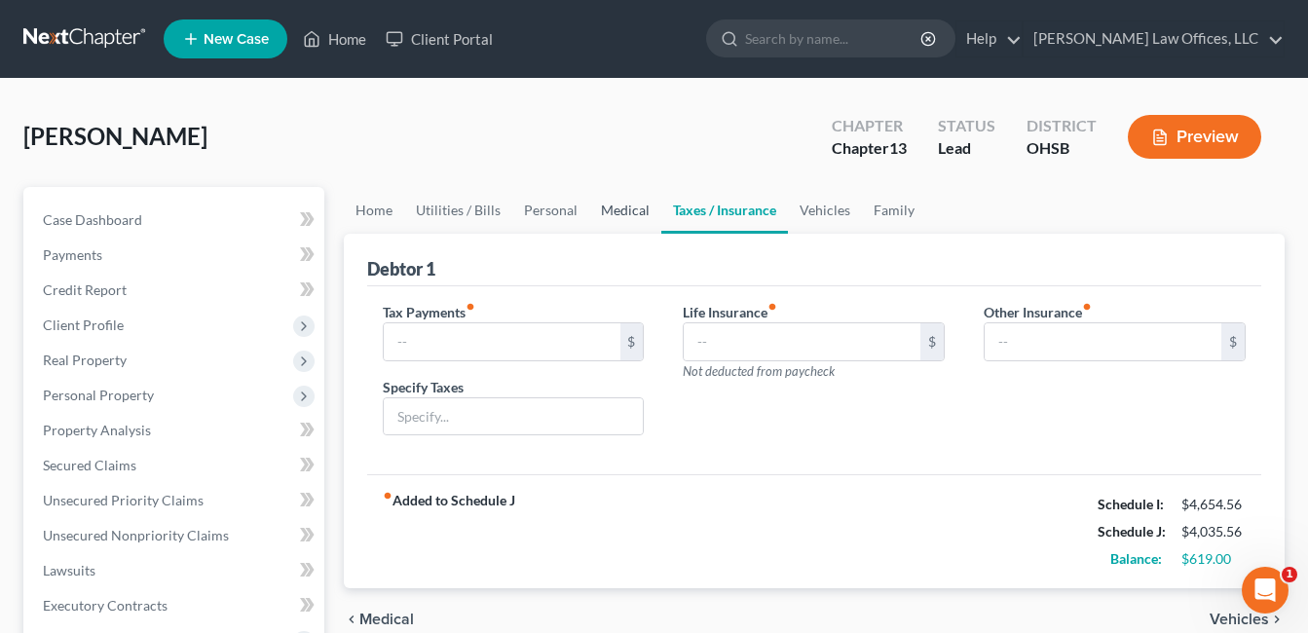
click at [615, 217] on link "Medical" at bounding box center [625, 210] width 72 height 47
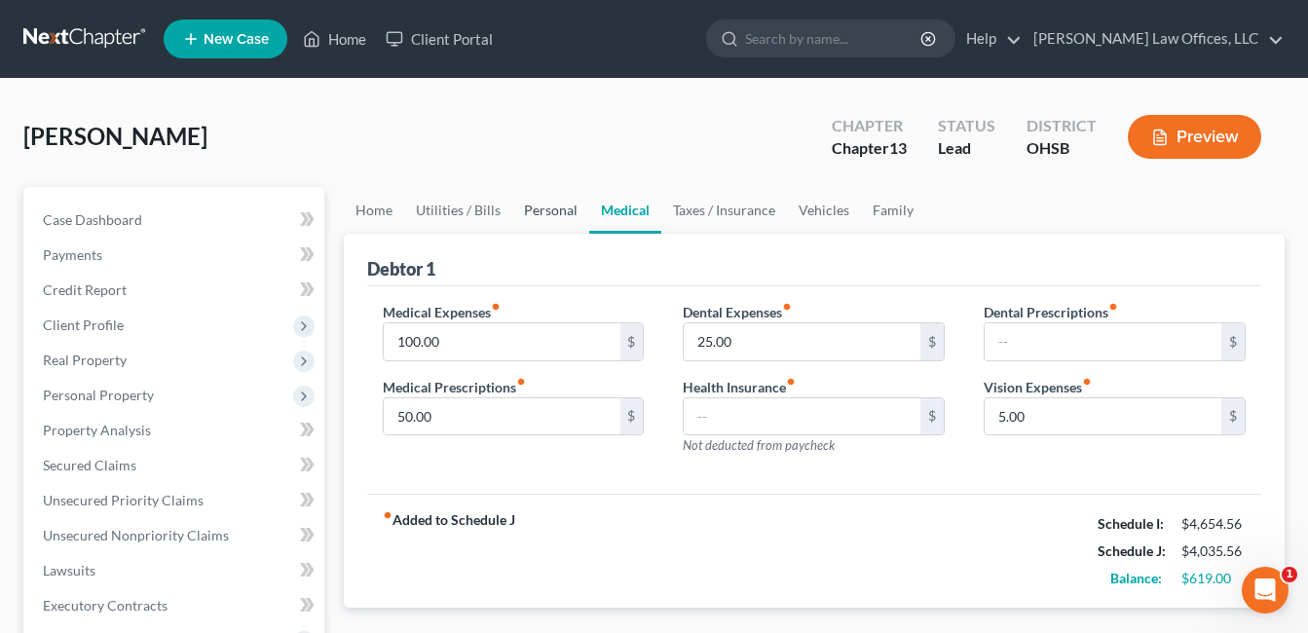
click at [546, 215] on link "Personal" at bounding box center [550, 210] width 77 height 47
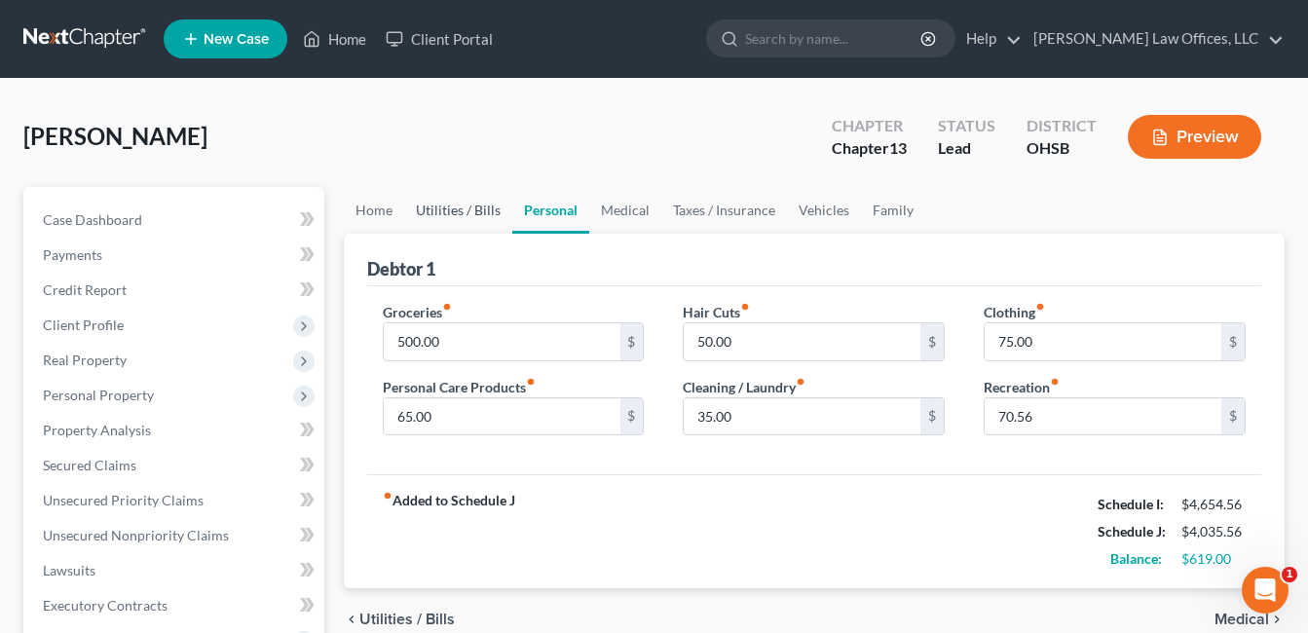
drag, startPoint x: 479, startPoint y: 207, endPoint x: 468, endPoint y: 204, distance: 11.1
click at [478, 207] on link "Utilities / Bills" at bounding box center [458, 210] width 108 height 47
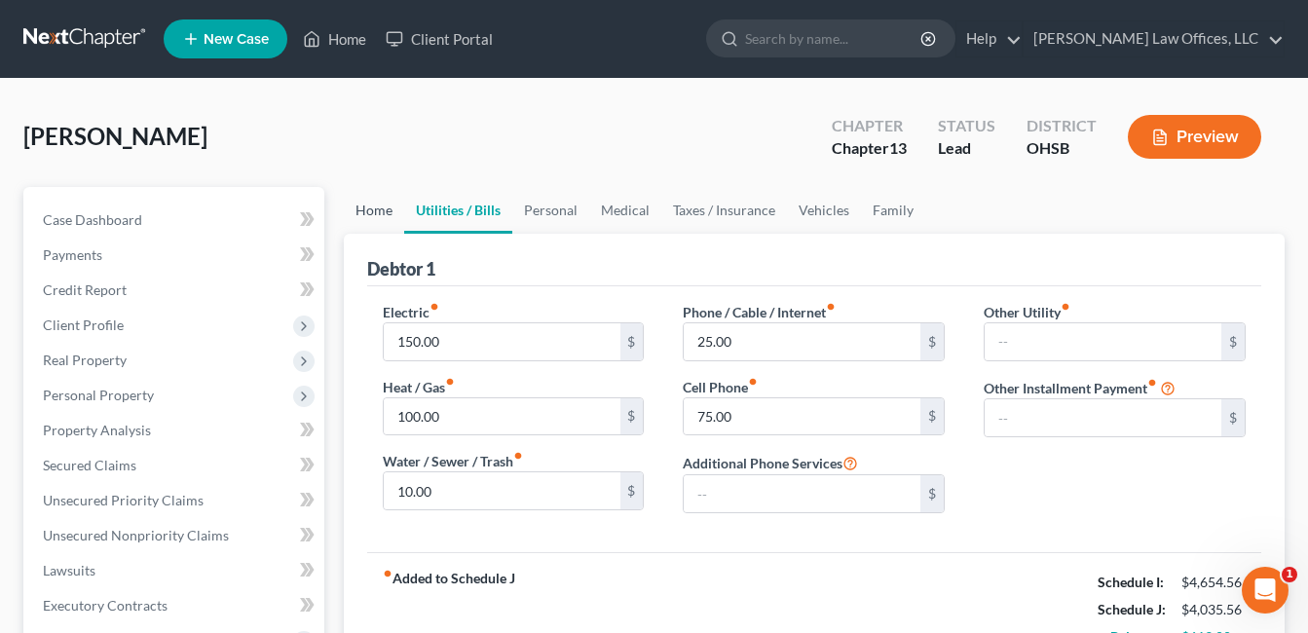
click at [376, 212] on link "Home" at bounding box center [374, 210] width 60 height 47
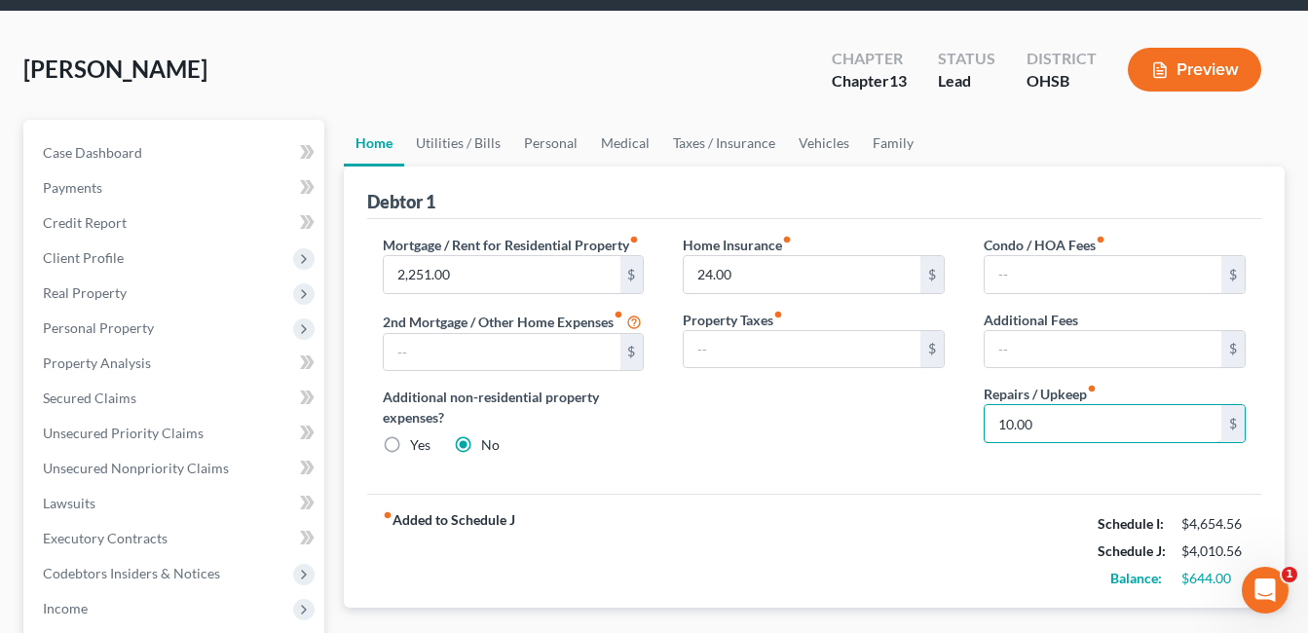
scroll to position [97, 0]
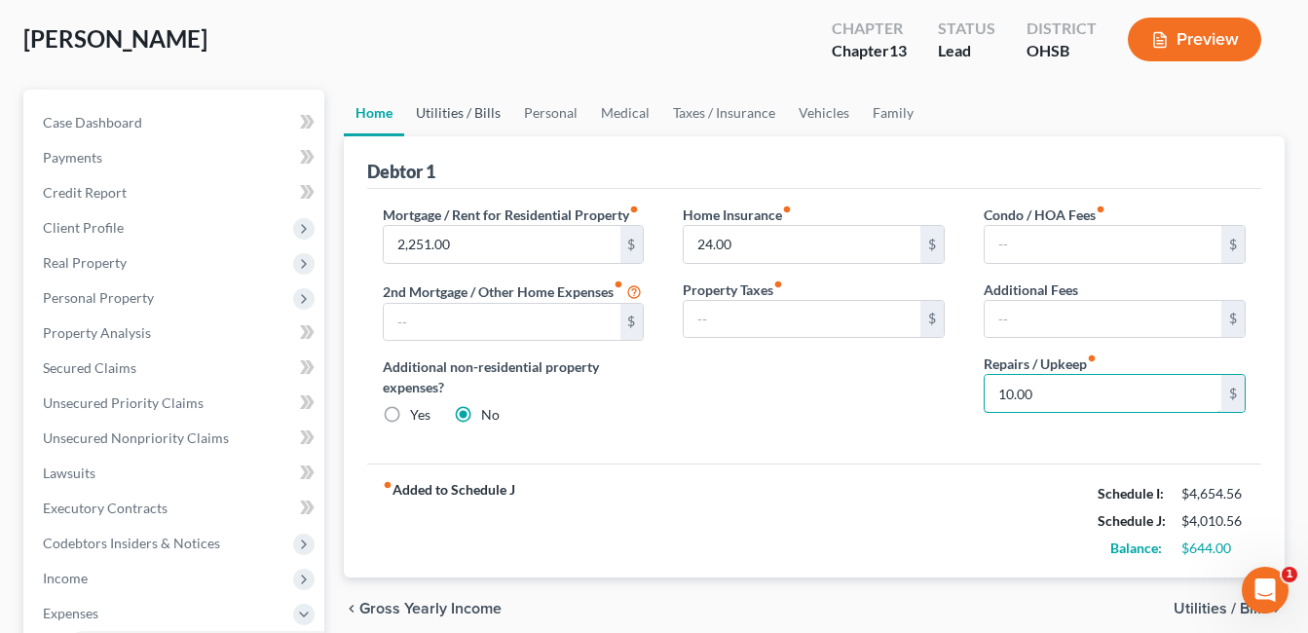
type input "10.00"
click at [481, 108] on link "Utilities / Bills" at bounding box center [458, 113] width 108 height 47
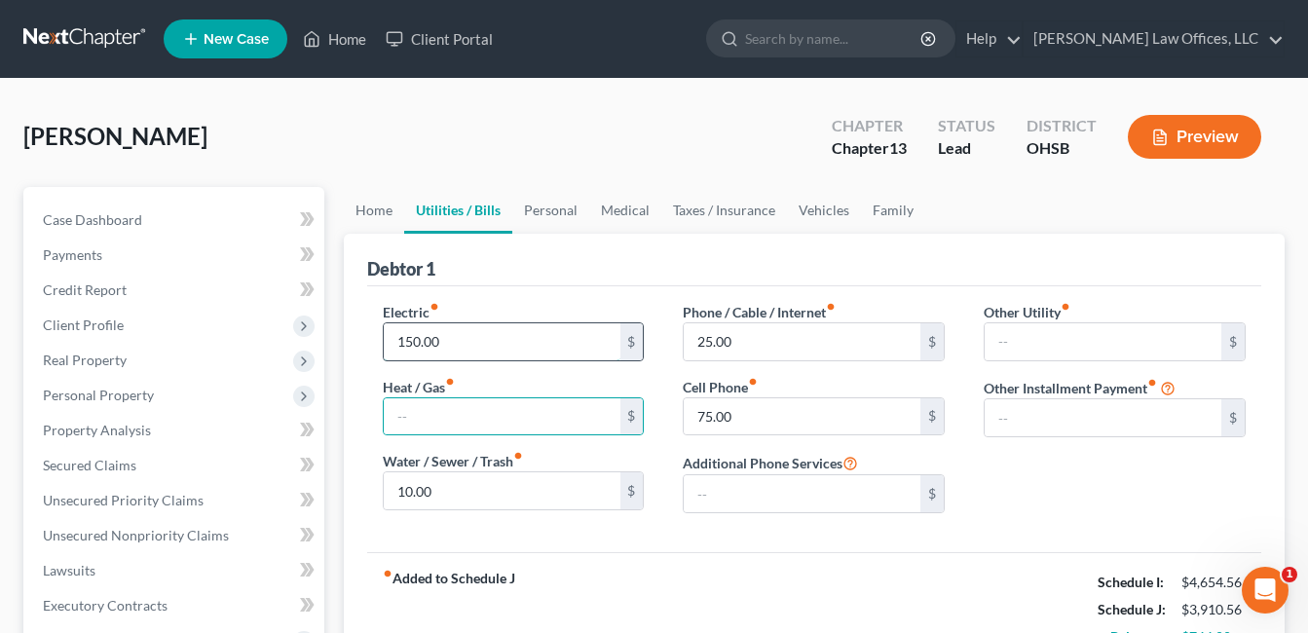
click at [470, 345] on input "150.00" at bounding box center [502, 341] width 237 height 37
type input "125.00"
drag, startPoint x: 614, startPoint y: 543, endPoint x: 636, endPoint y: 520, distance: 31.7
click at [614, 544] on div "Electric fiber_manual_record 125.00 $ Heat / Gas fiber_manual_record $ Water / …" at bounding box center [814, 419] width 894 height 266
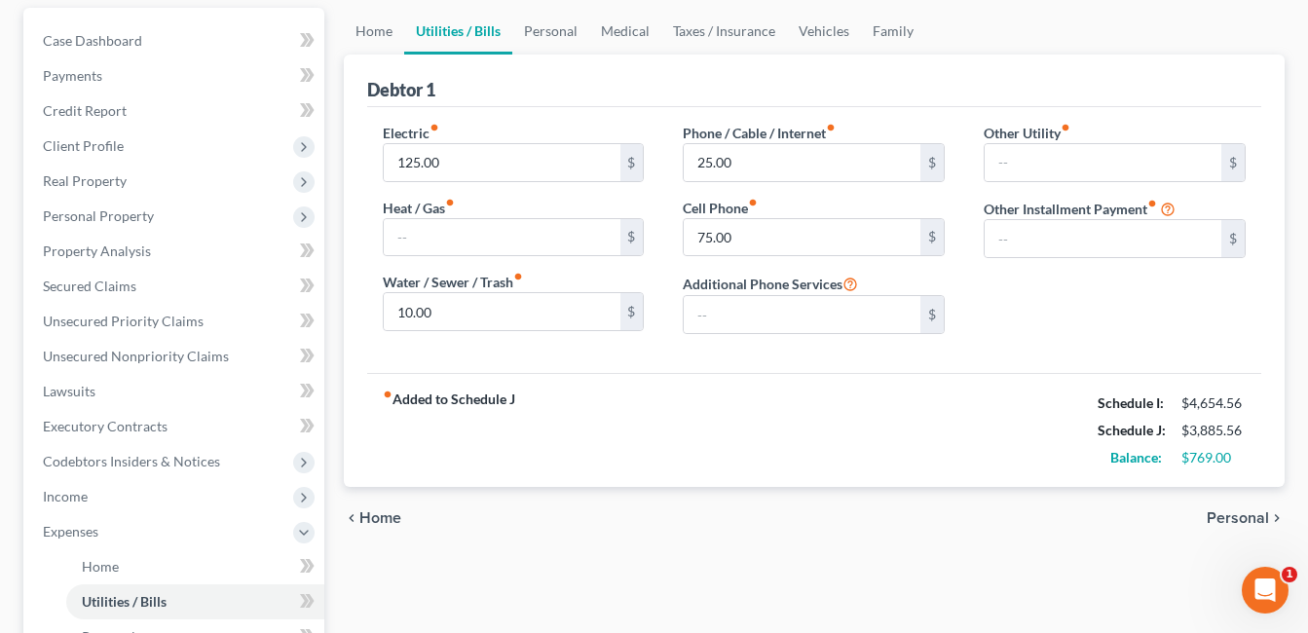
scroll to position [195, 0]
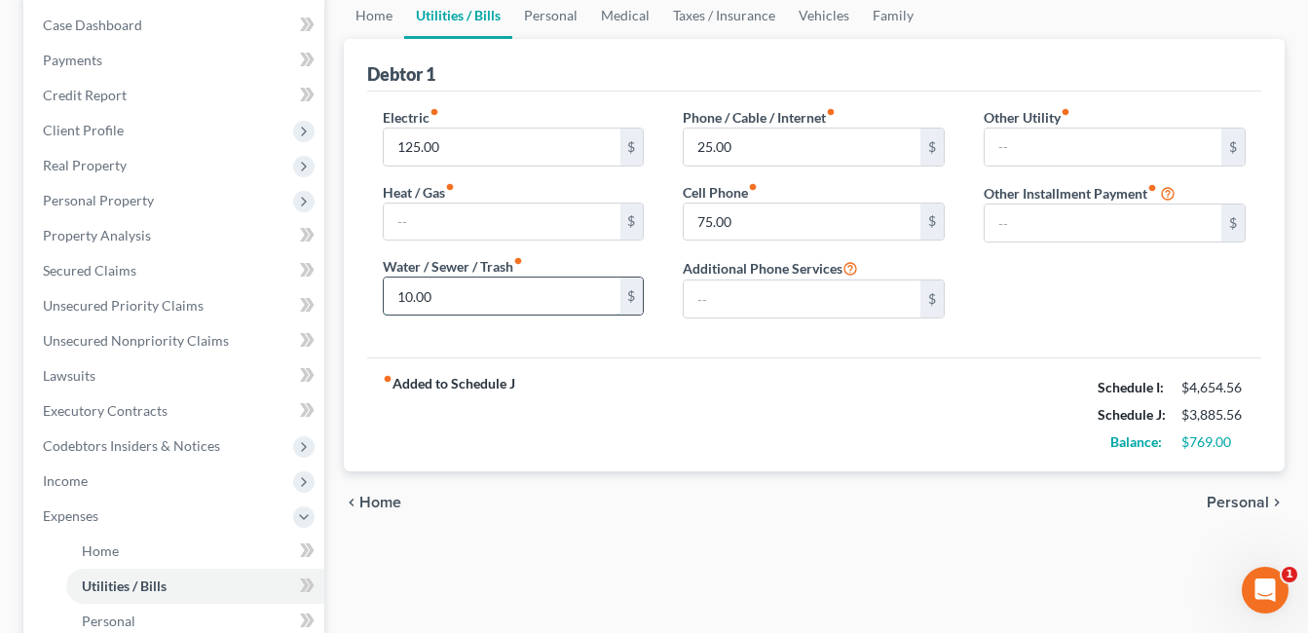
click at [467, 303] on input "10.00" at bounding box center [502, 295] width 237 height 37
click at [814, 356] on div "Electric fiber_manual_record 125.00 $ Heat / Gas fiber_manual_record $ Water / …" at bounding box center [814, 225] width 894 height 266
click at [378, 16] on link "Home" at bounding box center [374, 15] width 60 height 47
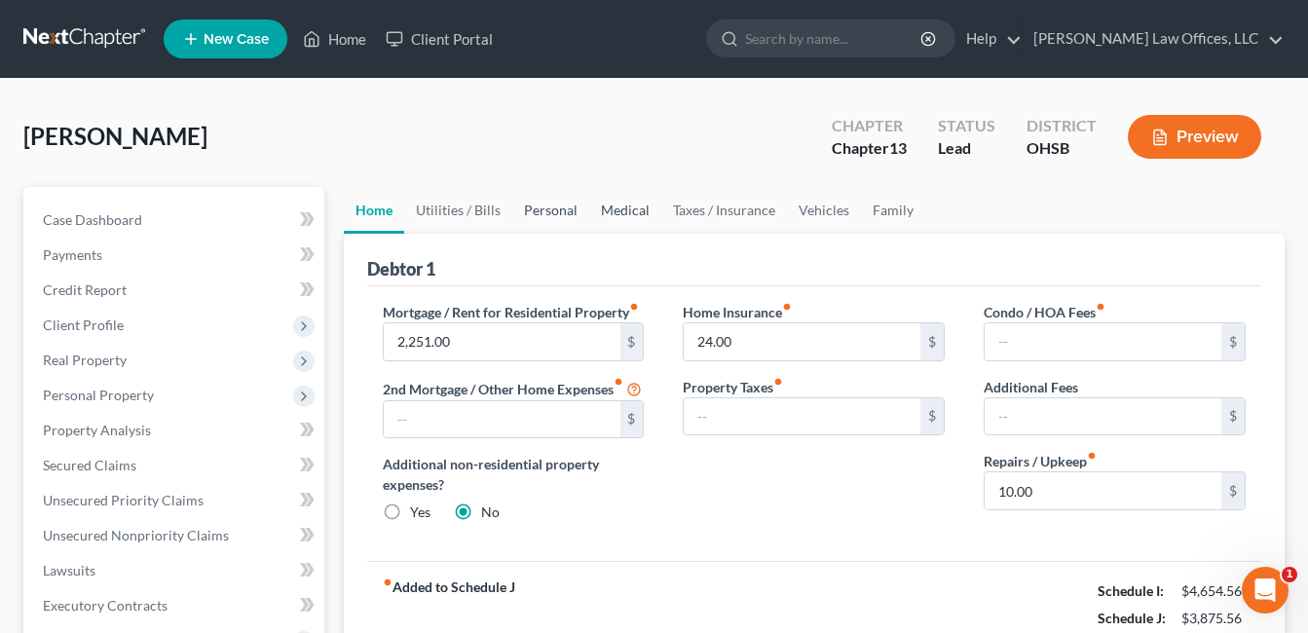
drag, startPoint x: 535, startPoint y: 210, endPoint x: 622, endPoint y: 206, distance: 86.7
click at [537, 210] on link "Personal" at bounding box center [550, 210] width 77 height 47
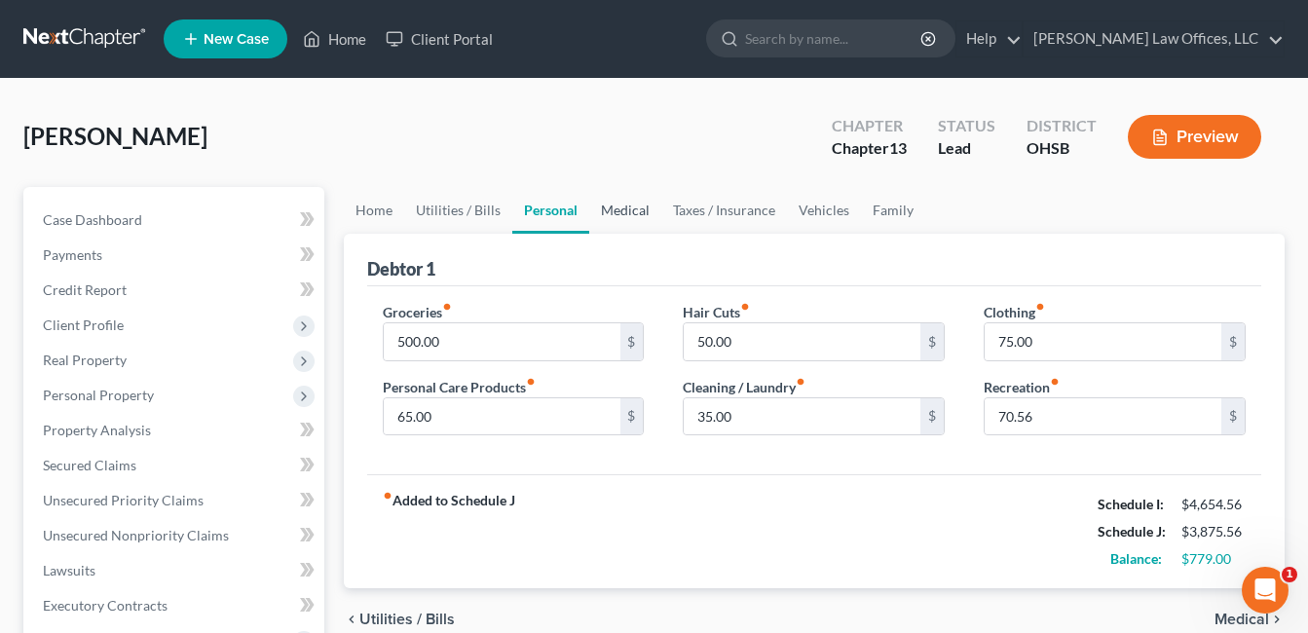
click at [622, 211] on link "Medical" at bounding box center [625, 210] width 72 height 47
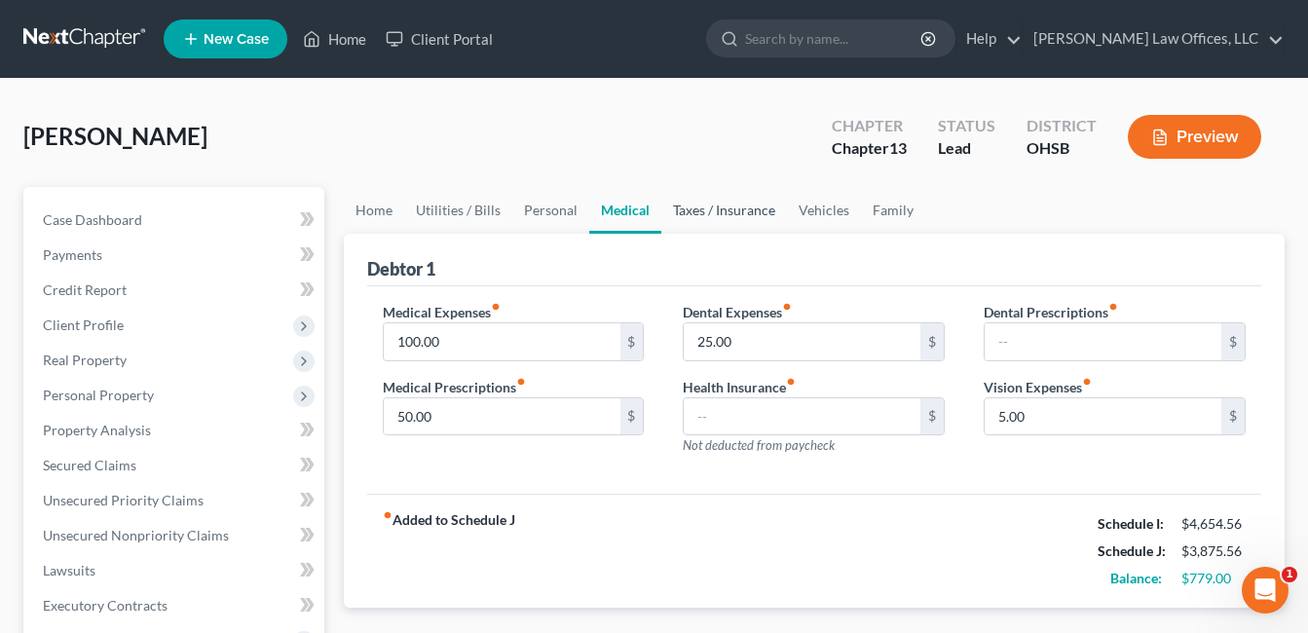
click at [712, 209] on link "Taxes / Insurance" at bounding box center [724, 210] width 126 height 47
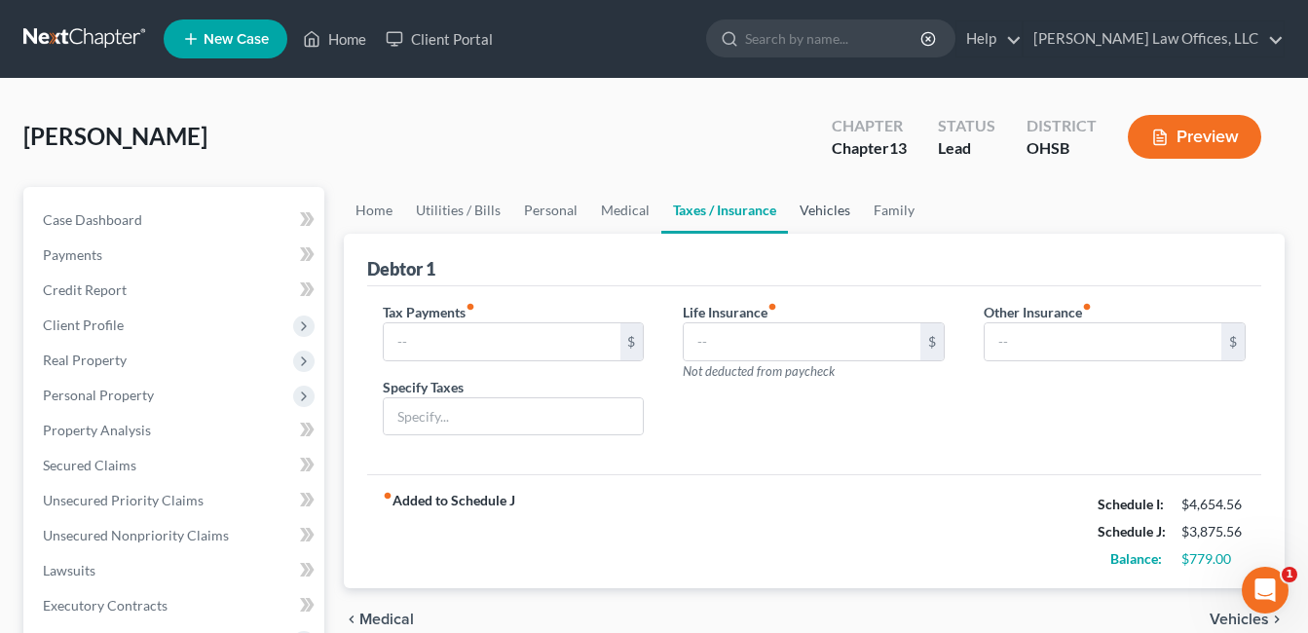
click at [804, 207] on link "Vehicles" at bounding box center [825, 210] width 74 height 47
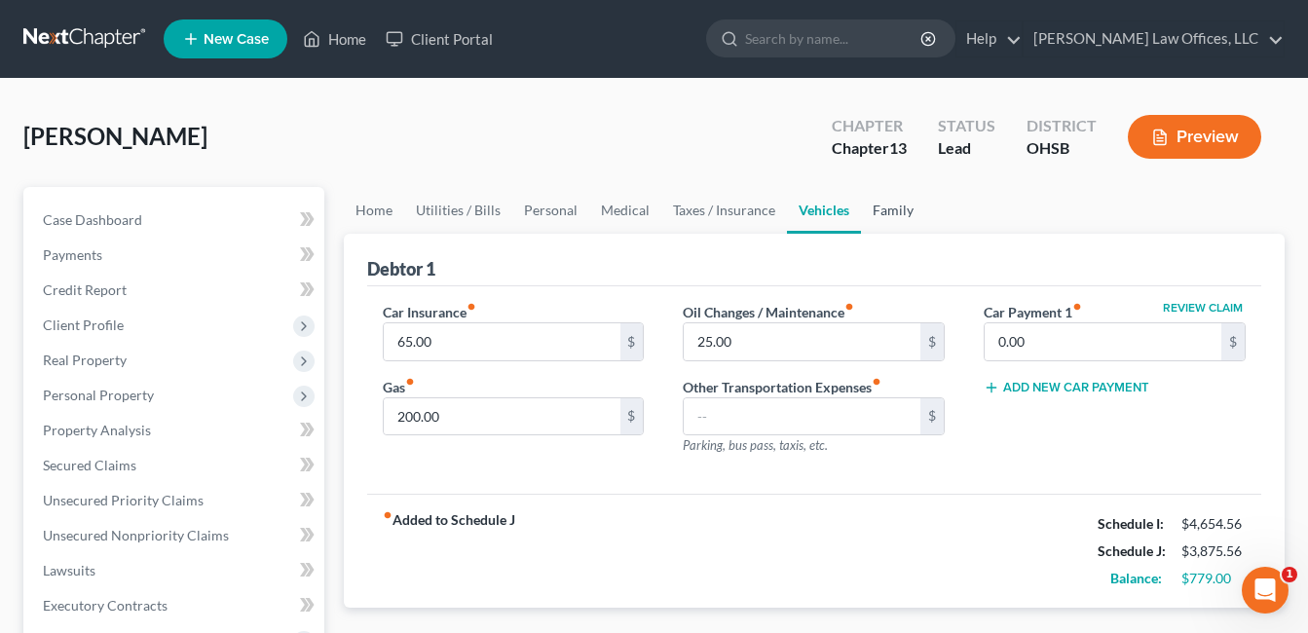
click at [877, 207] on link "Family" at bounding box center [893, 210] width 64 height 47
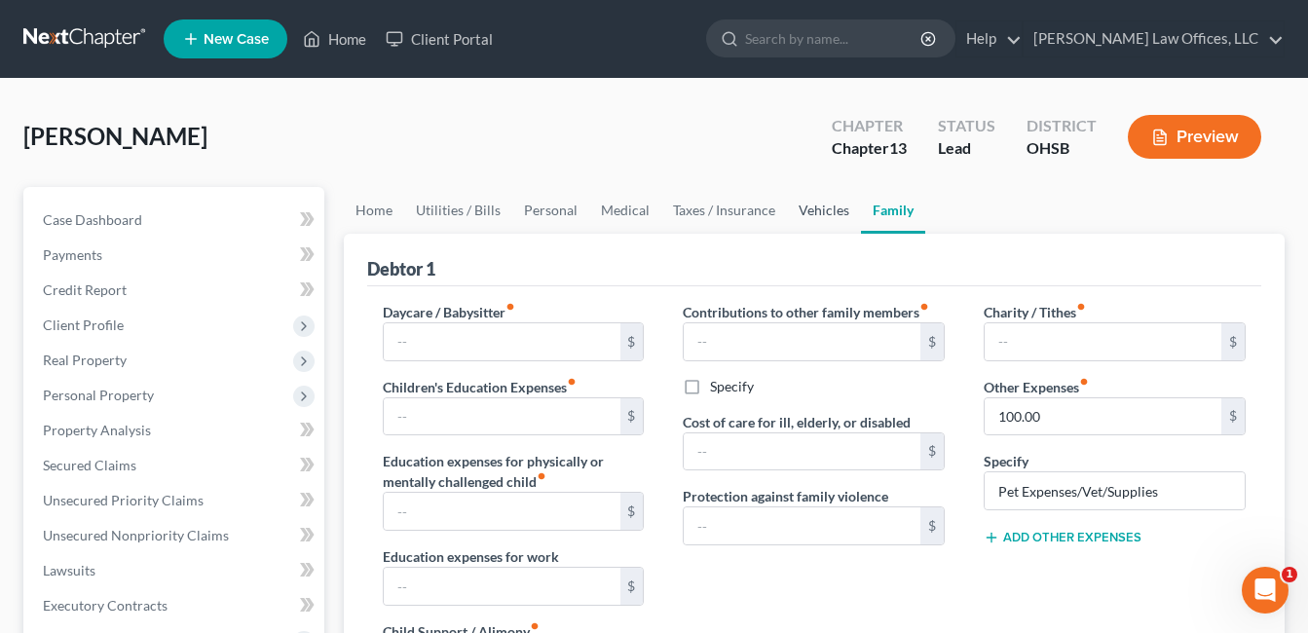
click at [809, 208] on link "Vehicles" at bounding box center [824, 210] width 74 height 47
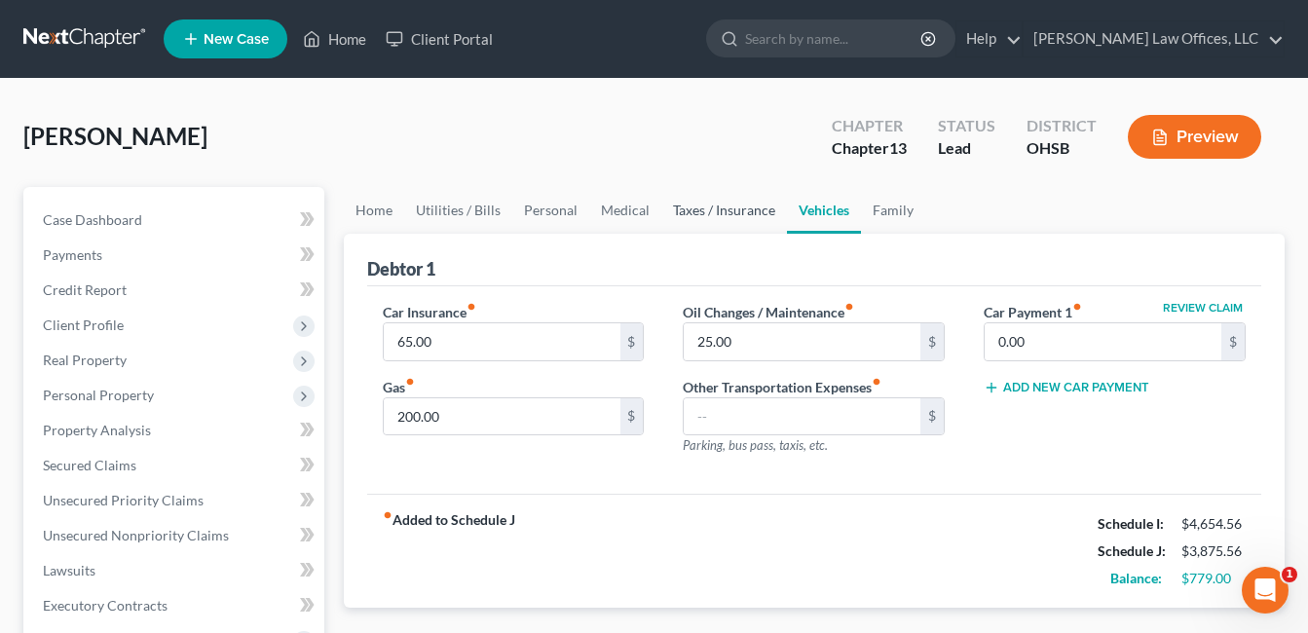
click at [731, 205] on link "Taxes / Insurance" at bounding box center [724, 210] width 126 height 47
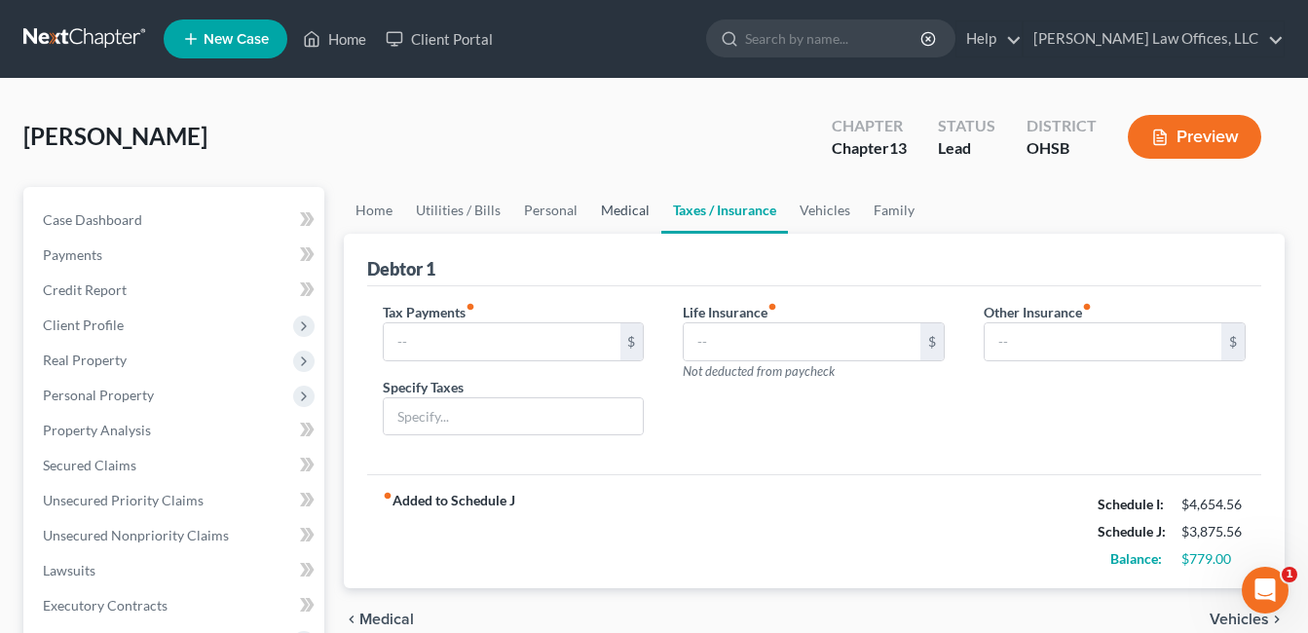
click at [615, 206] on link "Medical" at bounding box center [625, 210] width 72 height 47
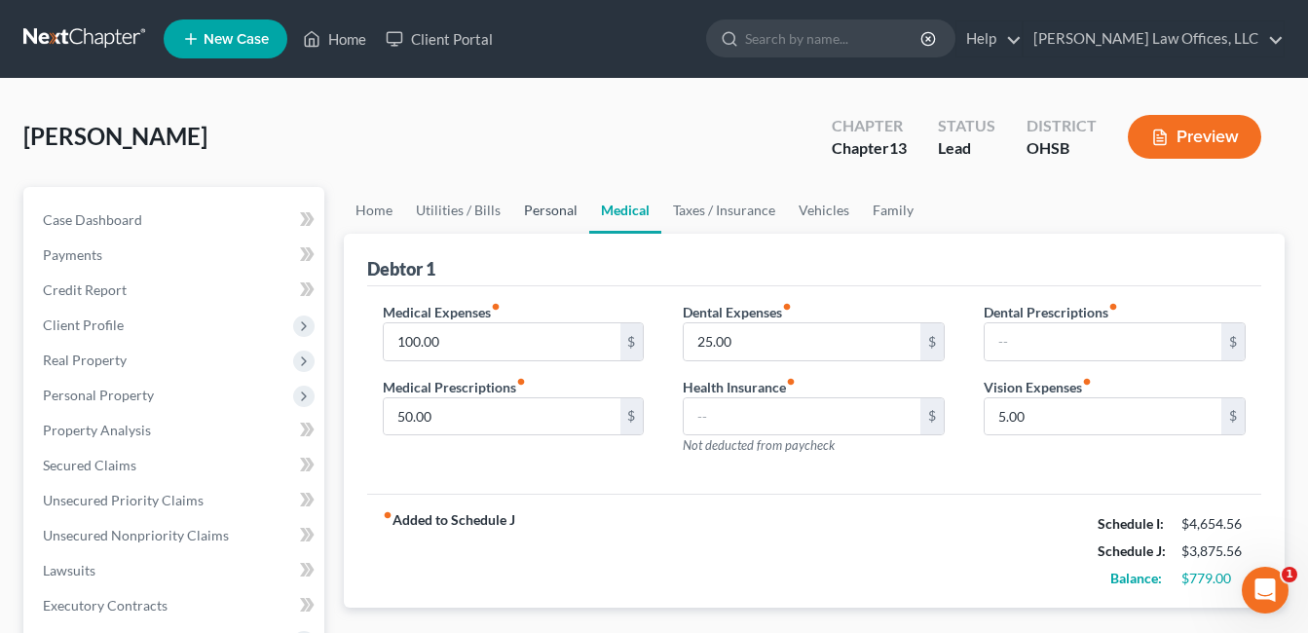
click at [542, 207] on link "Personal" at bounding box center [550, 210] width 77 height 47
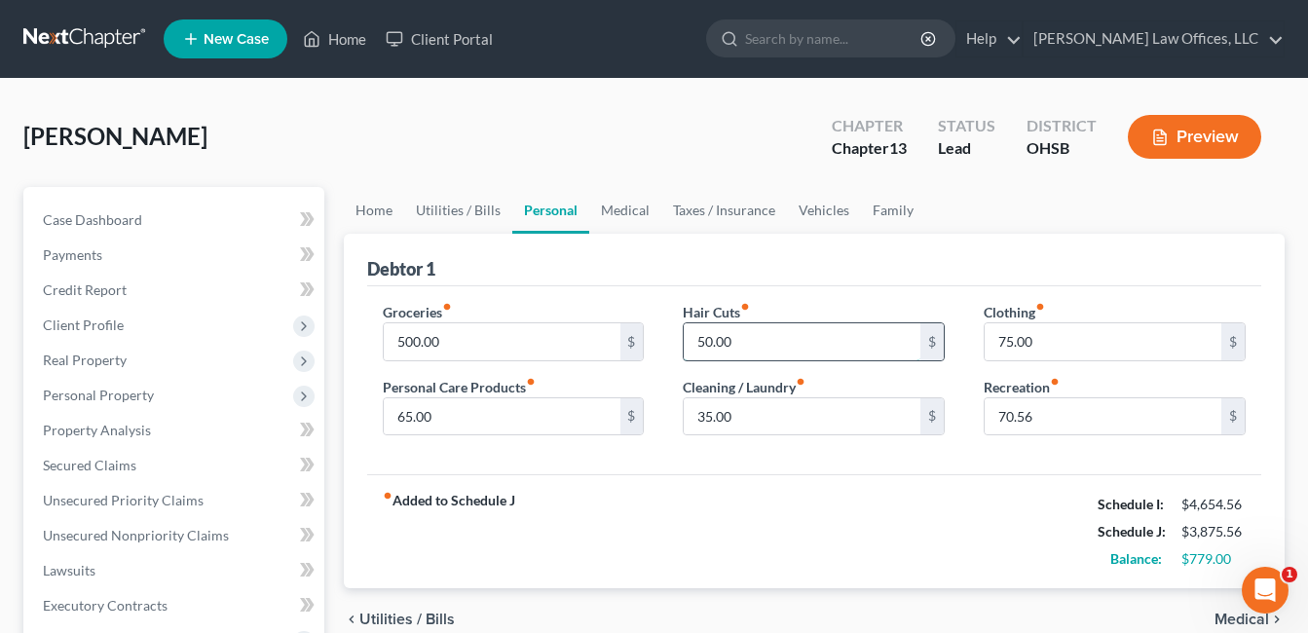
click at [749, 339] on input "50.00" at bounding box center [801, 341] width 237 height 37
click at [757, 418] on input "35.00" at bounding box center [801, 416] width 237 height 37
click at [731, 338] on input "50.00" at bounding box center [801, 341] width 237 height 37
drag, startPoint x: 795, startPoint y: 337, endPoint x: 678, endPoint y: 355, distance: 119.3
click at [678, 355] on div "Hair Cuts fiber_manual_record 100.00 $ Cleaning / Laundry fiber_manual_record 3…" at bounding box center [813, 377] width 301 height 150
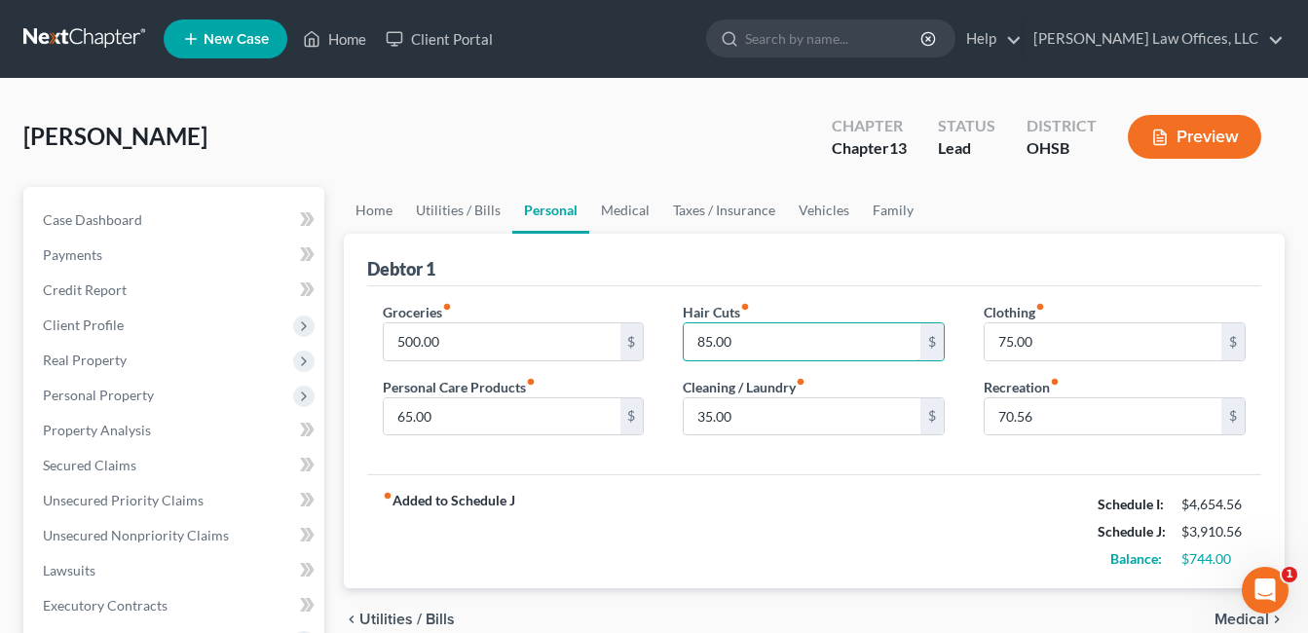
drag, startPoint x: 756, startPoint y: 337, endPoint x: 682, endPoint y: 351, distance: 75.4
click at [683, 351] on div "85.00 $" at bounding box center [814, 341] width 262 height 39
type input "75.00"
click at [1110, 410] on input "70.56" at bounding box center [1102, 416] width 237 height 37
click at [1011, 415] on input "70.56" at bounding box center [1102, 416] width 237 height 37
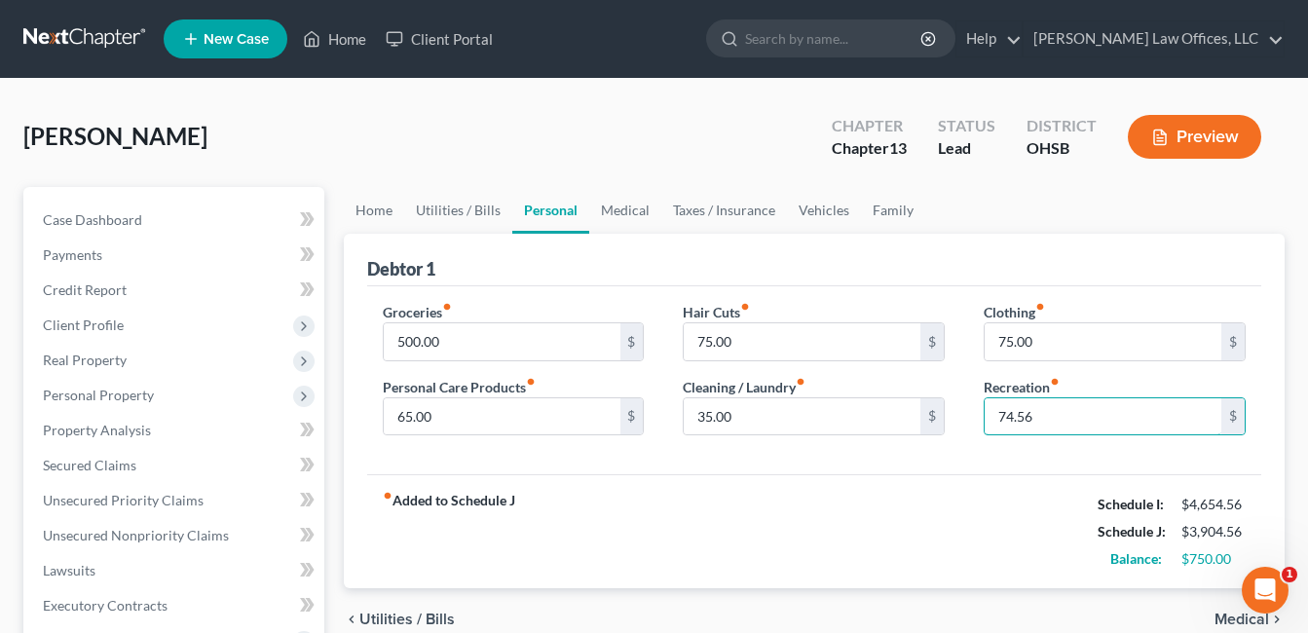
type input "74.56"
click at [1000, 473] on div "Groceries fiber_manual_record 500.00 $ Personal Care Products fiber_manual_reco…" at bounding box center [814, 380] width 894 height 189
drag, startPoint x: 1081, startPoint y: 84, endPoint x: 1067, endPoint y: 79, distance: 14.5
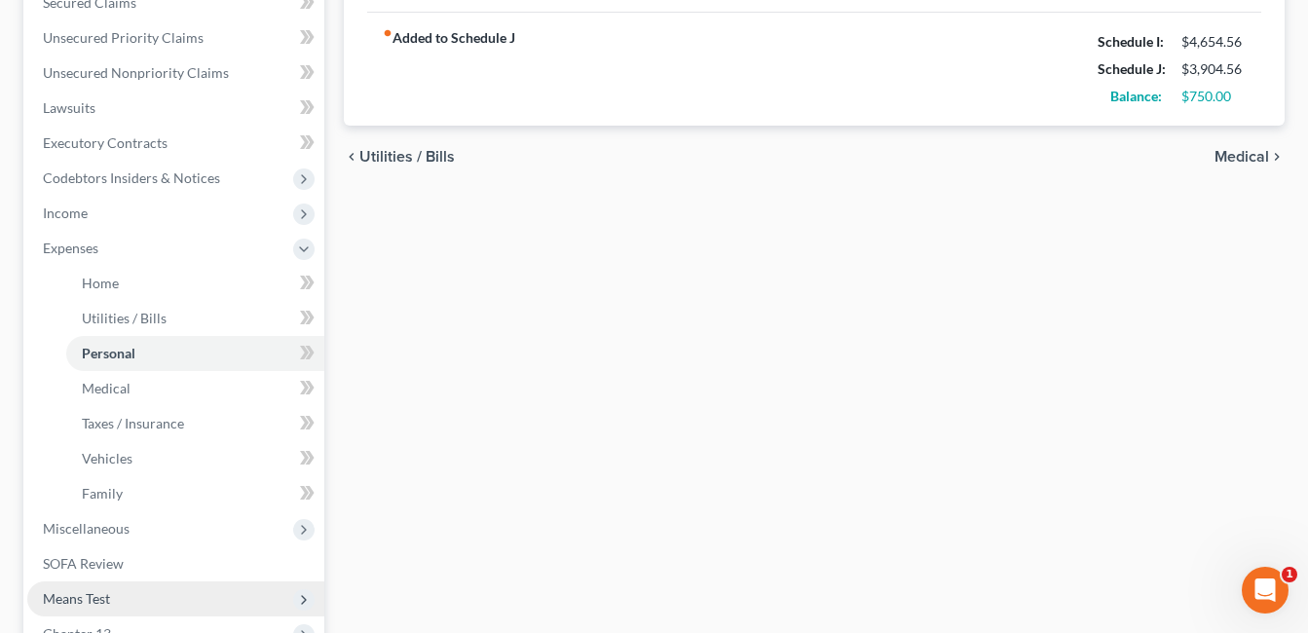
scroll to position [682, 0]
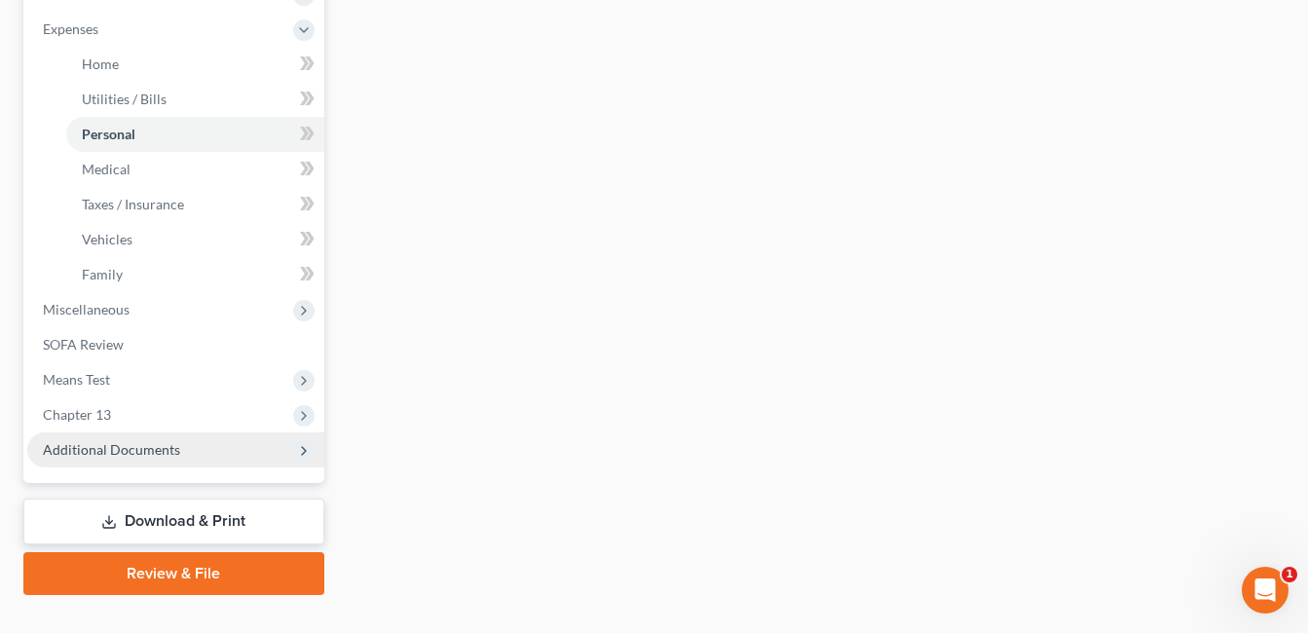
click at [170, 448] on span "Additional Documents" at bounding box center [111, 449] width 137 height 17
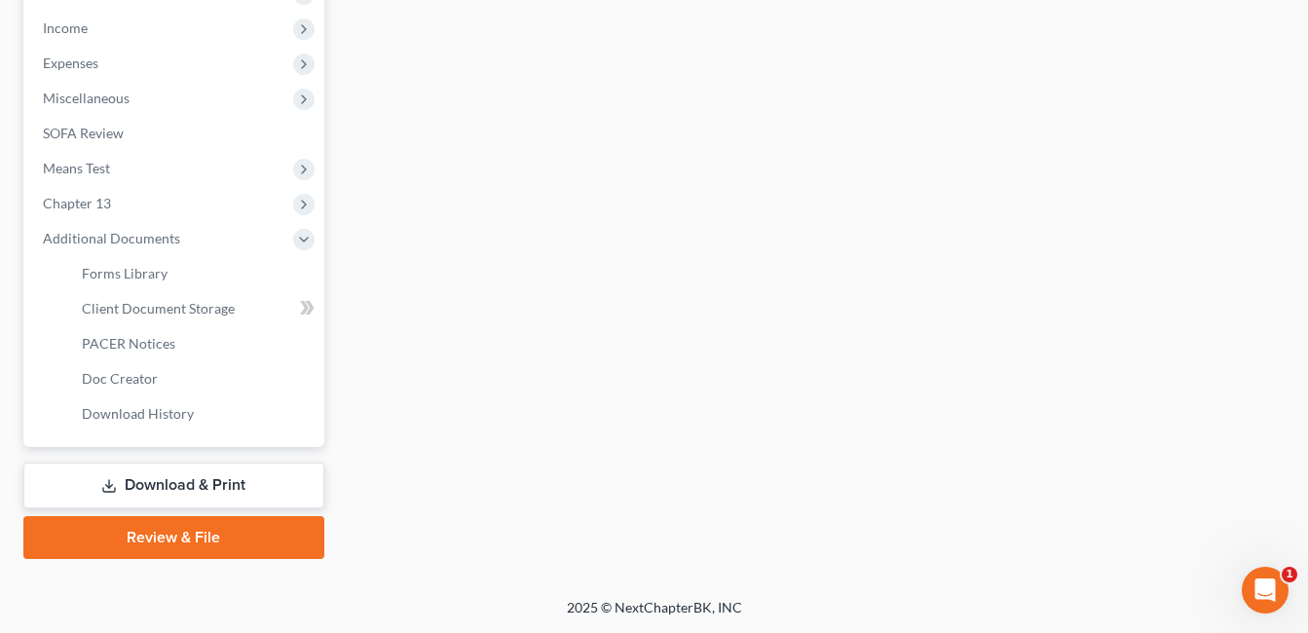
scroll to position [647, 0]
click at [214, 312] on span "Client Document Storage" at bounding box center [158, 308] width 153 height 17
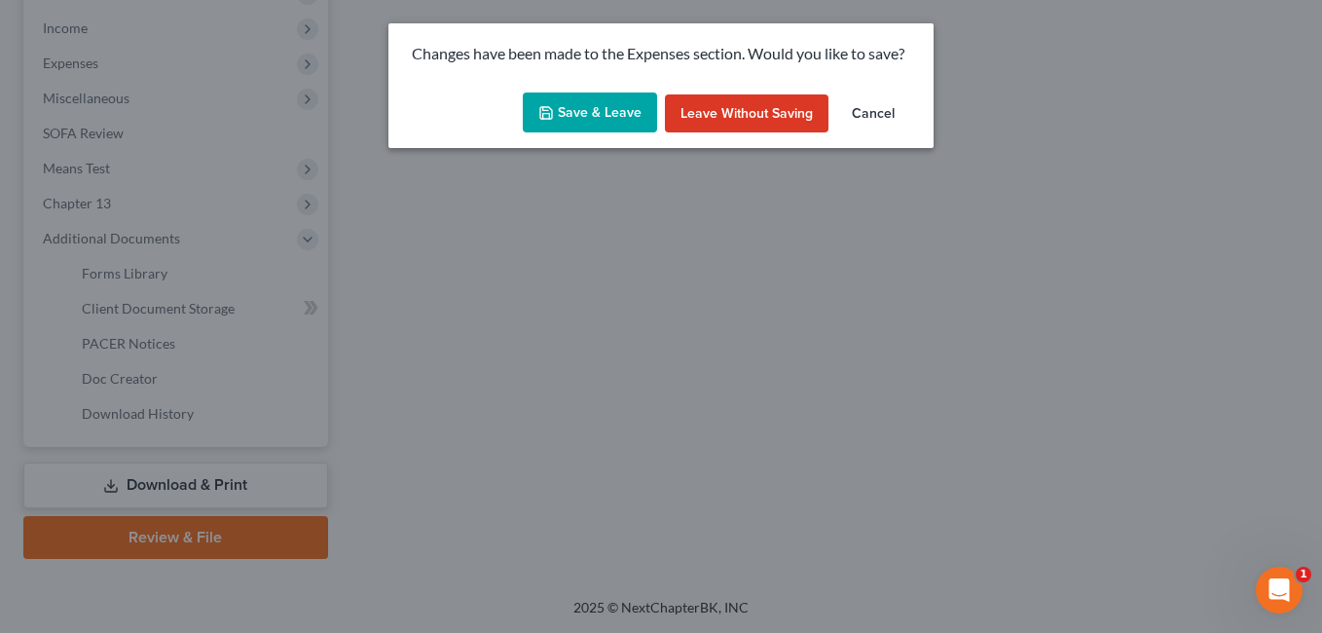
click at [621, 109] on button "Save & Leave" at bounding box center [590, 112] width 134 height 41
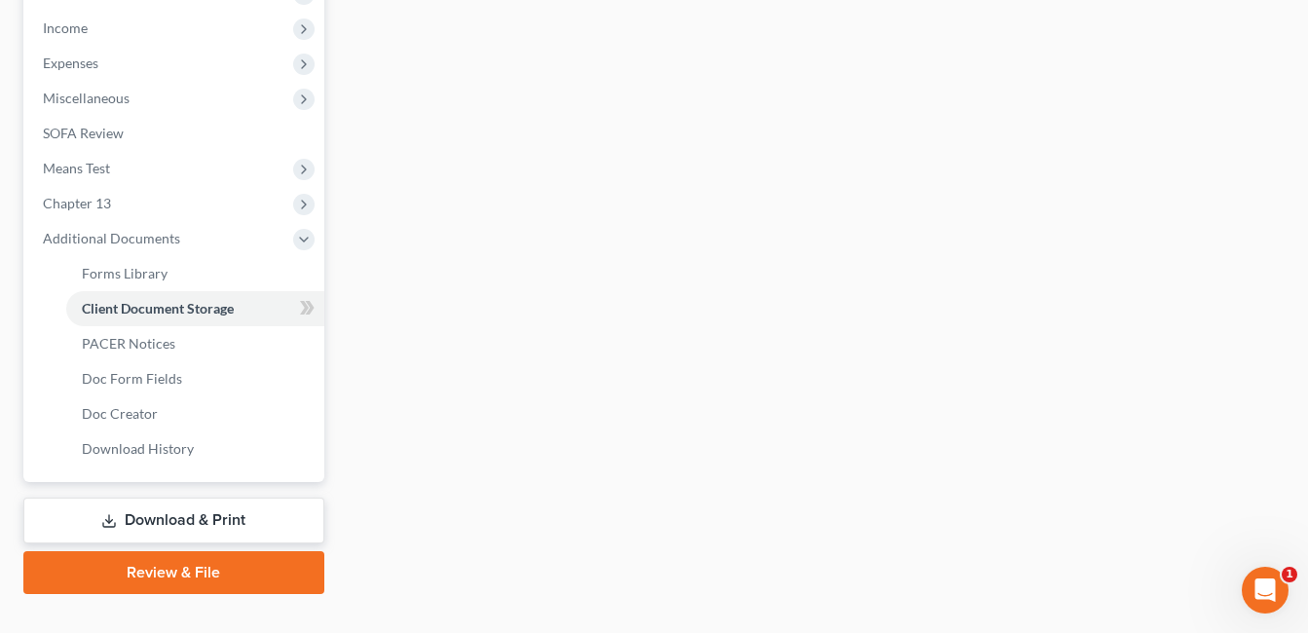
select select "7"
select select "52"
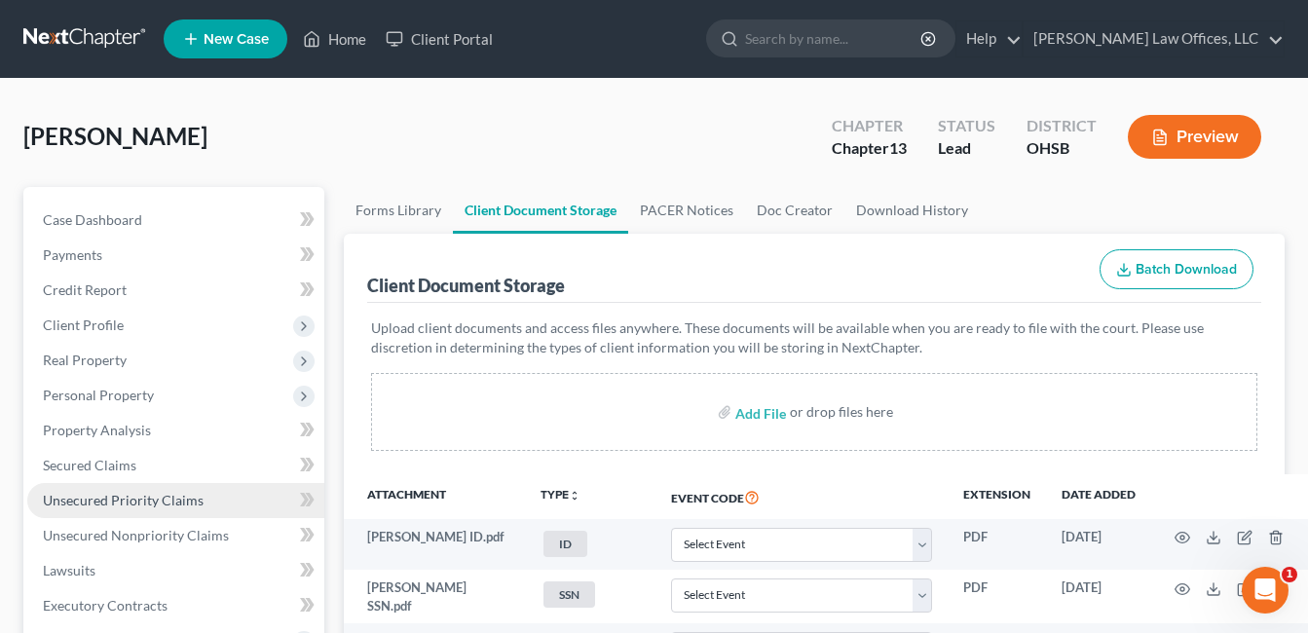
click at [175, 500] on span "Unsecured Priority Claims" at bounding box center [123, 500] width 161 height 17
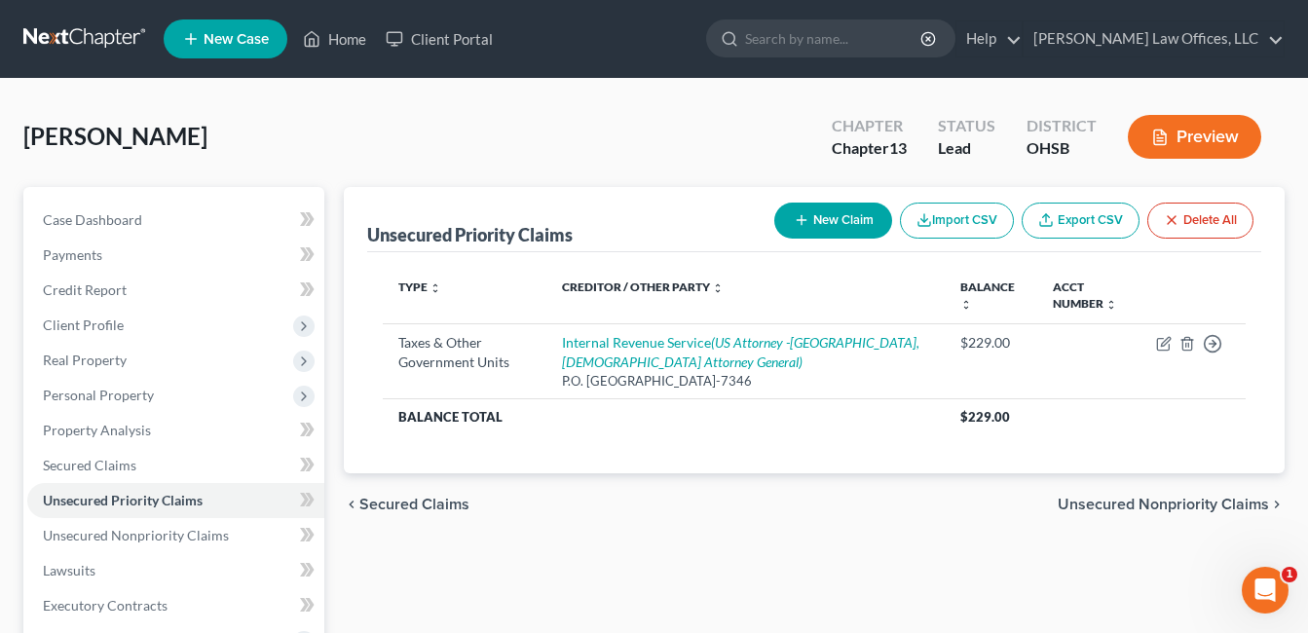
click at [838, 221] on button "New Claim" at bounding box center [833, 221] width 118 height 36
select select "0"
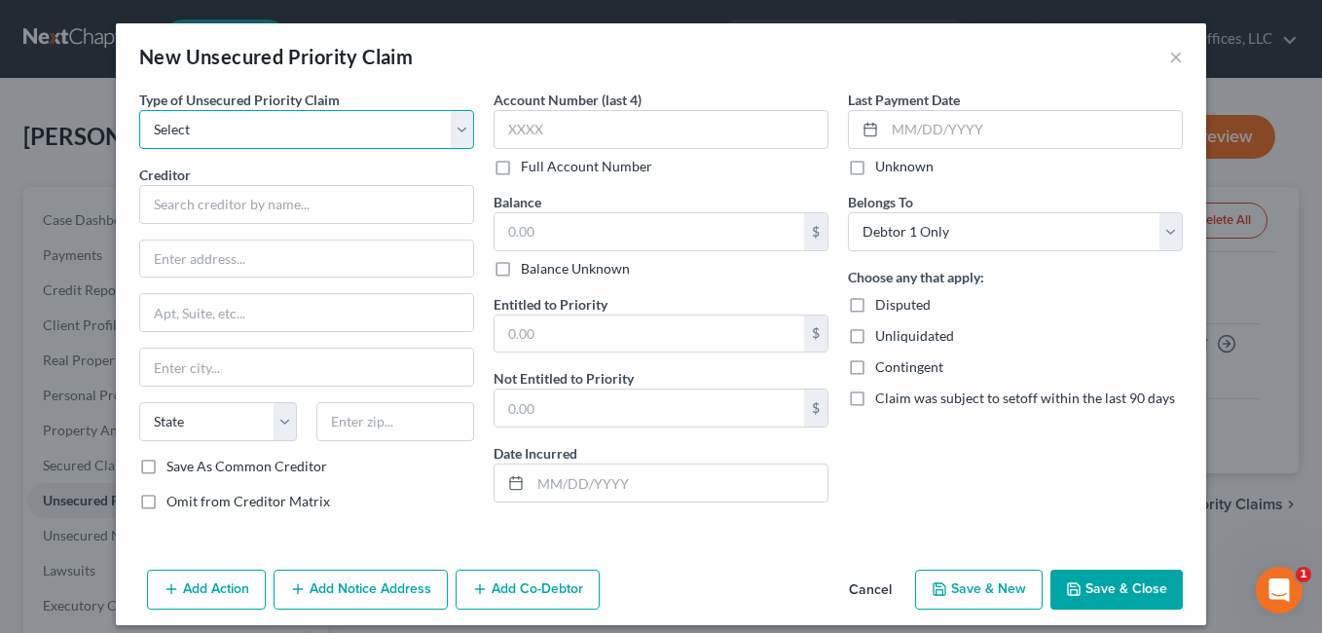
click at [456, 122] on select "Select Taxes & Other Government Units Domestic Support Obligations Extensions o…" at bounding box center [306, 129] width 335 height 39
select select "0"
click at [139, 110] on select "Select Taxes & Other Government Units Domestic Support Obligations Extensions o…" at bounding box center [306, 129] width 335 height 39
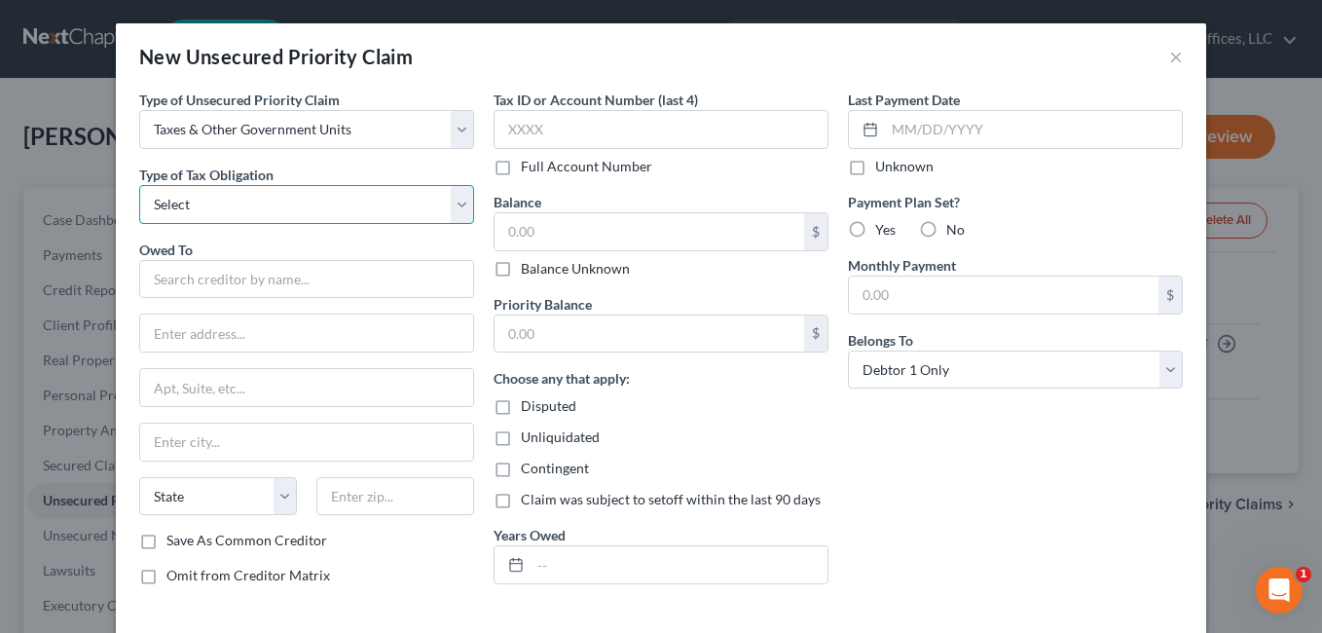
drag, startPoint x: 296, startPoint y: 199, endPoint x: 396, endPoint y: 213, distance: 101.3
click at [296, 199] on select "Select Federal City State Franchise Tax Board Other" at bounding box center [306, 204] width 335 height 39
select select "2"
click at [139, 185] on select "Select Federal City State Franchise Tax Board Other" at bounding box center [306, 204] width 335 height 39
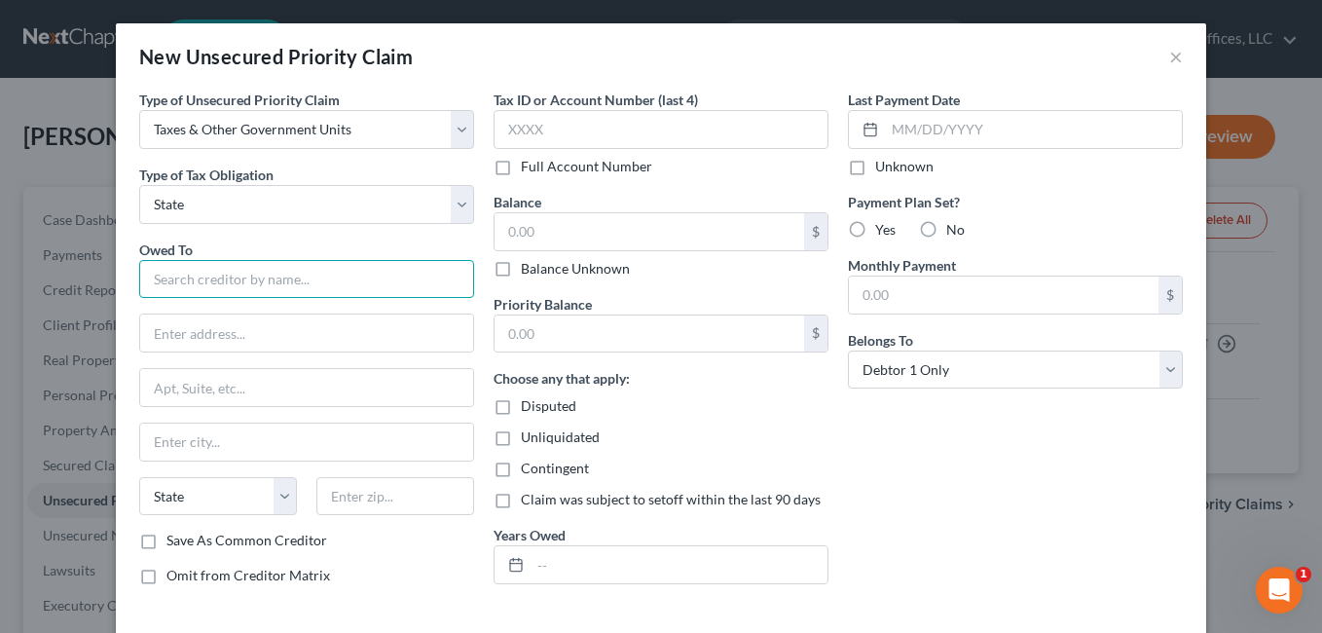
click at [346, 272] on input "text" at bounding box center [306, 279] width 335 height 39
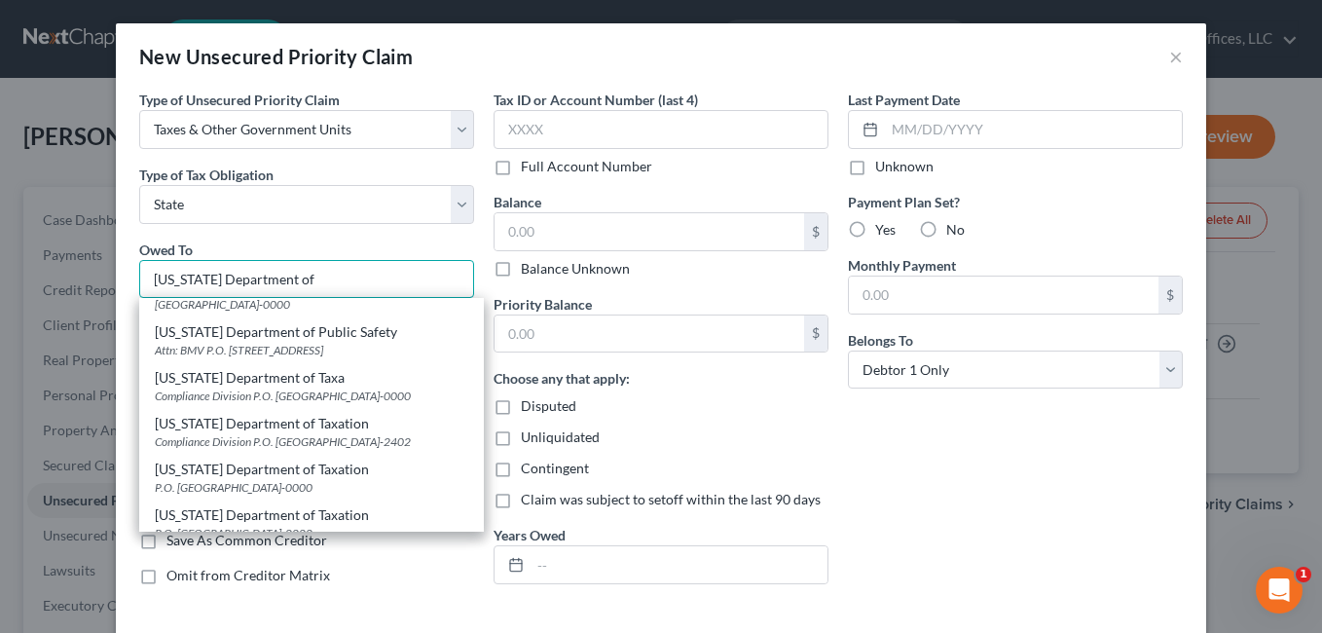
scroll to position [487, 0]
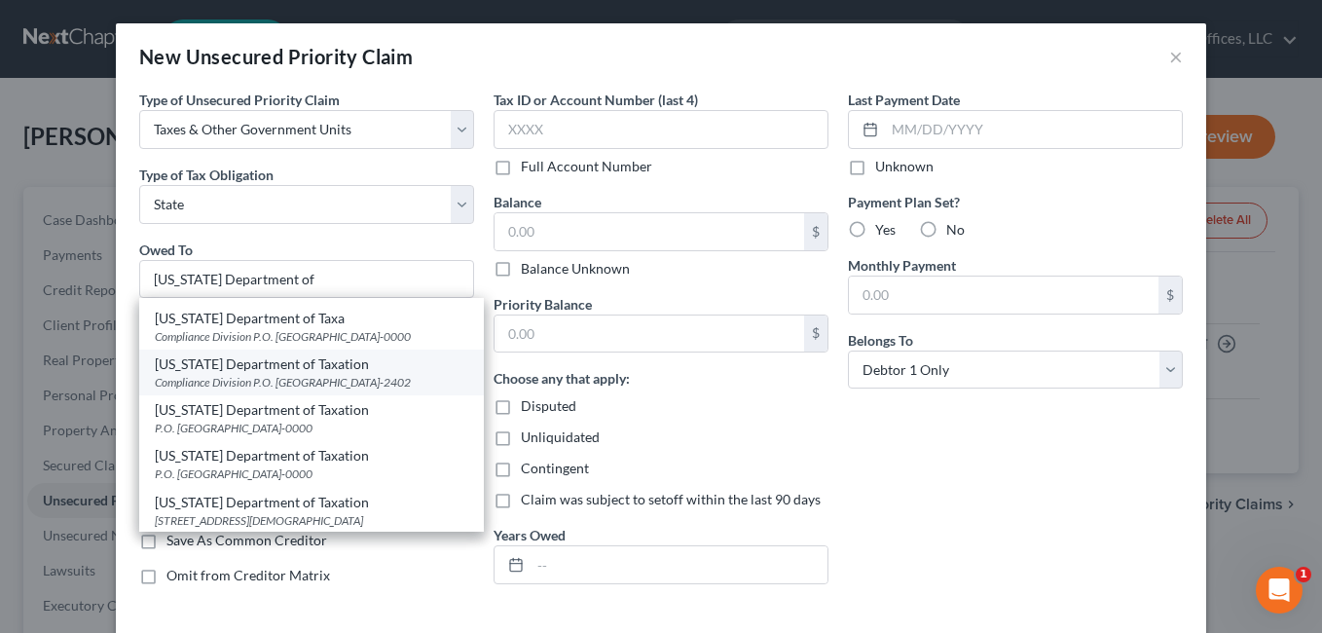
click at [290, 390] on div "Compliance Division P.O. Box 182402, Columbus, OH 43218-2402" at bounding box center [312, 382] width 314 height 17
type input "Ohio Department of Taxation"
type input "Compliance Division"
type input "P.O. Box 182402"
type input "Columbus"
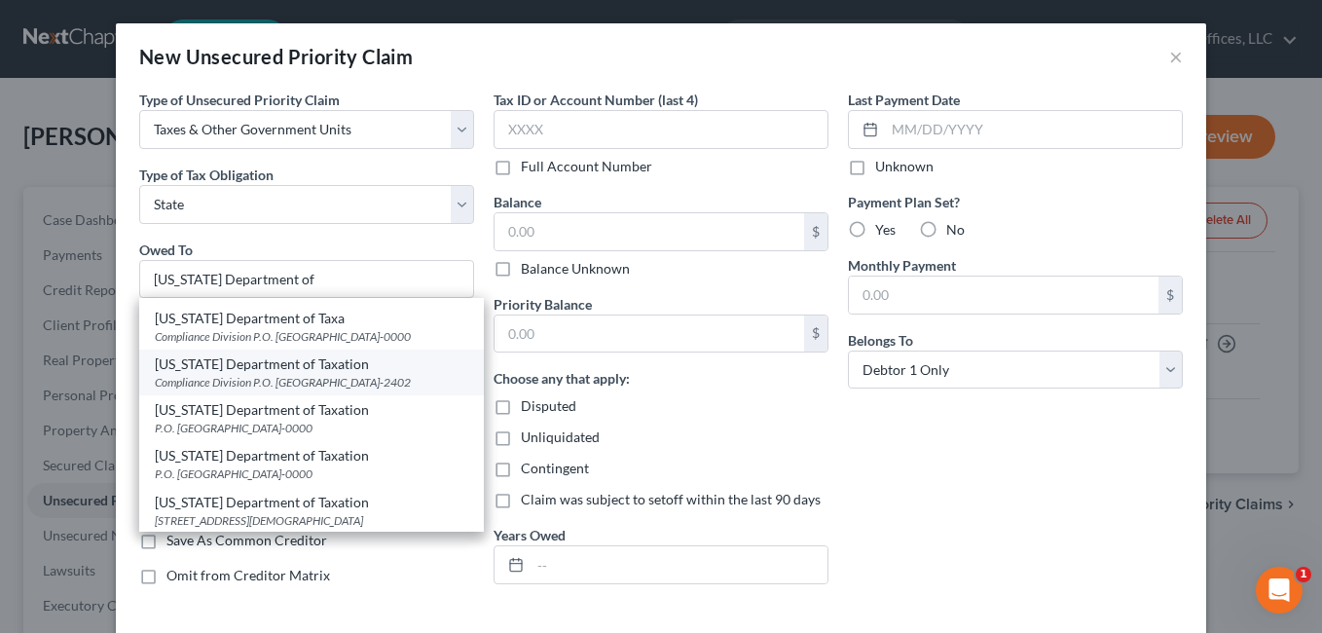
select select "36"
type input "43218-2402"
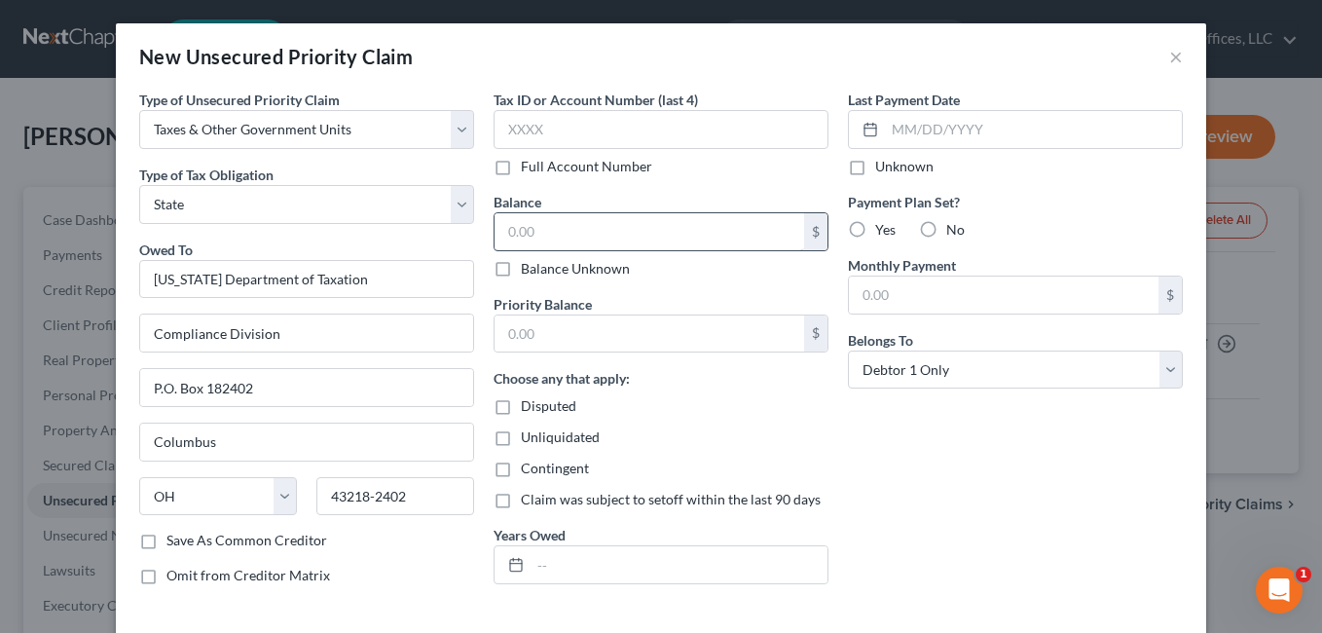
scroll to position [0, 0]
click at [565, 226] on input "text" at bounding box center [650, 231] width 310 height 37
type input "75.00"
click at [588, 349] on input "text" at bounding box center [650, 333] width 310 height 37
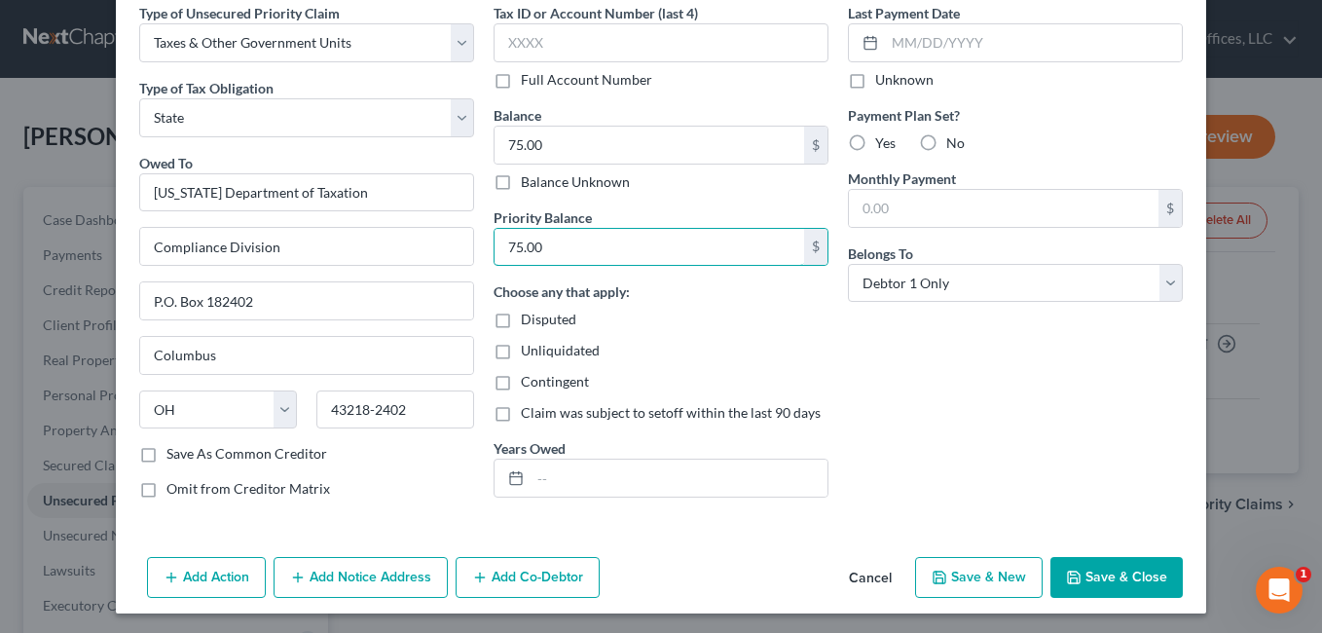
scroll to position [91, 0]
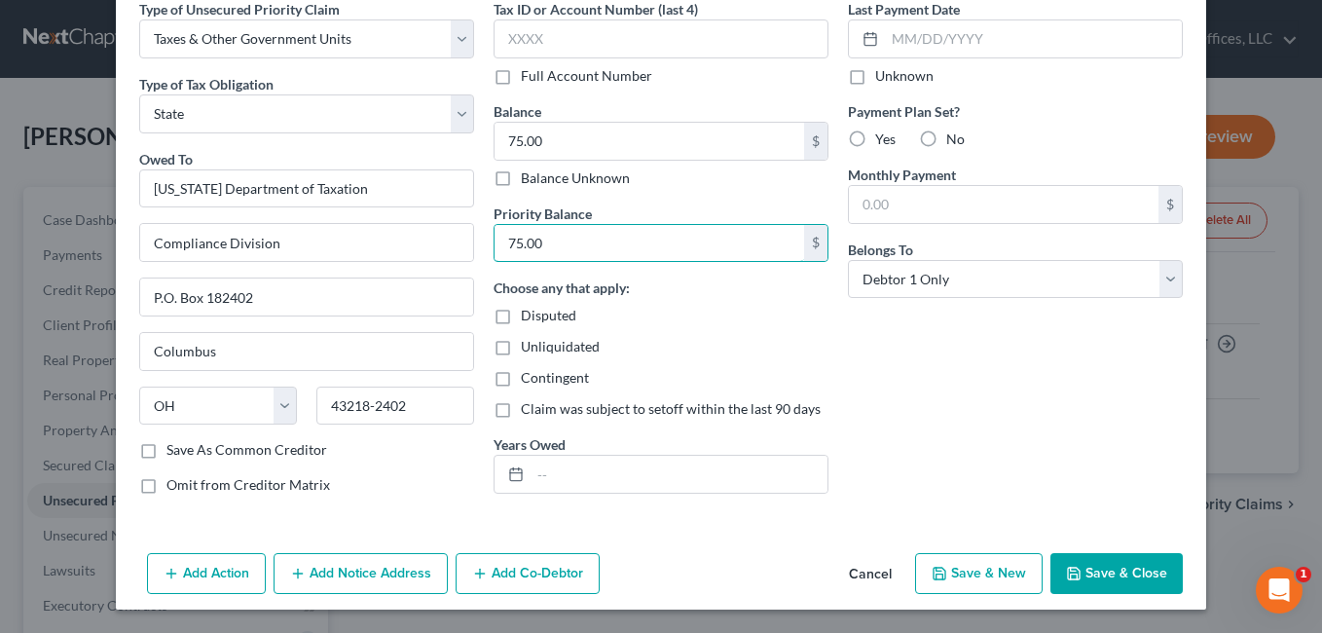
type input "75.00"
click at [370, 568] on button "Add Notice Address" at bounding box center [361, 573] width 174 height 41
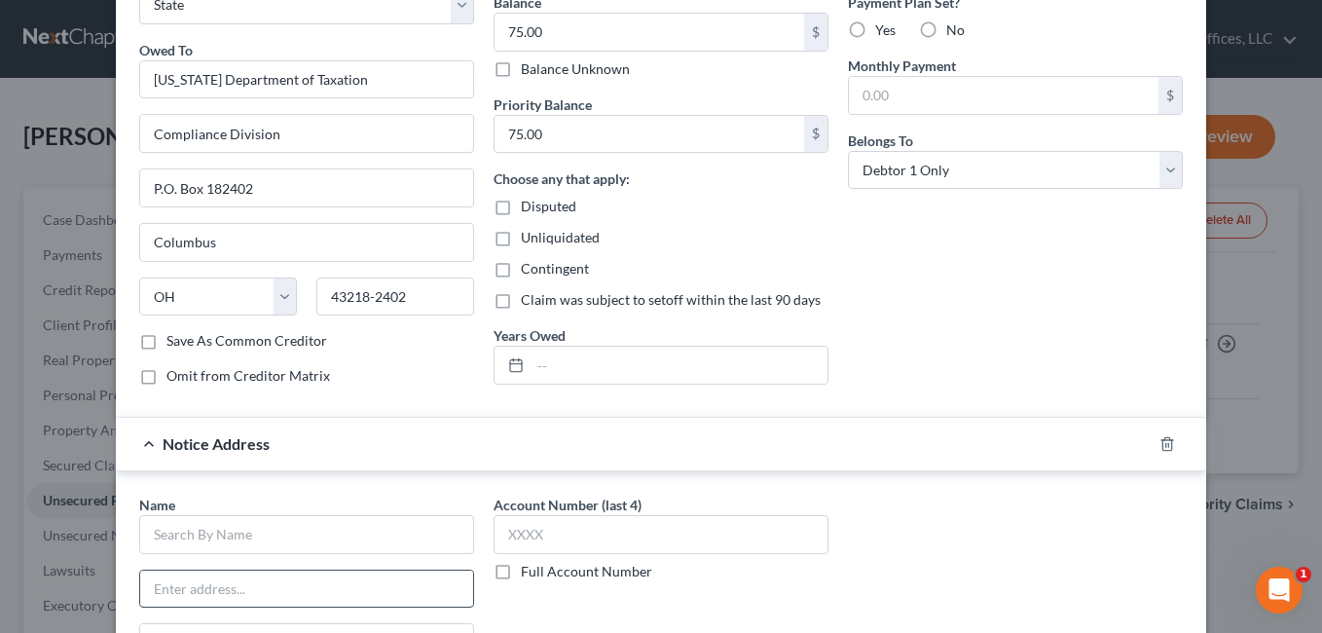
scroll to position [383, 0]
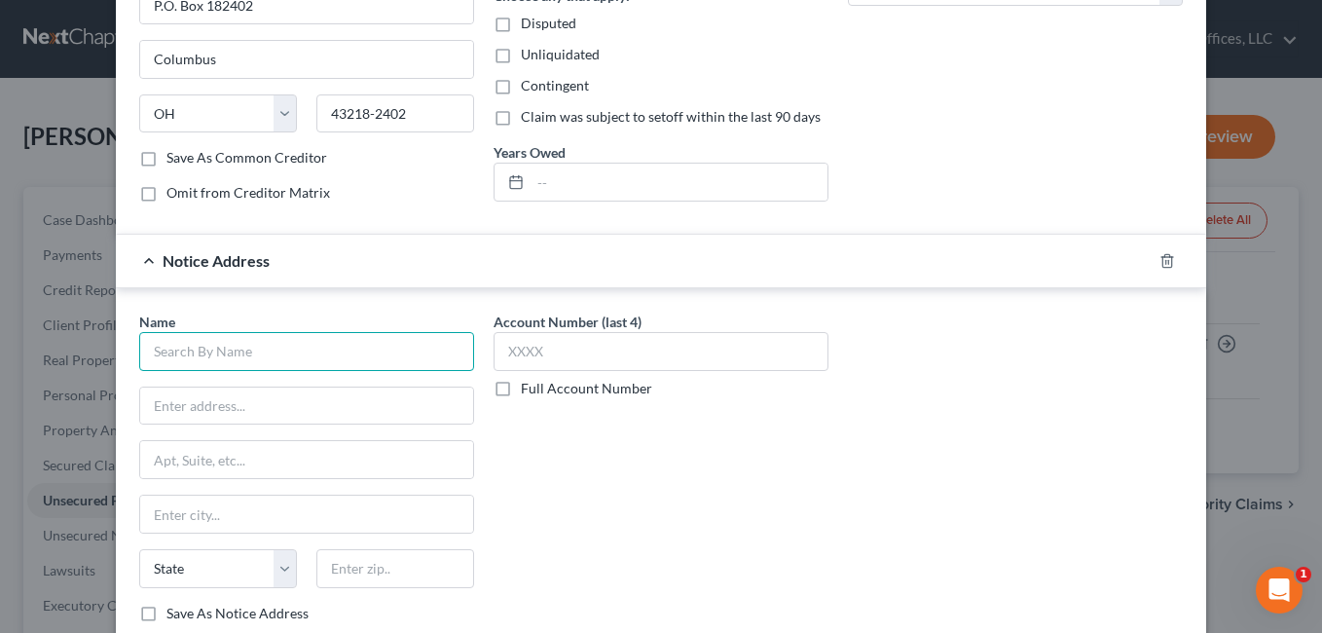
click at [311, 357] on input "text" at bounding box center [306, 351] width 335 height 39
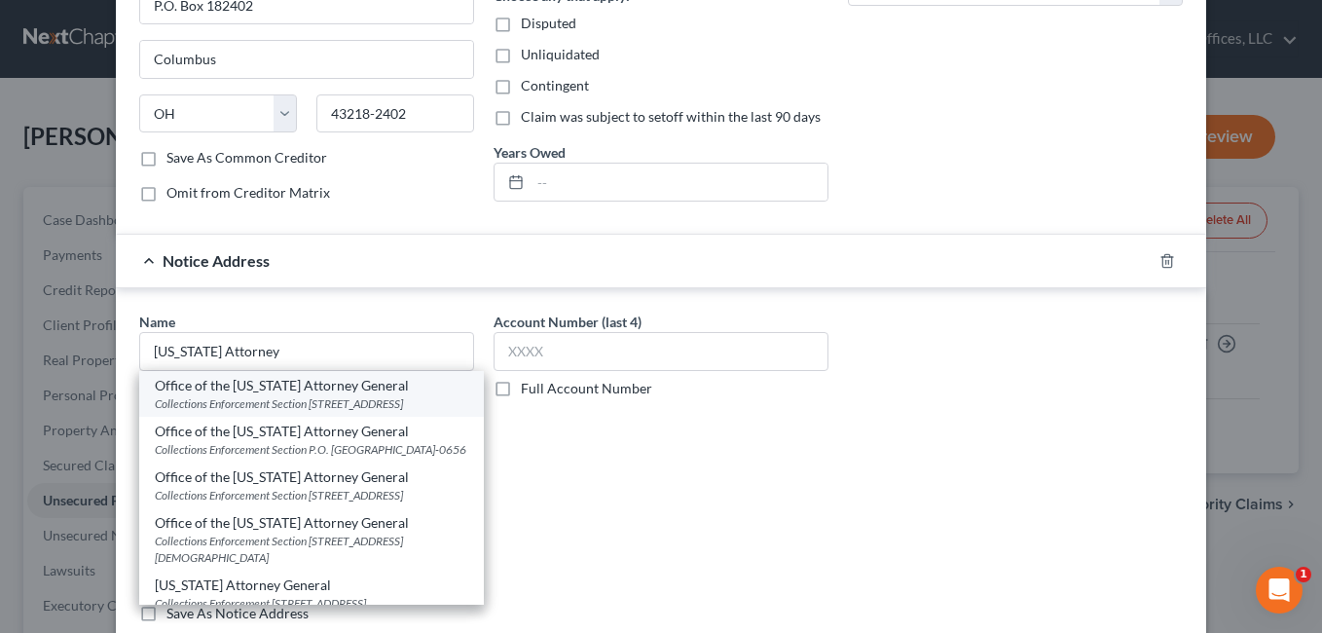
click at [336, 401] on div "Collections Enforcement Section 30 E Broad St, 14 floor, Columbus, OH 43215" at bounding box center [312, 403] width 314 height 17
type input "Office of the Ohio Attorney General"
type input "Collections Enforcement Section"
type input "30 E Broad St, 14 floor"
type input "Columbus"
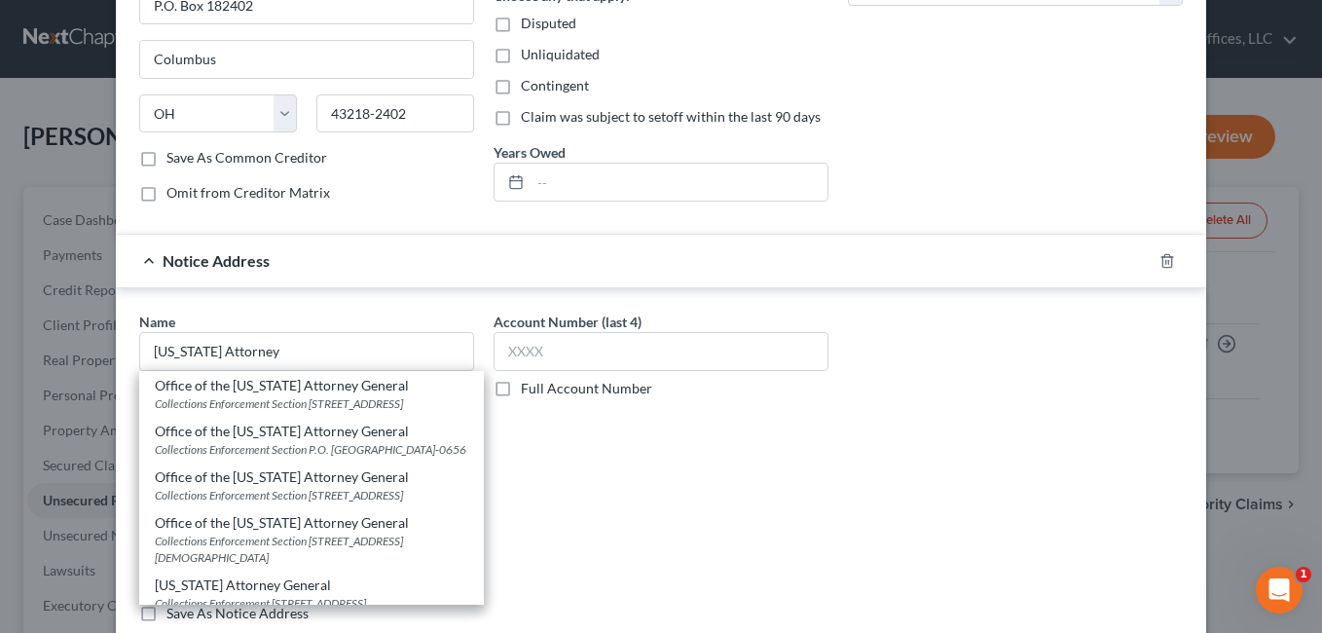
select select "36"
type input "43215"
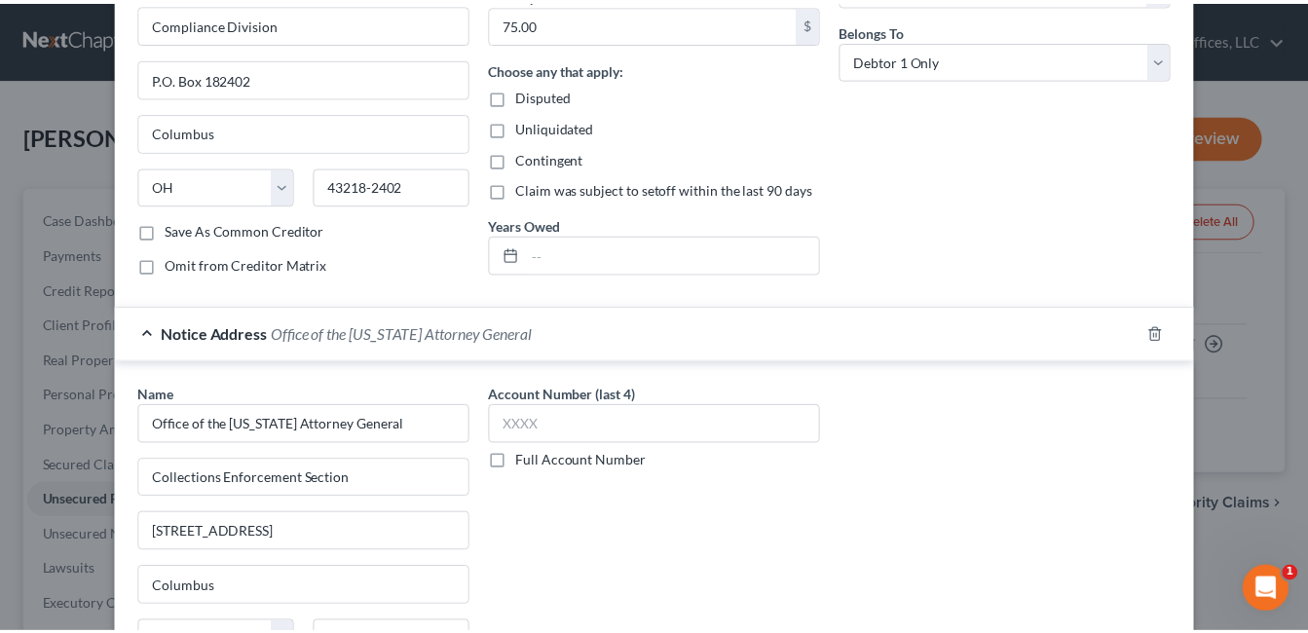
scroll to position [510, 0]
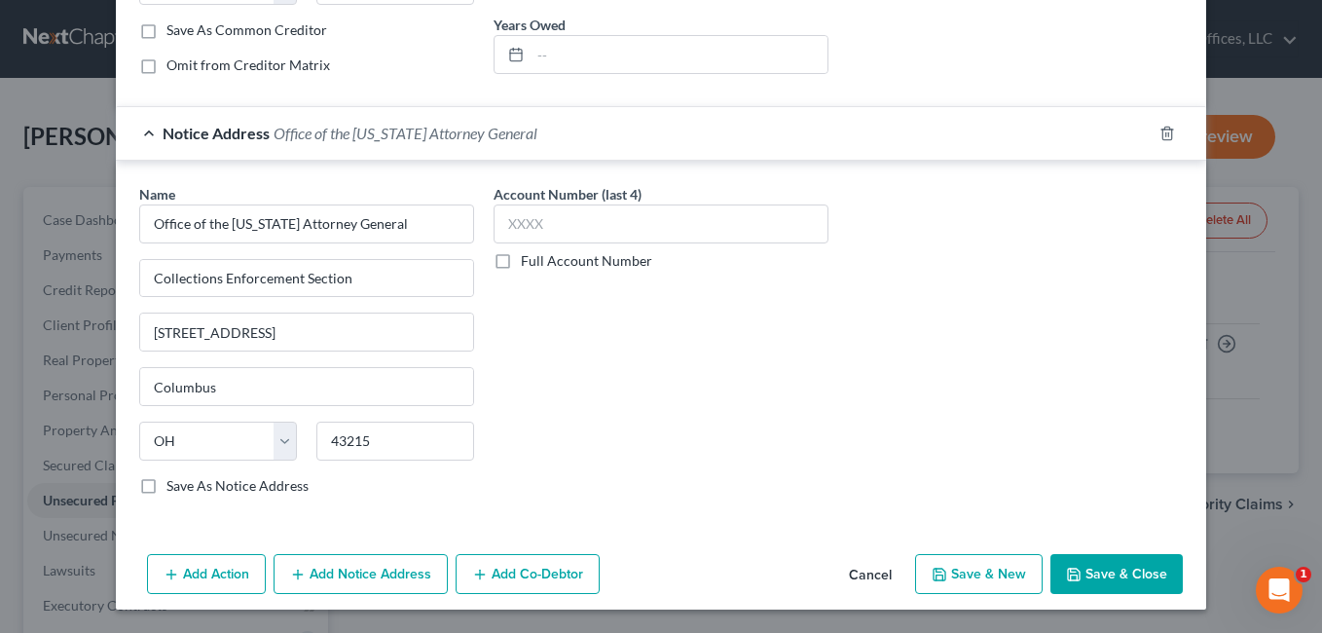
click at [1114, 564] on button "Save & Close" at bounding box center [1117, 574] width 132 height 41
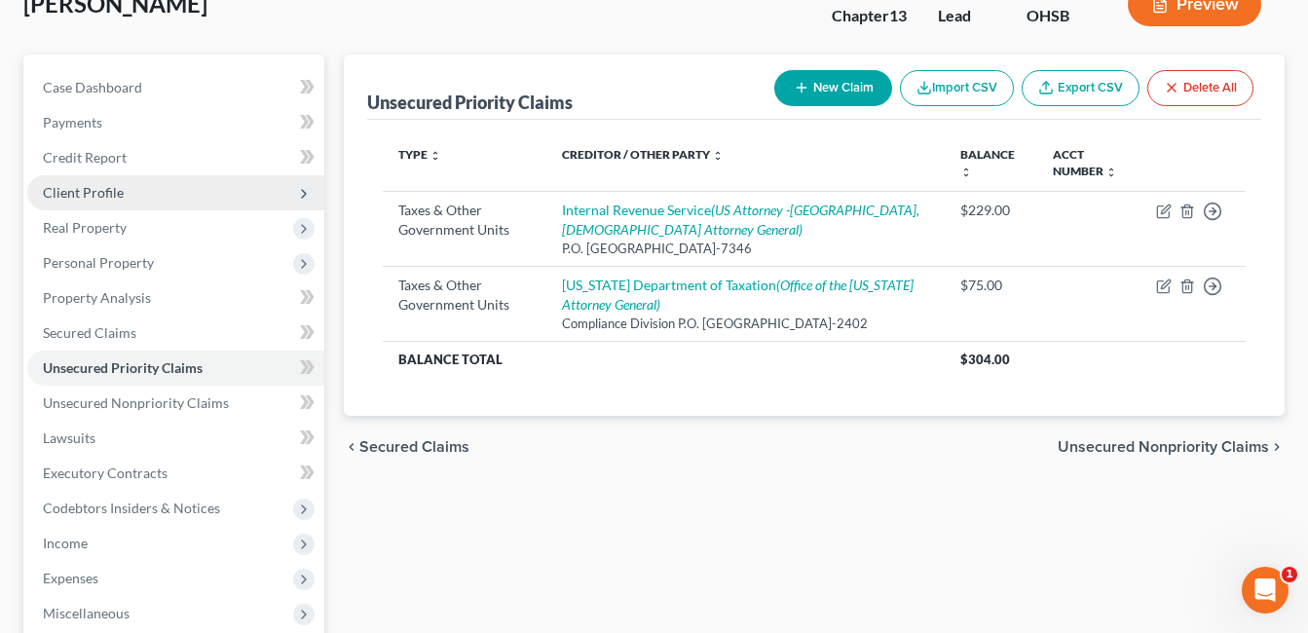
scroll to position [389, 0]
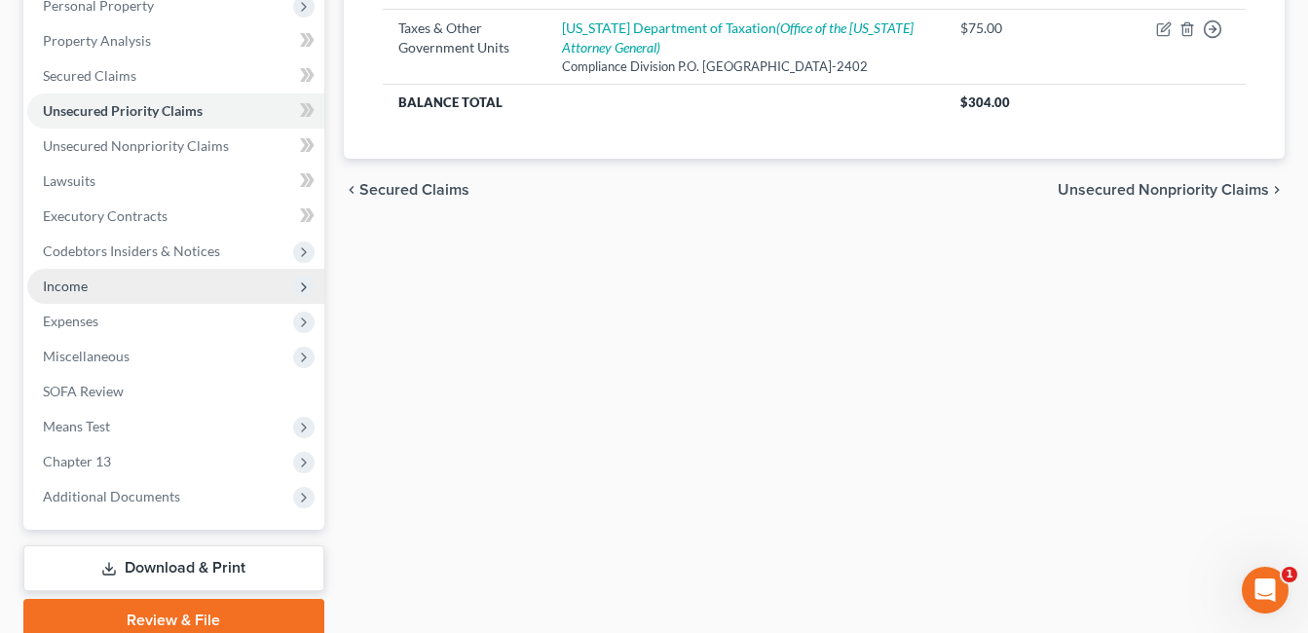
click at [157, 283] on span "Income" at bounding box center [175, 286] width 297 height 35
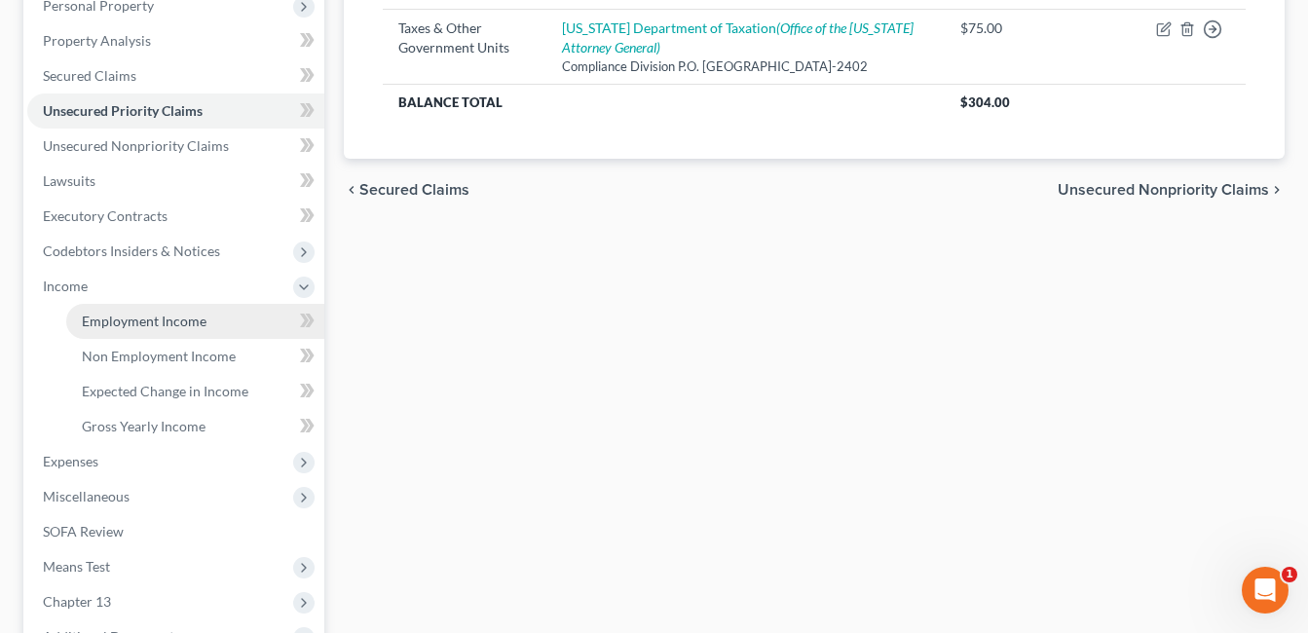
click at [172, 325] on span "Employment Income" at bounding box center [144, 321] width 125 height 17
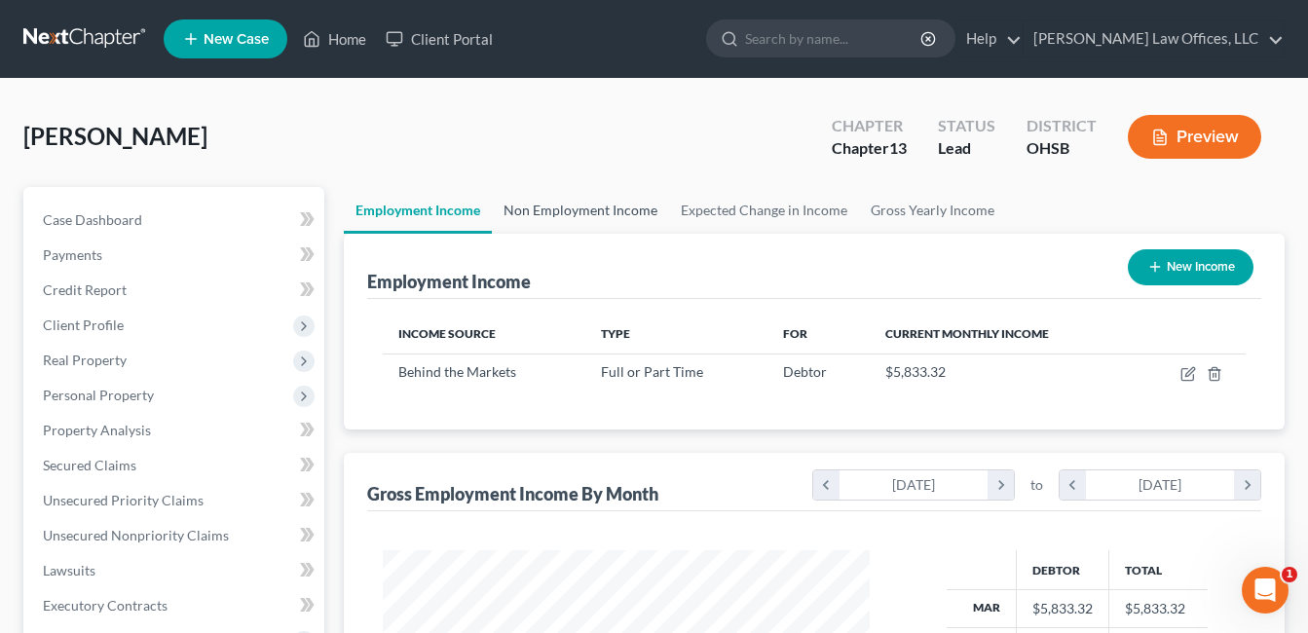
scroll to position [350, 527]
drag, startPoint x: 609, startPoint y: 202, endPoint x: 1115, endPoint y: 280, distance: 512.4
click at [608, 202] on link "Non Employment Income" at bounding box center [580, 210] width 177 height 47
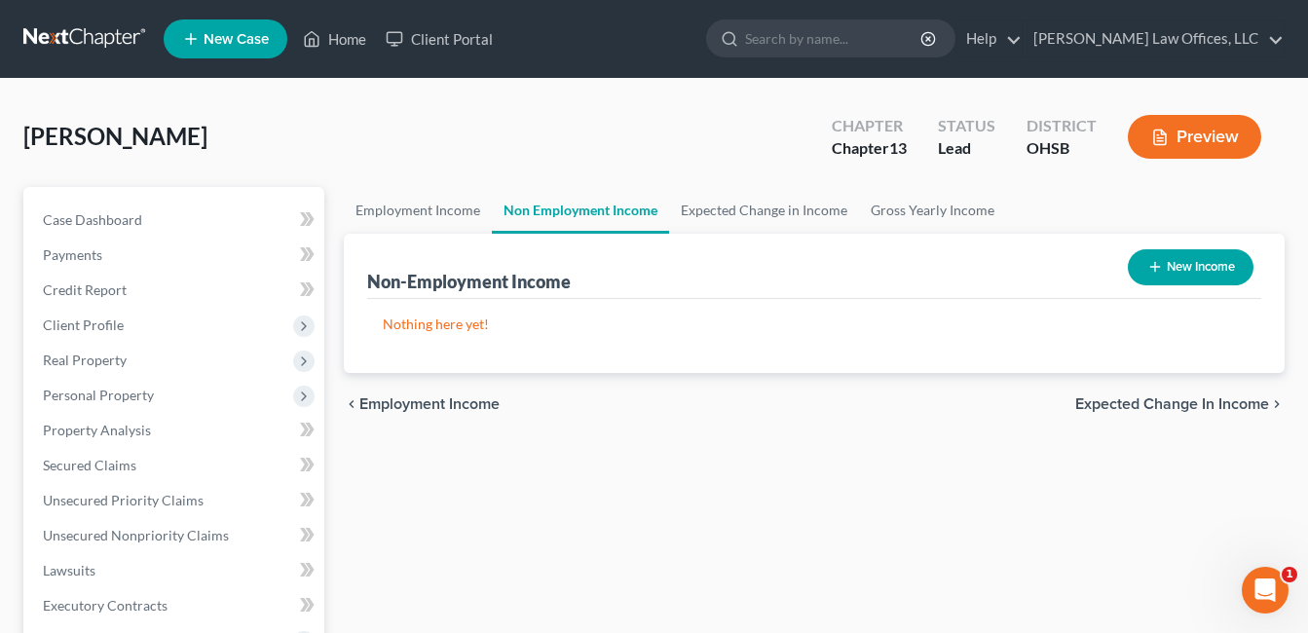
click at [1201, 265] on button "New Income" at bounding box center [1190, 267] width 126 height 36
select select "0"
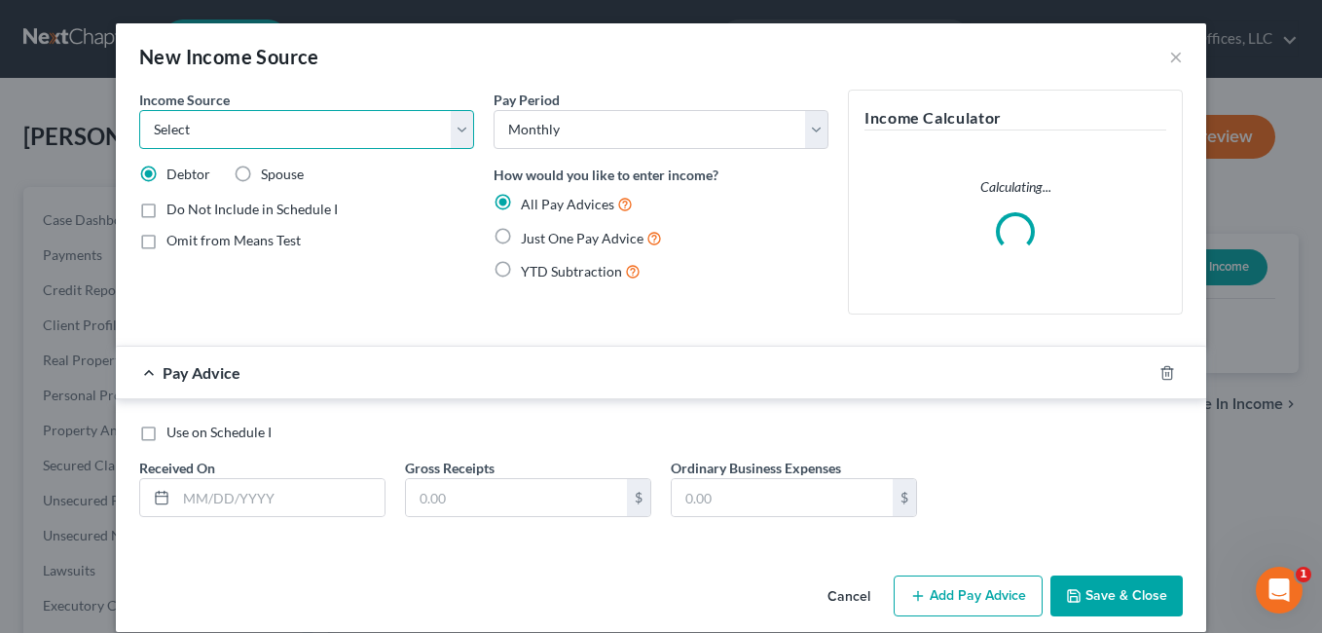
drag, startPoint x: 462, startPoint y: 129, endPoint x: 418, endPoint y: 152, distance: 49.2
click at [462, 129] on select "Select Unemployment Disability (from employer) Pension Retirement Social Securi…" at bounding box center [306, 129] width 335 height 39
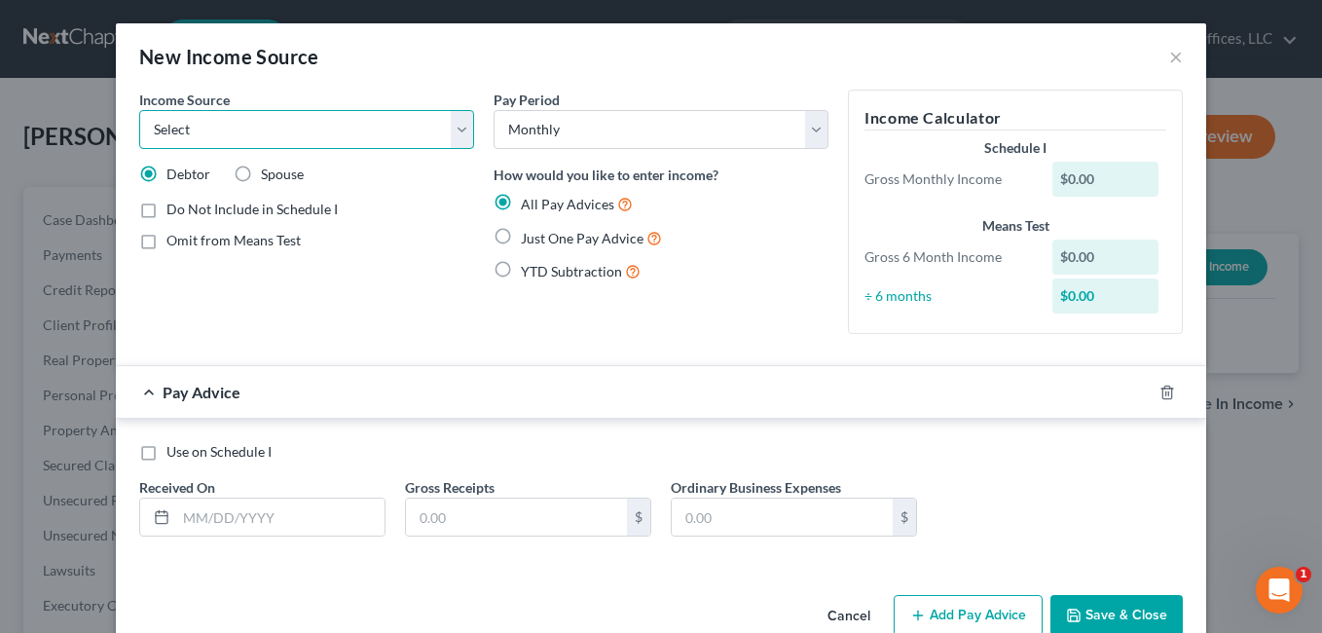
select select "13"
click at [139, 110] on select "Select Unemployment Disability (from employer) Pension Retirement Social Securi…" at bounding box center [306, 129] width 335 height 39
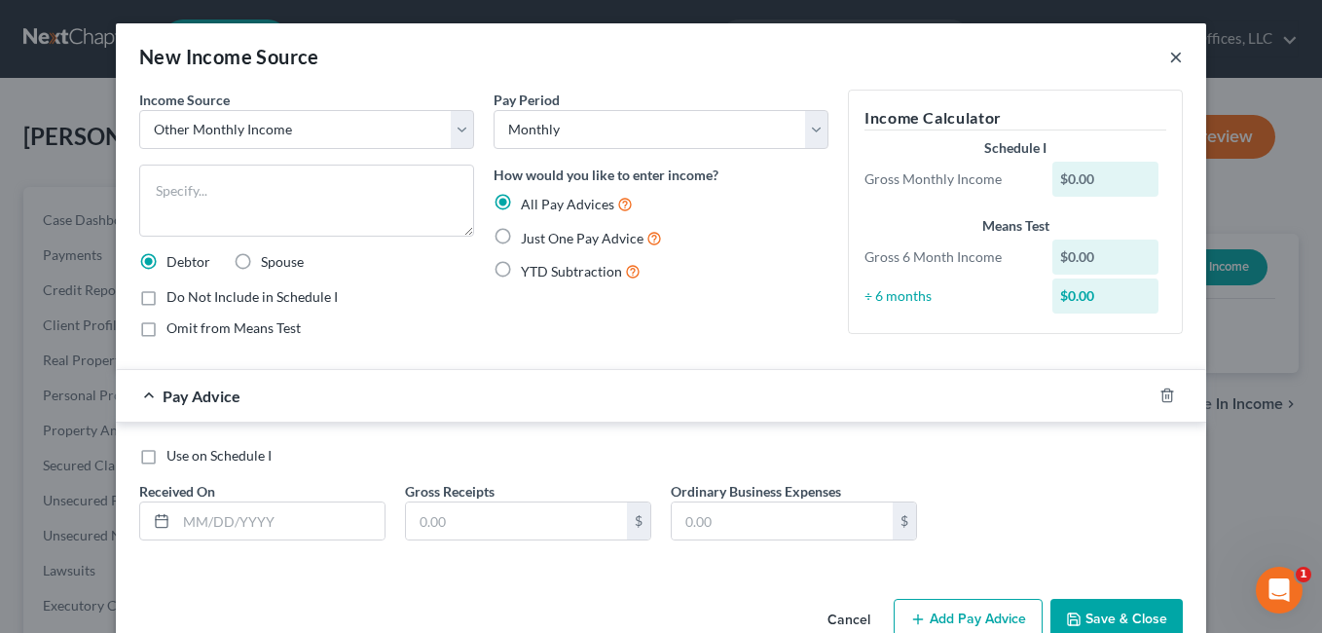
click at [1170, 58] on button "×" at bounding box center [1176, 56] width 14 height 23
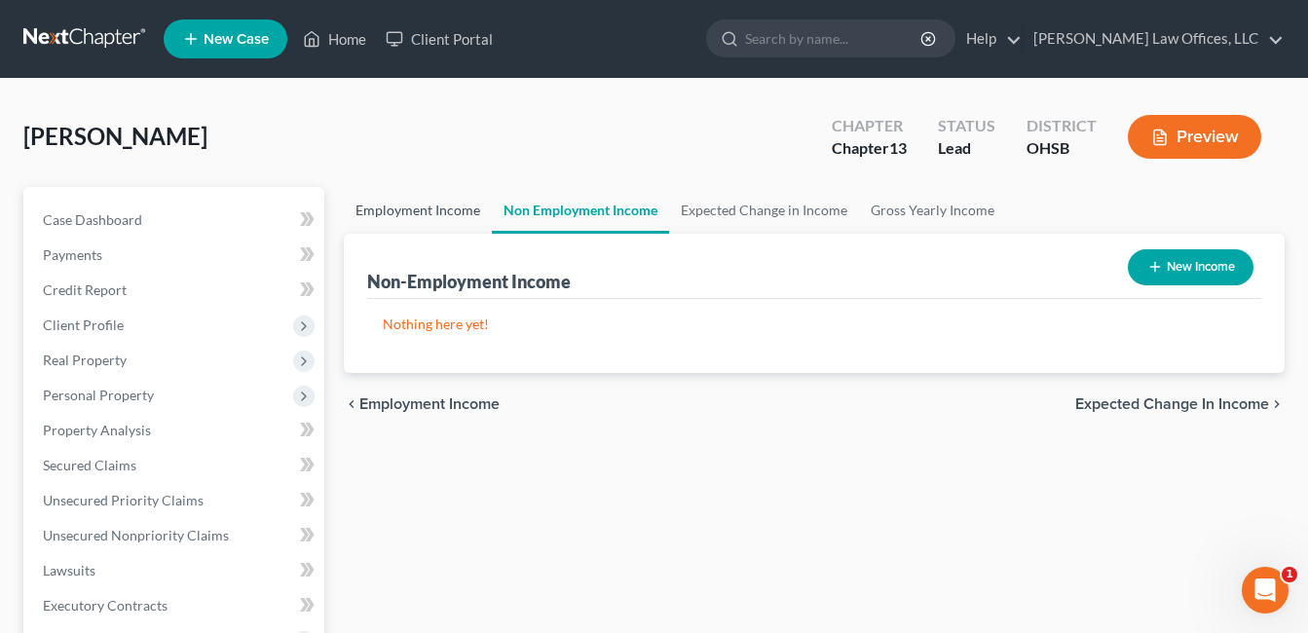
click at [444, 207] on link "Employment Income" at bounding box center [418, 210] width 148 height 47
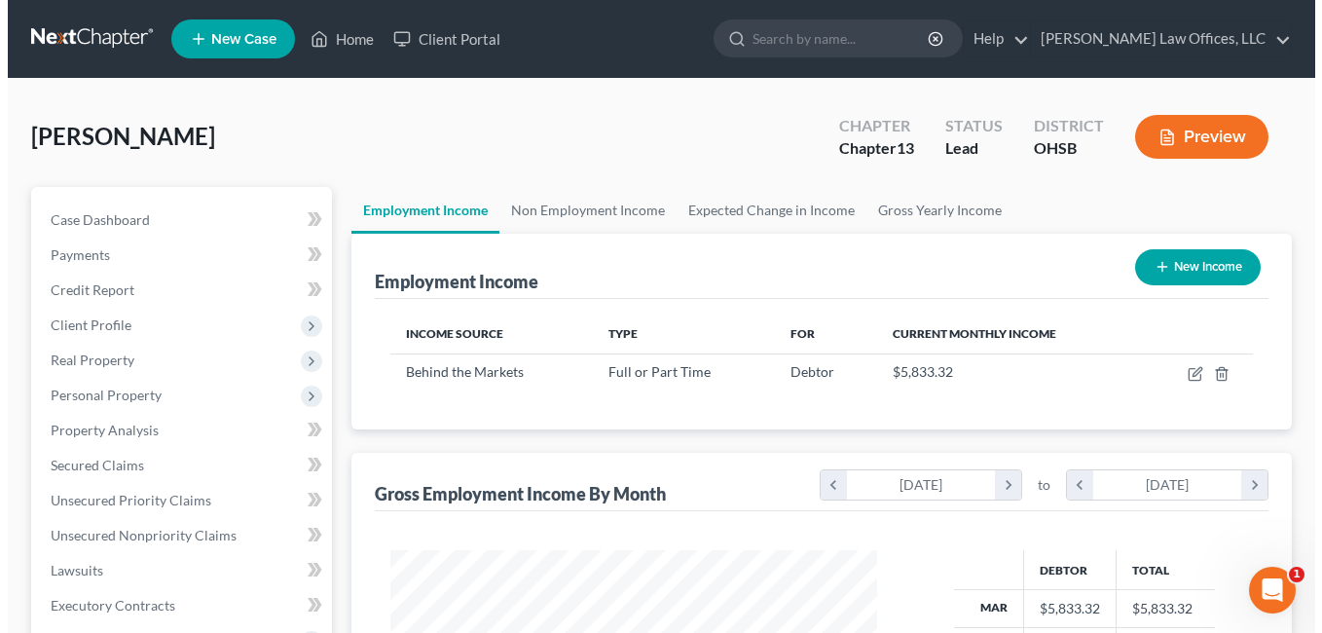
scroll to position [350, 527]
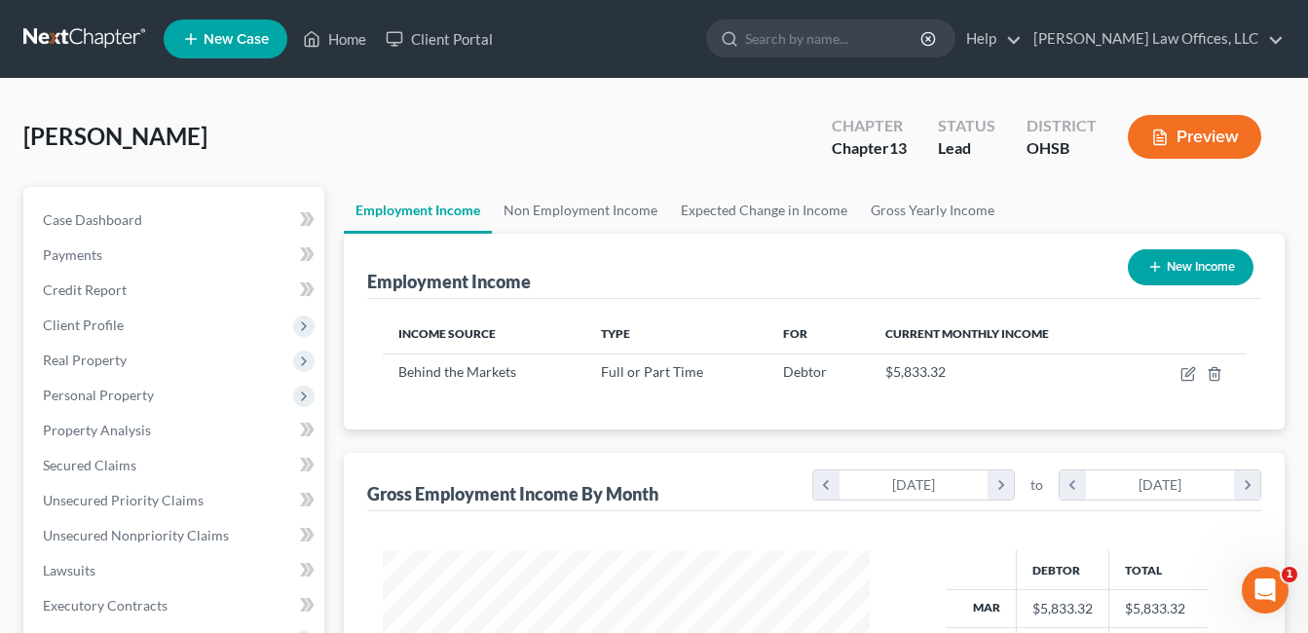
click at [1191, 257] on button "New Income" at bounding box center [1190, 267] width 126 height 36
select select "0"
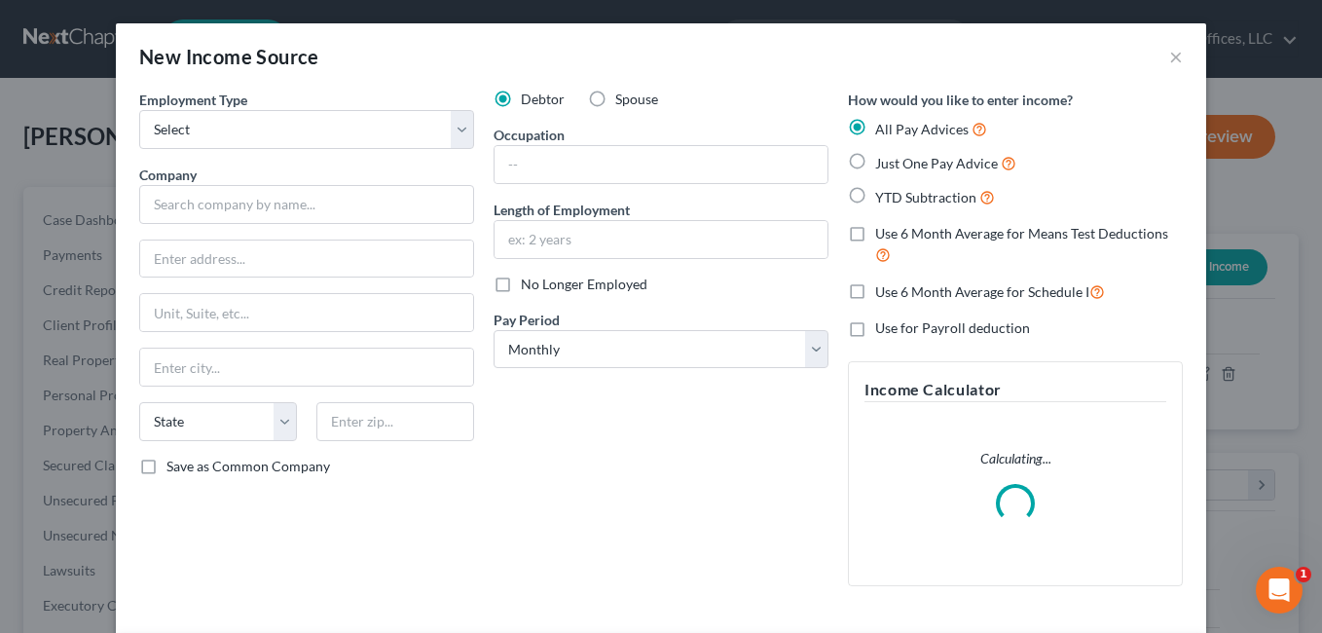
scroll to position [350, 533]
drag, startPoint x: 455, startPoint y: 129, endPoint x: 406, endPoint y: 152, distance: 54.0
click at [455, 129] on select "Select Full or Part Time Employment Self Employment" at bounding box center [306, 129] width 335 height 39
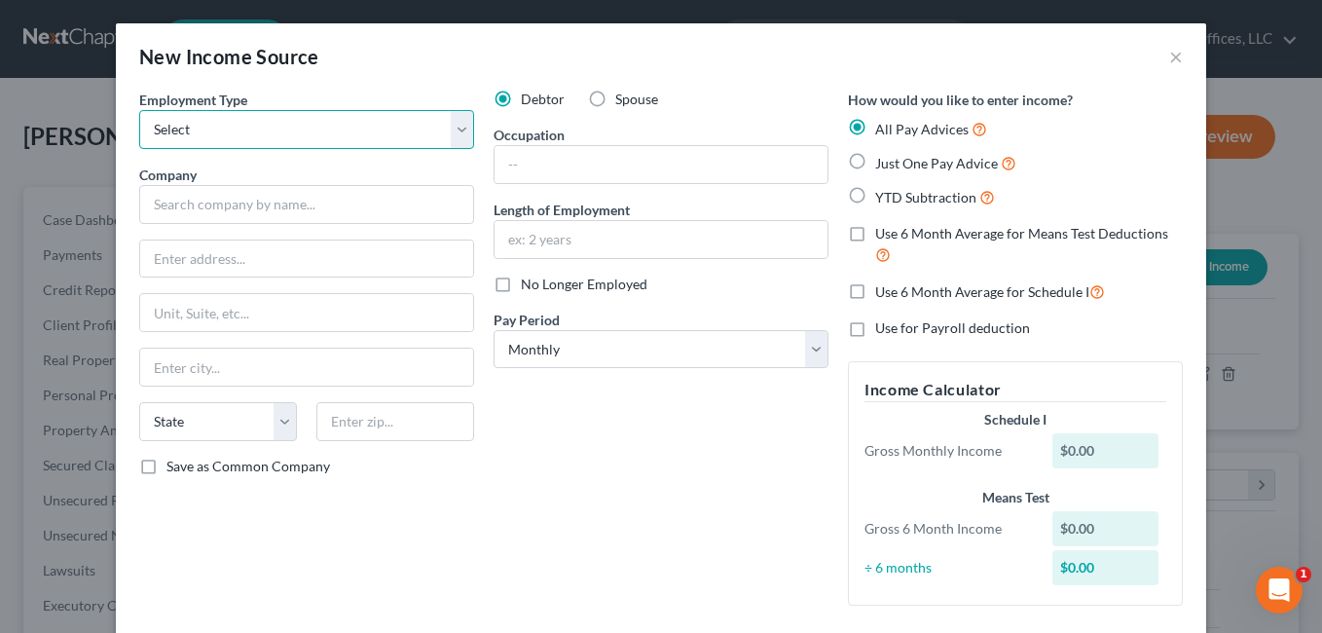
select select "1"
click at [139, 110] on select "Select Full or Part Time Employment Self Employment" at bounding box center [306, 129] width 335 height 39
click at [527, 159] on input "text" at bounding box center [661, 164] width 333 height 37
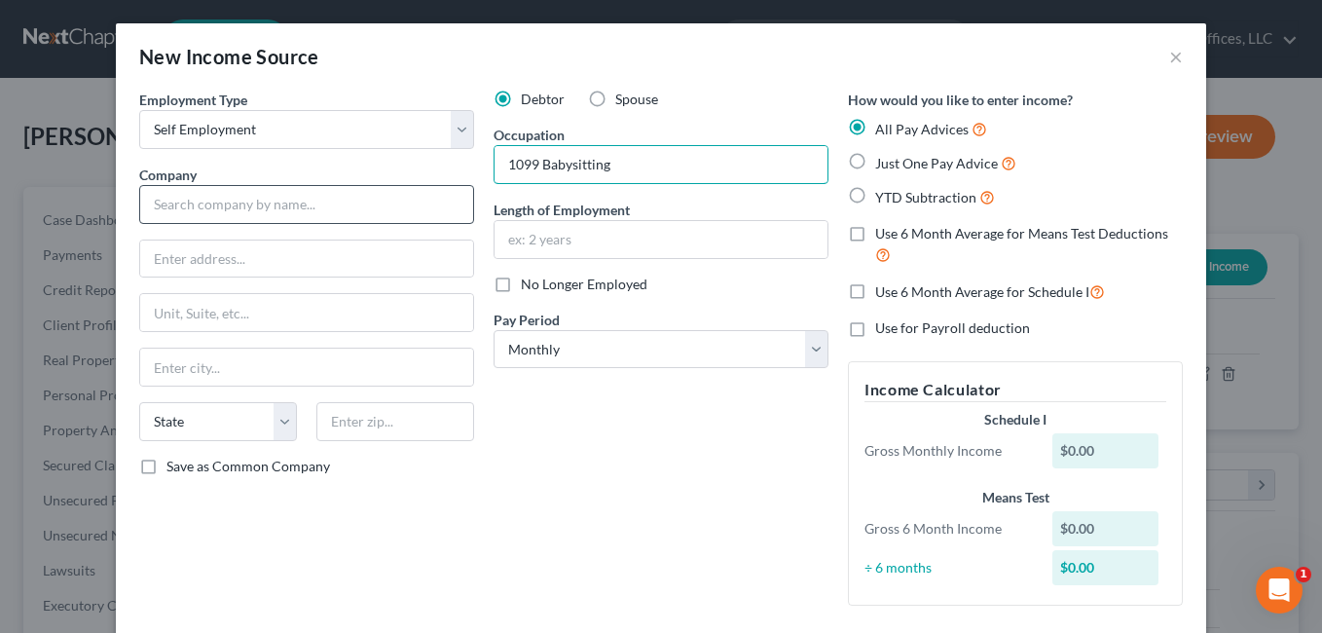
type input "1099 Babysitting"
click at [298, 205] on input "text" at bounding box center [306, 204] width 335 height 39
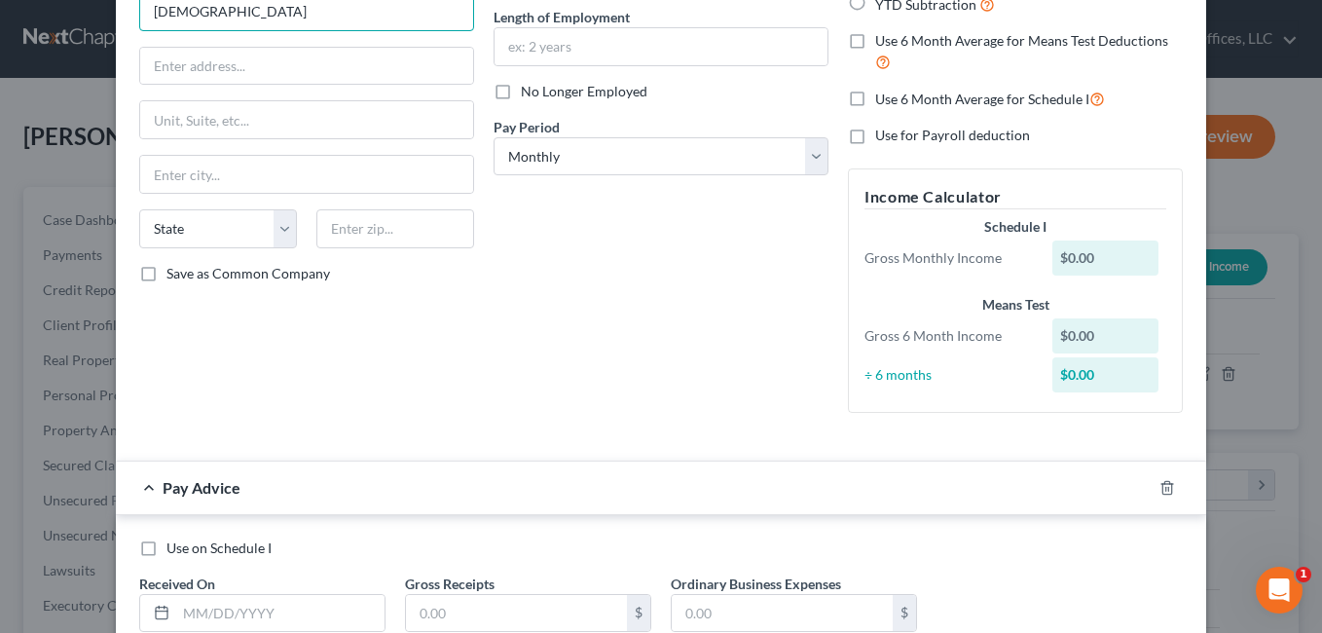
scroll to position [38, 0]
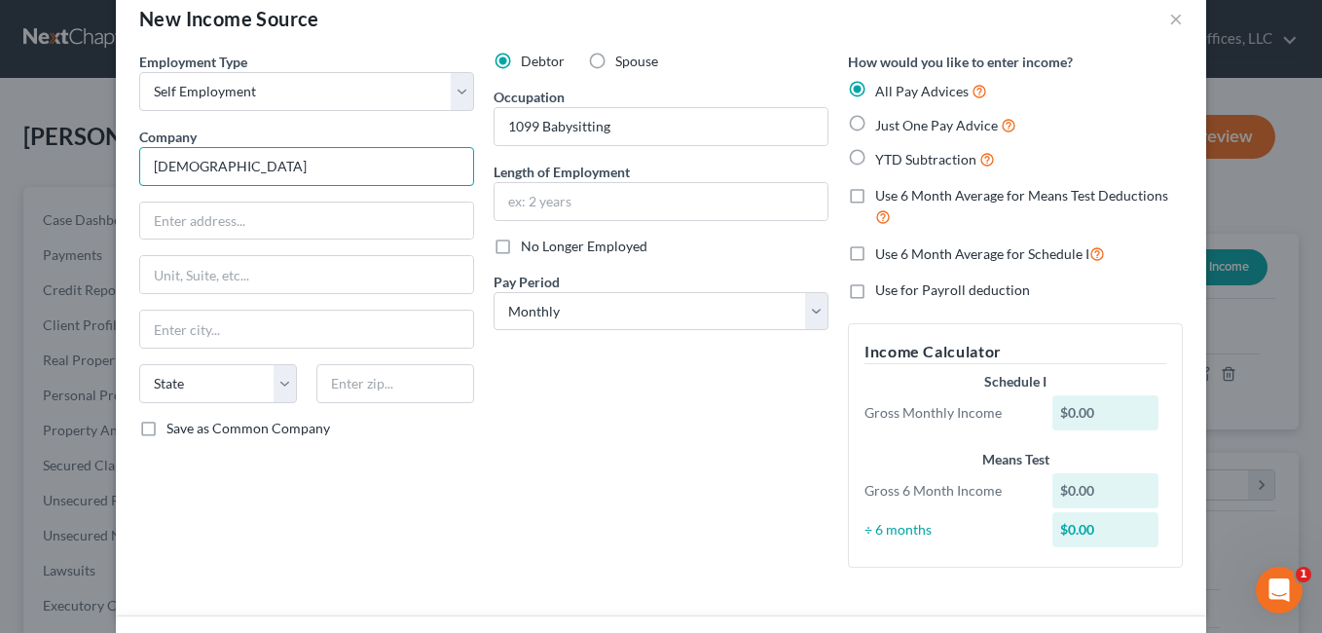
type input "Crossroads Church"
click at [875, 120] on label "Just One Pay Advice" at bounding box center [945, 125] width 141 height 22
click at [883, 120] on input "Just One Pay Advice" at bounding box center [889, 120] width 13 height 13
radio input "true"
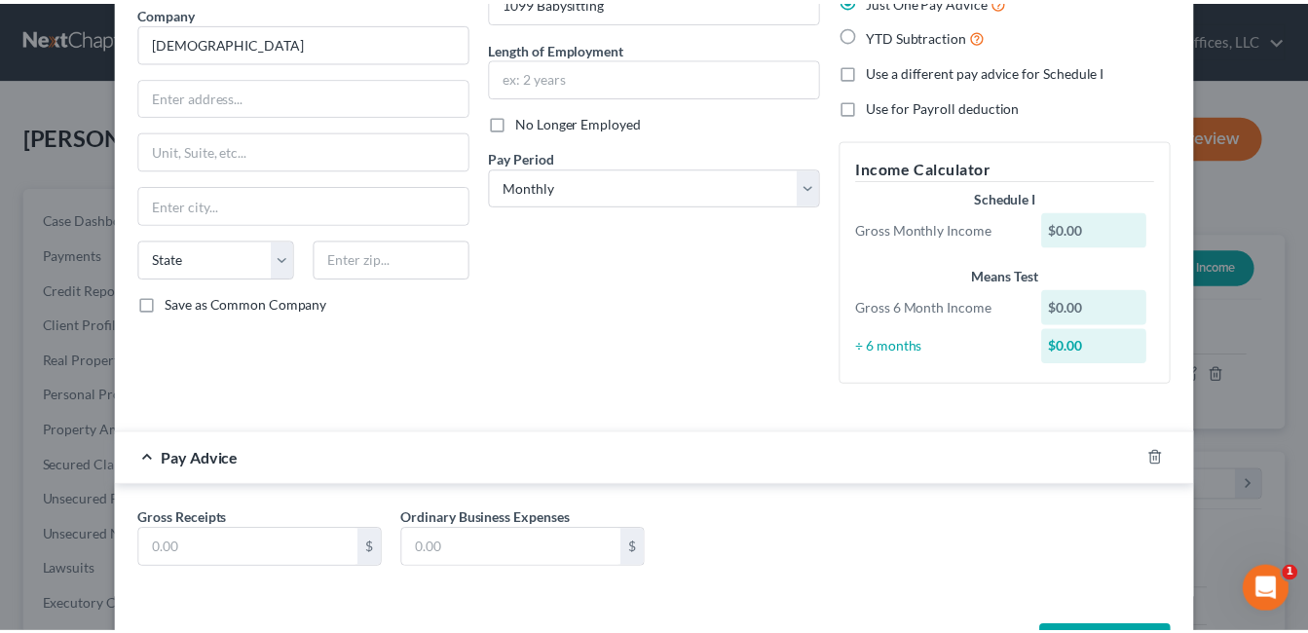
scroll to position [235, 0]
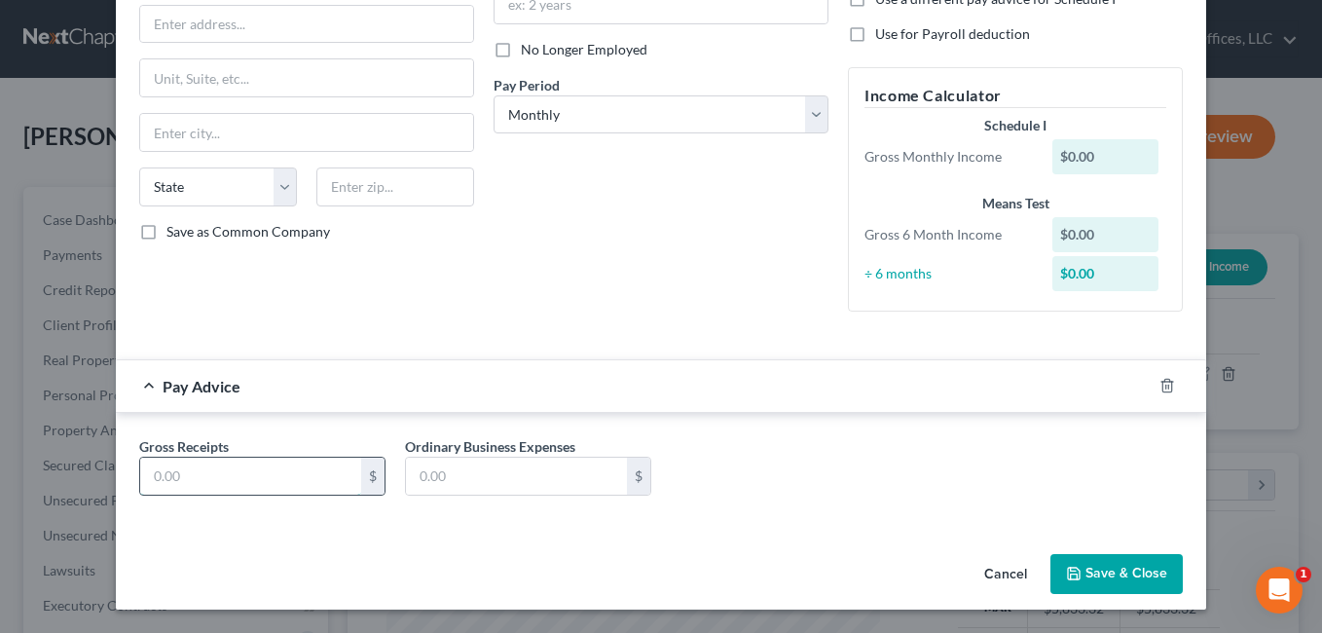
click at [284, 465] on input "text" at bounding box center [250, 476] width 221 height 37
type input "140.00"
drag, startPoint x: 1092, startPoint y: 577, endPoint x: 1017, endPoint y: 329, distance: 259.3
click at [1093, 577] on button "Save & Close" at bounding box center [1117, 574] width 132 height 41
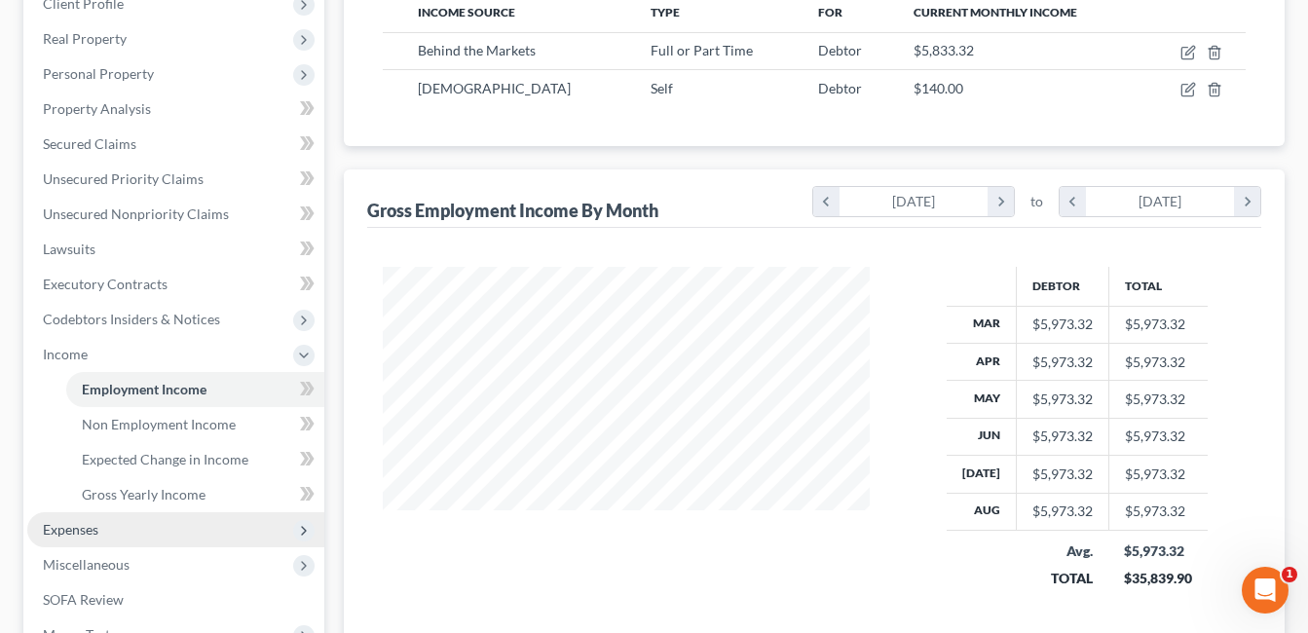
scroll to position [389, 0]
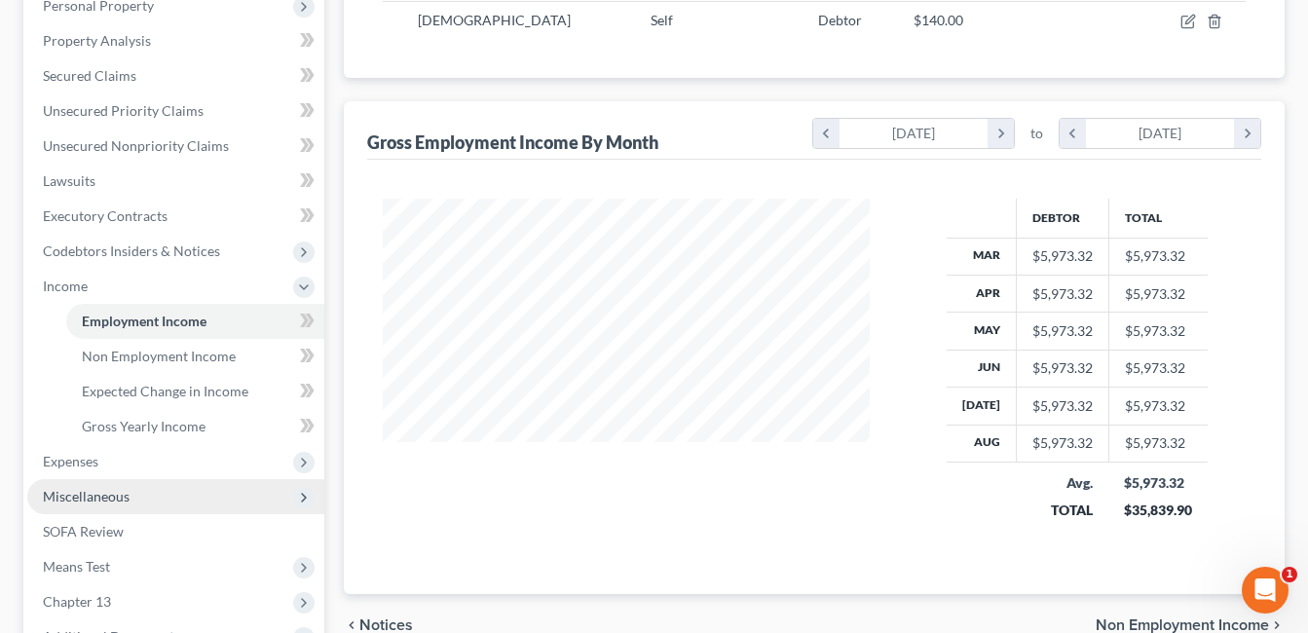
click at [146, 493] on span "Miscellaneous" at bounding box center [175, 496] width 297 height 35
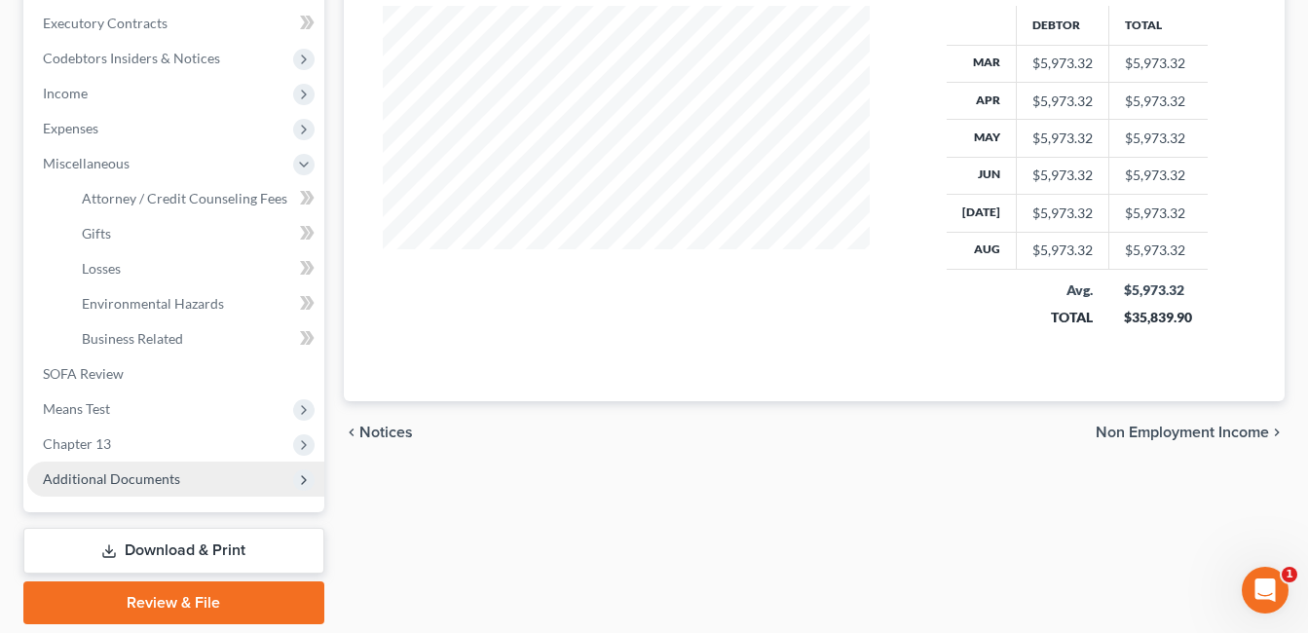
scroll to position [584, 0]
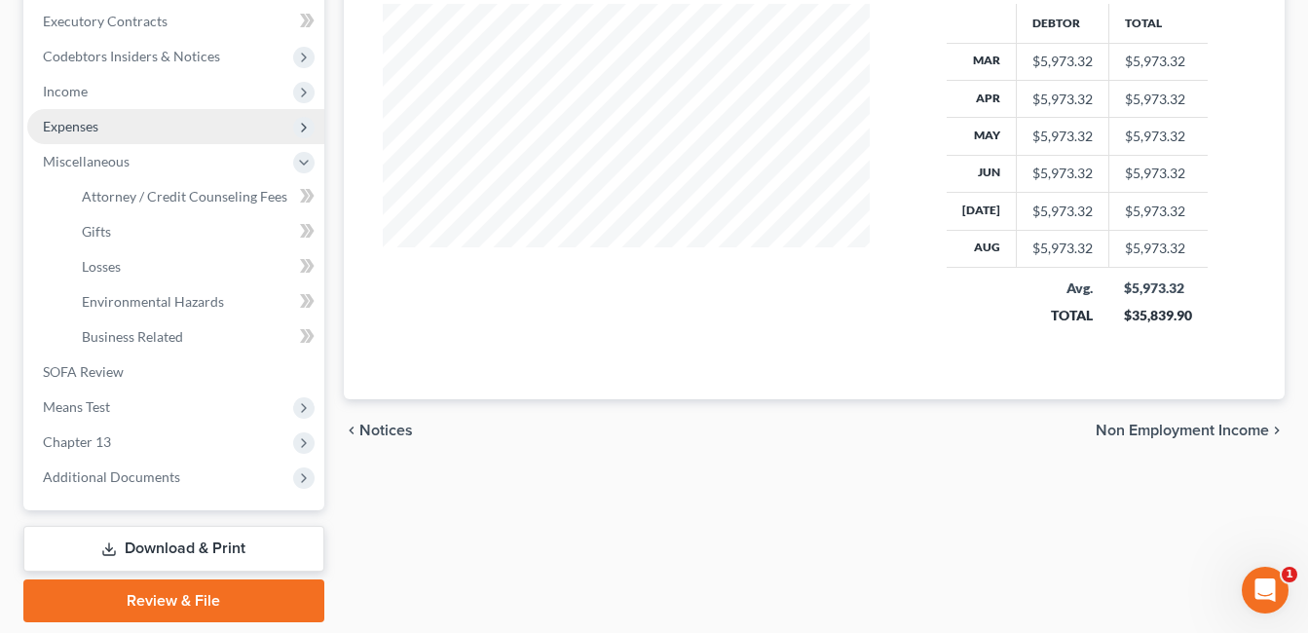
drag, startPoint x: 124, startPoint y: 126, endPoint x: 213, endPoint y: 117, distance: 90.0
click at [126, 126] on span "Expenses" at bounding box center [175, 126] width 297 height 35
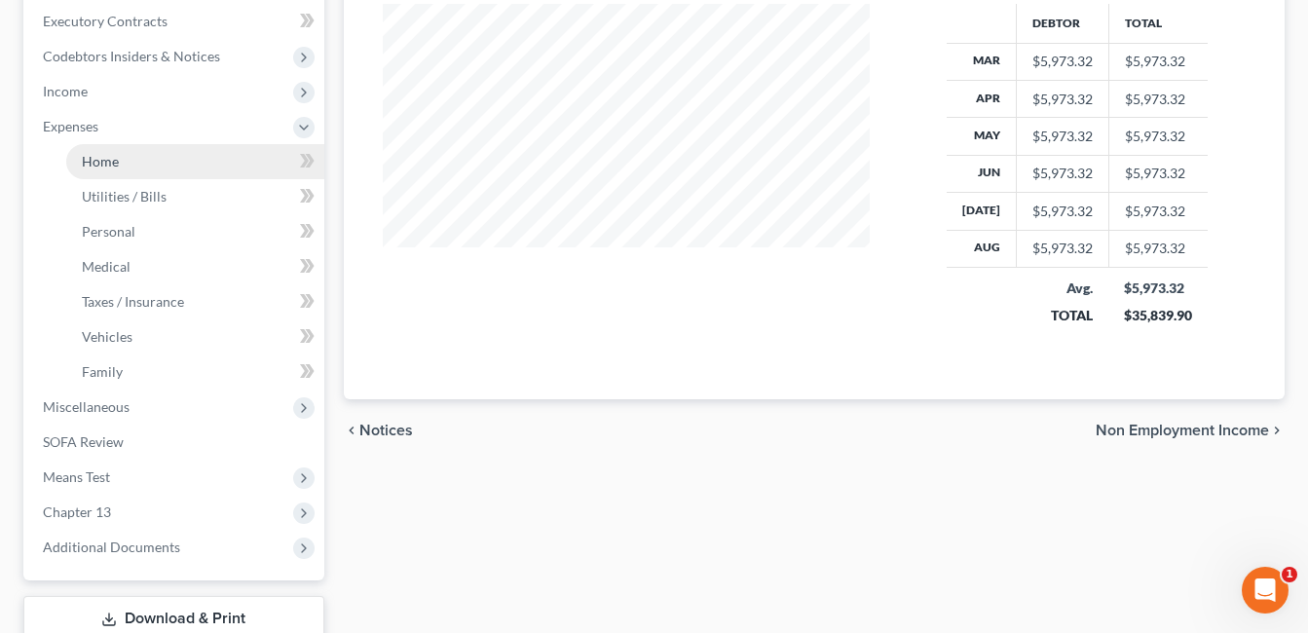
click at [160, 164] on link "Home" at bounding box center [195, 161] width 258 height 35
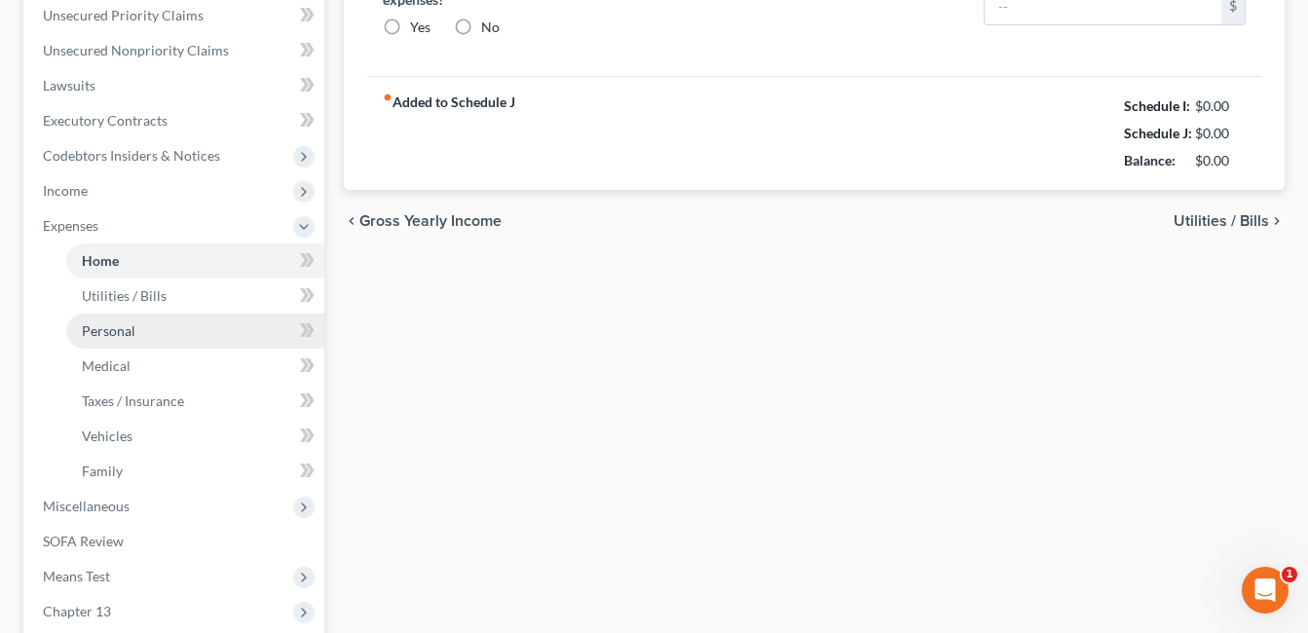
type input "2,251.00"
radio input "true"
type input "24.00"
type input "10.00"
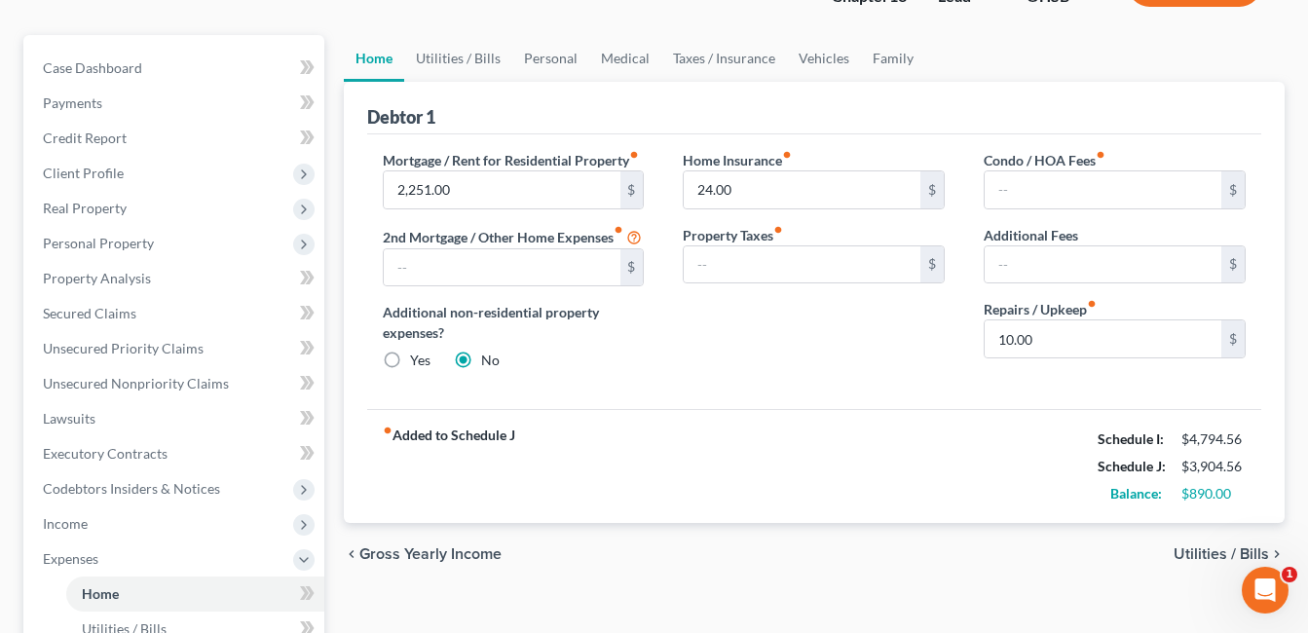
scroll to position [195, 0]
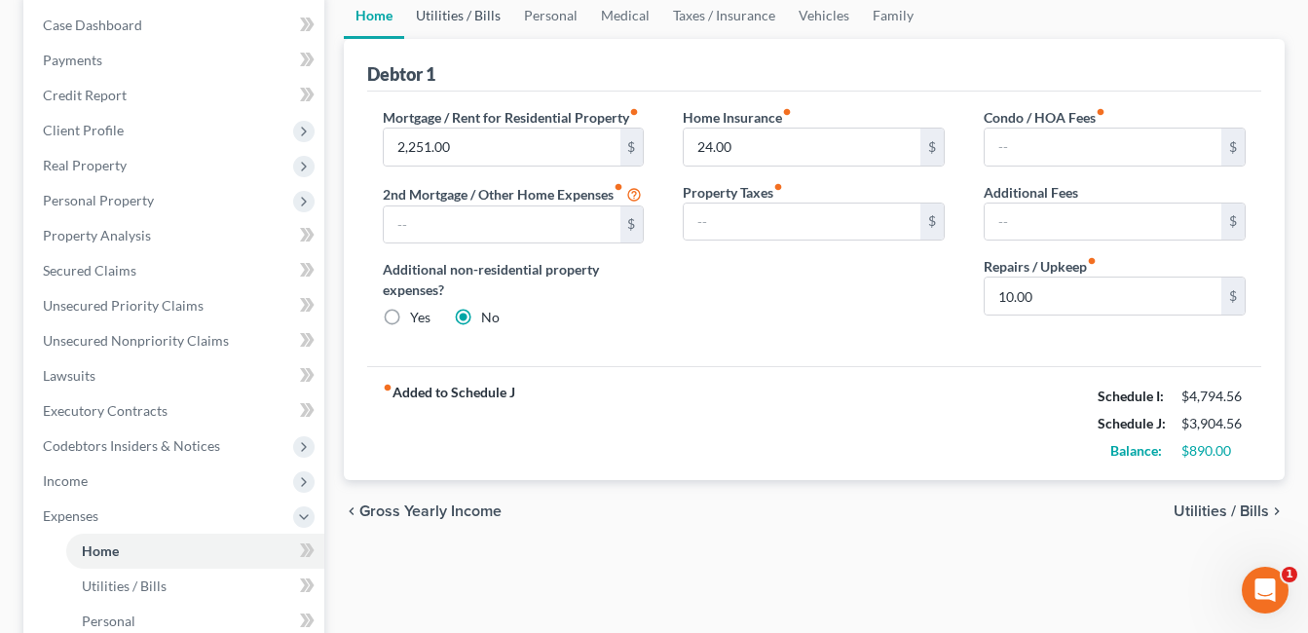
click at [463, 15] on link "Utilities / Bills" at bounding box center [458, 15] width 108 height 47
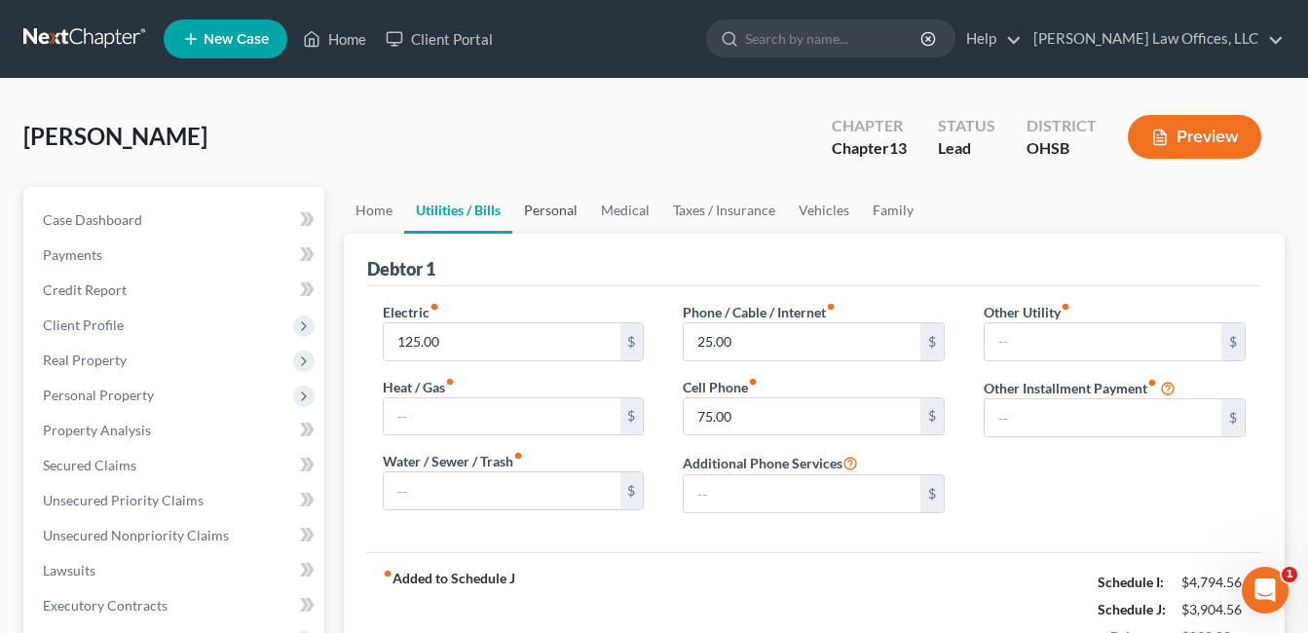
click at [549, 216] on link "Personal" at bounding box center [550, 210] width 77 height 47
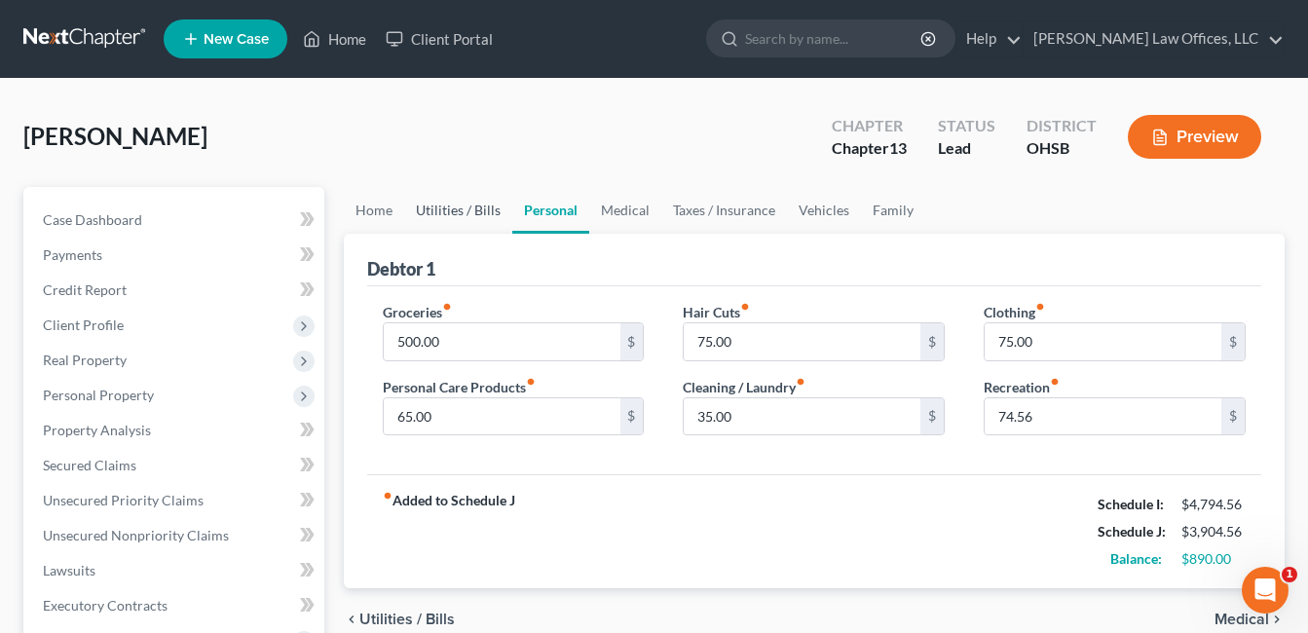
drag, startPoint x: 470, startPoint y: 202, endPoint x: 672, endPoint y: 277, distance: 215.4
click at [471, 202] on link "Utilities / Bills" at bounding box center [458, 210] width 108 height 47
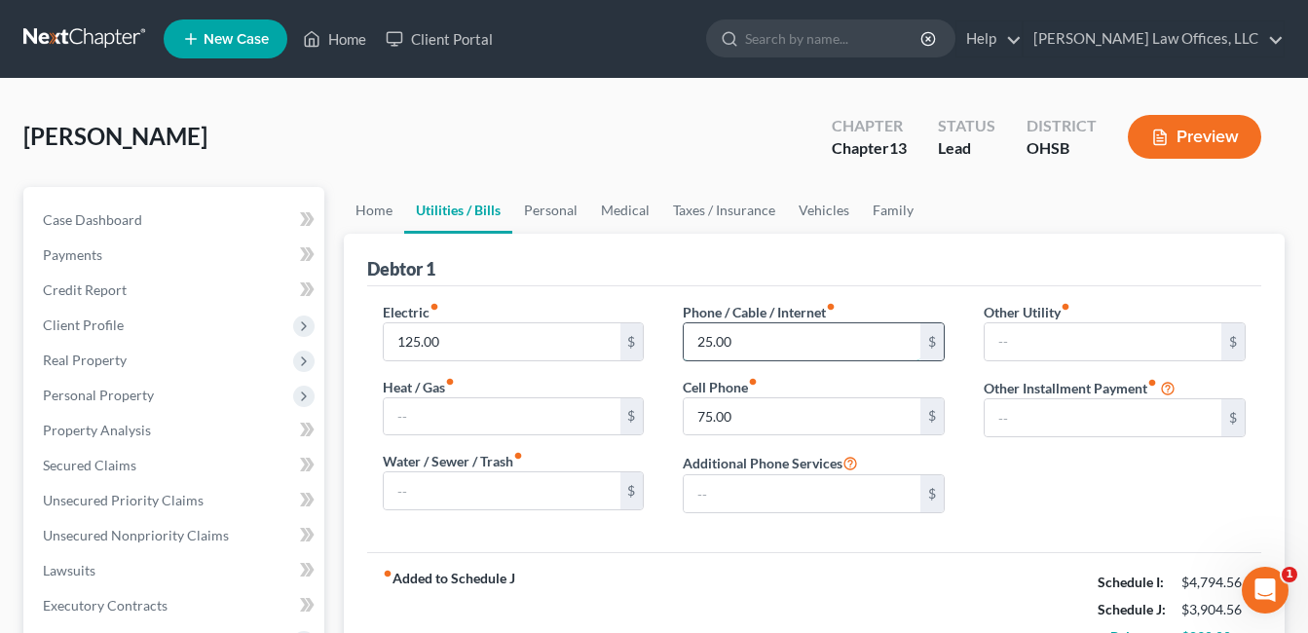
click at [747, 337] on input "25.00" at bounding box center [801, 341] width 237 height 37
drag, startPoint x: 738, startPoint y: 344, endPoint x: 731, endPoint y: 336, distance: 10.3
click at [738, 344] on input "text" at bounding box center [801, 341] width 237 height 37
type input "35.00"
click at [528, 197] on link "Personal" at bounding box center [550, 210] width 77 height 47
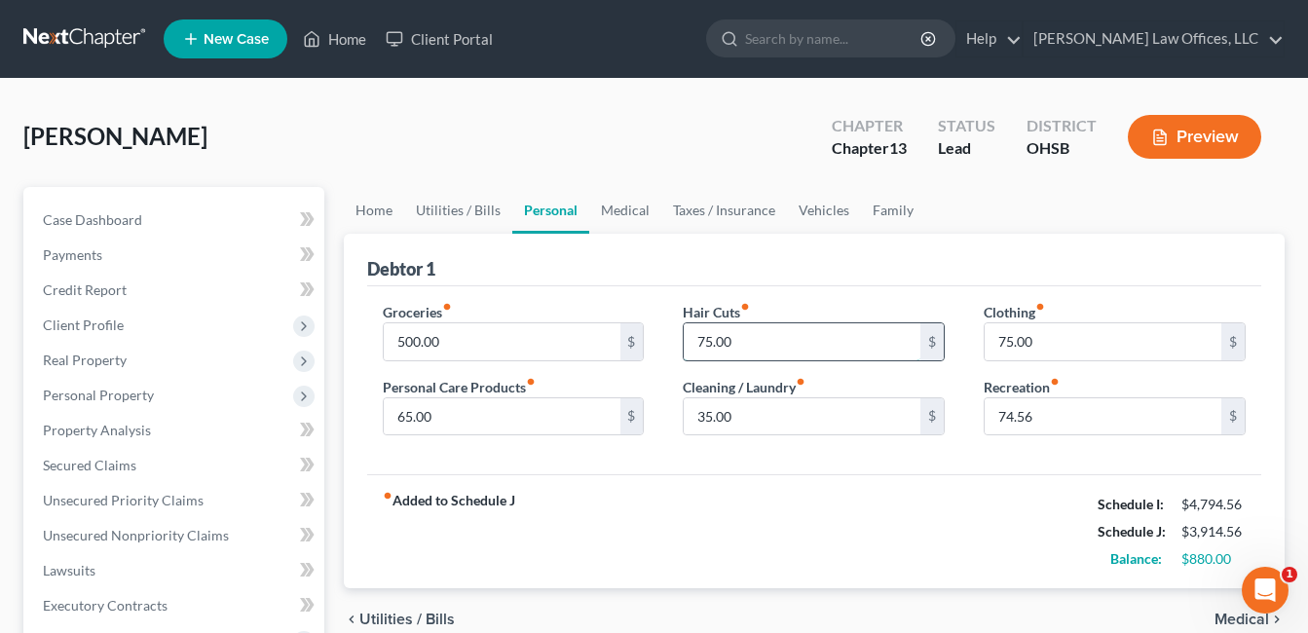
drag, startPoint x: 737, startPoint y: 345, endPoint x: 744, endPoint y: 332, distance: 14.4
click at [739, 344] on input "75.00" at bounding box center [801, 341] width 237 height 37
type input "85.00"
click at [672, 436] on div "Hair Cuts fiber_manual_record 85.00 $ Cleaning / Laundry fiber_manual_record 35…" at bounding box center [813, 377] width 301 height 150
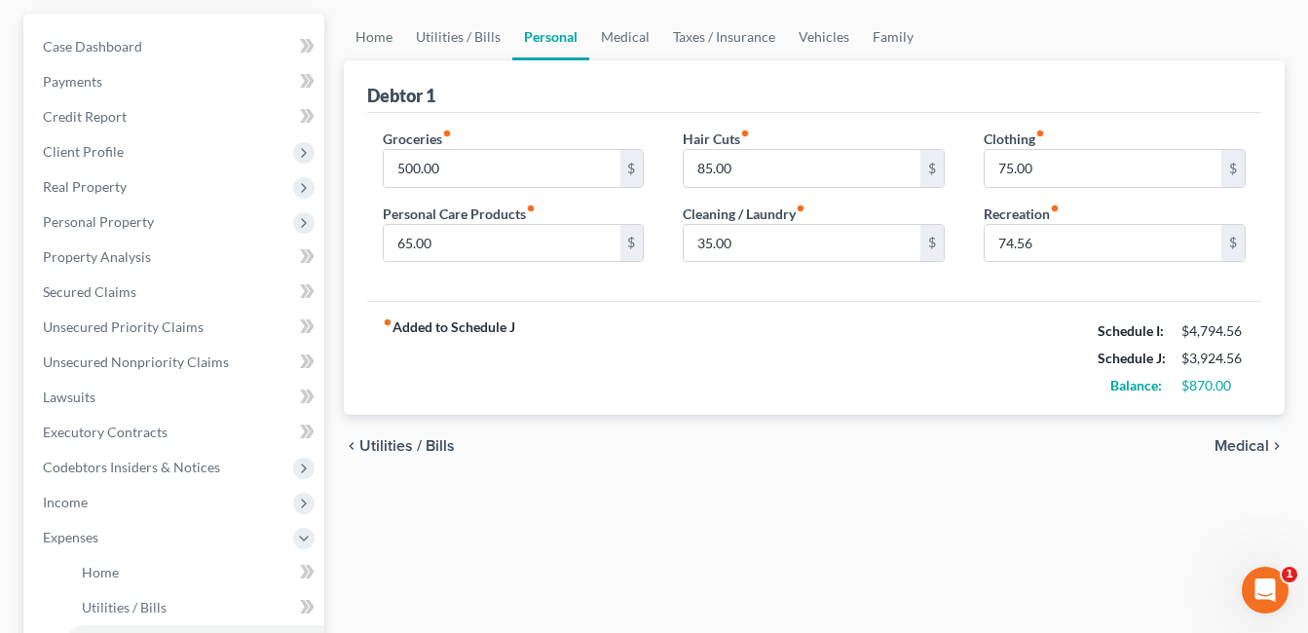
scroll to position [195, 0]
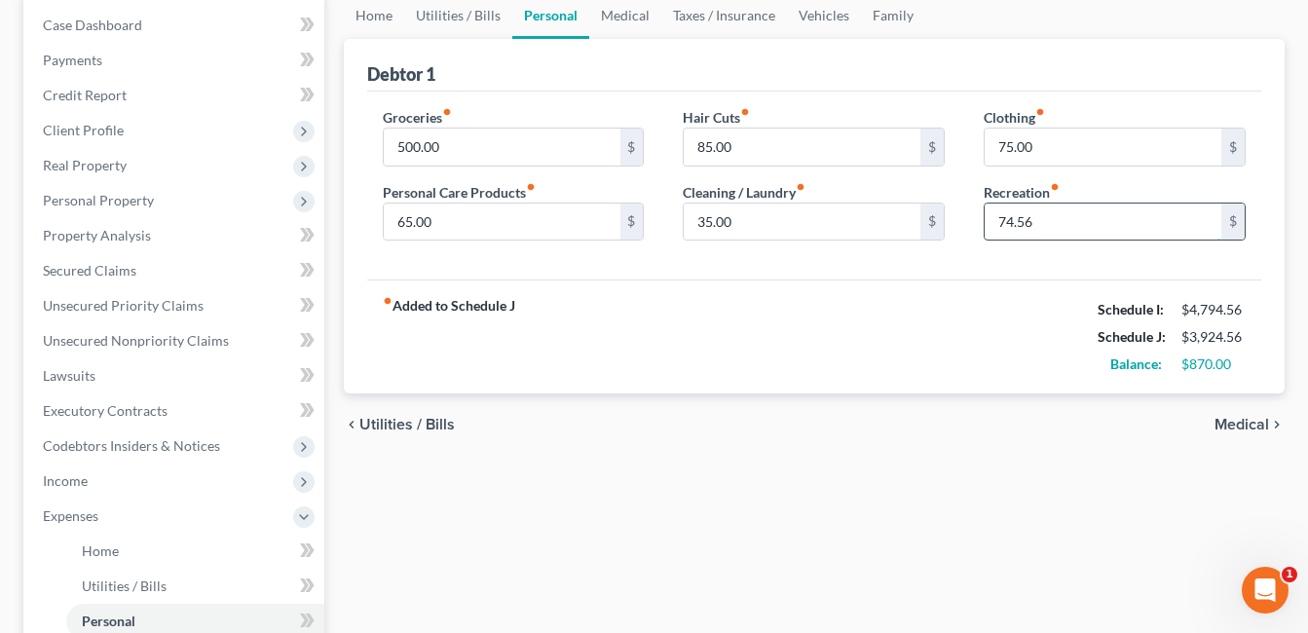
click at [1001, 224] on input "74.56" at bounding box center [1102, 221] width 237 height 37
click at [1004, 221] on input "74.56" at bounding box center [1102, 221] width 237 height 37
click at [1002, 239] on input "74.56" at bounding box center [1102, 221] width 237 height 37
click at [997, 226] on input "74.56" at bounding box center [1102, 221] width 237 height 37
type input "84.56"
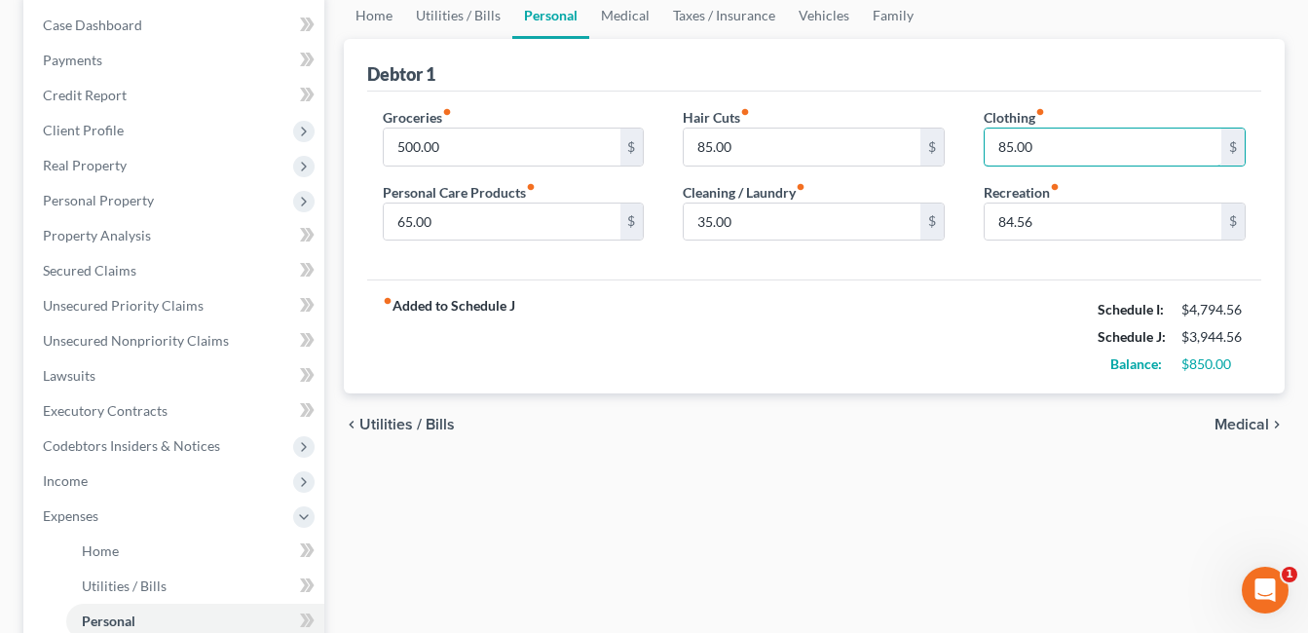
type input "85.00"
drag, startPoint x: 860, startPoint y: 275, endPoint x: 742, endPoint y: 287, distance: 118.5
click at [860, 275] on div "Groceries fiber_manual_record 500.00 $ Personal Care Products fiber_manual_reco…" at bounding box center [814, 186] width 894 height 189
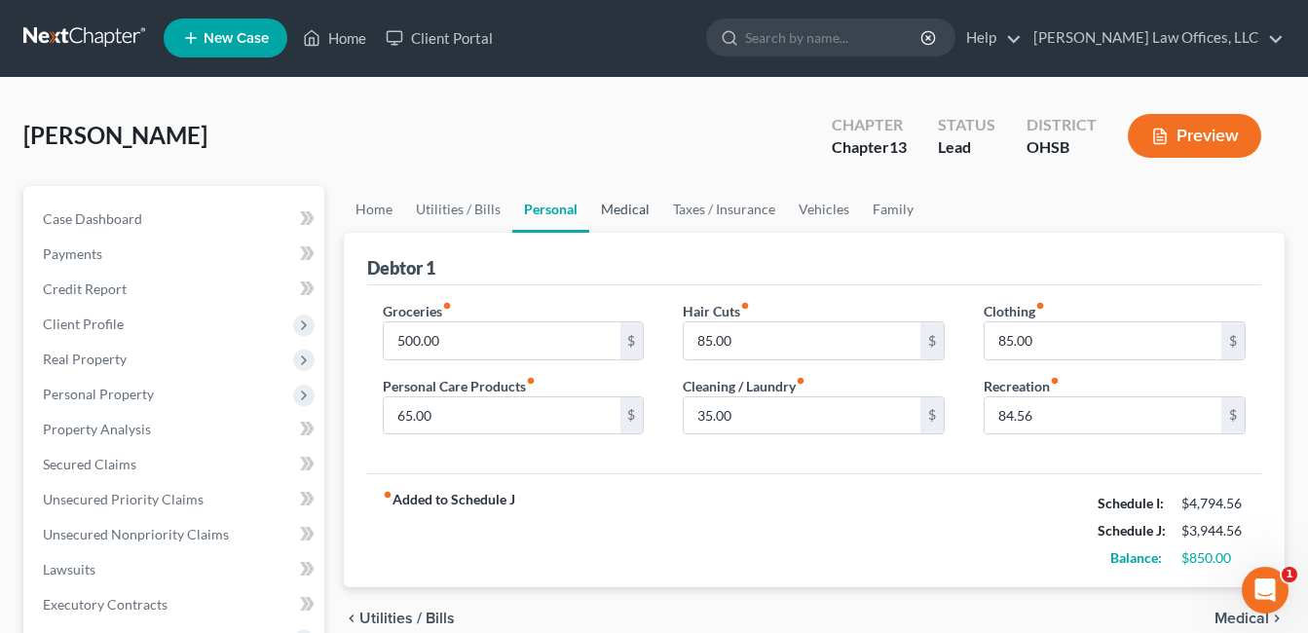
scroll to position [0, 0]
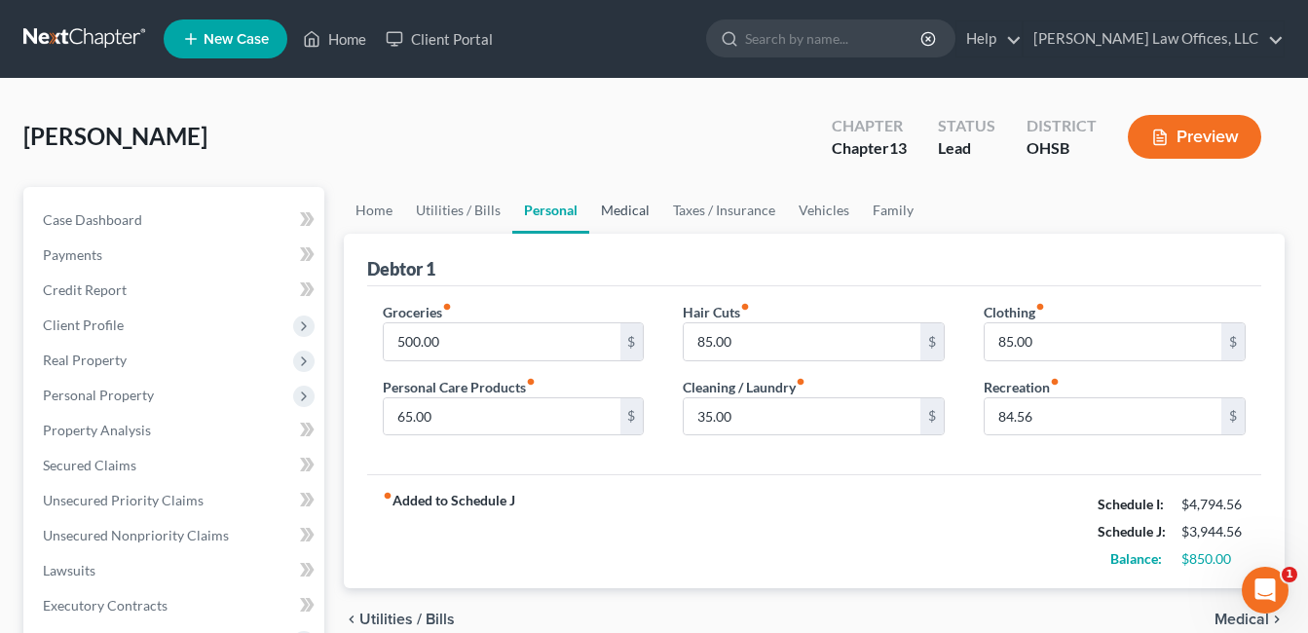
click at [632, 207] on link "Medical" at bounding box center [625, 210] width 72 height 47
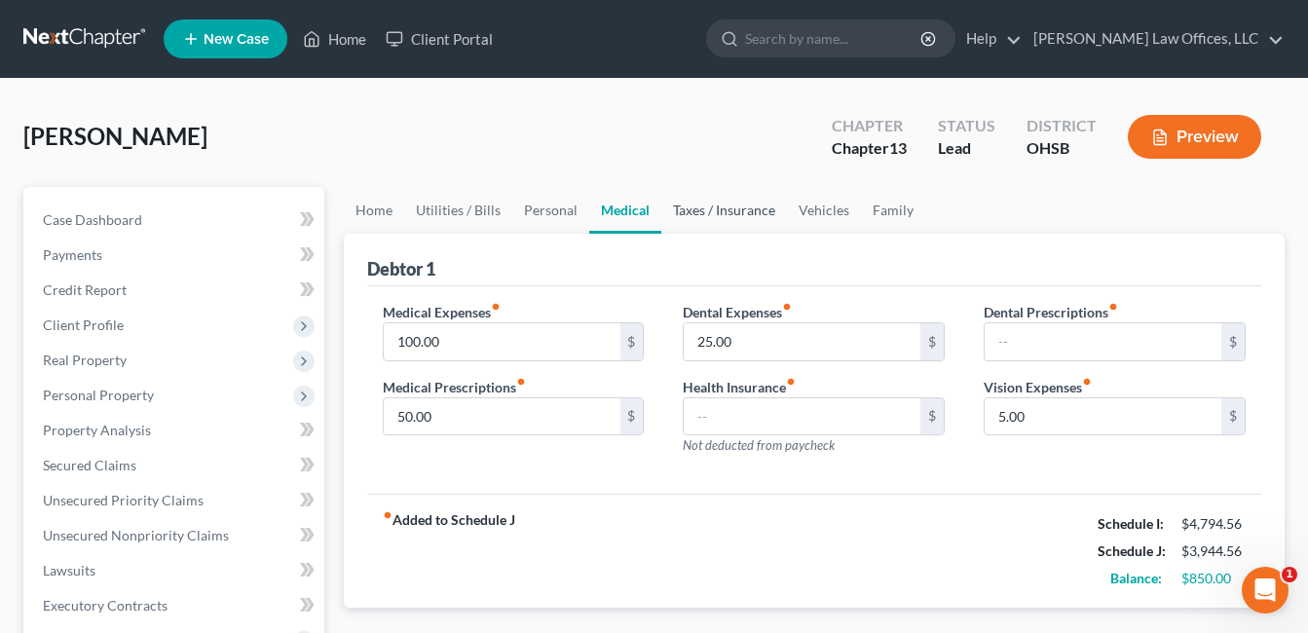
click at [725, 206] on link "Taxes / Insurance" at bounding box center [724, 210] width 126 height 47
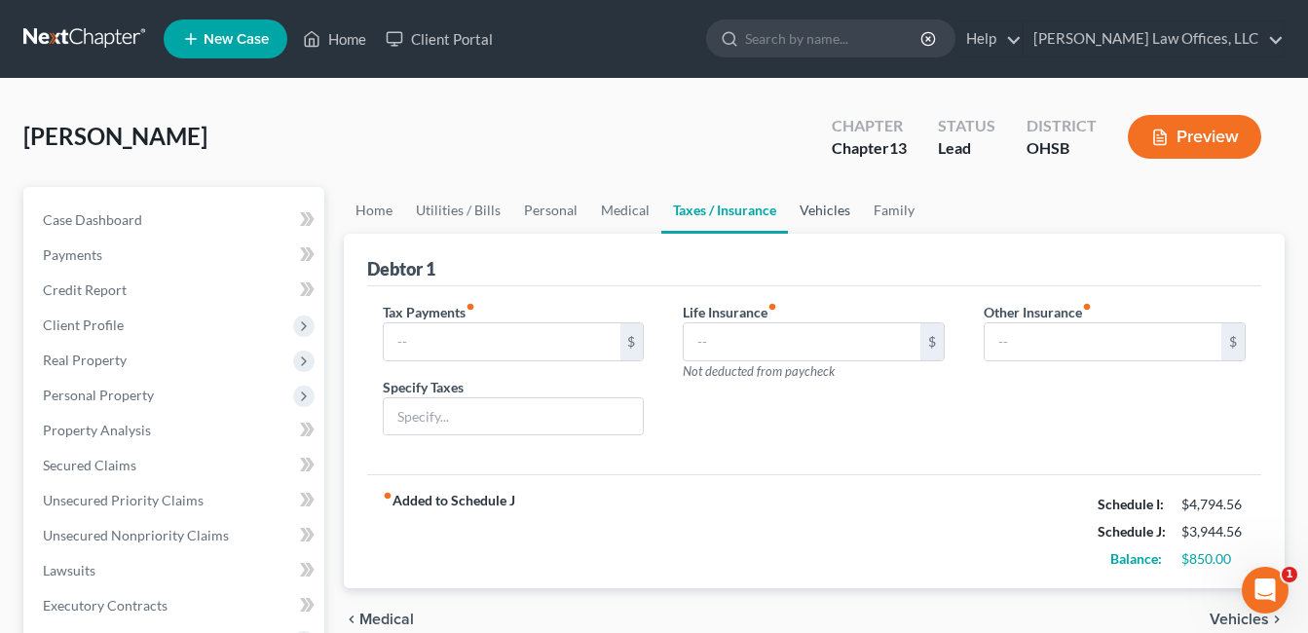
click at [837, 209] on link "Vehicles" at bounding box center [825, 210] width 74 height 47
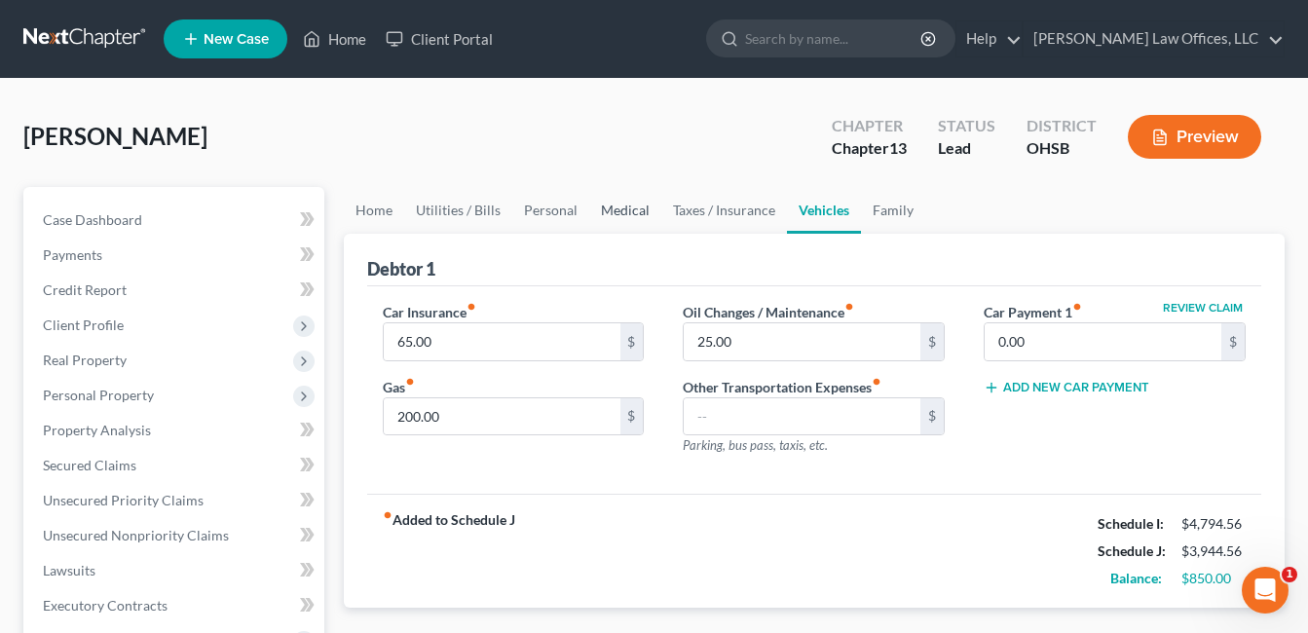
click at [637, 209] on link "Medical" at bounding box center [625, 210] width 72 height 47
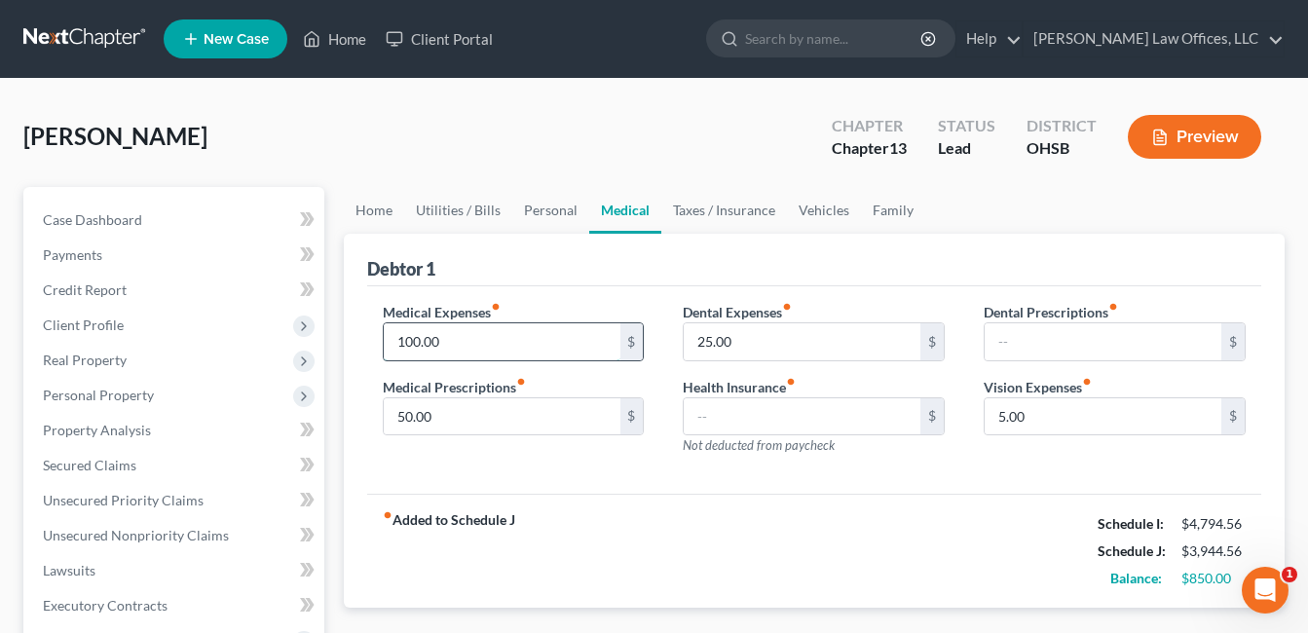
click at [461, 340] on input "100.00" at bounding box center [502, 341] width 237 height 37
type input "150.00"
click at [1021, 424] on input "5.00" at bounding box center [1102, 416] width 237 height 37
click at [720, 209] on link "Taxes / Insurance" at bounding box center [724, 210] width 126 height 47
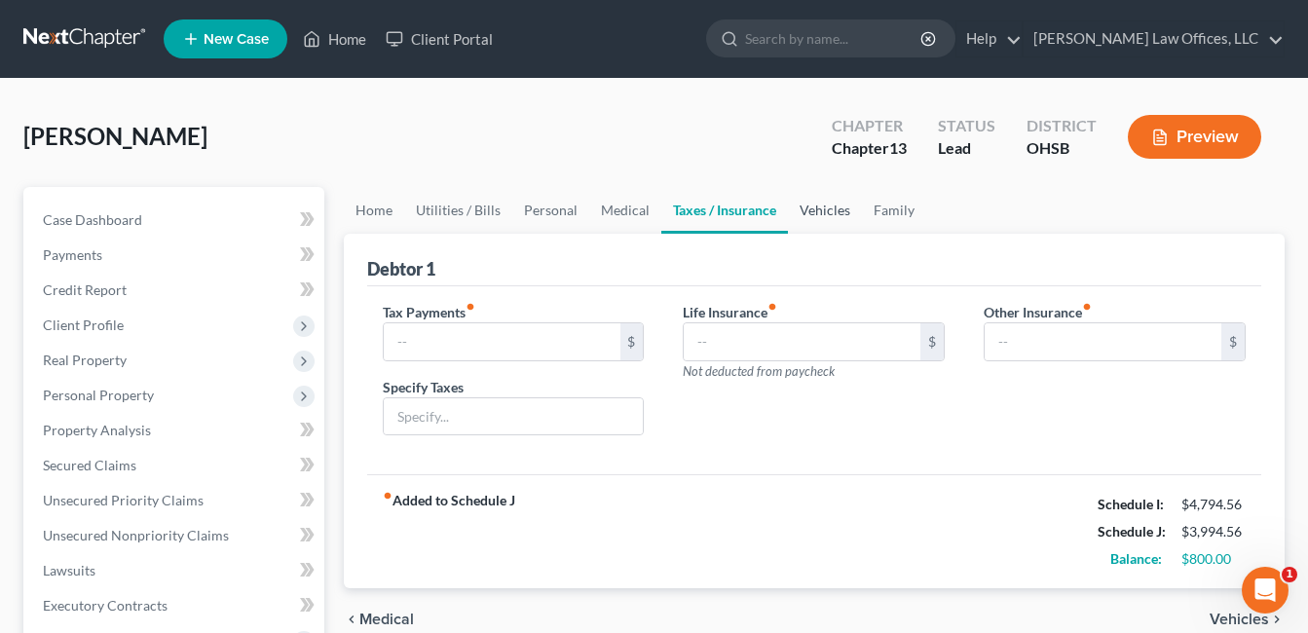
click at [809, 210] on link "Vehicles" at bounding box center [825, 210] width 74 height 47
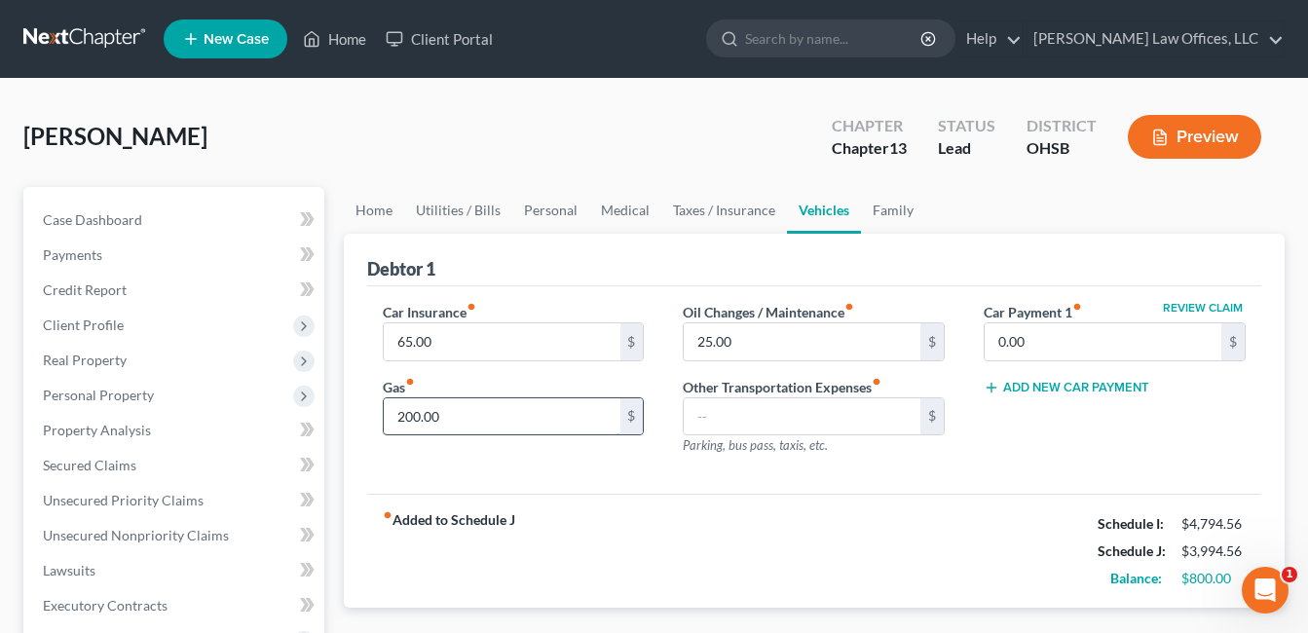
click at [458, 411] on input "200.00" at bounding box center [502, 416] width 237 height 37
click at [487, 411] on input "225.00" at bounding box center [502, 416] width 237 height 37
drag, startPoint x: 405, startPoint y: 422, endPoint x: 333, endPoint y: 423, distance: 72.1
type input "250.00"
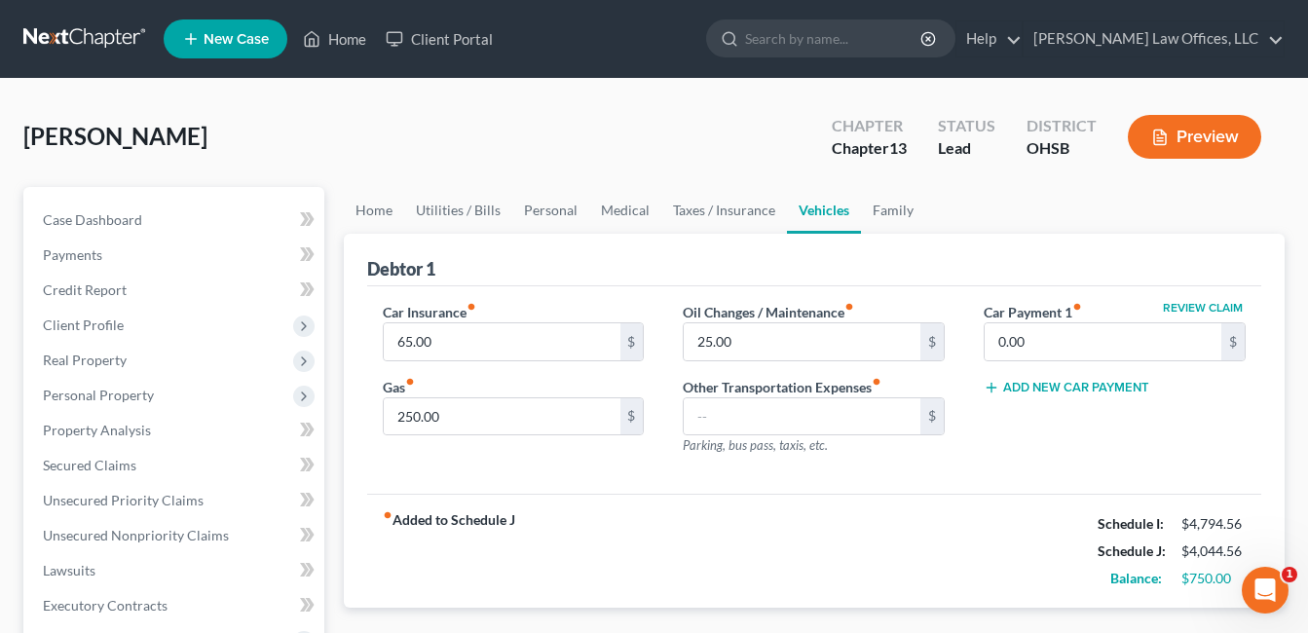
click at [357, 458] on div "Debtor 1 Car Insurance fiber_manual_record 65.00 $ Gas fiber_manual_record 250.…" at bounding box center [814, 421] width 941 height 375
click at [134, 500] on span "Unsecured Priority Claims" at bounding box center [123, 500] width 161 height 17
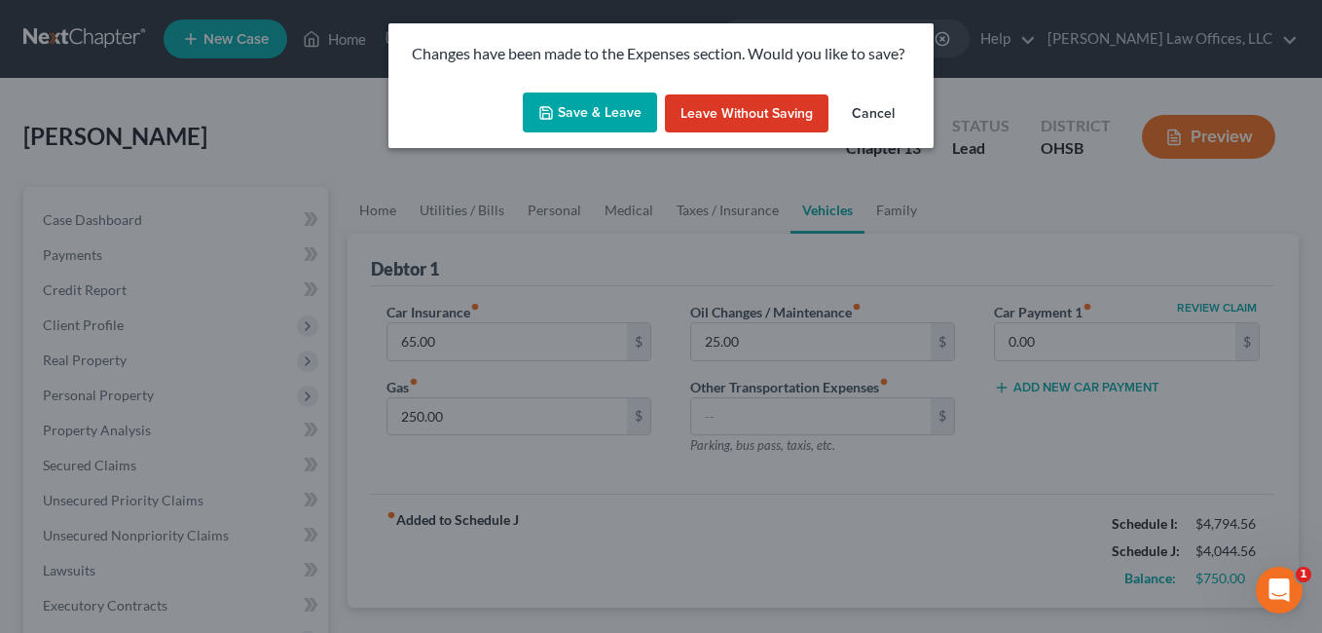
click at [599, 111] on button "Save & Leave" at bounding box center [590, 112] width 134 height 41
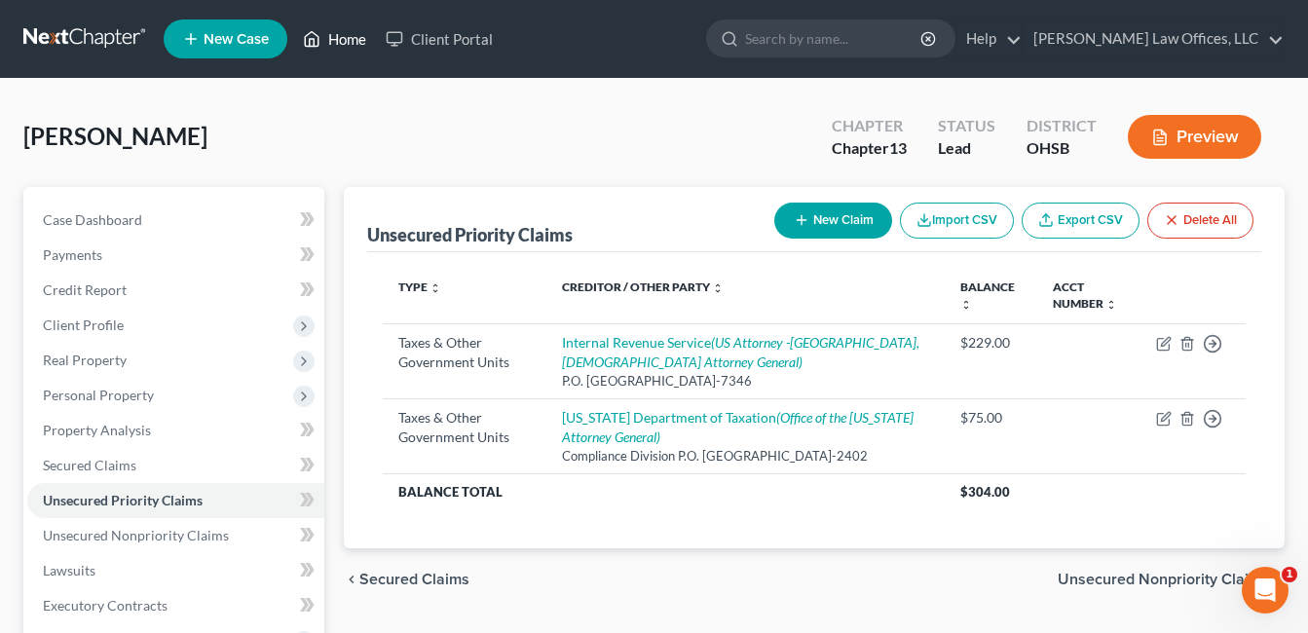
click at [338, 37] on link "Home" at bounding box center [334, 38] width 83 height 35
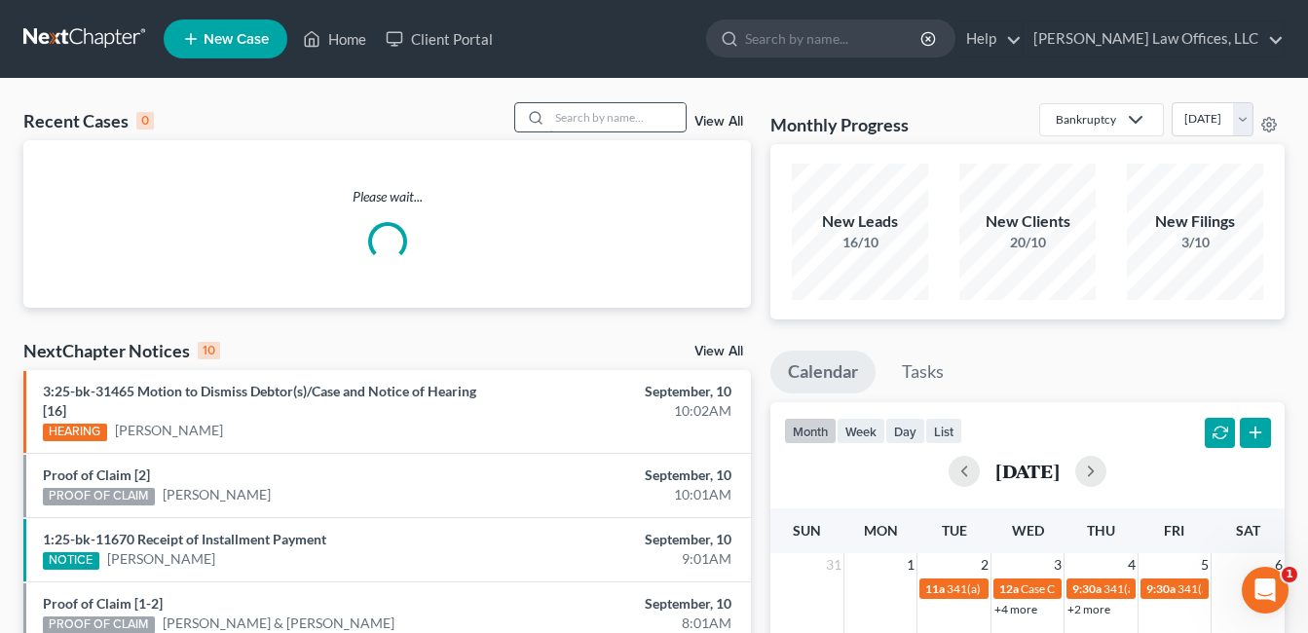
click at [635, 120] on input "search" at bounding box center [617, 117] width 136 height 28
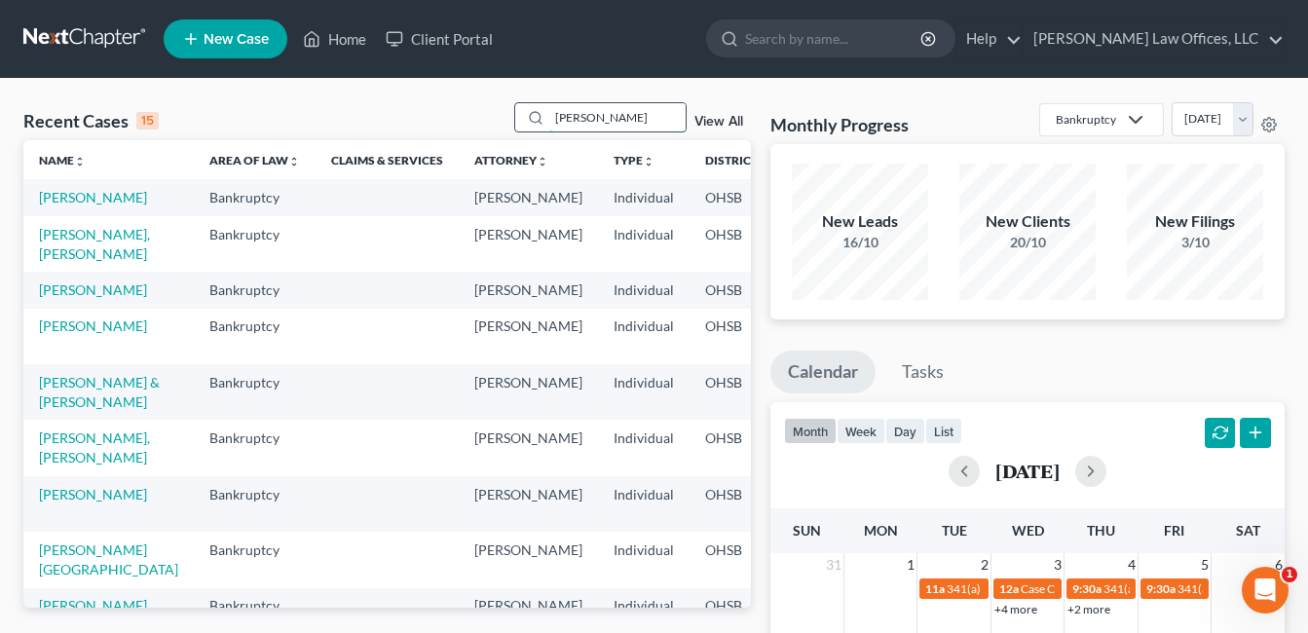
type input "moore"
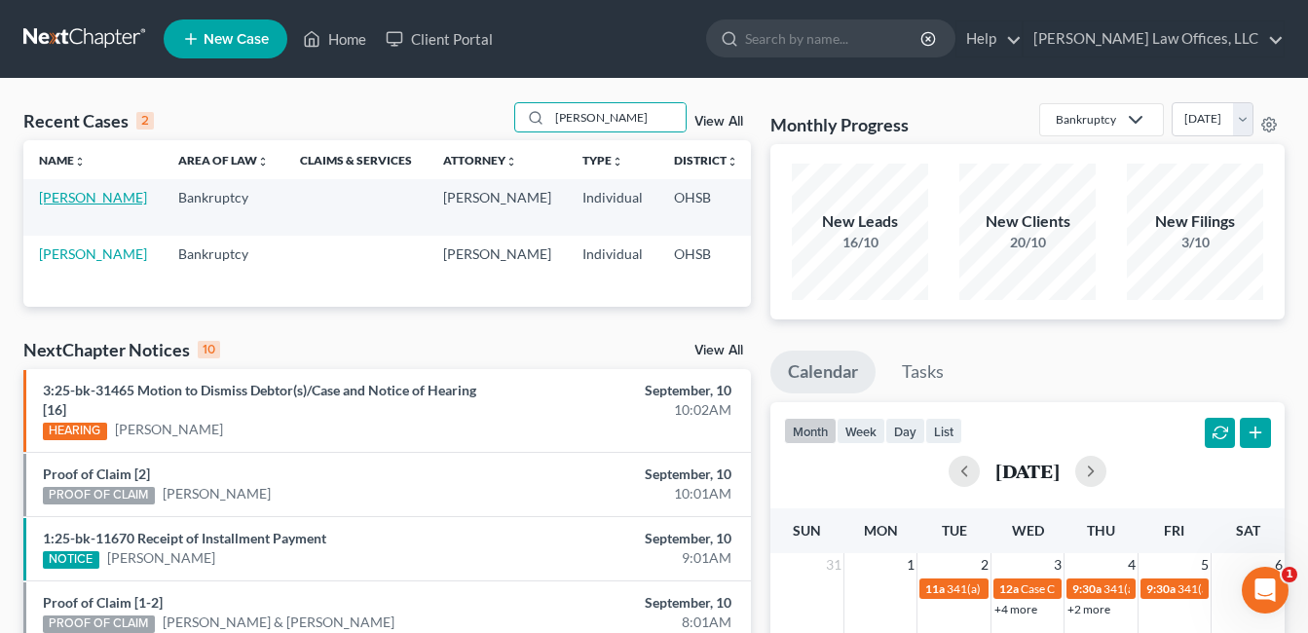
click at [54, 205] on link "[PERSON_NAME]" at bounding box center [93, 197] width 108 height 17
select select "0"
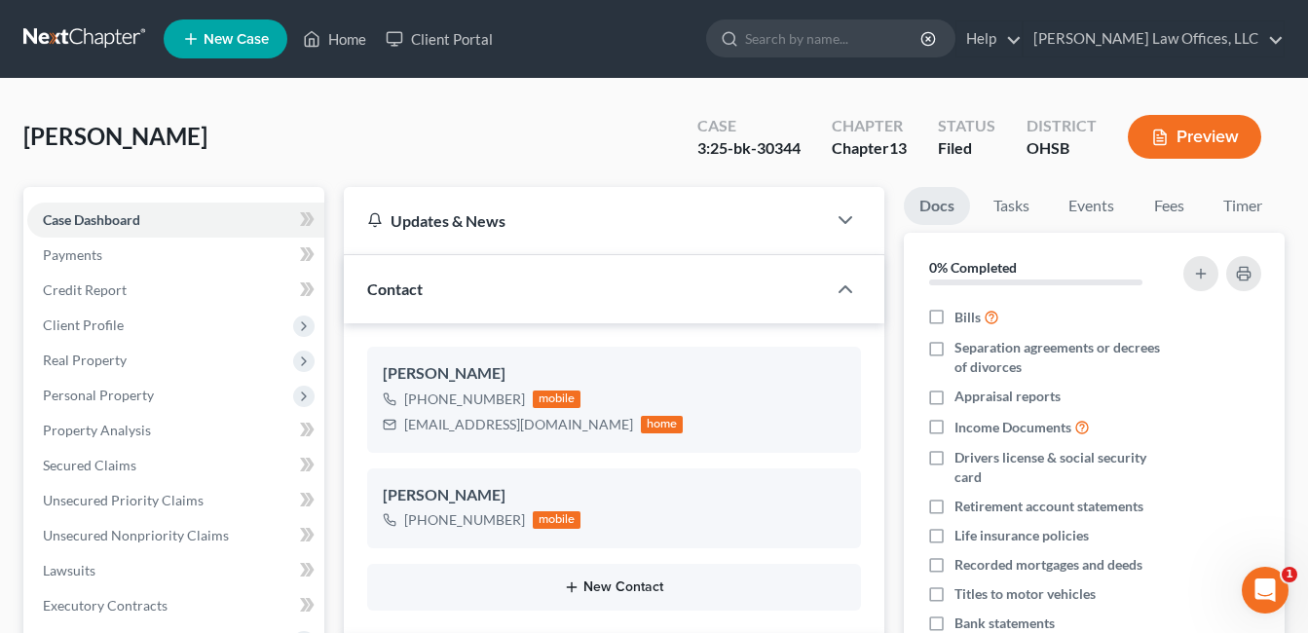
click at [637, 590] on button "New Contact" at bounding box center [614, 587] width 462 height 16
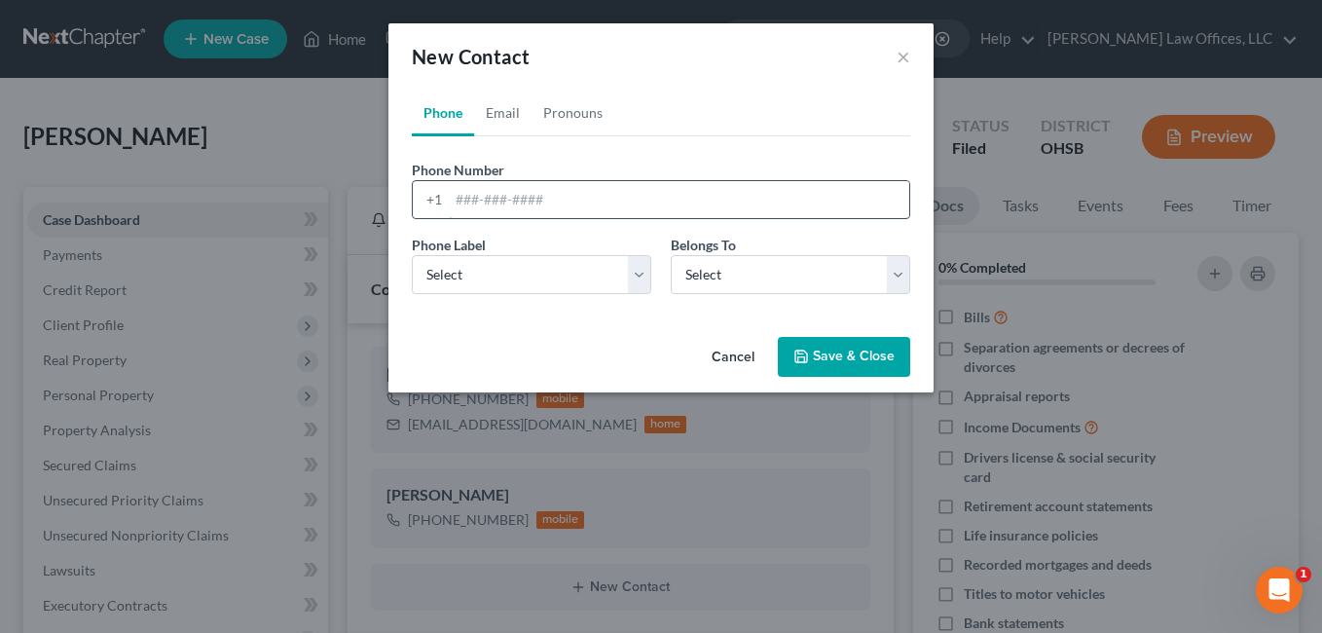
paste input "(937) 814-2582"
type input "(937) 814-2582"
drag, startPoint x: 646, startPoint y: 273, endPoint x: 586, endPoint y: 296, distance: 63.8
click at [645, 273] on select "Select Mobile Home Work Other" at bounding box center [532, 274] width 240 height 39
select select "0"
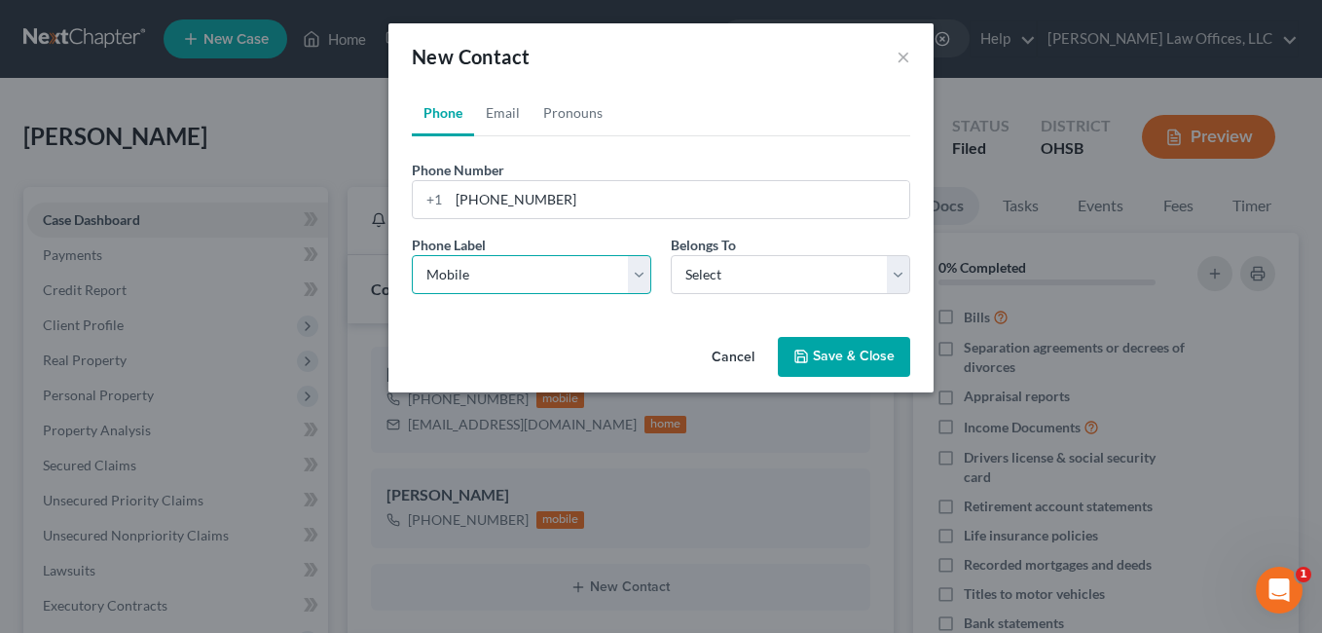
click at [412, 255] on select "Select Mobile Home Work Other" at bounding box center [532, 274] width 240 height 39
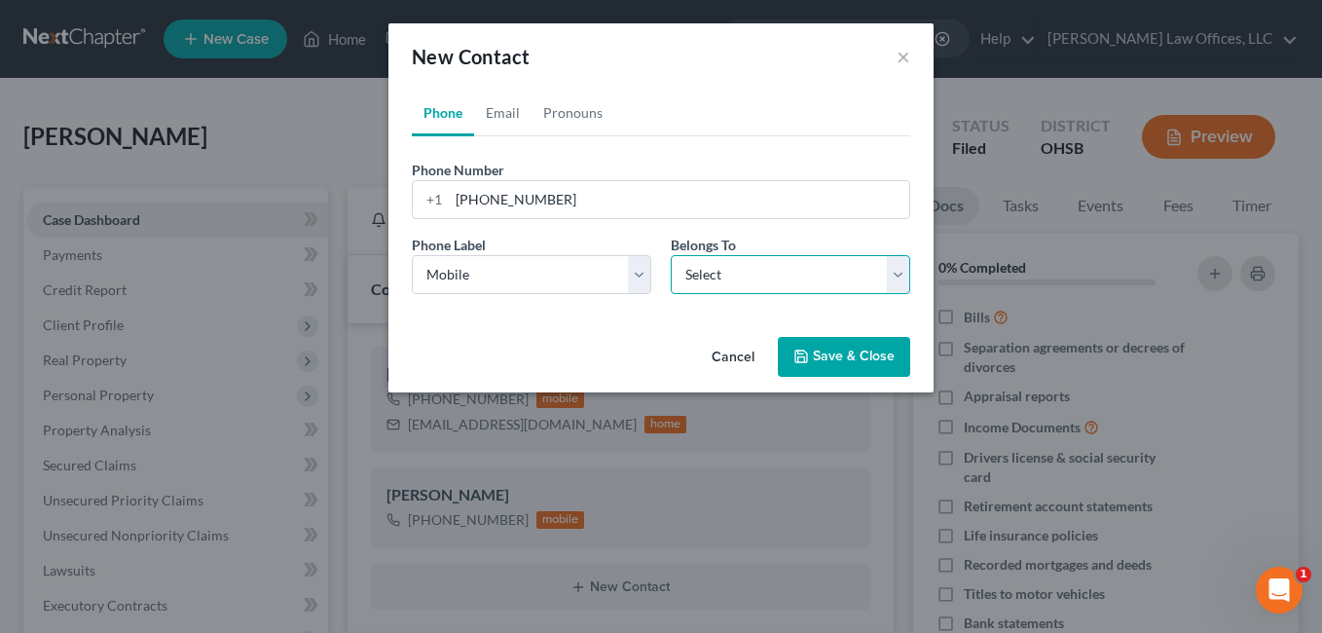
click at [904, 269] on select "Select Client Other" at bounding box center [791, 274] width 240 height 39
click at [896, 277] on select "Select Client Other" at bounding box center [791, 274] width 240 height 39
click at [899, 273] on select "Select Client Other" at bounding box center [791, 274] width 240 height 39
select select "0"
click at [671, 255] on select "Select Client Other" at bounding box center [791, 274] width 240 height 39
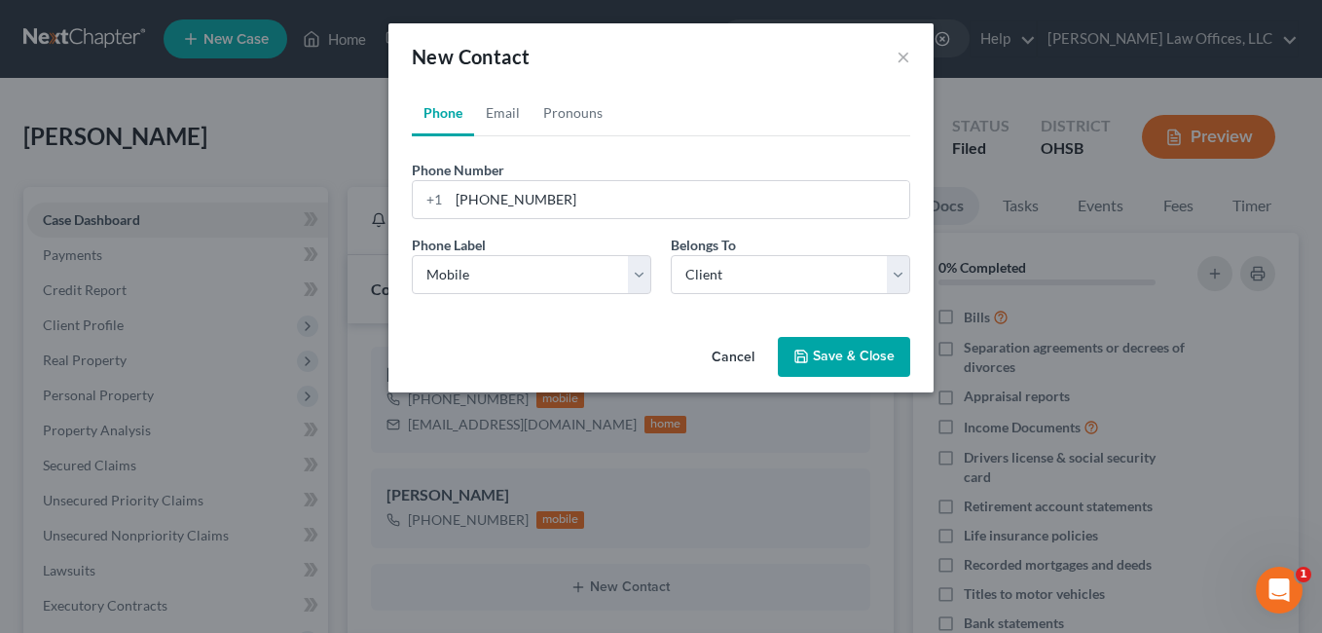
click at [849, 348] on button "Save & Close" at bounding box center [844, 357] width 132 height 41
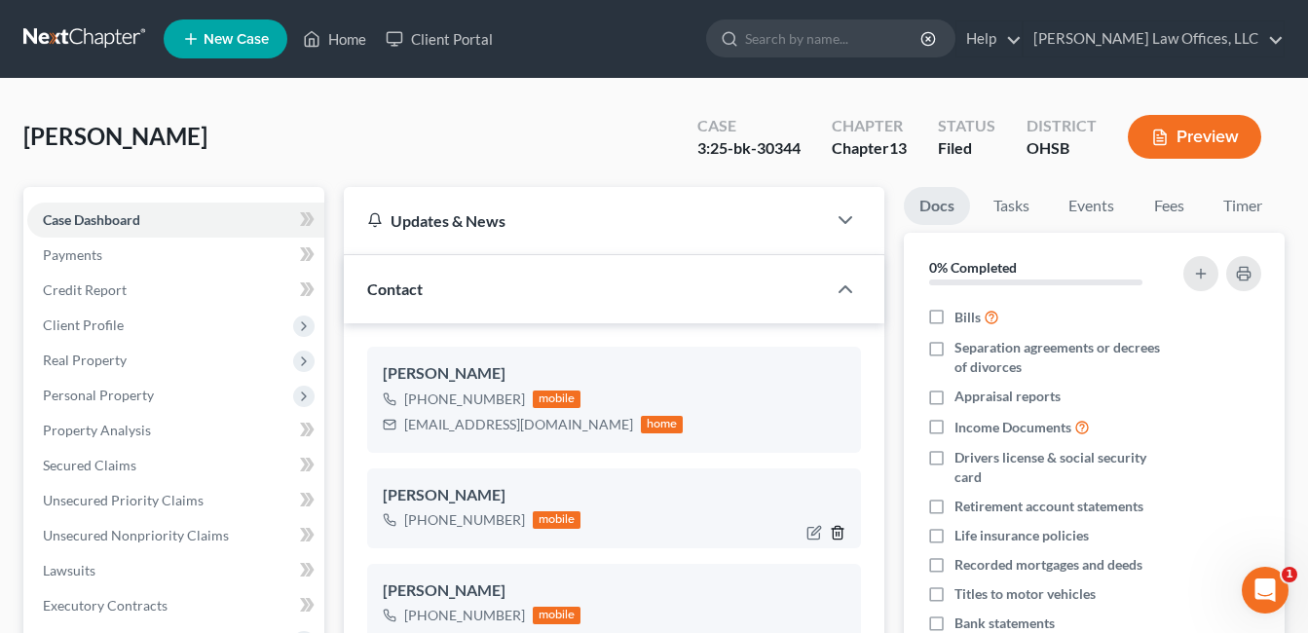
click at [837, 531] on icon "button" at bounding box center [838, 533] width 16 height 16
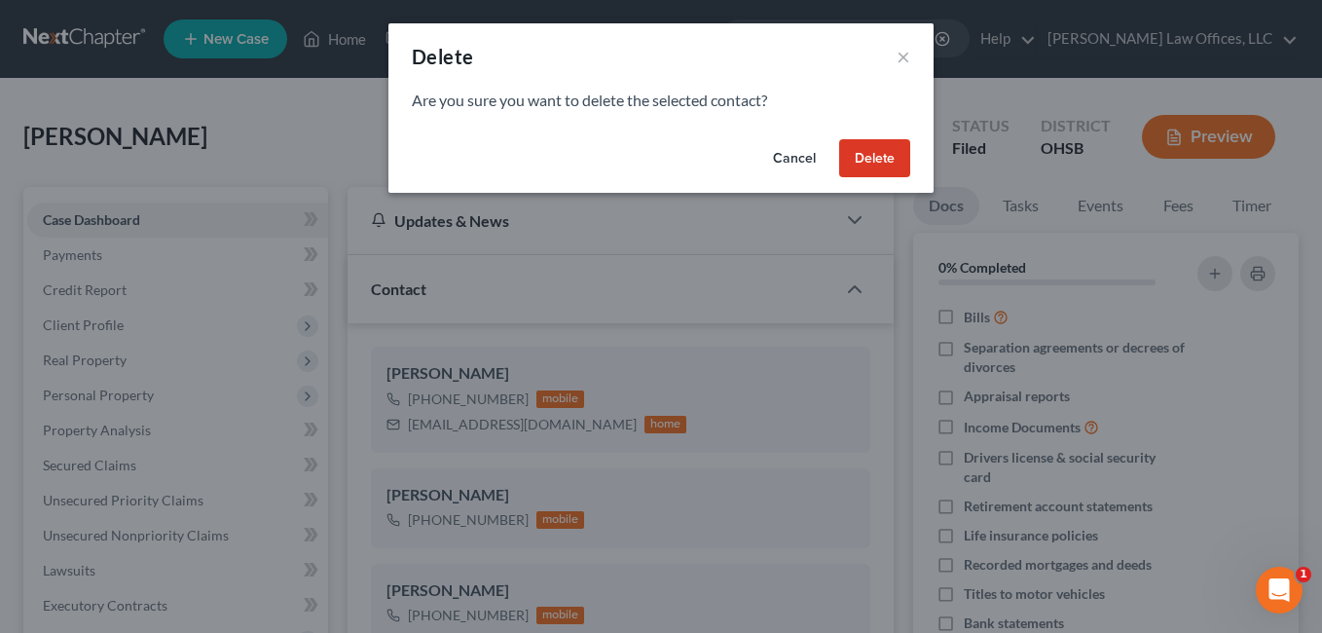
click at [870, 164] on button "Delete" at bounding box center [874, 158] width 71 height 39
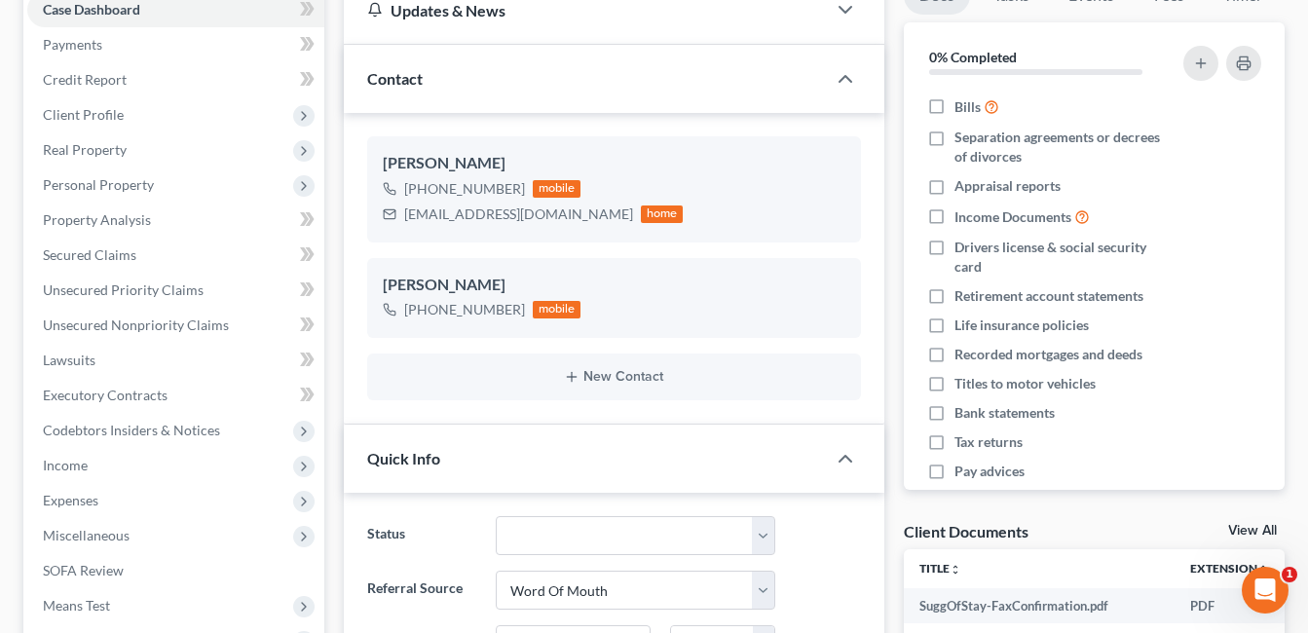
scroll to position [682, 0]
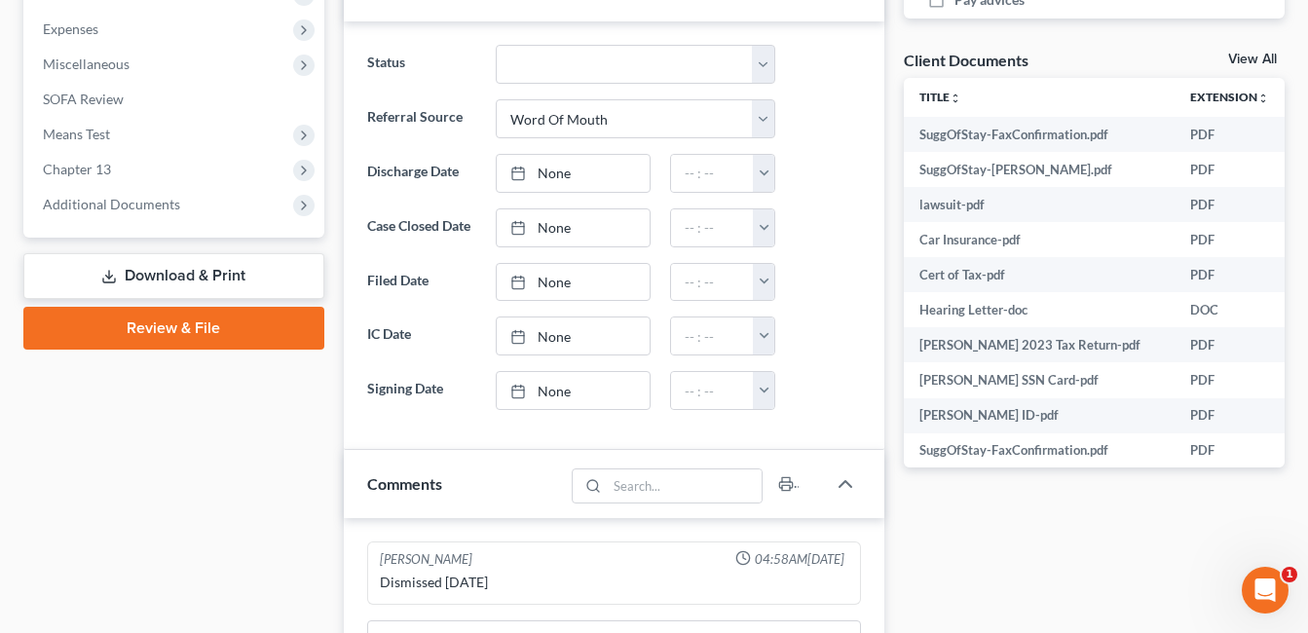
click at [156, 190] on span "Additional Documents" at bounding box center [175, 204] width 297 height 35
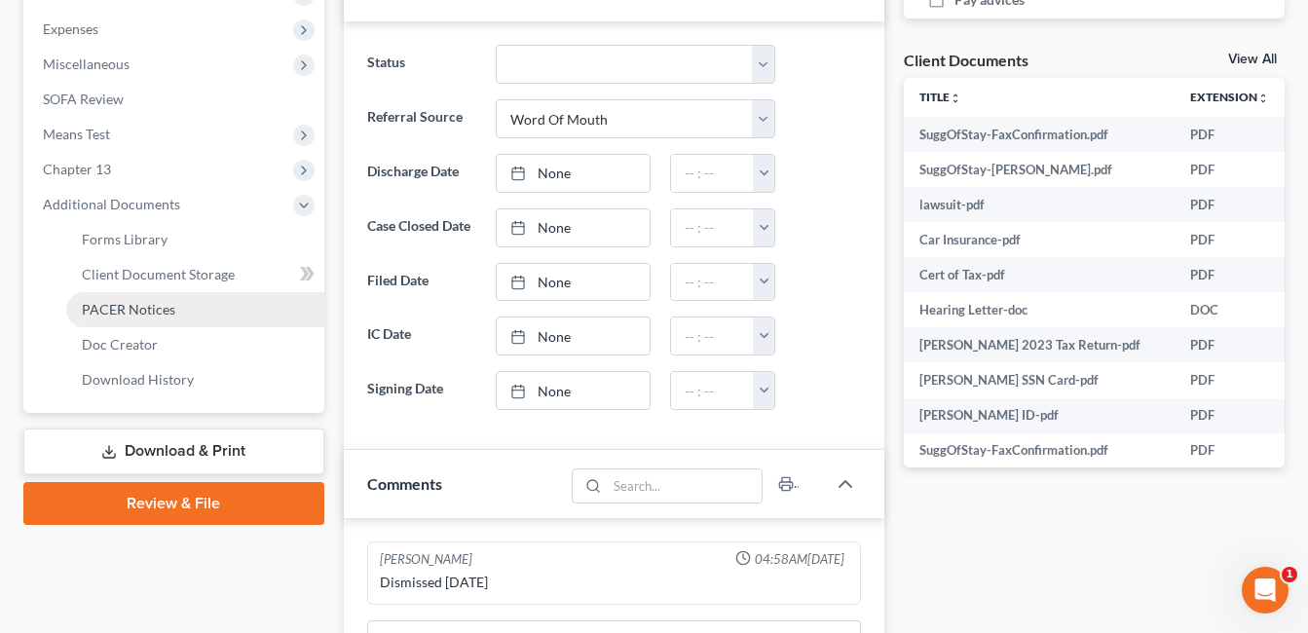
click at [162, 307] on span "PACER Notices" at bounding box center [128, 309] width 93 height 17
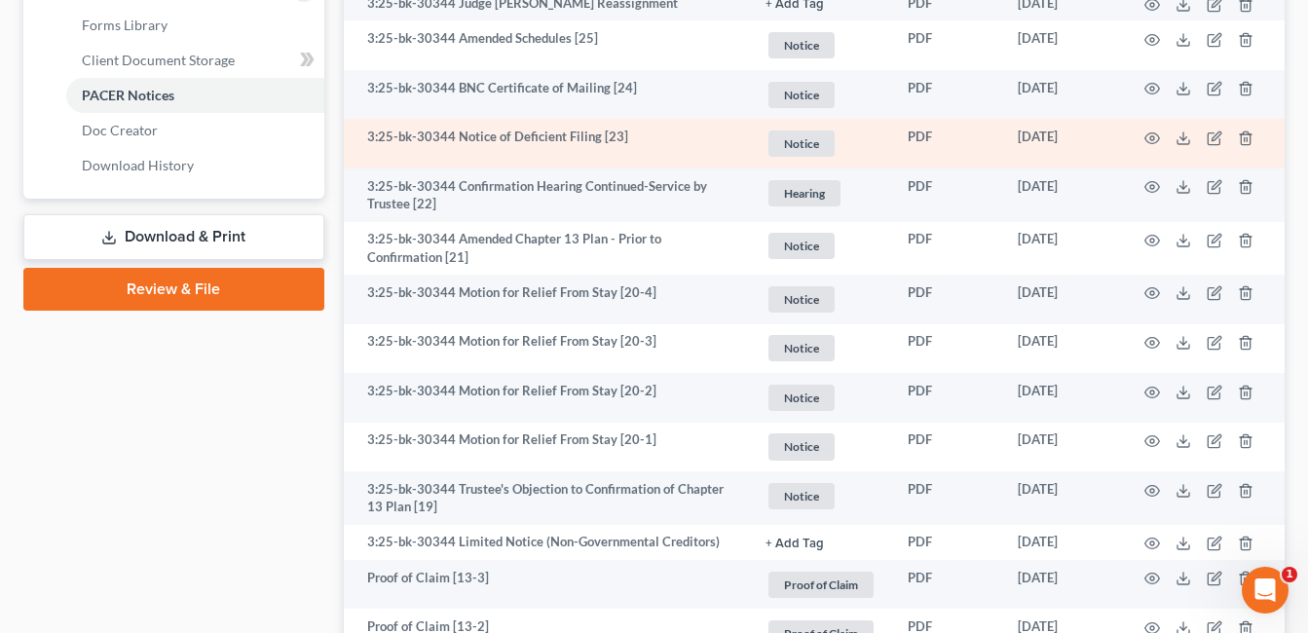
scroll to position [974, 0]
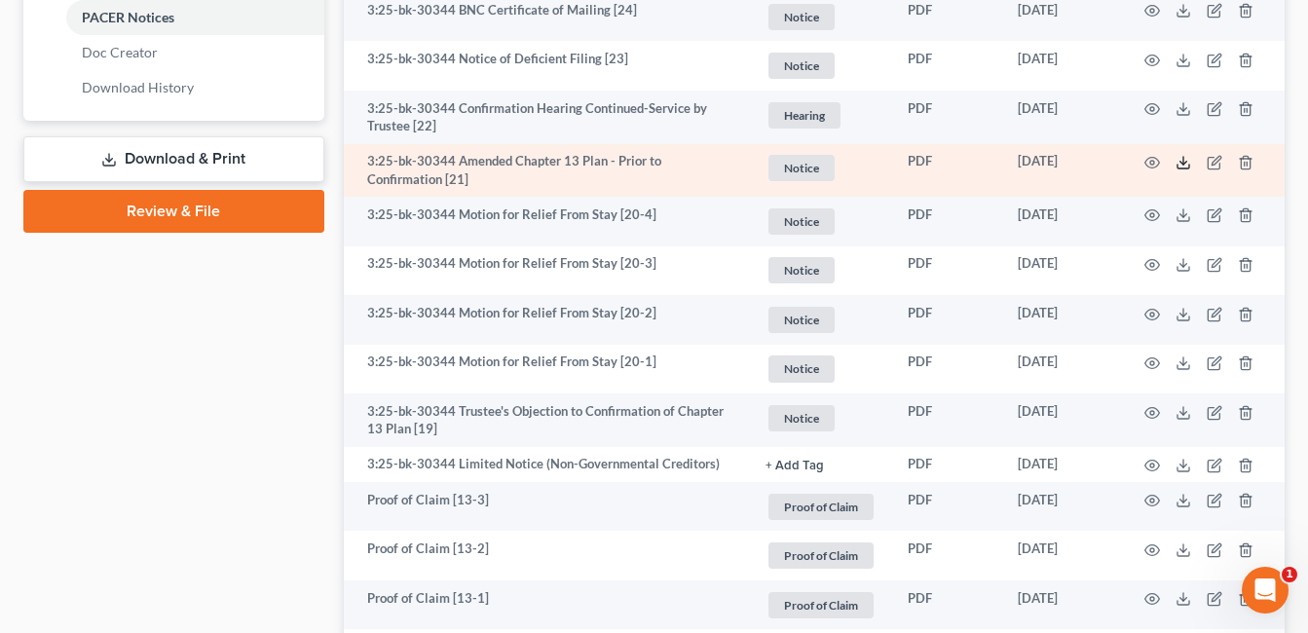
click at [1179, 155] on icon at bounding box center [1183, 163] width 16 height 16
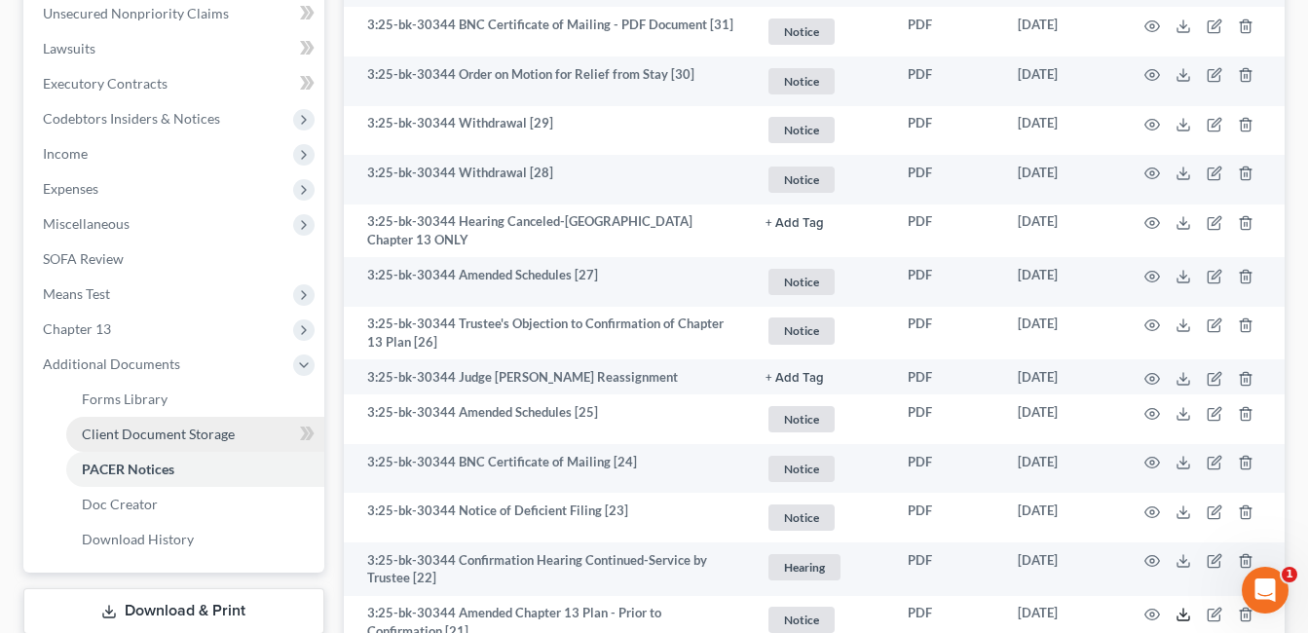
scroll to position [487, 0]
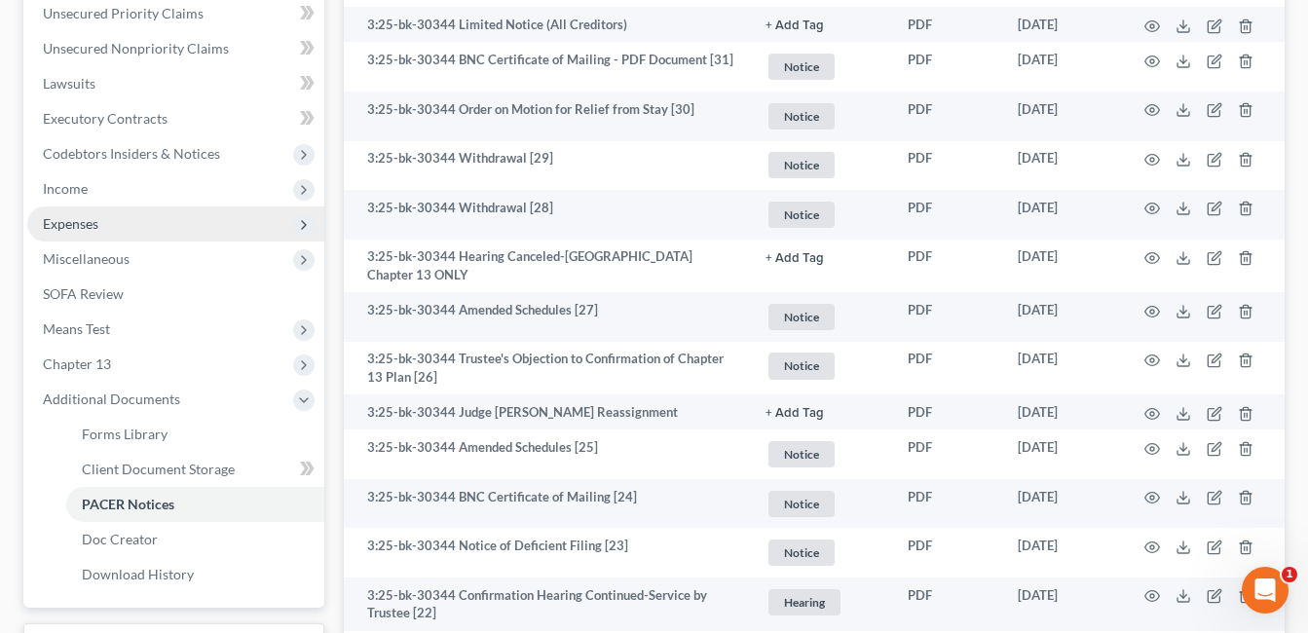
drag, startPoint x: 115, startPoint y: 223, endPoint x: 138, endPoint y: 229, distance: 24.1
click at [115, 223] on span "Expenses" at bounding box center [175, 223] width 297 height 35
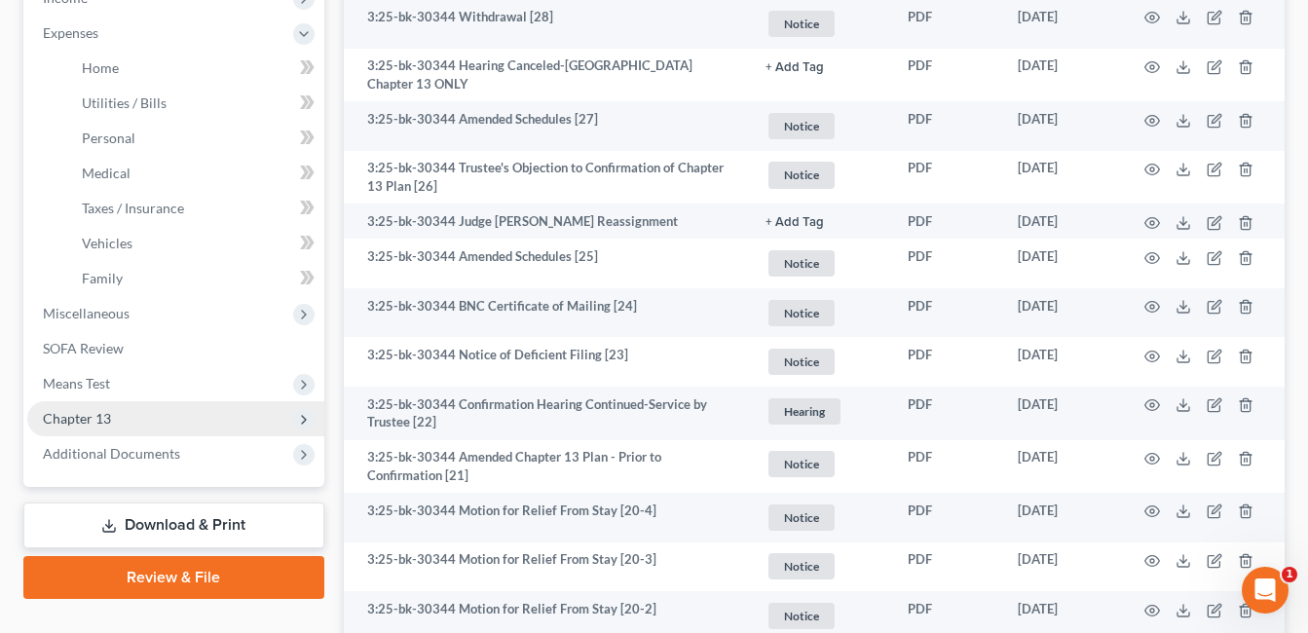
scroll to position [682, 0]
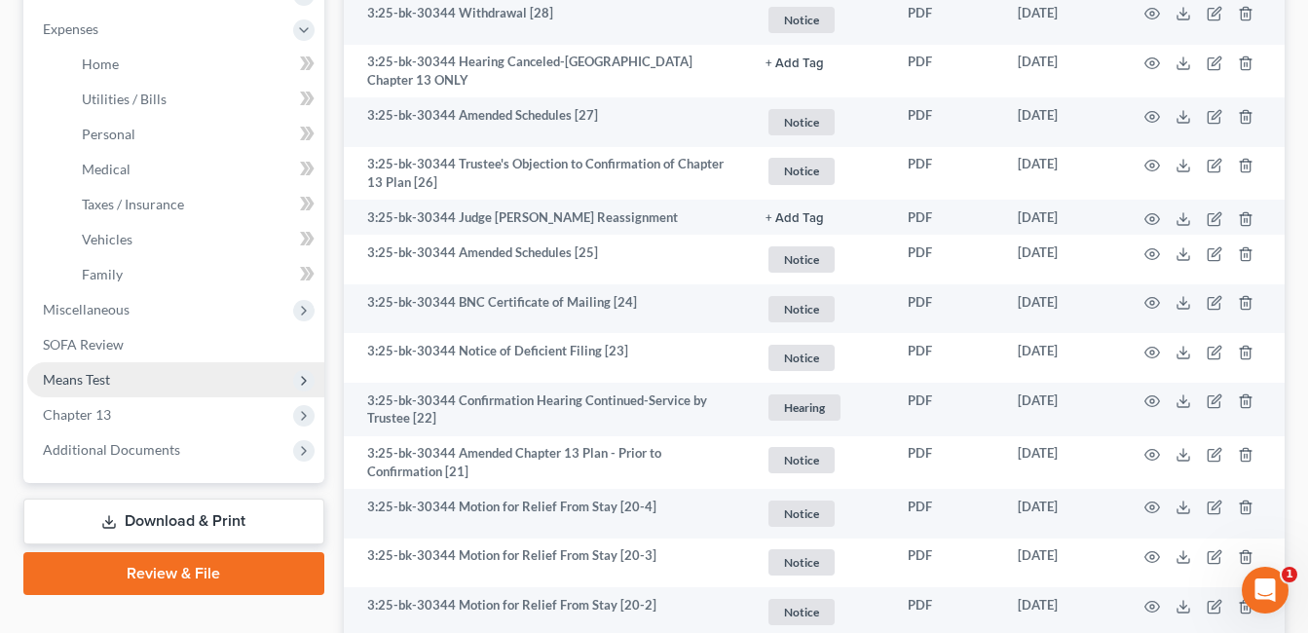
click at [187, 371] on span "Means Test" at bounding box center [175, 379] width 297 height 35
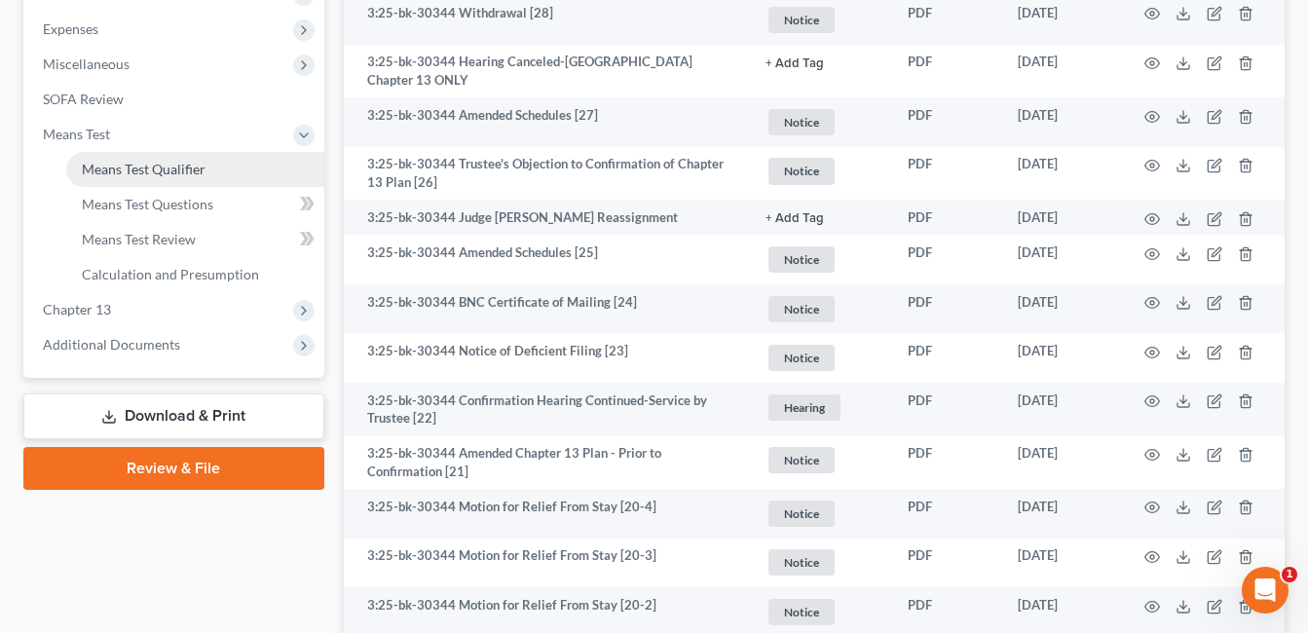
click at [178, 169] on span "Means Test Qualifier" at bounding box center [144, 169] width 124 height 17
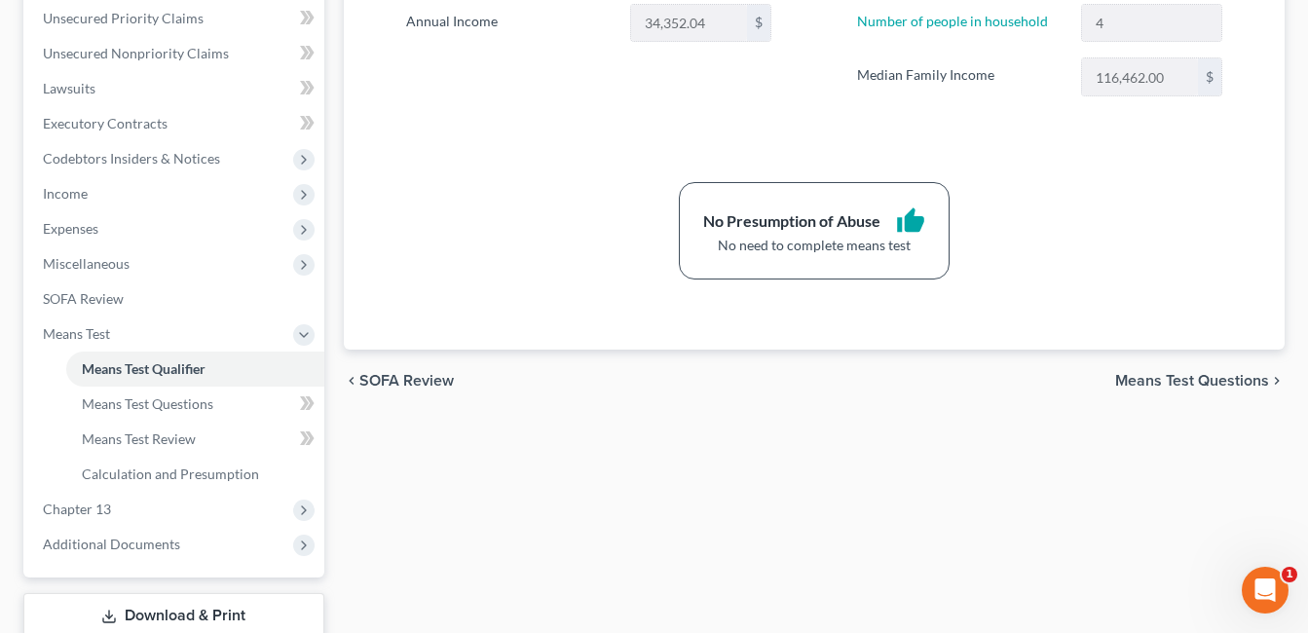
scroll to position [487, 0]
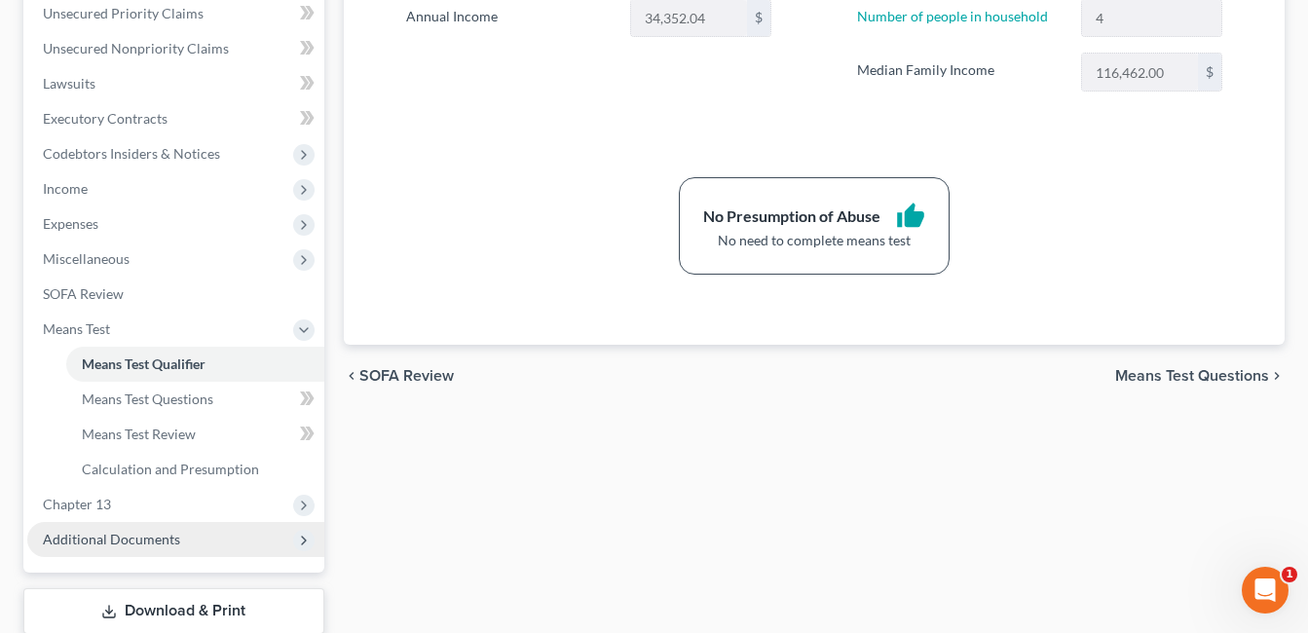
click at [124, 538] on span "Additional Documents" at bounding box center [111, 539] width 137 height 17
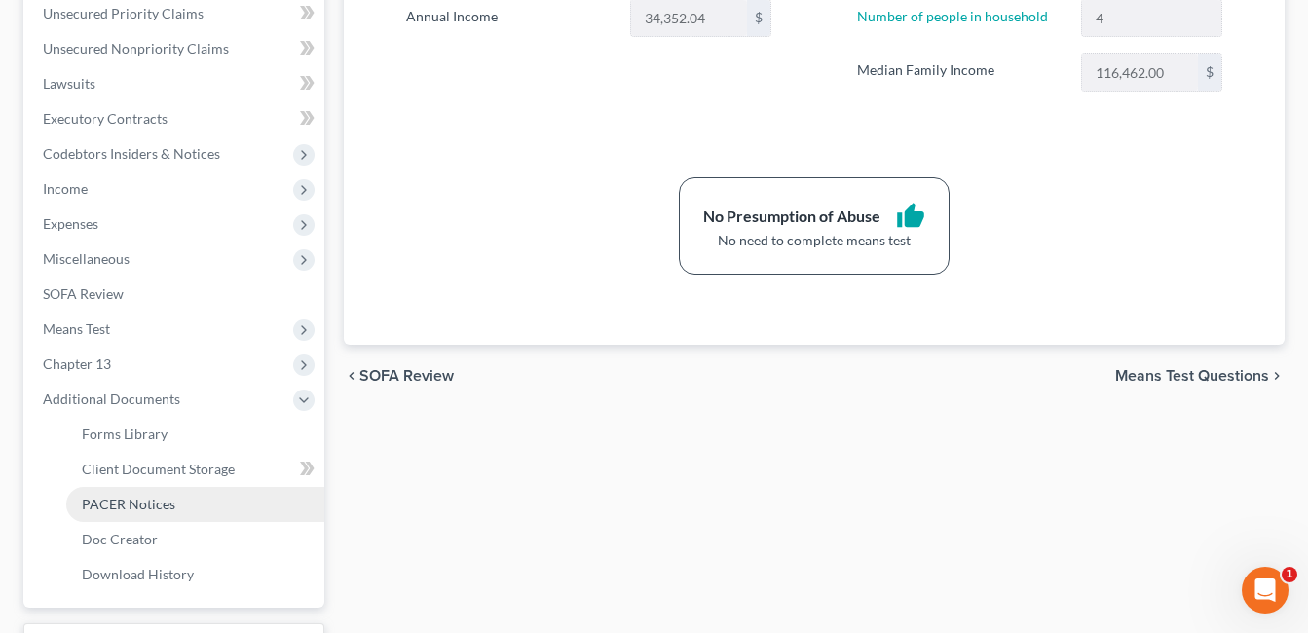
click at [161, 500] on span "PACER Notices" at bounding box center [128, 504] width 93 height 17
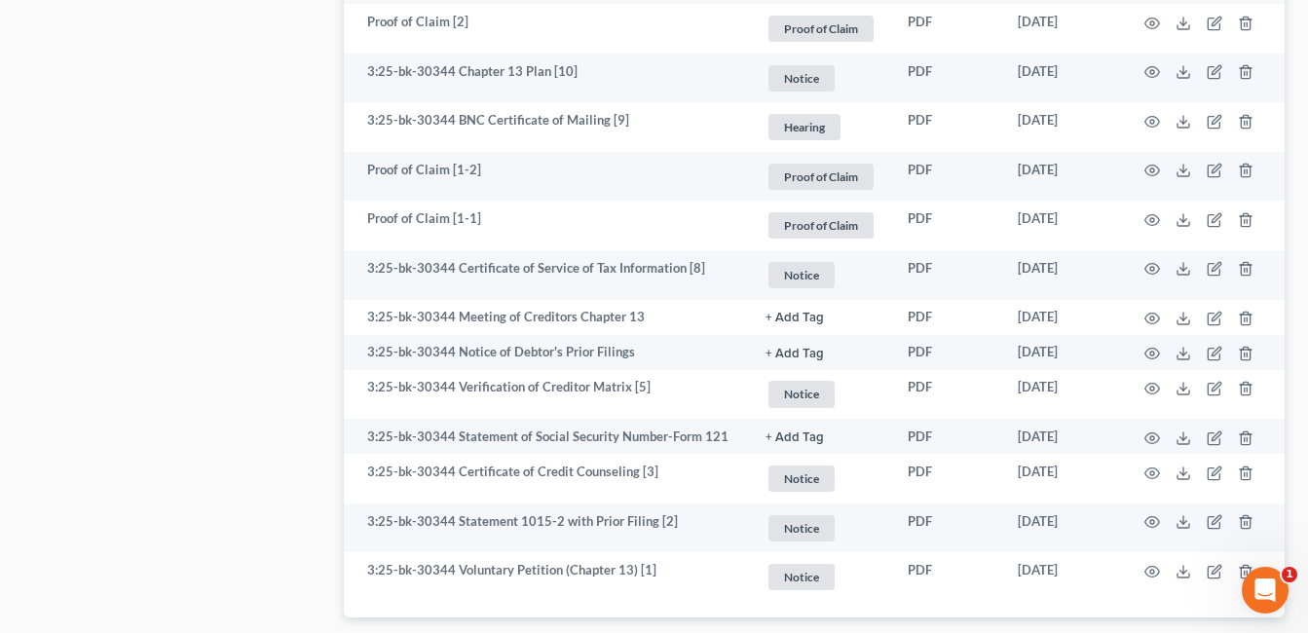
scroll to position [3018, 0]
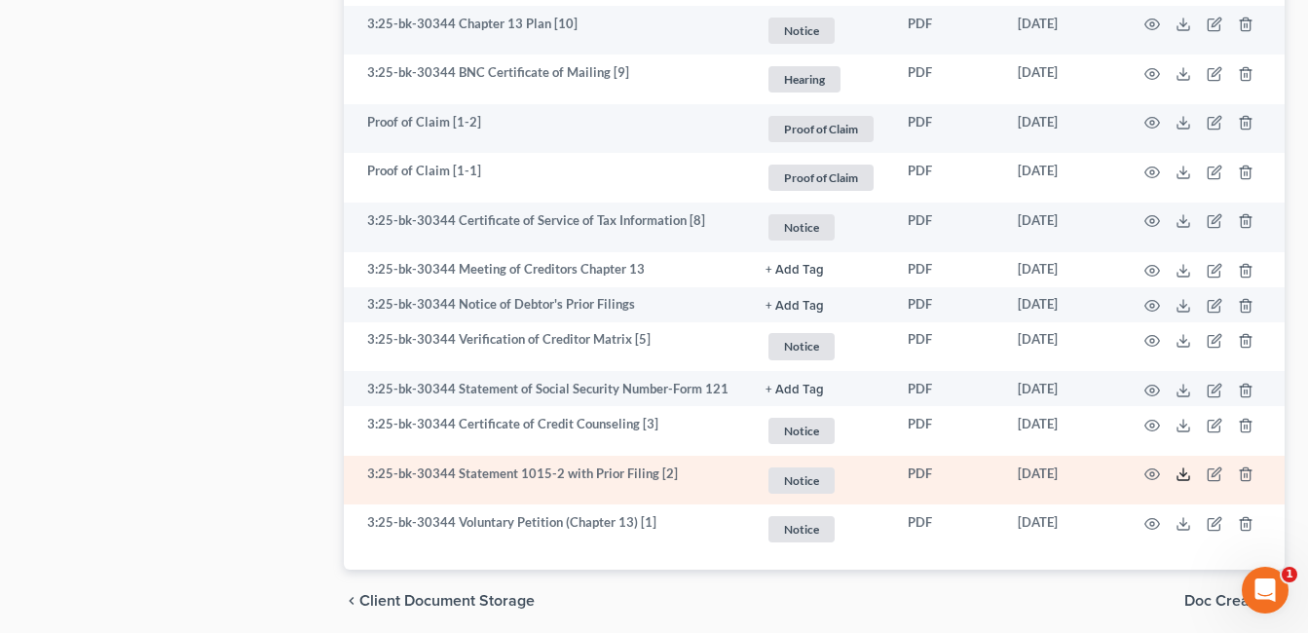
click at [1185, 466] on icon at bounding box center [1183, 474] width 16 height 16
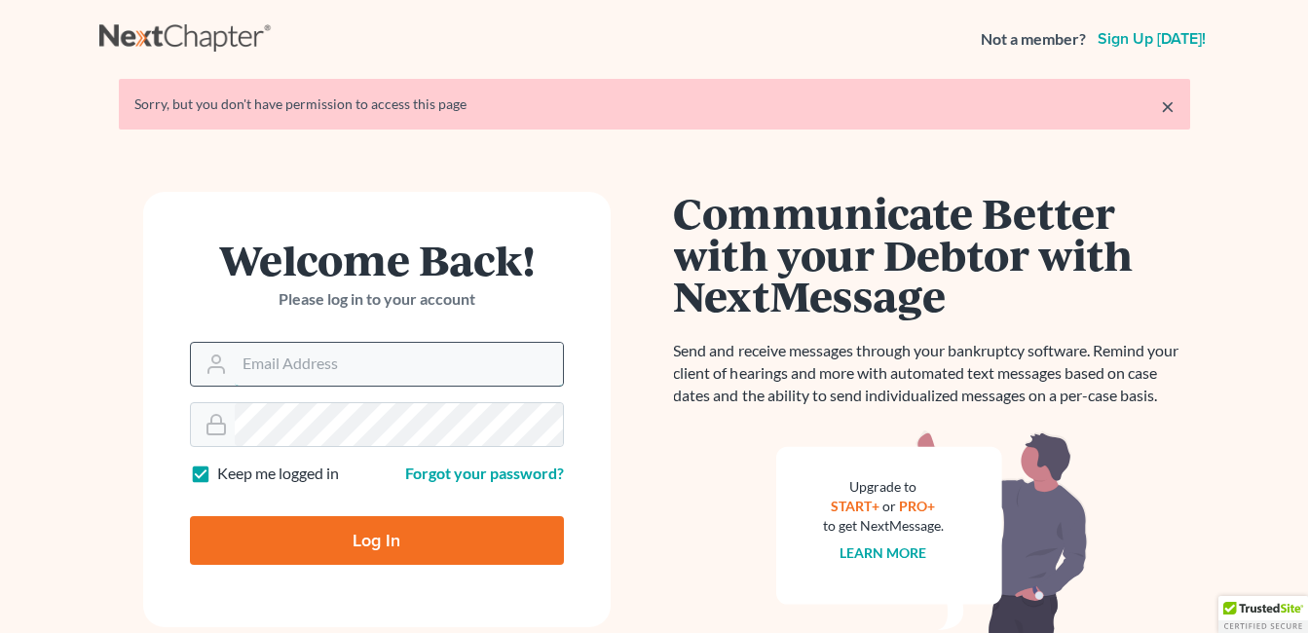
click at [388, 357] on input "Email Address" at bounding box center [399, 364] width 328 height 43
type input "[EMAIL_ADDRESS][DOMAIN_NAME]"
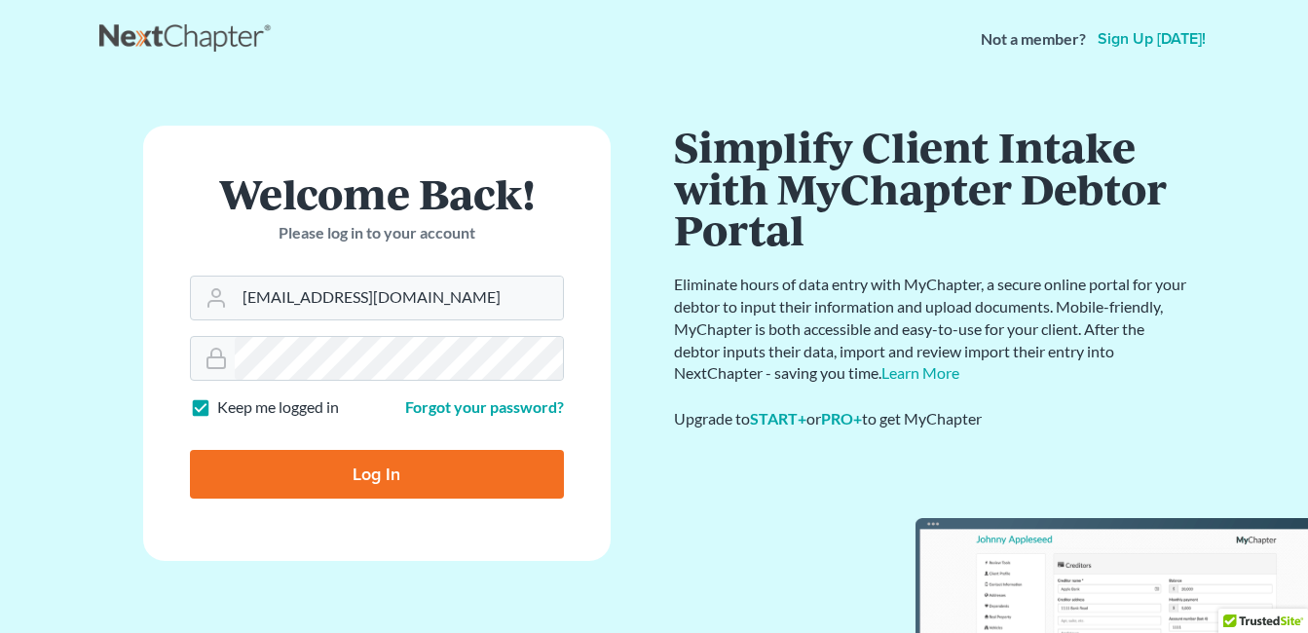
click at [432, 473] on input "Log In" at bounding box center [377, 474] width 374 height 49
type input "Thinking..."
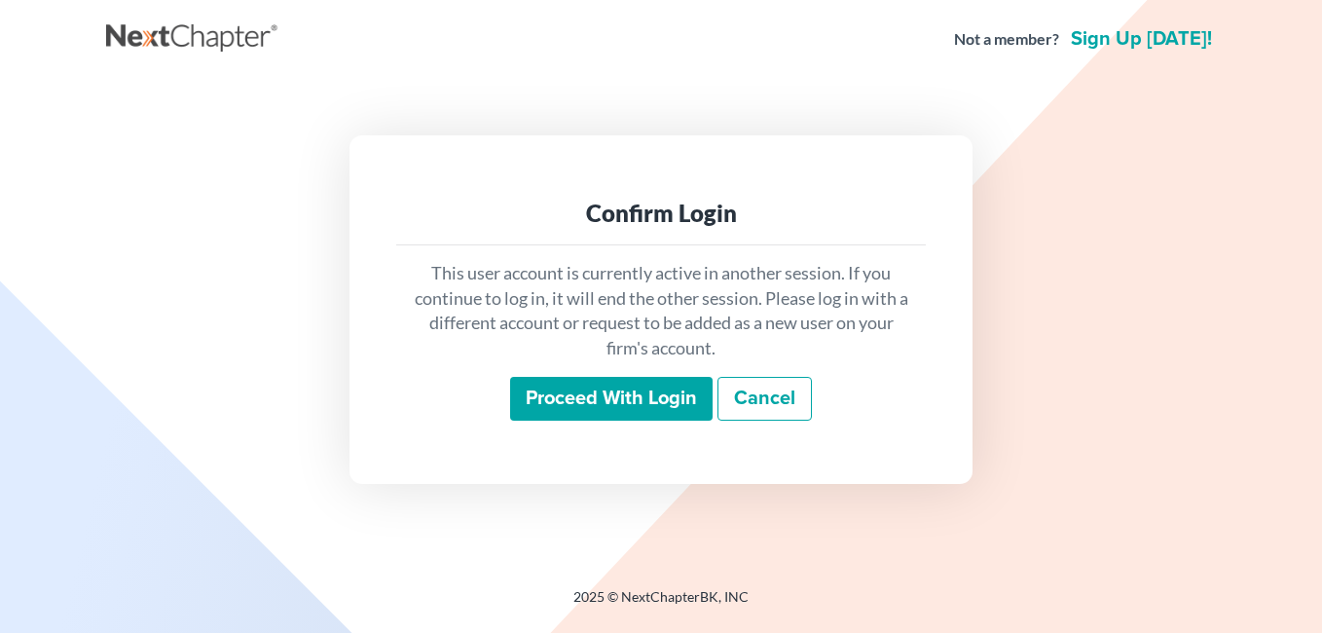
click at [633, 394] on input "Proceed with login" at bounding box center [611, 399] width 203 height 45
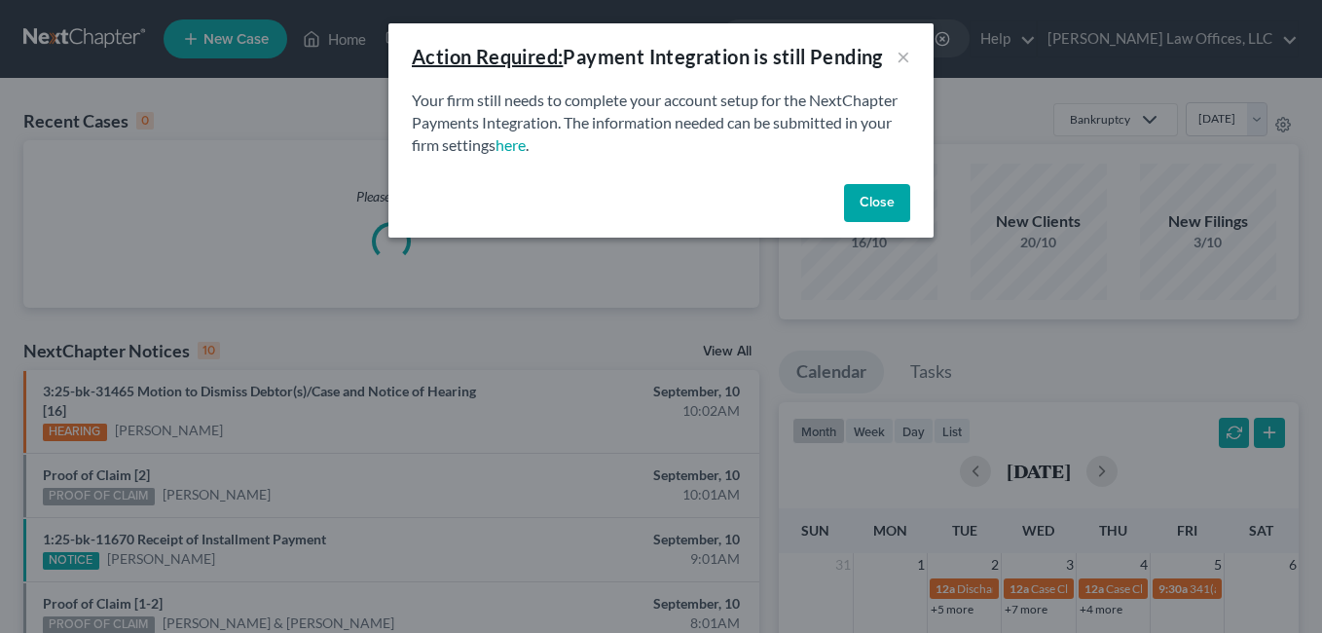
click at [868, 203] on button "Close" at bounding box center [877, 203] width 66 height 39
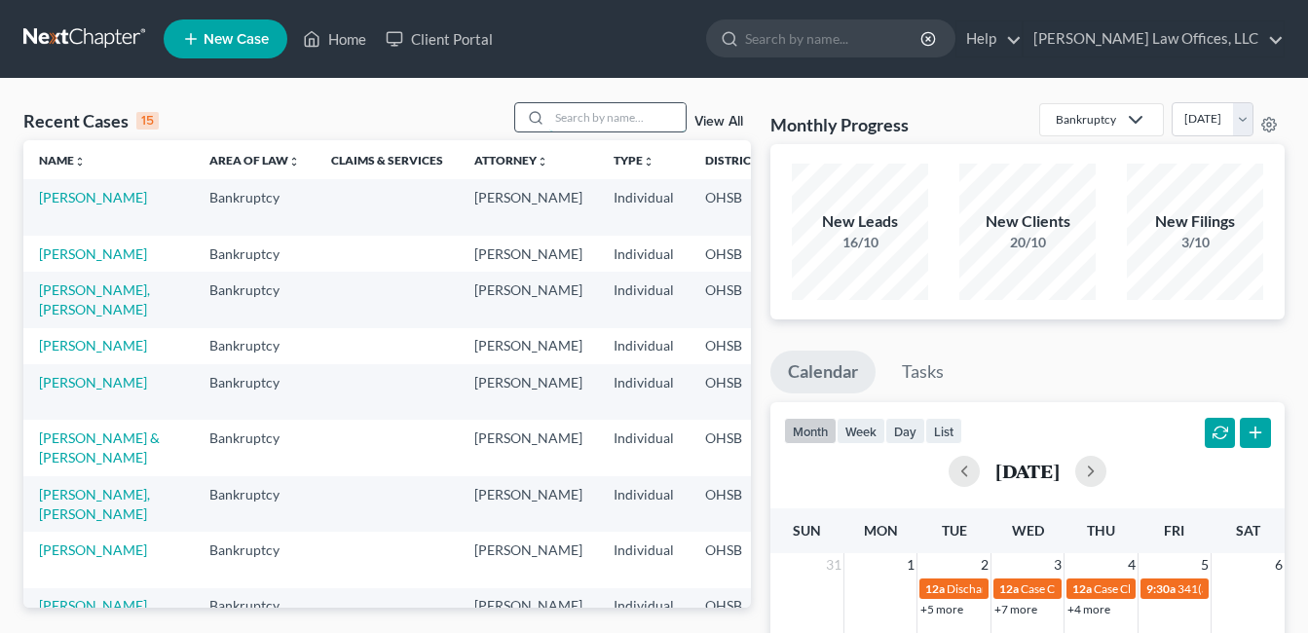
click at [649, 116] on input "search" at bounding box center [617, 117] width 136 height 28
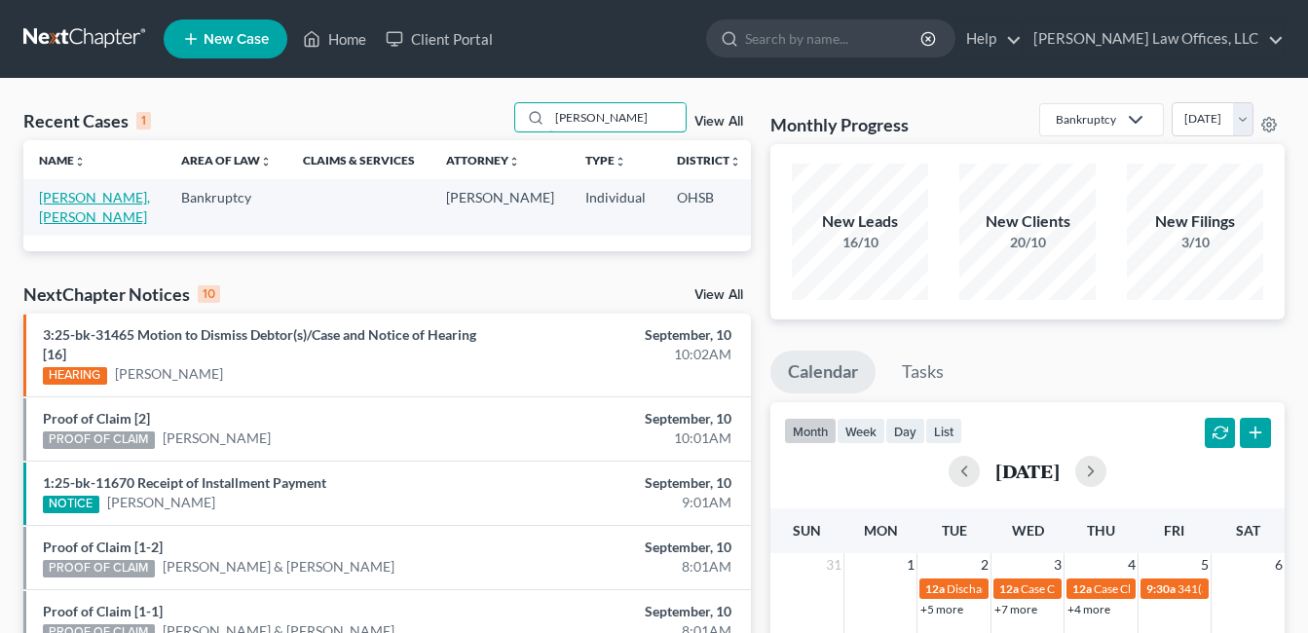
type input "[PERSON_NAME]"
click at [73, 214] on link "[PERSON_NAME], [PERSON_NAME]" at bounding box center [94, 207] width 111 height 36
select select "1"
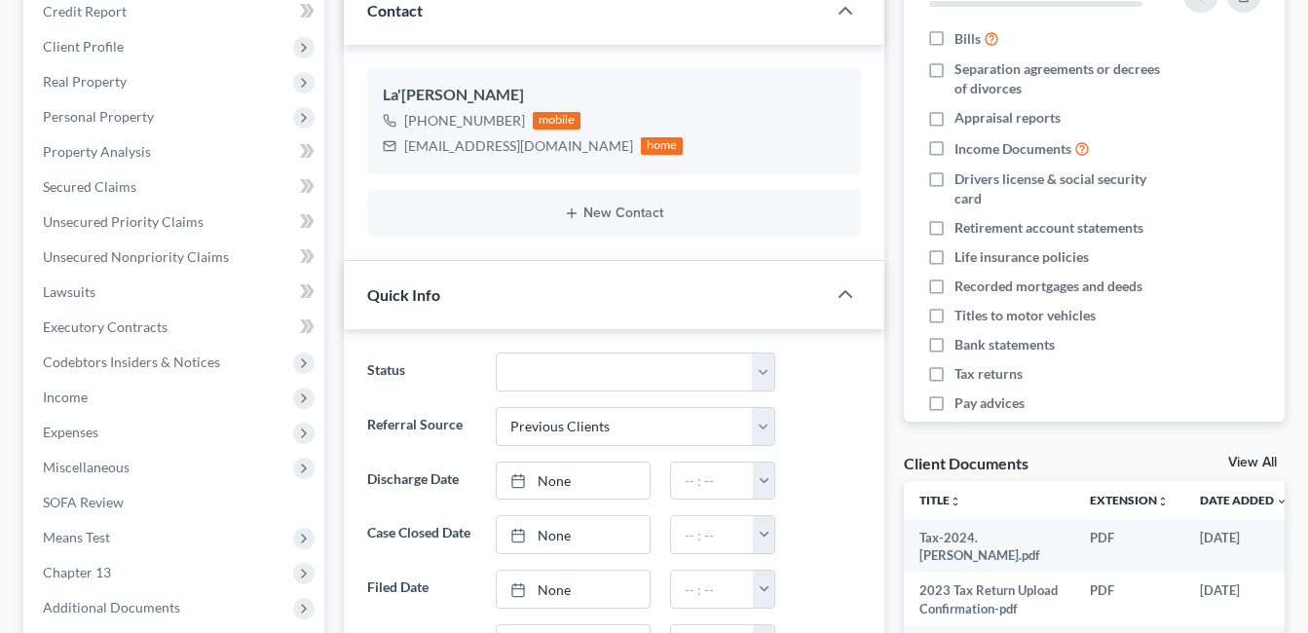
scroll to position [584, 0]
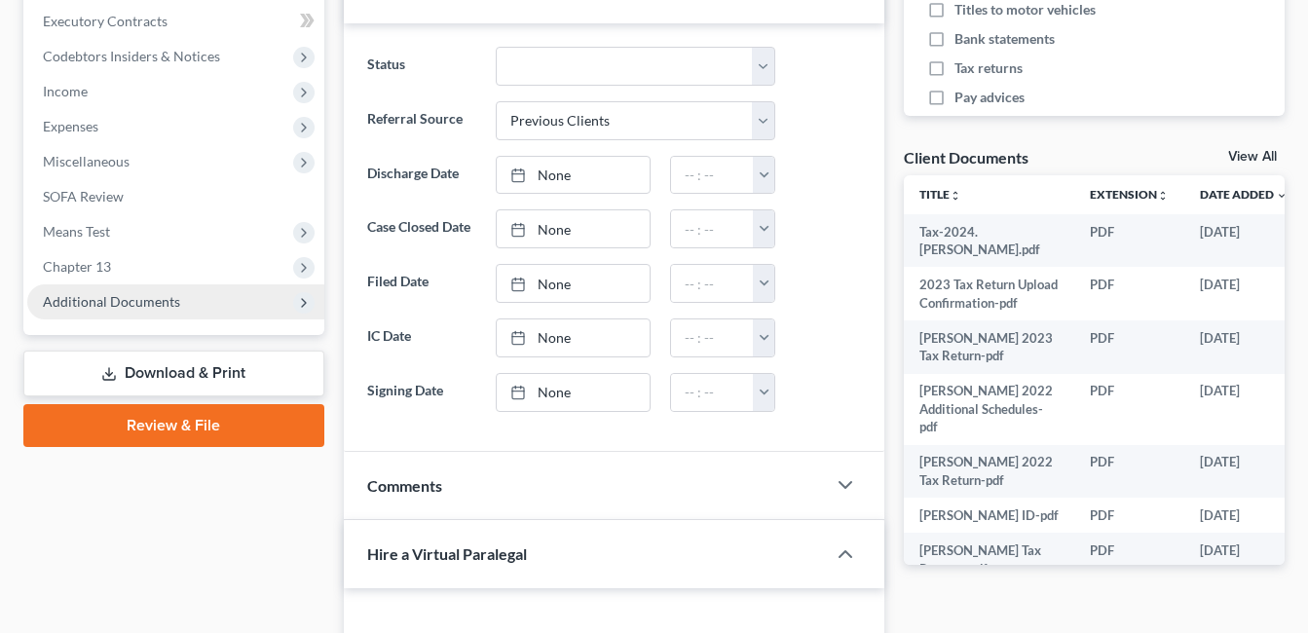
click at [171, 305] on span "Additional Documents" at bounding box center [111, 301] width 137 height 17
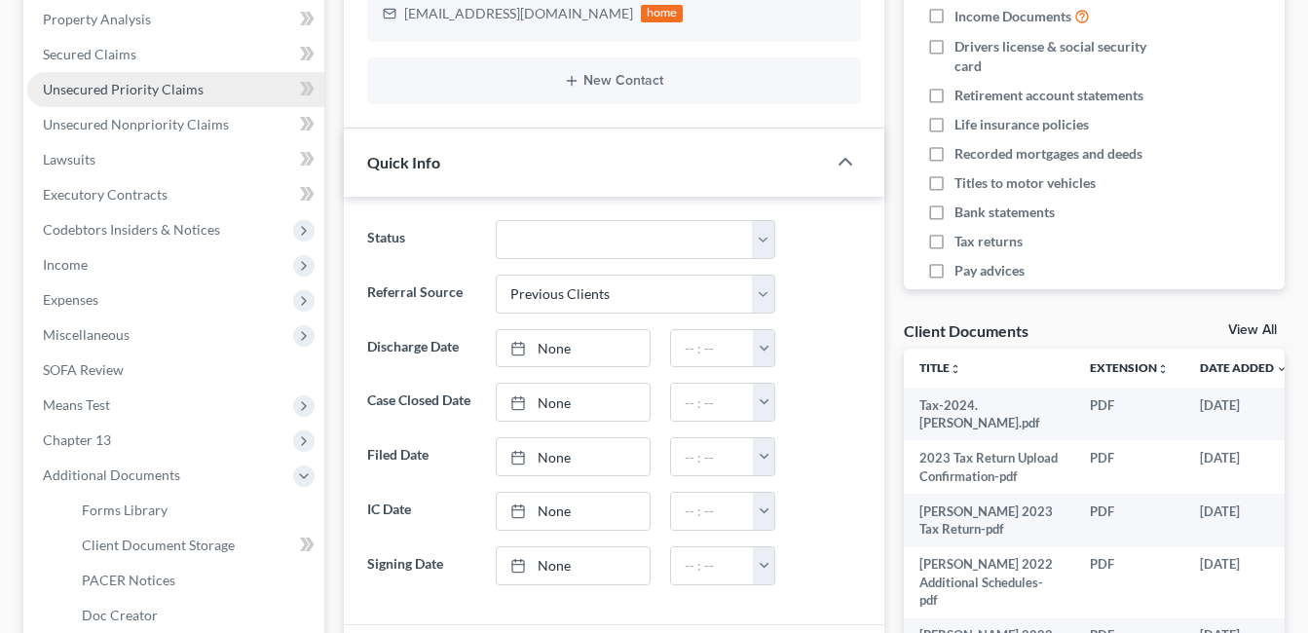
scroll to position [195, 0]
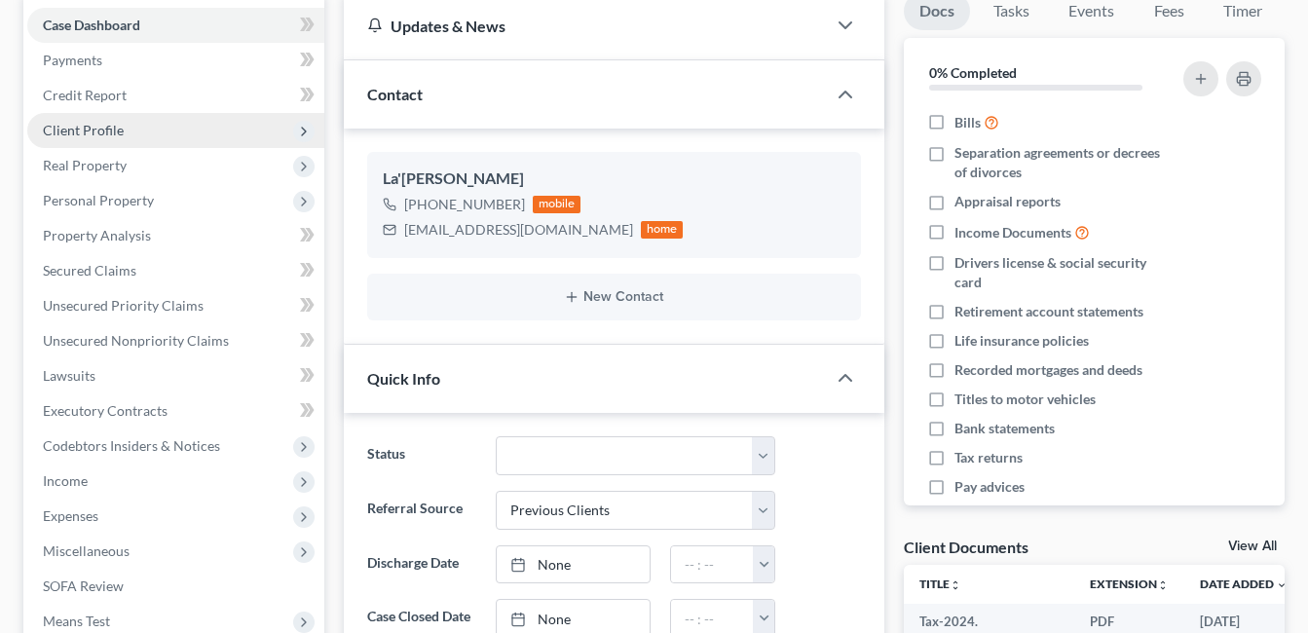
click at [103, 128] on span "Client Profile" at bounding box center [83, 130] width 81 height 17
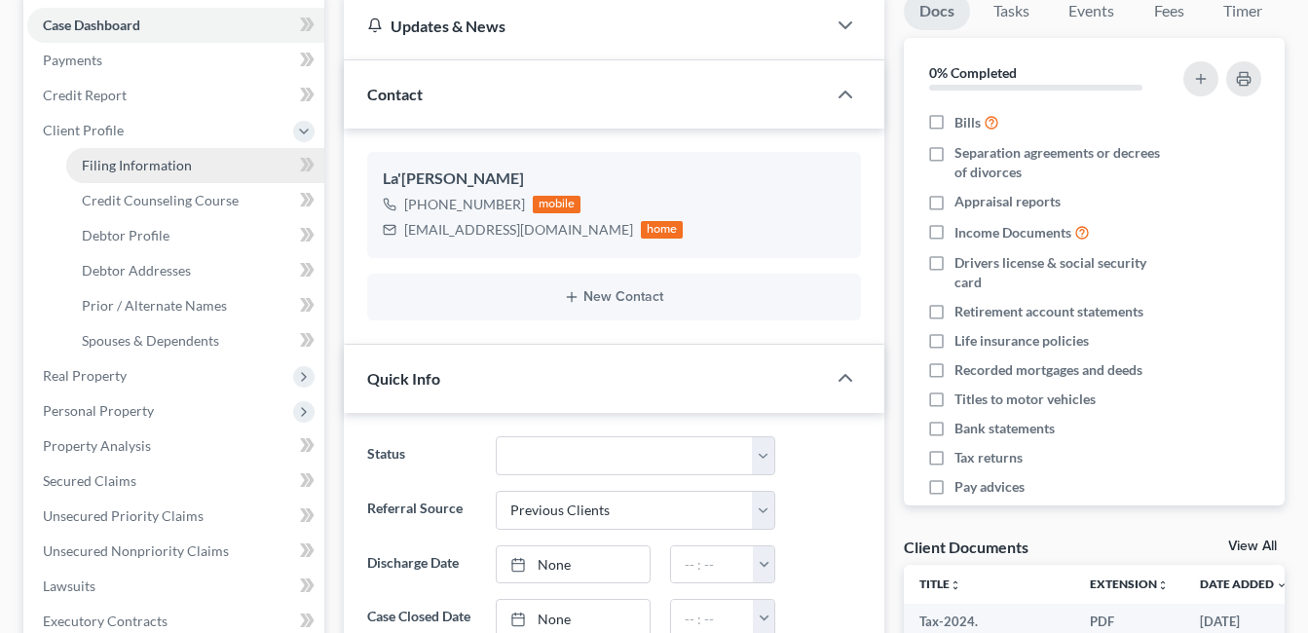
click at [127, 166] on span "Filing Information" at bounding box center [137, 165] width 110 height 17
select select "1"
select select "0"
select select "3"
select select "0"
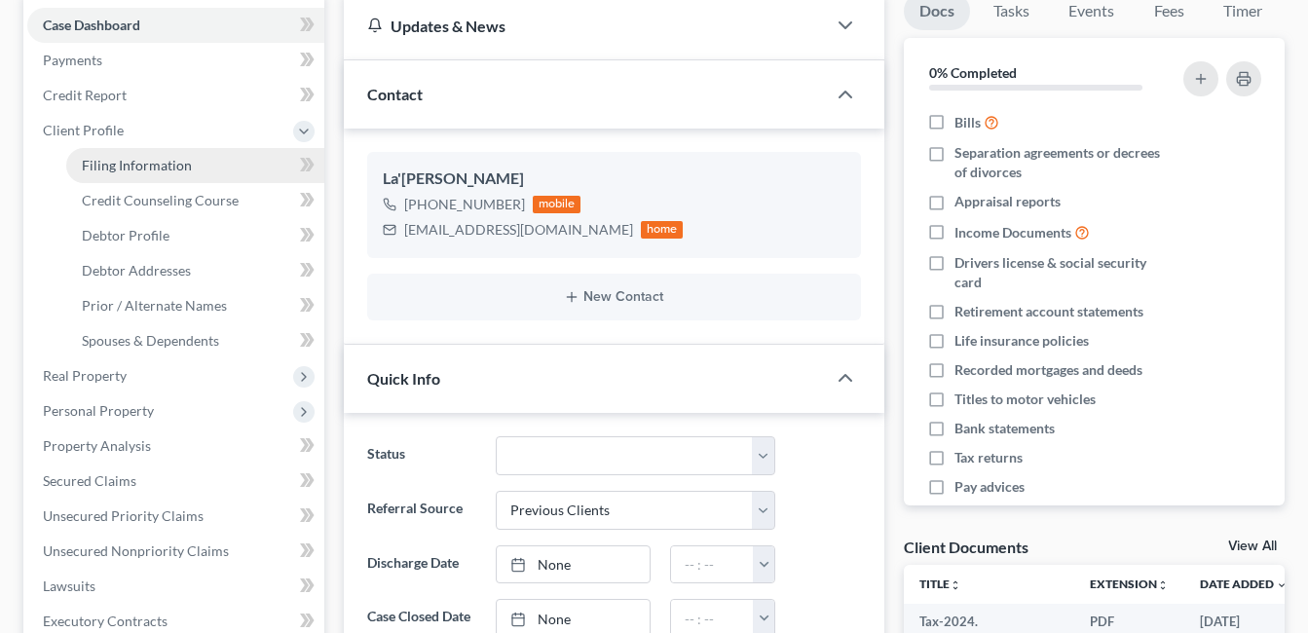
select select "36"
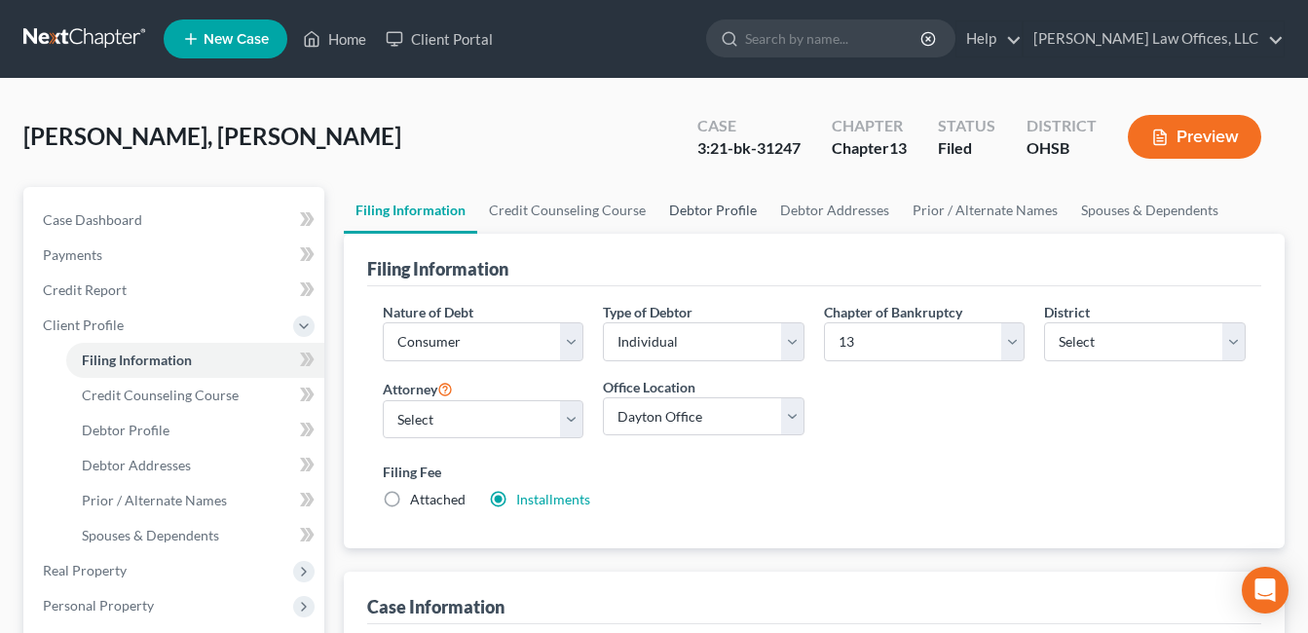
click at [726, 215] on link "Debtor Profile" at bounding box center [712, 210] width 111 height 47
select select "2"
select select "4"
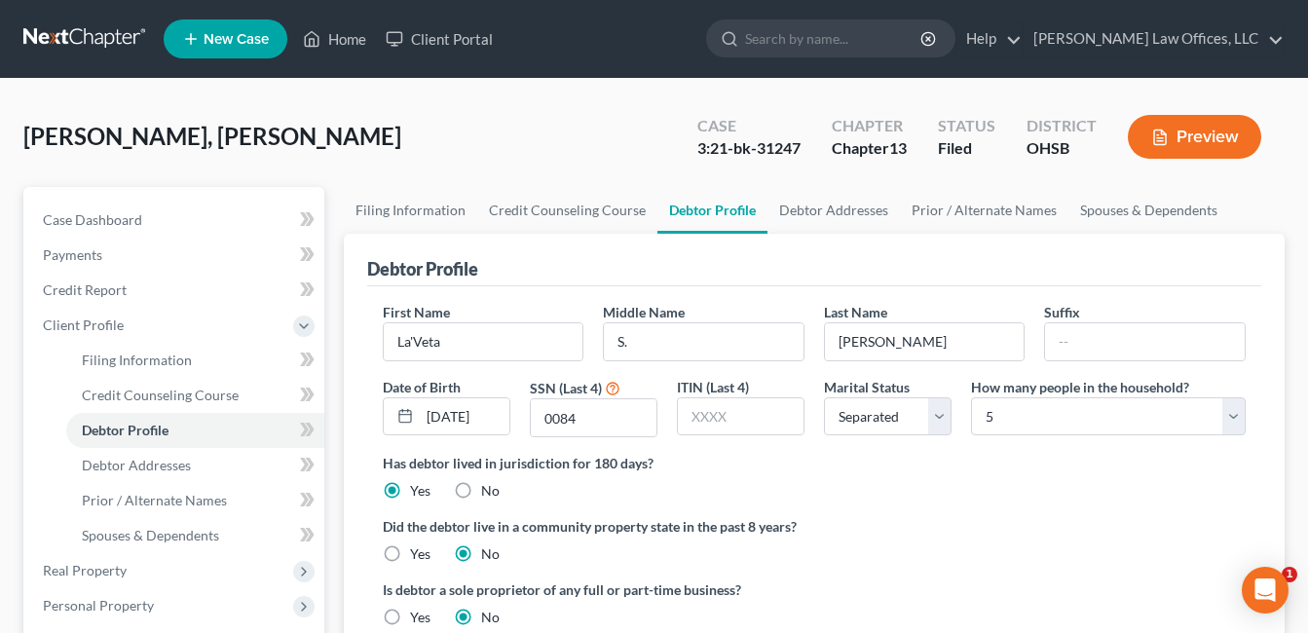
radio input "true"
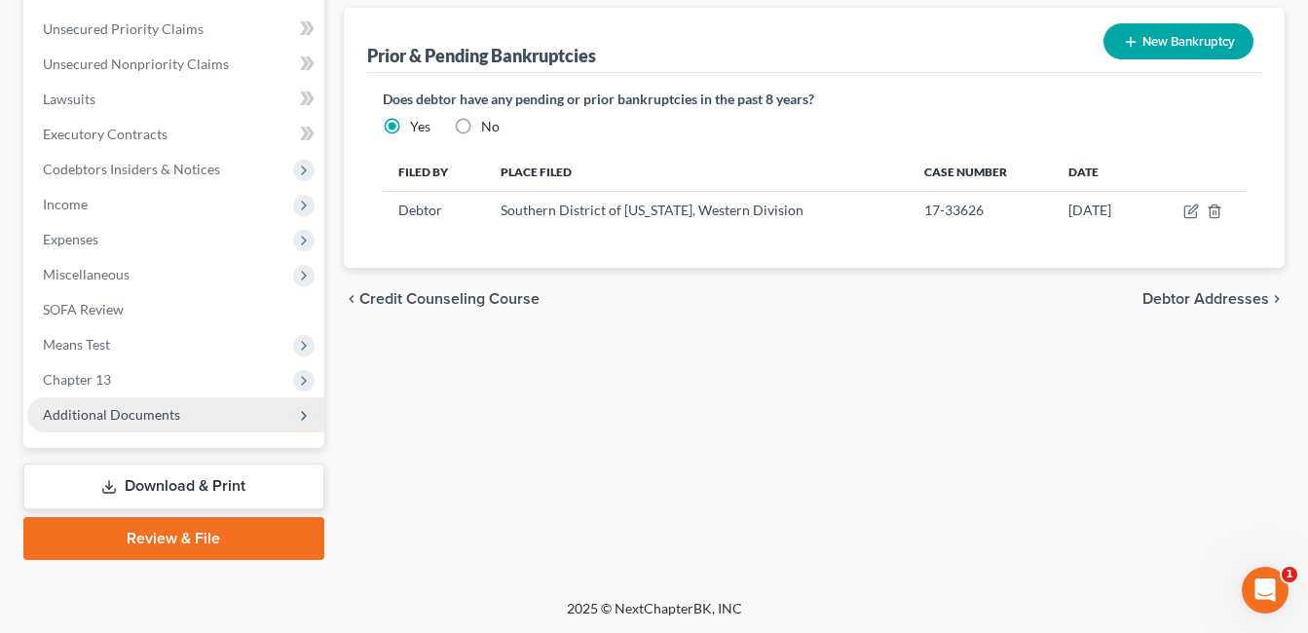
click at [152, 411] on span "Additional Documents" at bounding box center [111, 414] width 137 height 17
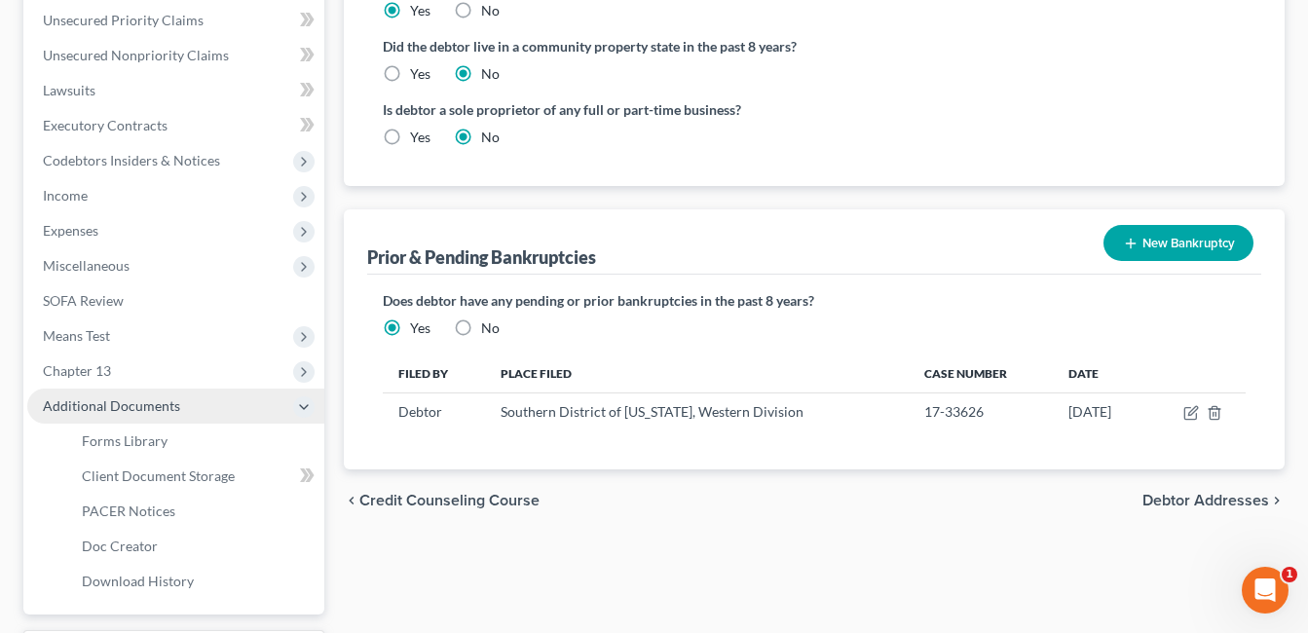
scroll to position [471, 0]
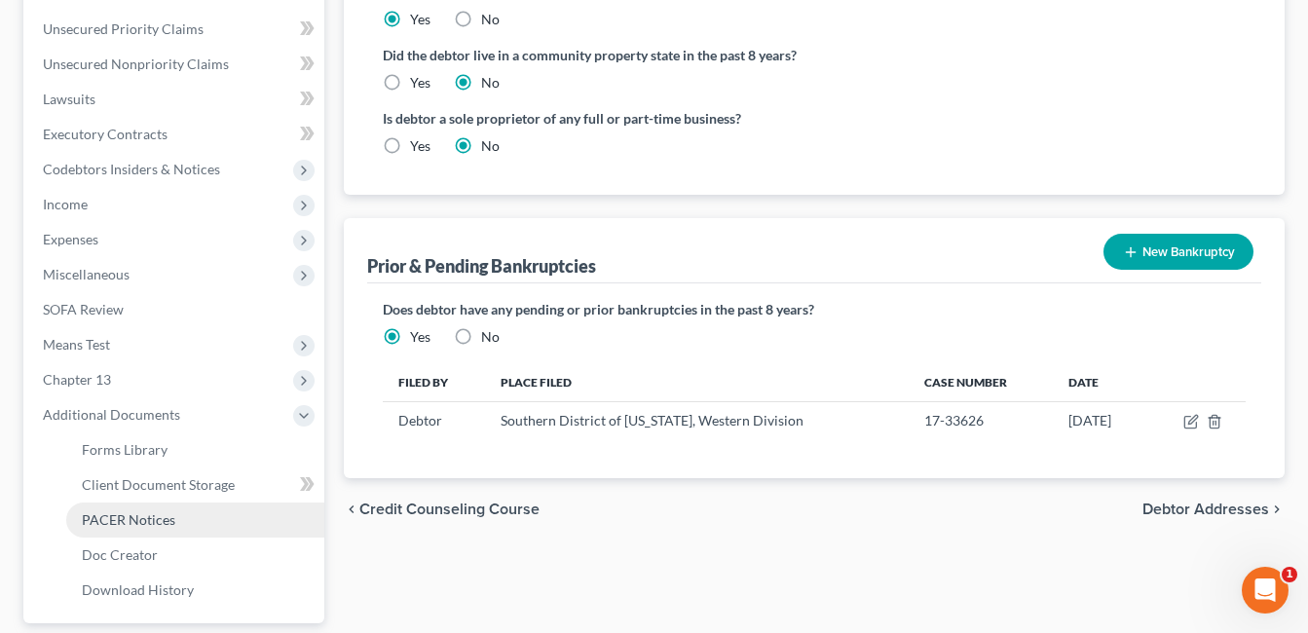
click at [163, 521] on span "PACER Notices" at bounding box center [128, 519] width 93 height 17
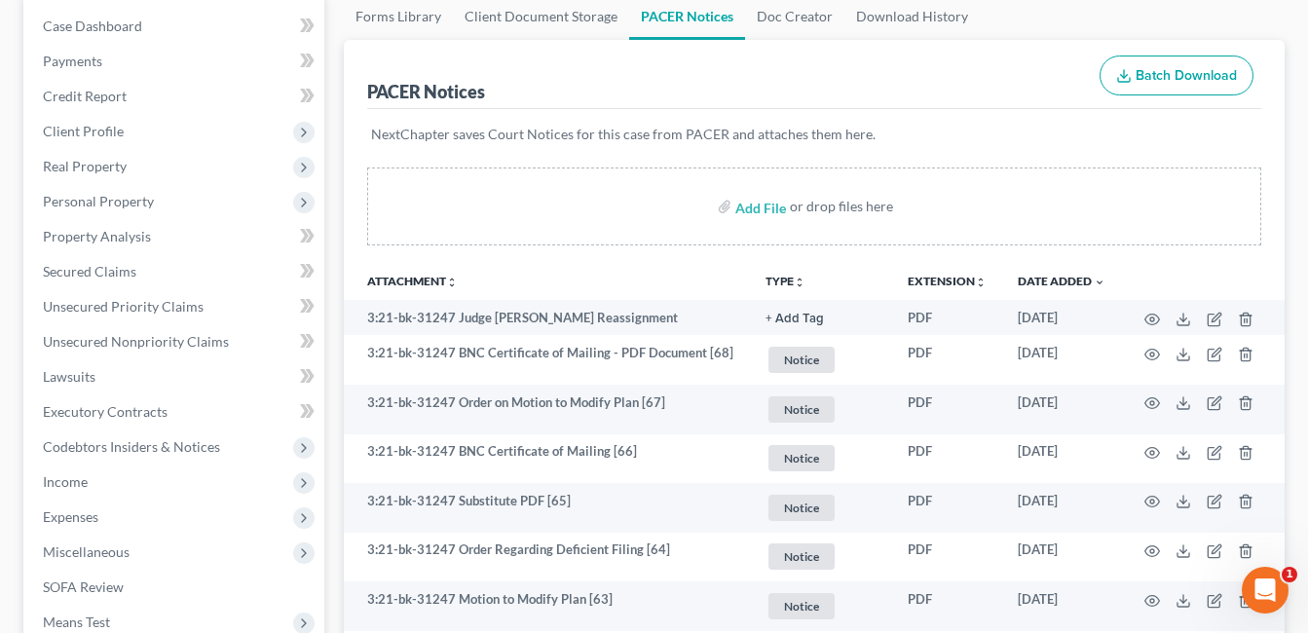
scroll to position [195, 0]
